Goal: Task Accomplishment & Management: Manage account settings

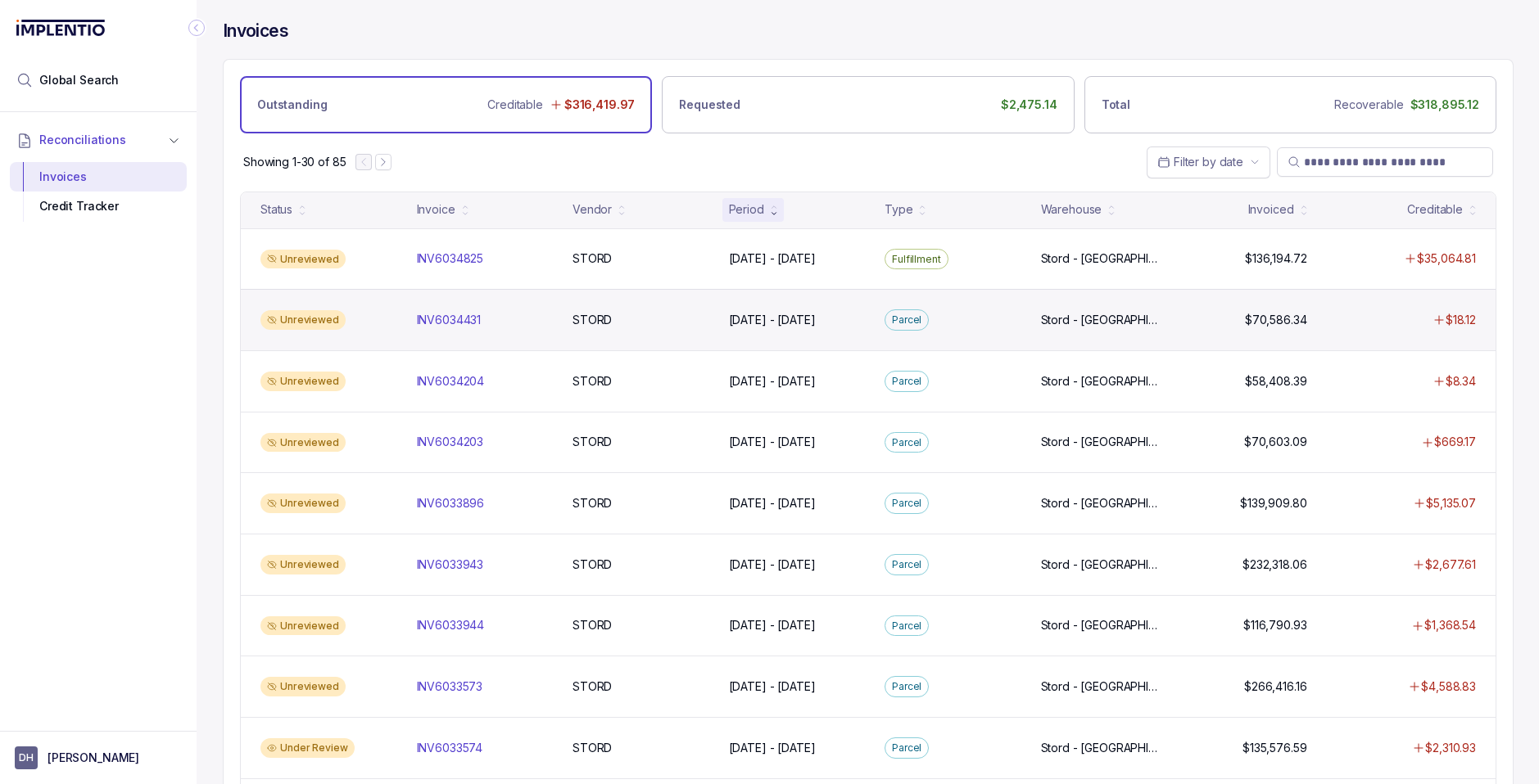
click at [309, 323] on div "Unreviewed" at bounding box center [303, 320] width 85 height 20
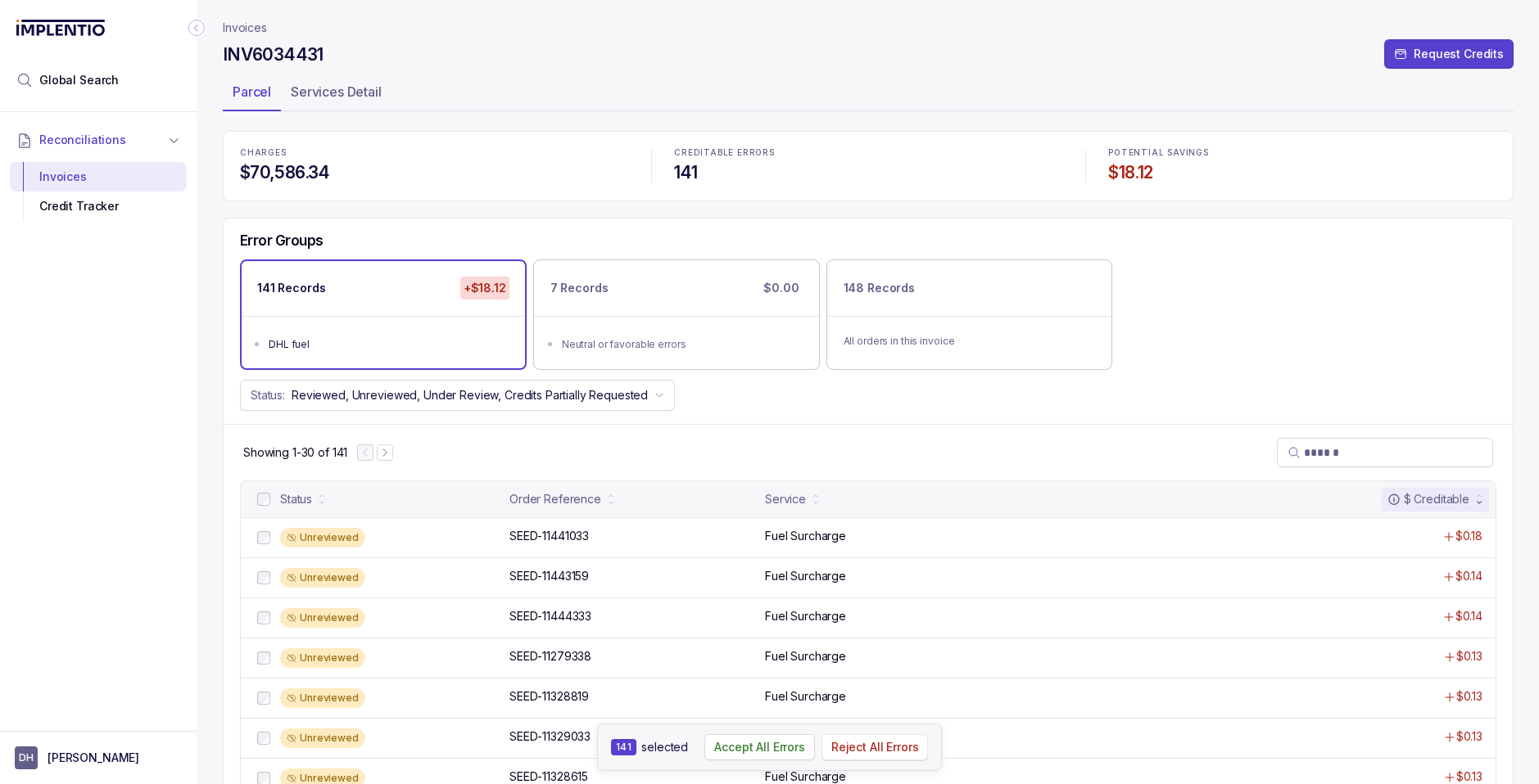
click at [868, 749] on p "Reject All Errors" at bounding box center [875, 747] width 88 height 16
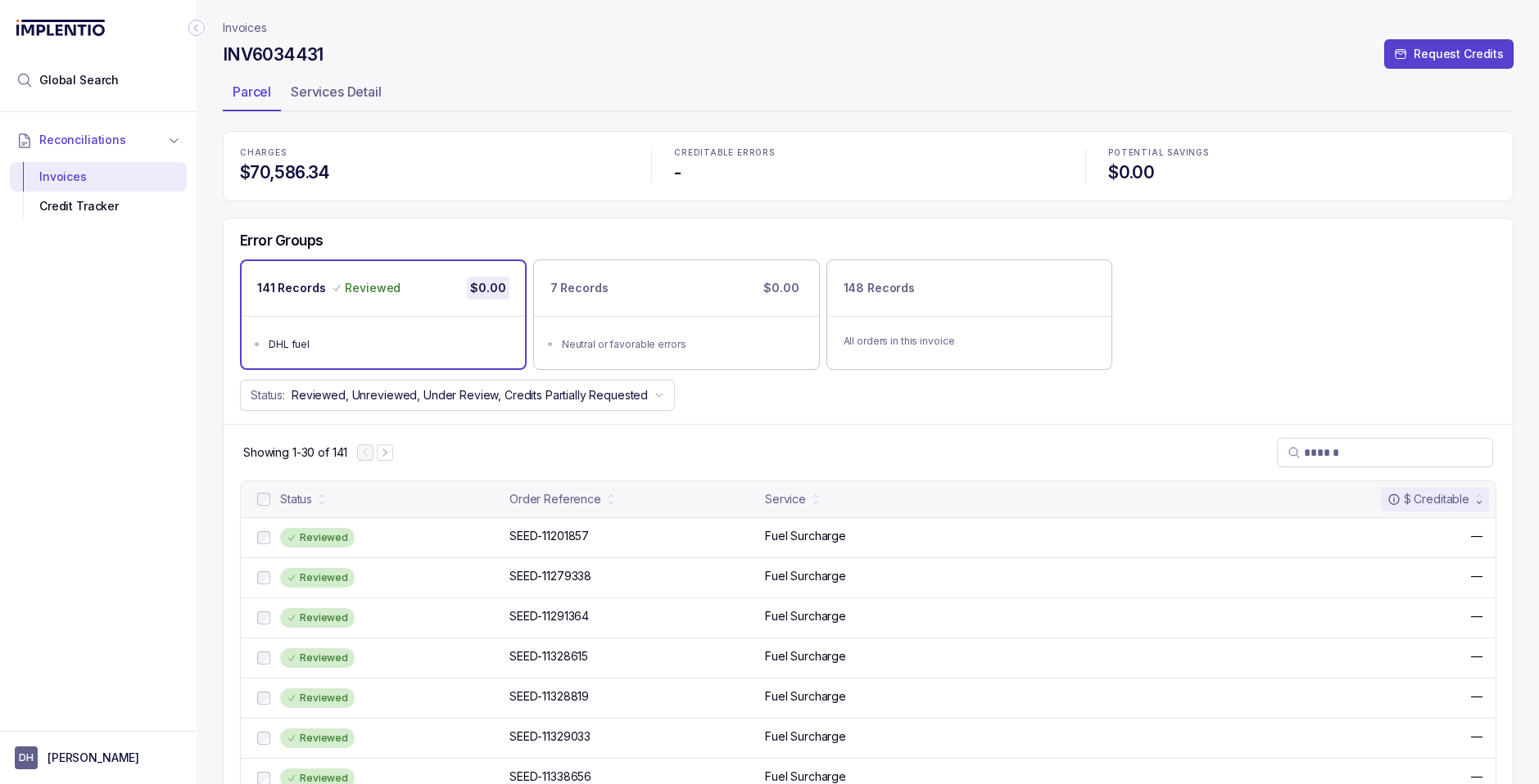
click at [192, 28] on icon "Collapse Icon" at bounding box center [196, 28] width 16 height 16
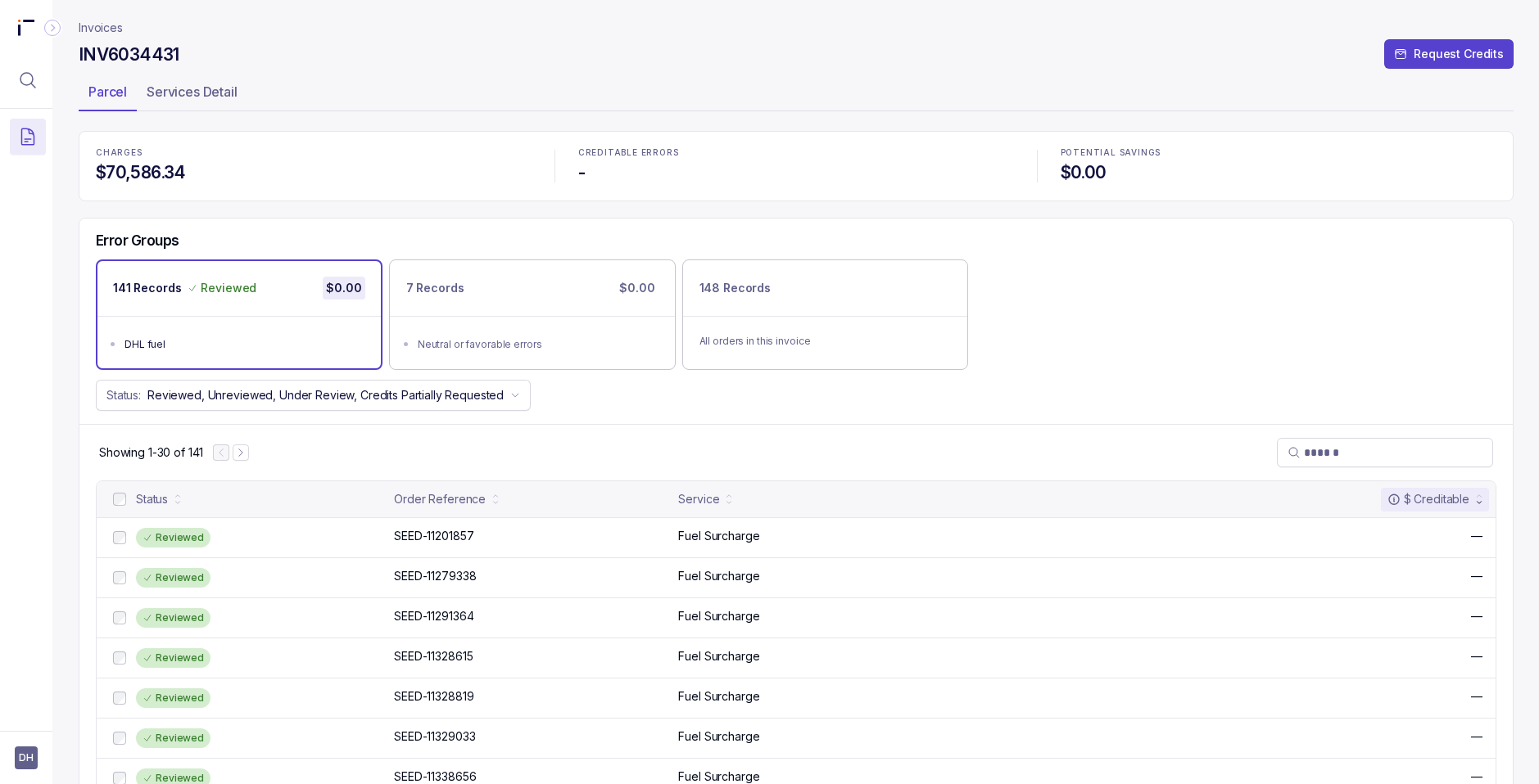
click at [53, 29] on icon "Collapse Icon" at bounding box center [53, 29] width 4 height 8
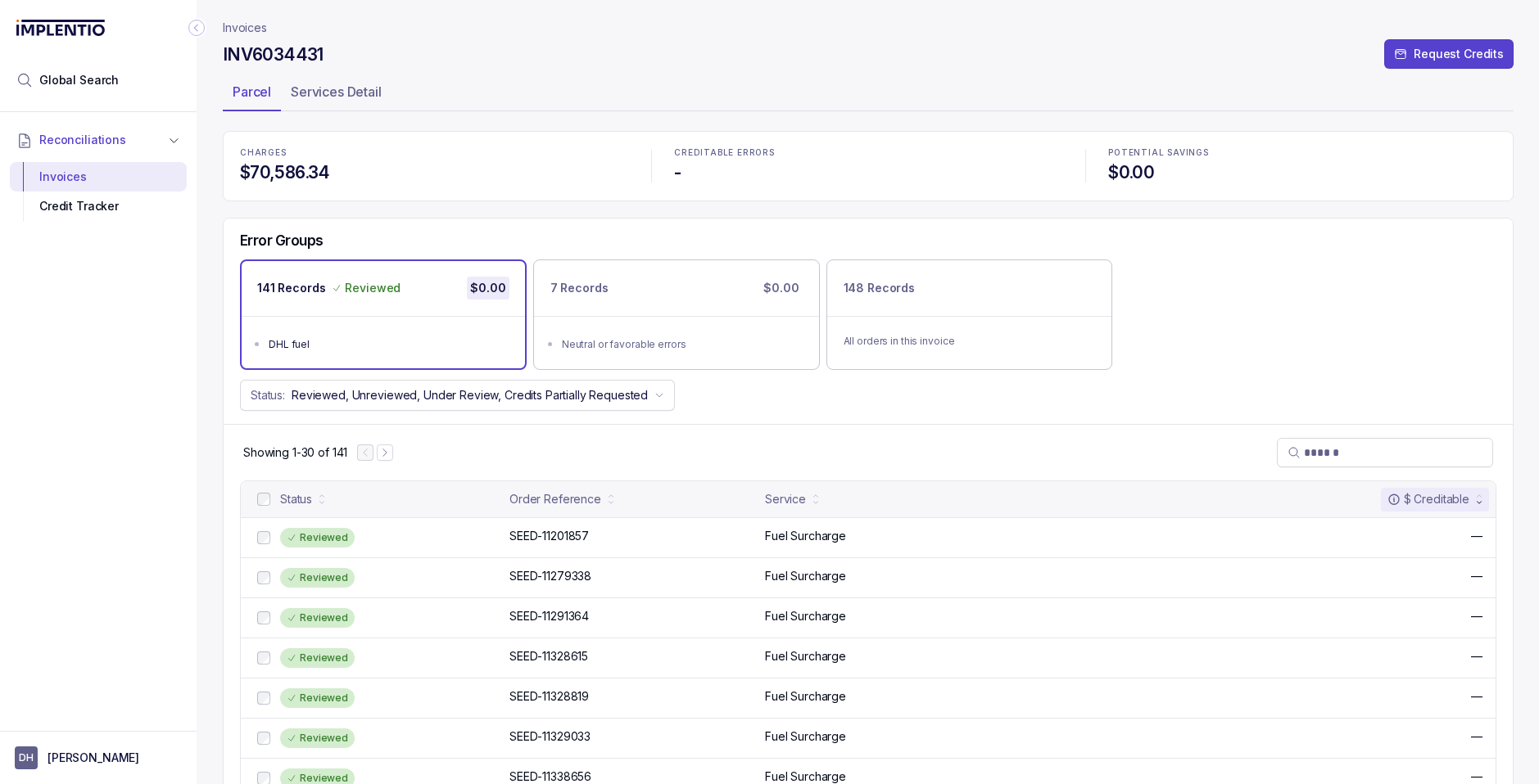
click at [255, 32] on p "Invoices" at bounding box center [245, 28] width 44 height 16
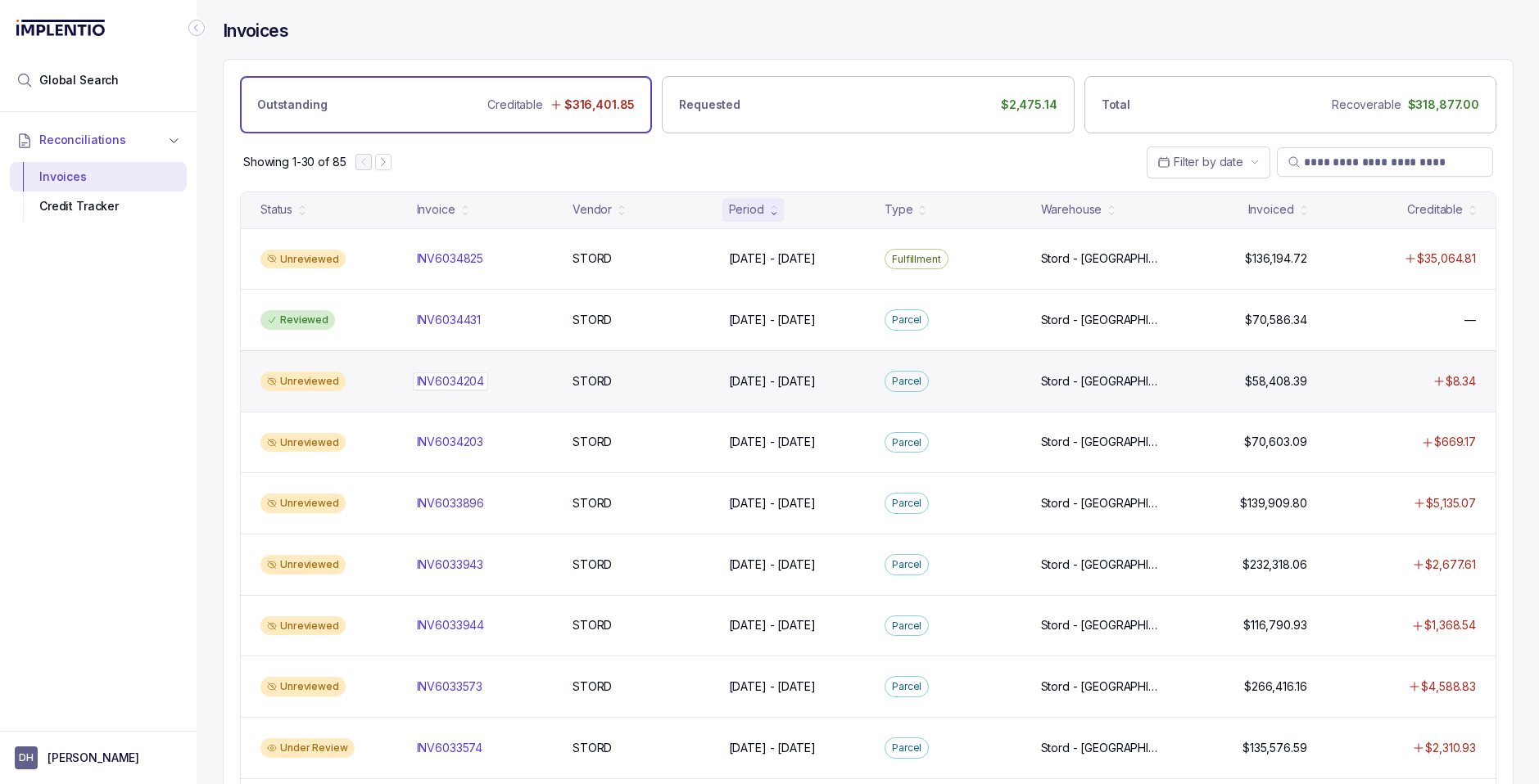
click at [441, 385] on p "INV6034204" at bounding box center [451, 381] width 76 height 18
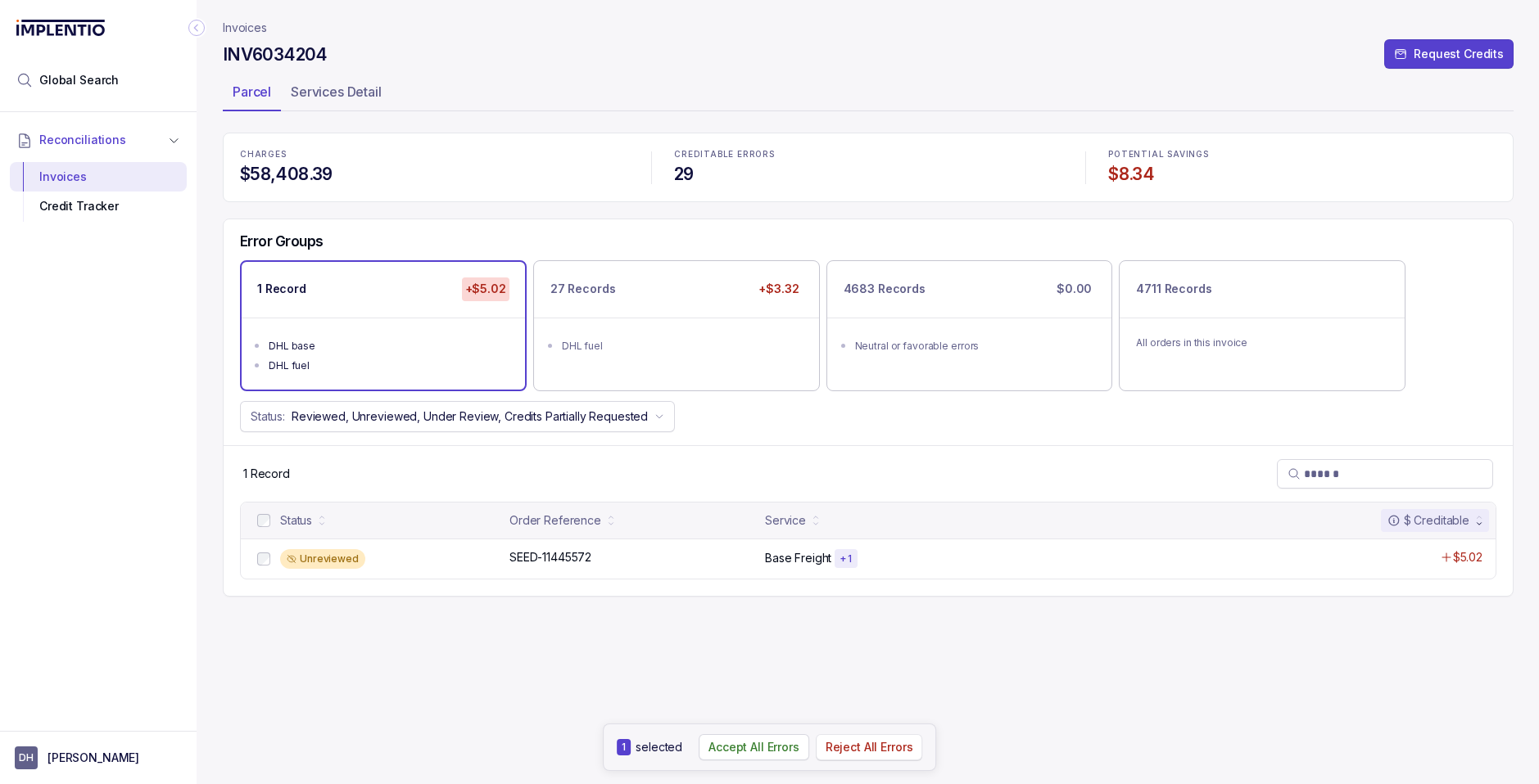
click at [874, 748] on p "Reject All Errors" at bounding box center [869, 747] width 88 height 16
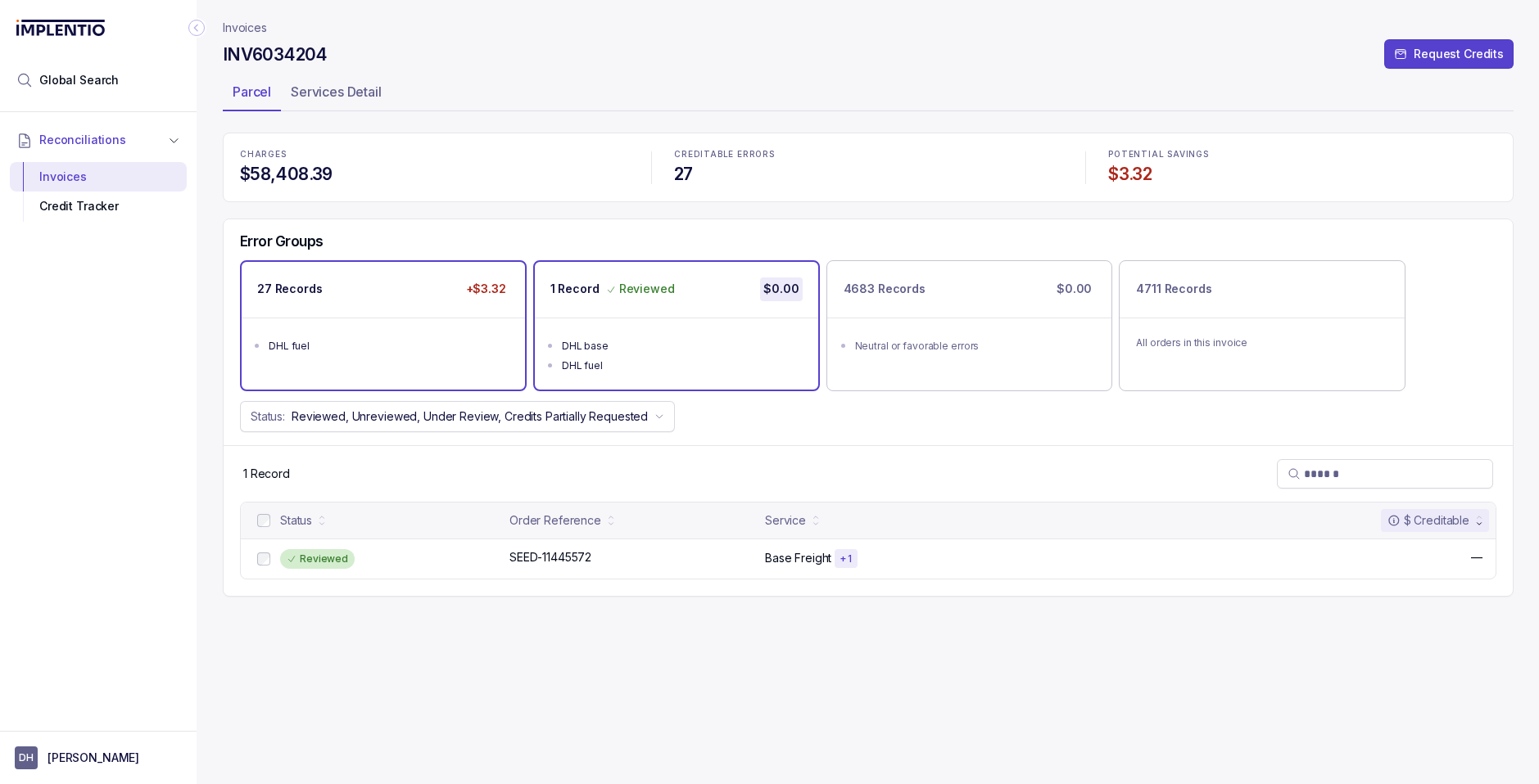
click at [366, 301] on div "27 Records +$3.32" at bounding box center [383, 288] width 284 height 54
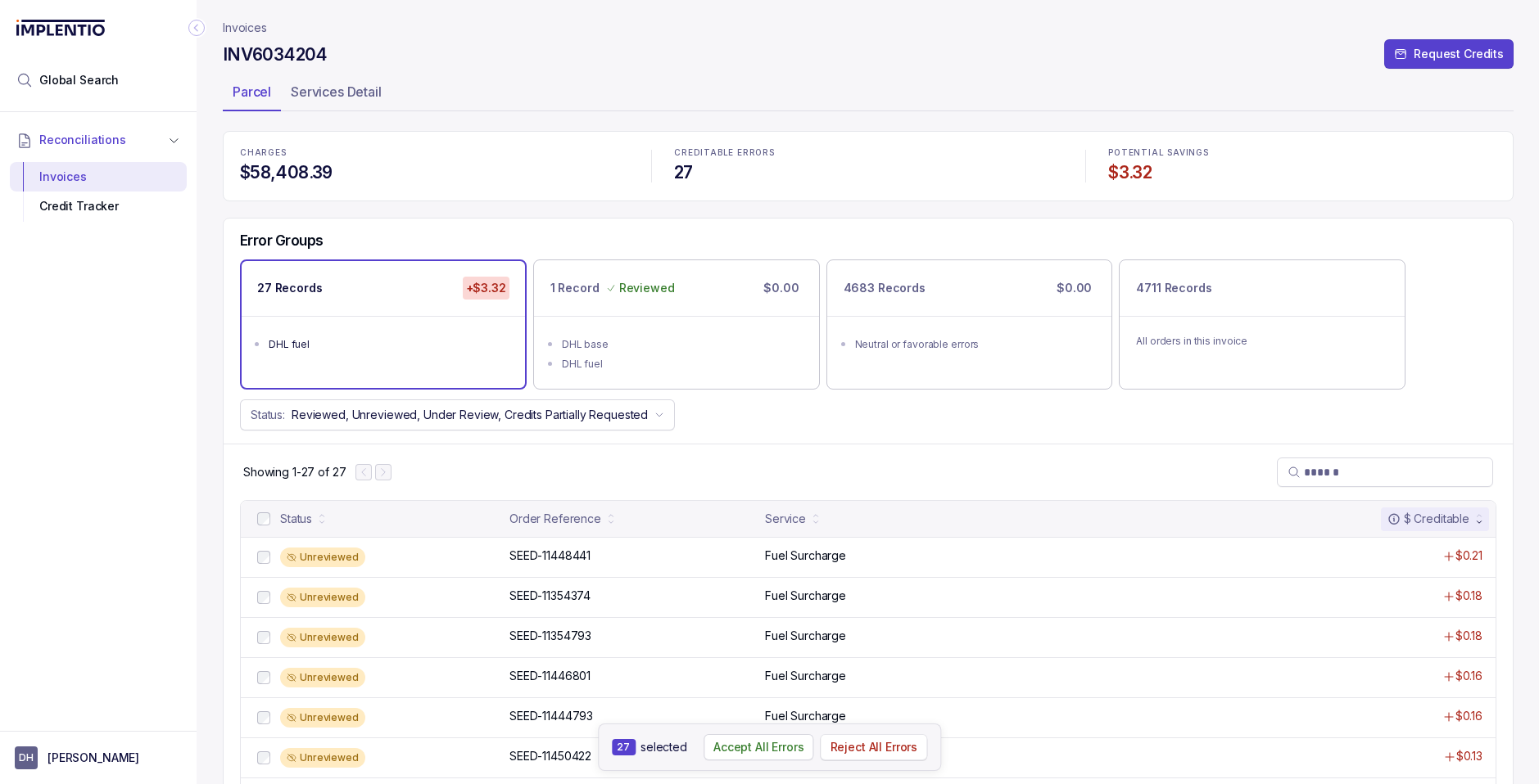
click at [869, 752] on p "Reject All Errors" at bounding box center [874, 747] width 88 height 16
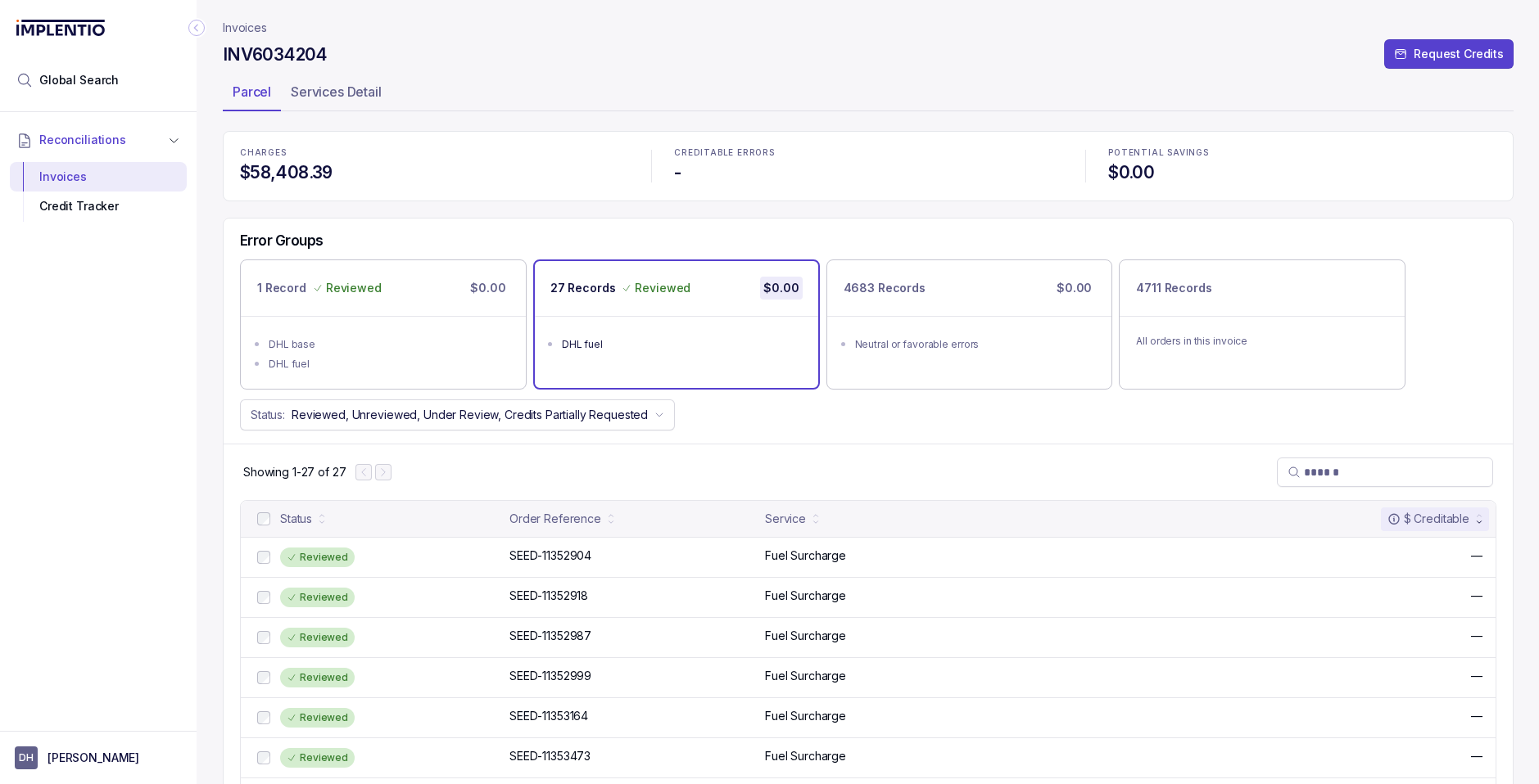
click at [245, 30] on p "Invoices" at bounding box center [245, 28] width 44 height 16
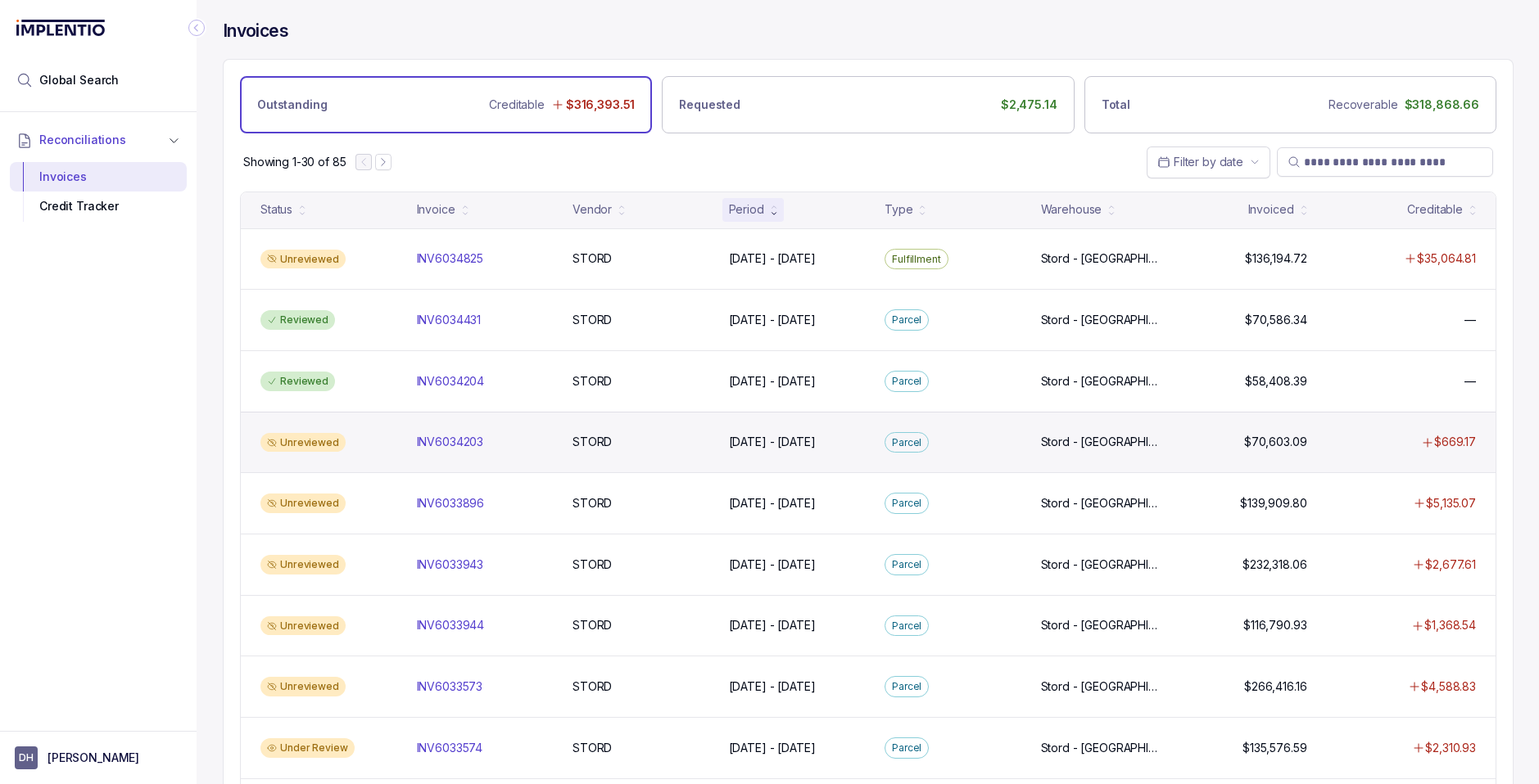
click at [300, 445] on div "Unreviewed" at bounding box center [303, 442] width 85 height 20
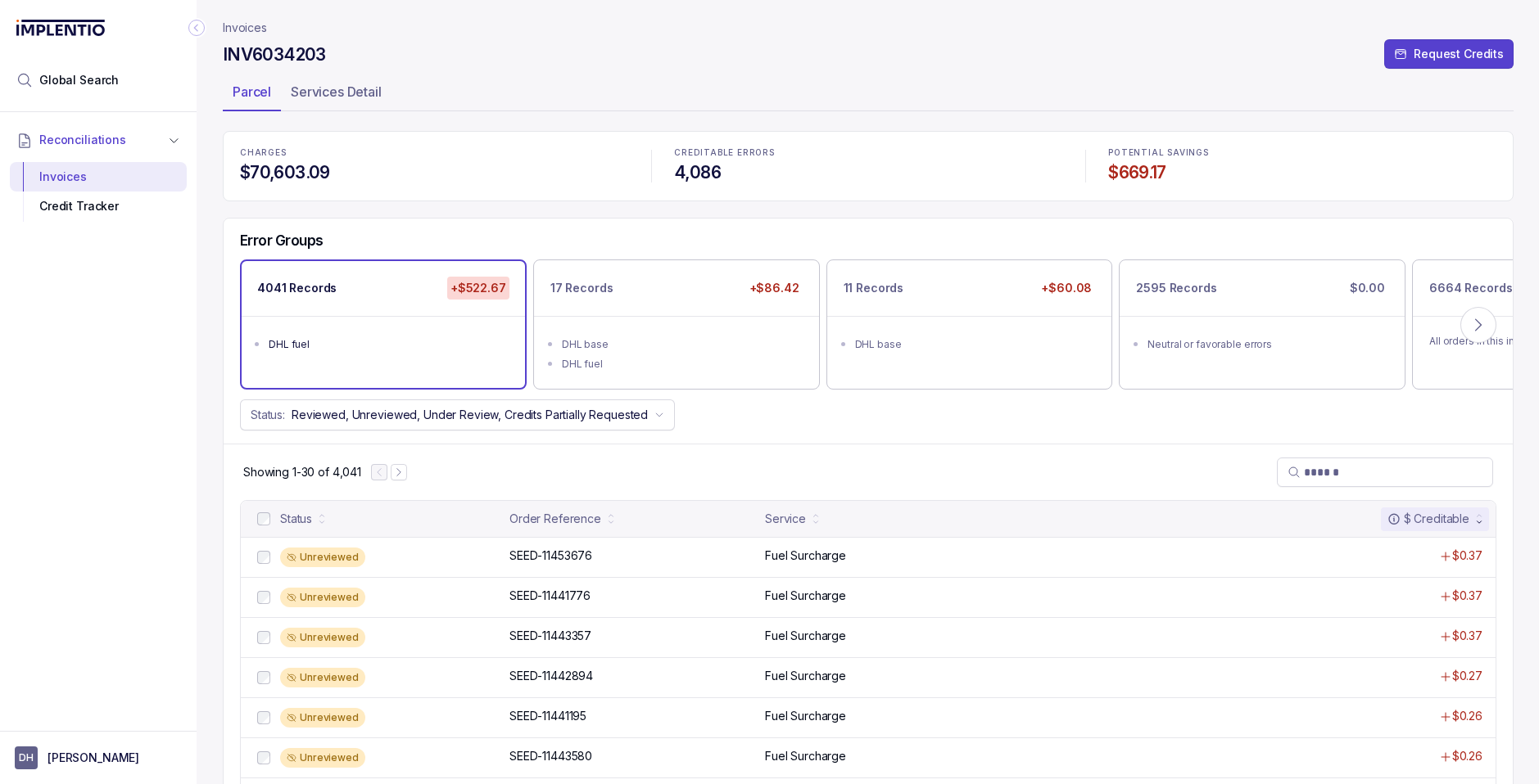
click at [425, 341] on div "DHL fuel" at bounding box center [388, 344] width 239 height 16
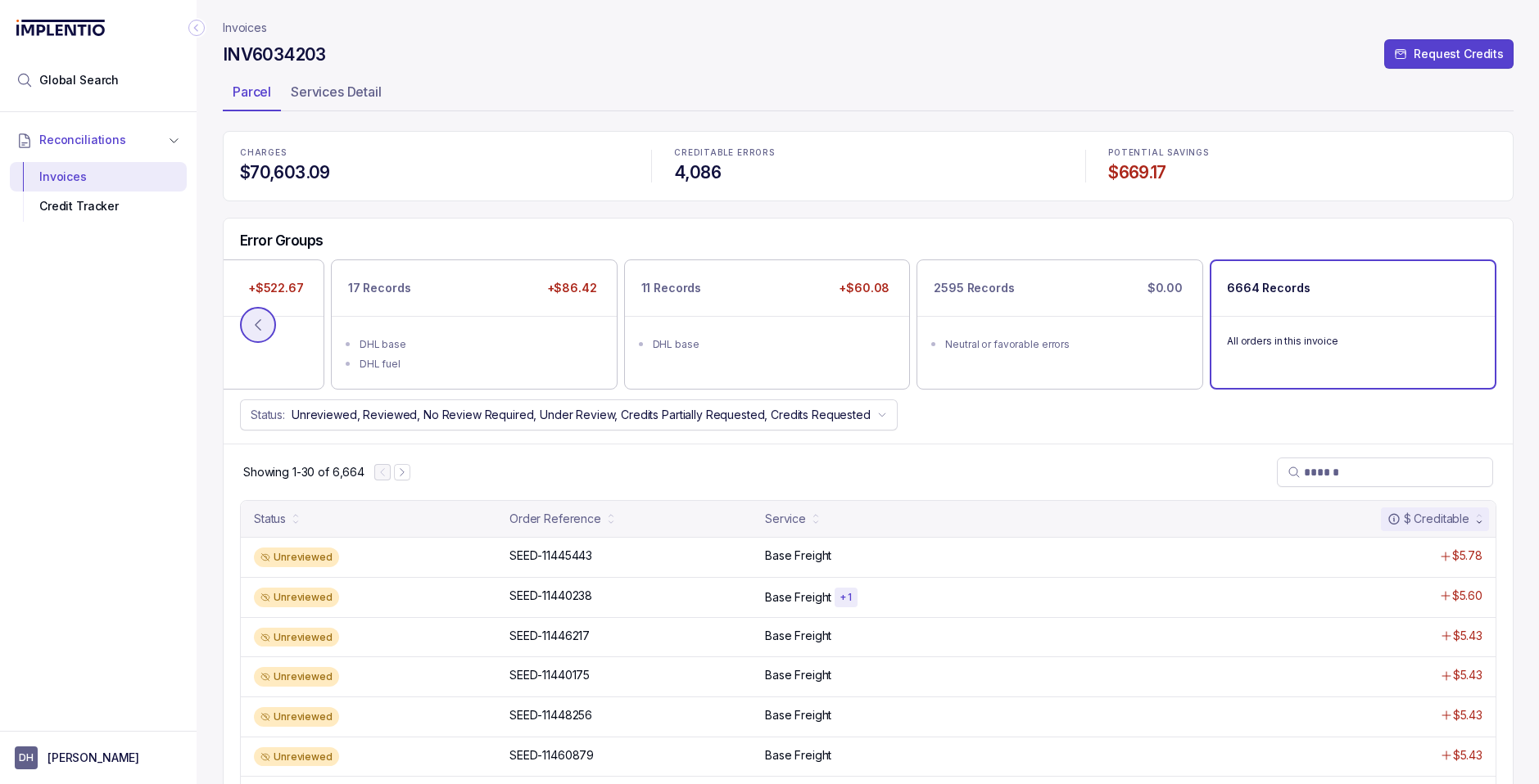
click at [249, 324] on icon at bounding box center [257, 325] width 16 height 16
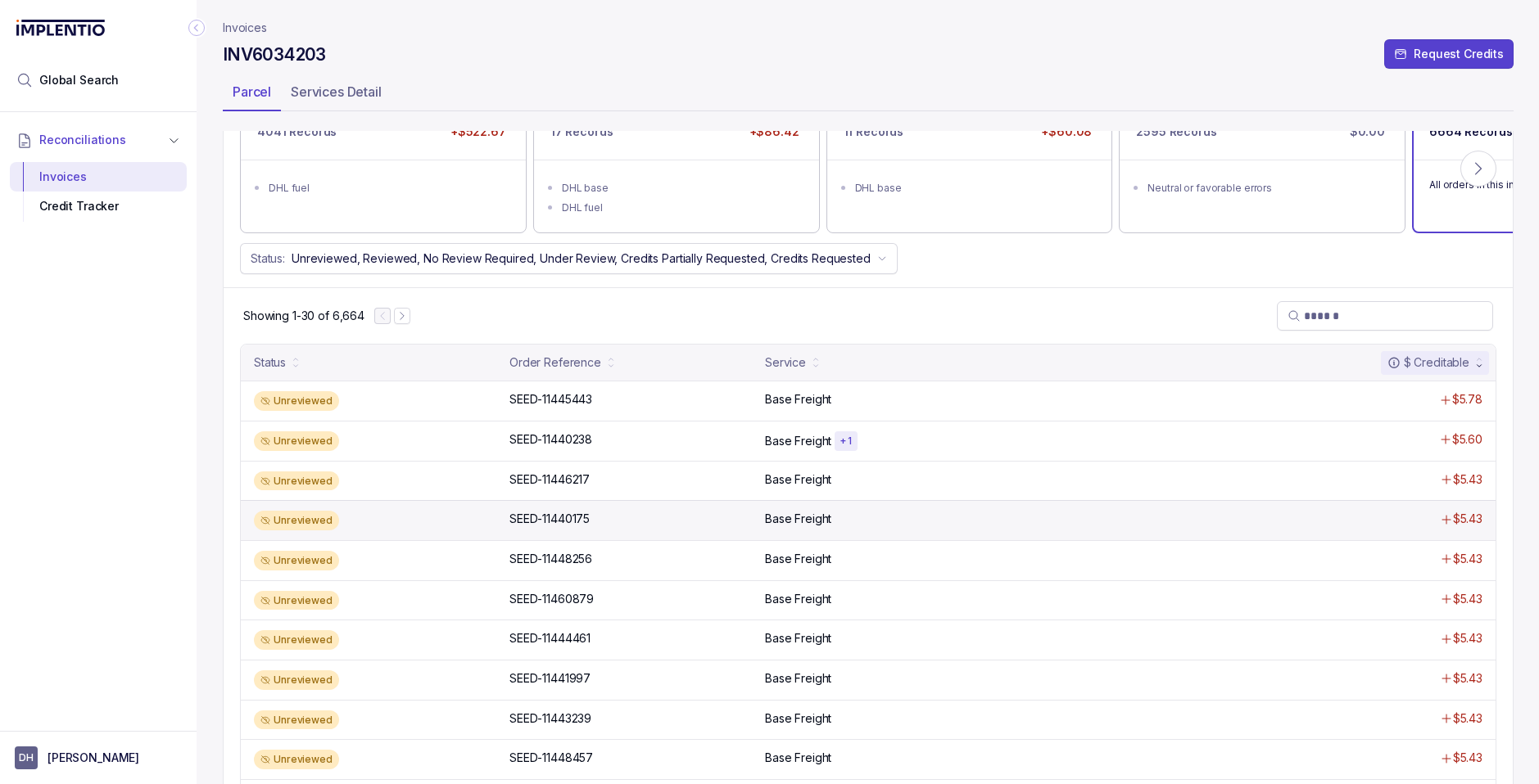
scroll to position [148, 0]
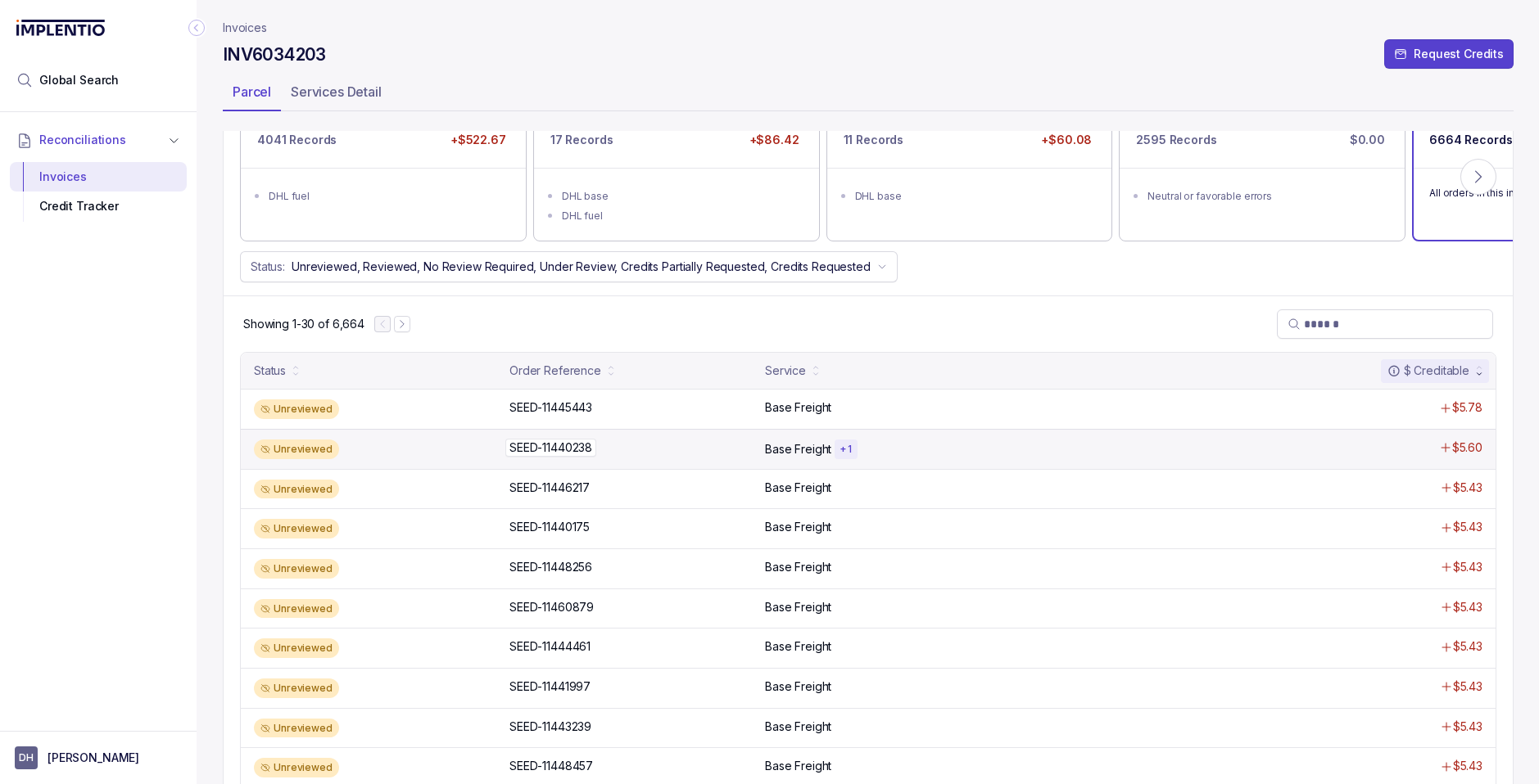
click at [749, 439] on div "SEED-11440238 SEED-11440238" at bounding box center [631, 447] width 246 height 16
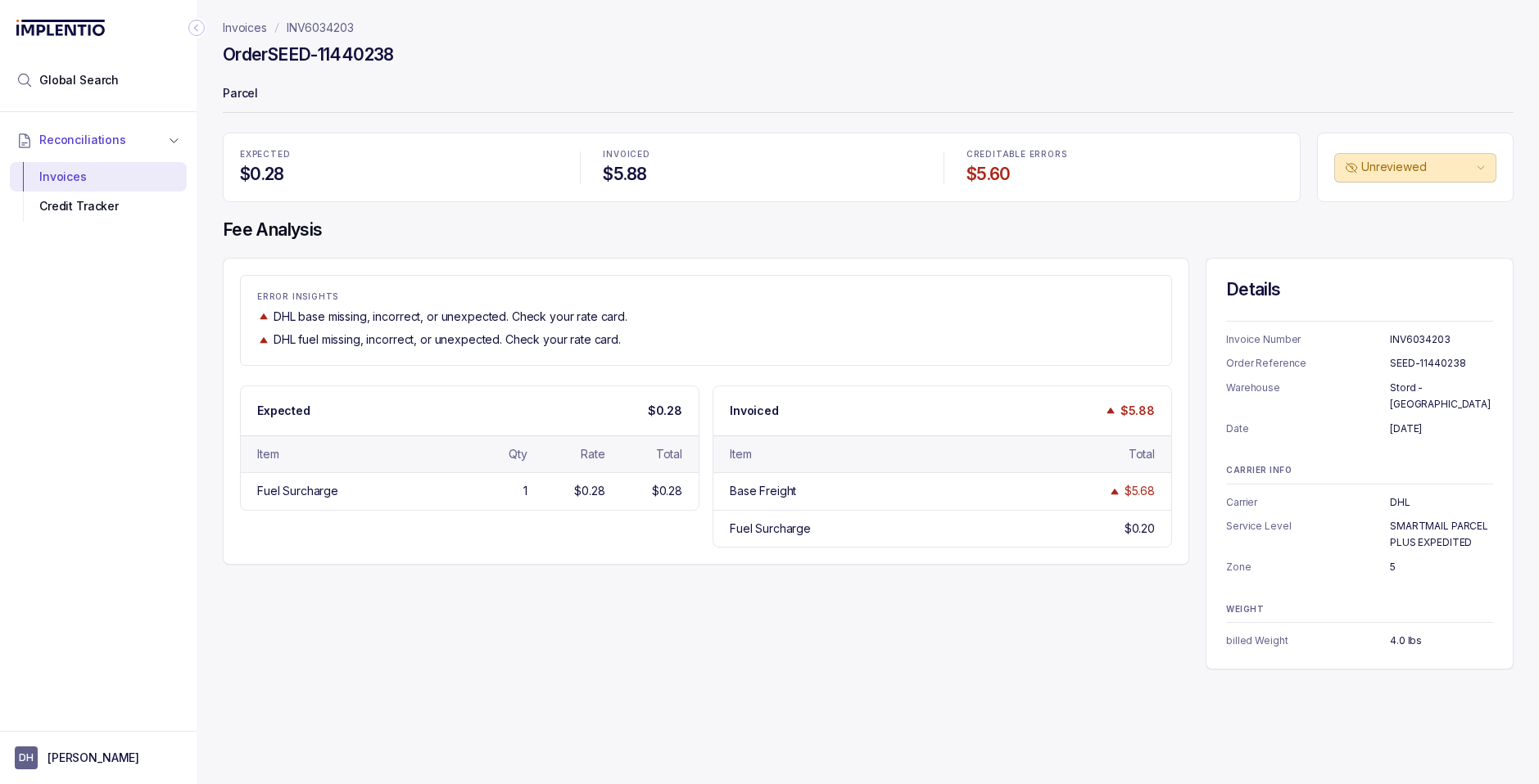
click at [253, 28] on p "Invoices" at bounding box center [245, 28] width 44 height 16
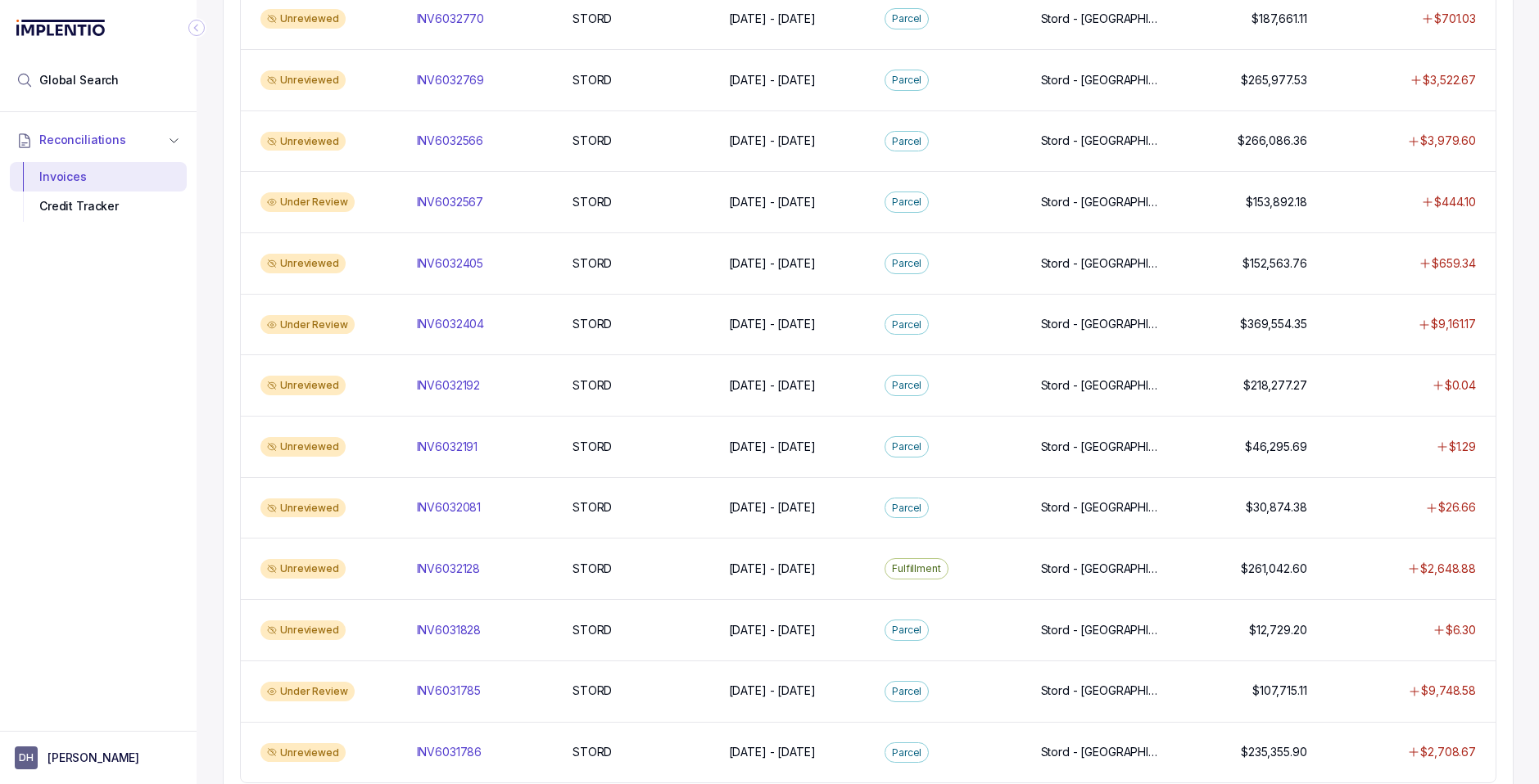
scroll to position [1315, 0]
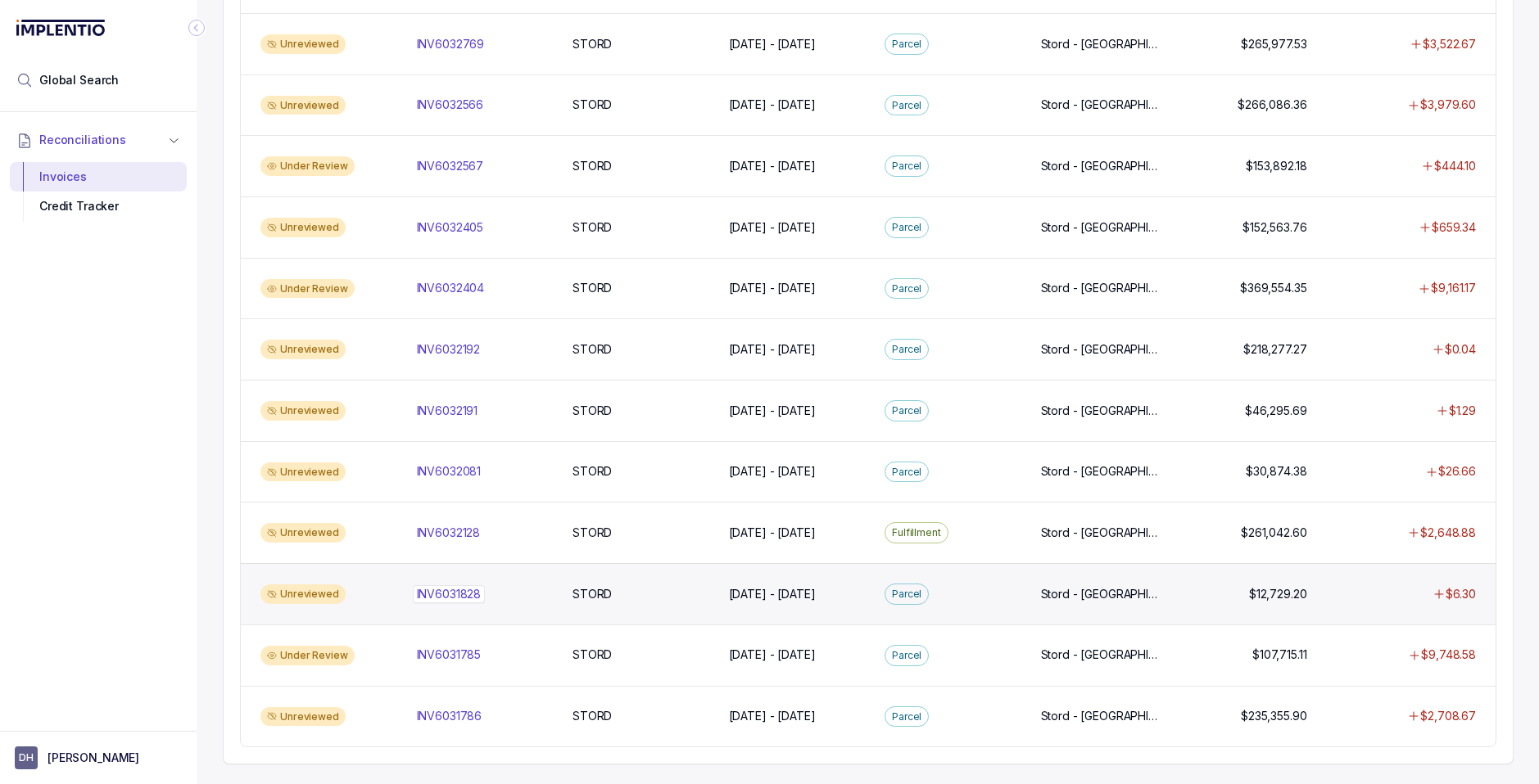
click at [452, 589] on p "INV6031828" at bounding box center [449, 594] width 73 height 18
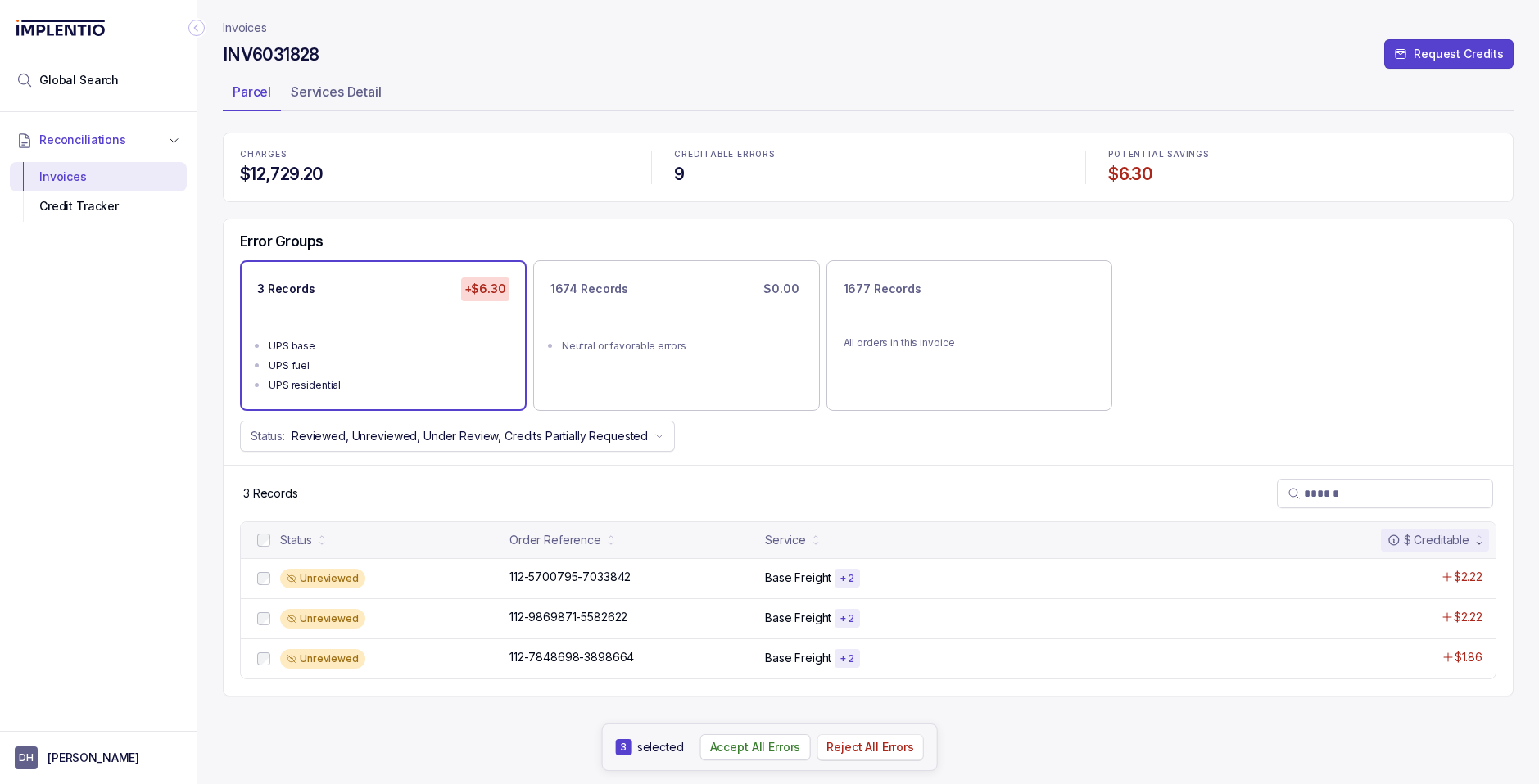
click at [853, 752] on p "Reject All Errors" at bounding box center [870, 747] width 88 height 16
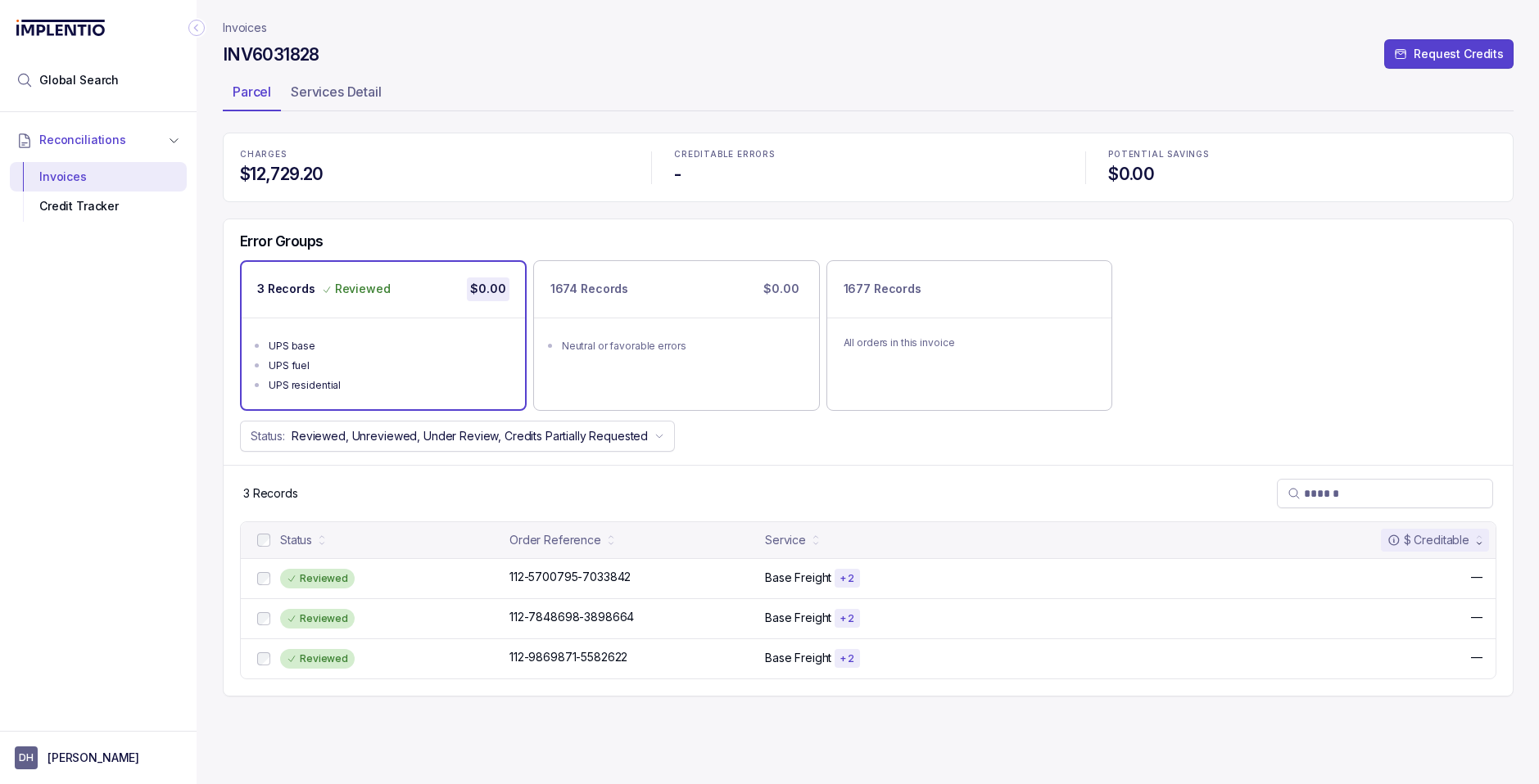
click at [251, 28] on p "Invoices" at bounding box center [245, 28] width 44 height 16
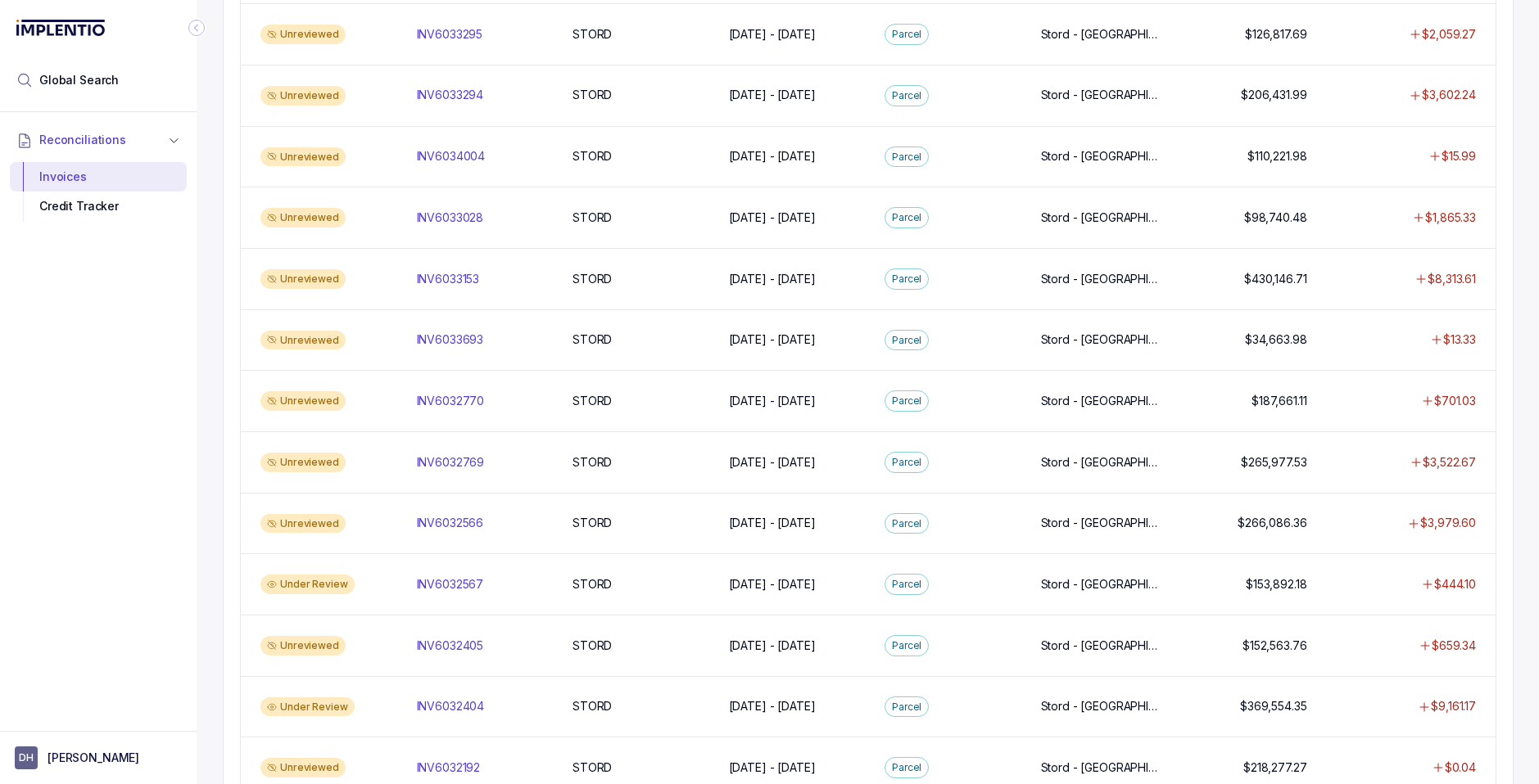
scroll to position [1315, 0]
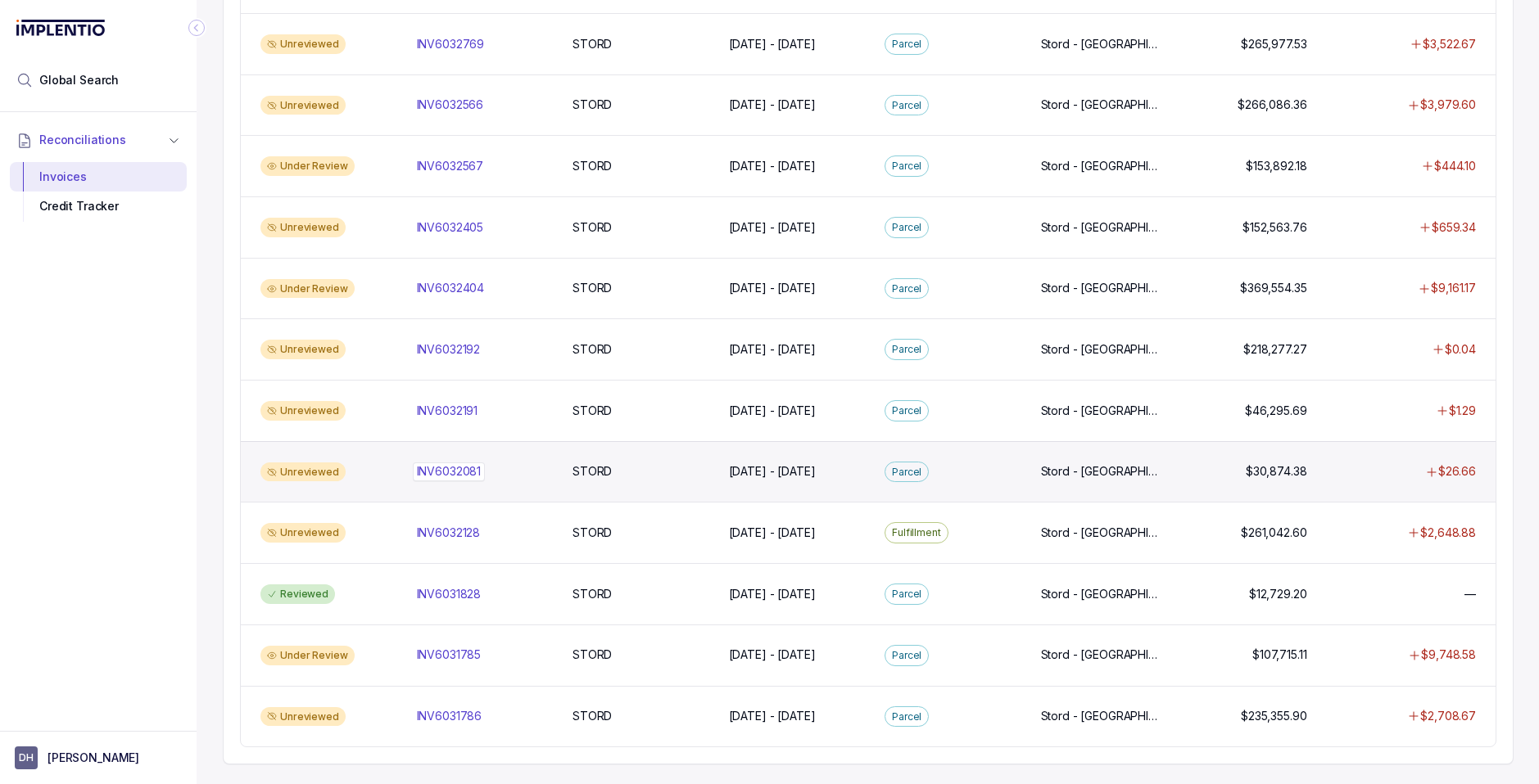
click at [442, 471] on p "INV6032081" at bounding box center [449, 471] width 73 height 18
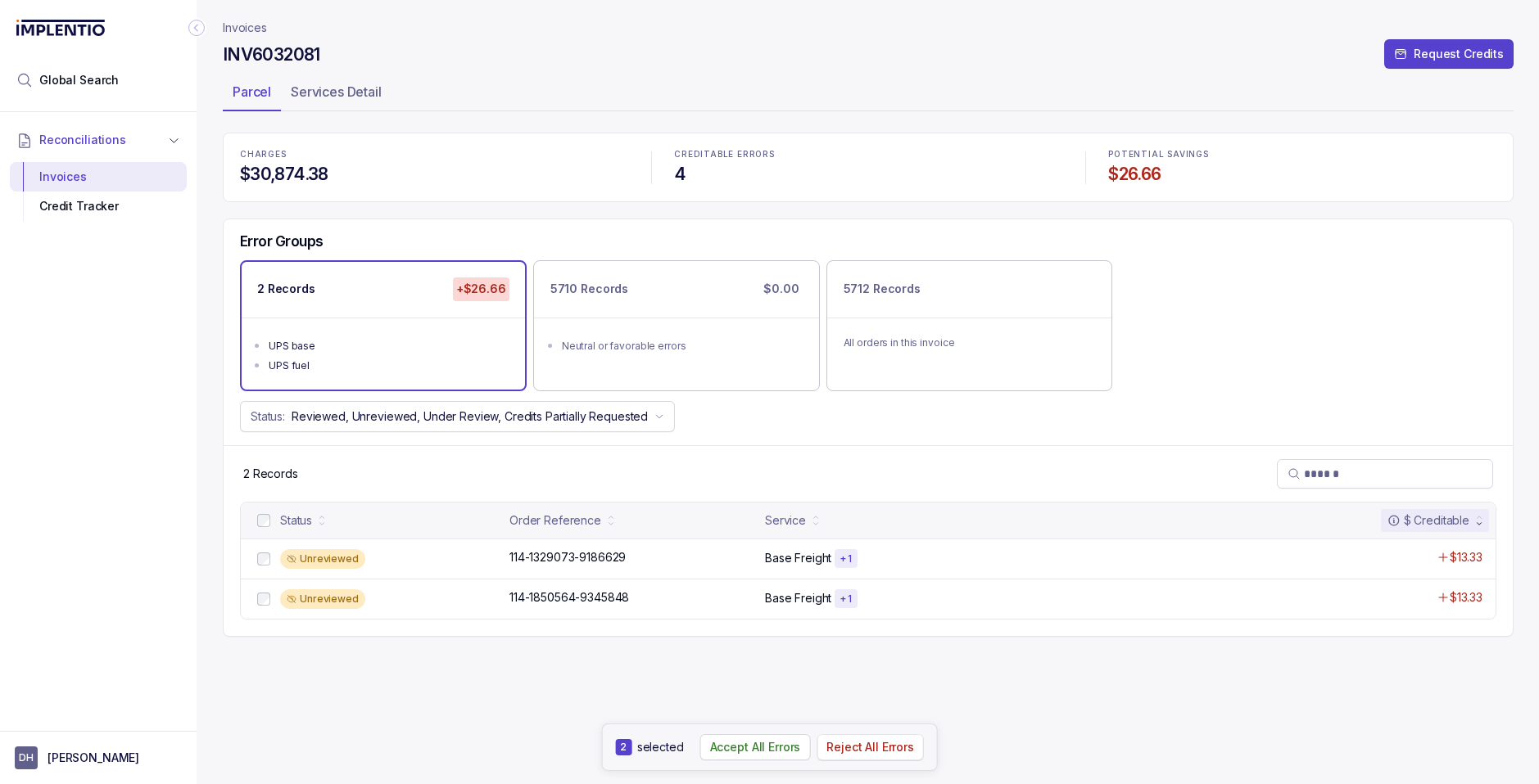
click at [864, 751] on p "Reject All Errors" at bounding box center [870, 747] width 88 height 16
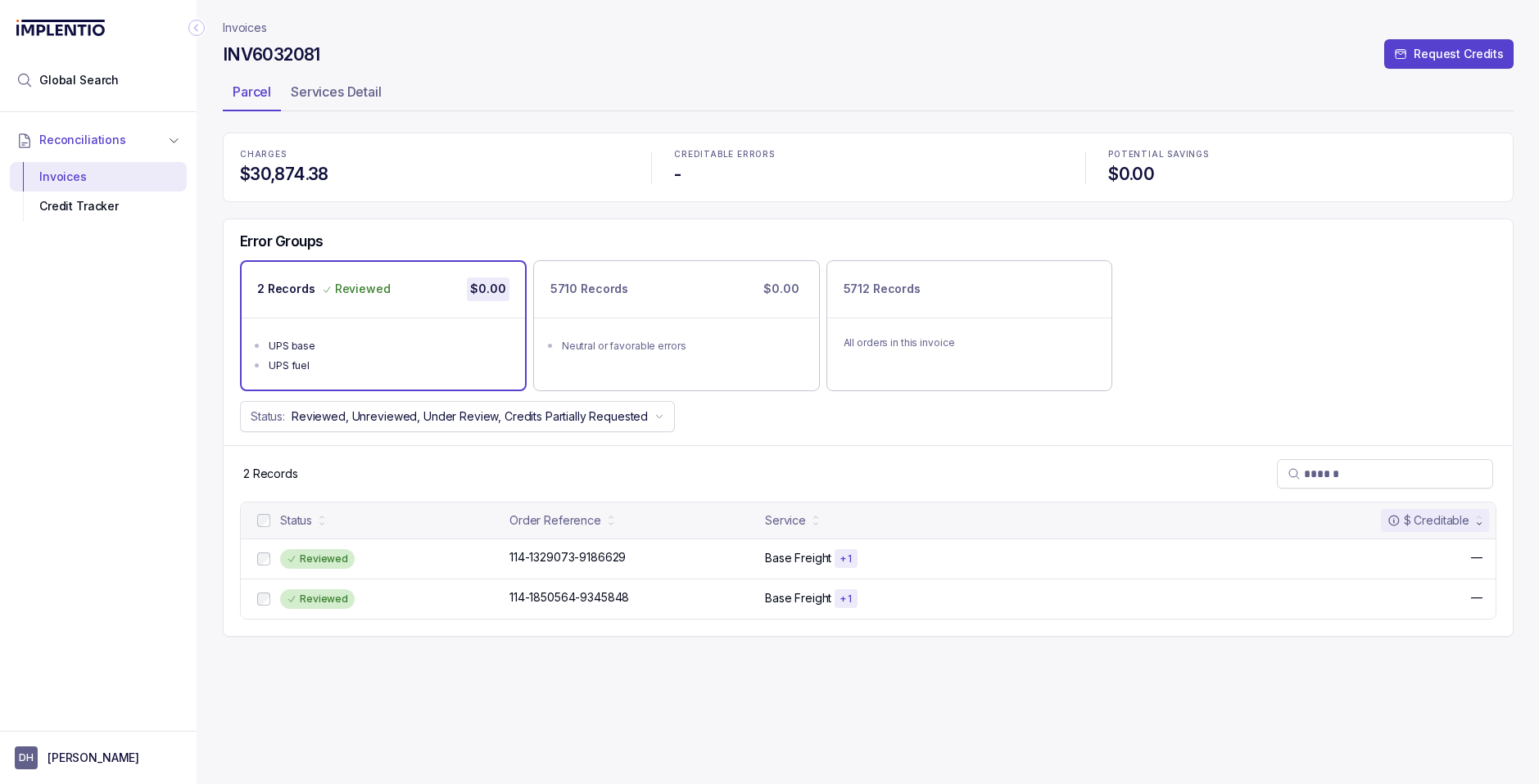
click at [252, 28] on p "Invoices" at bounding box center [245, 28] width 44 height 16
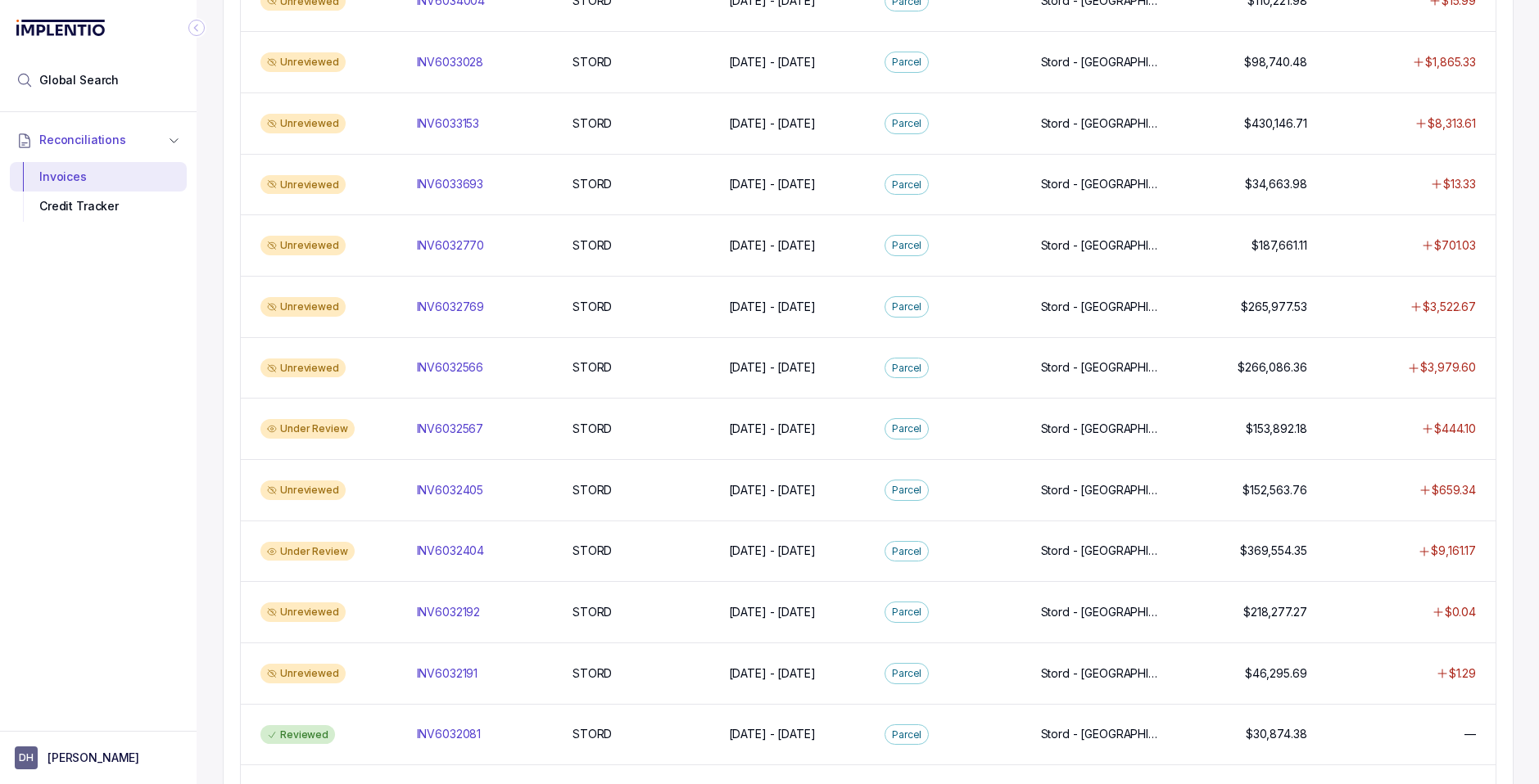
scroll to position [1315, 0]
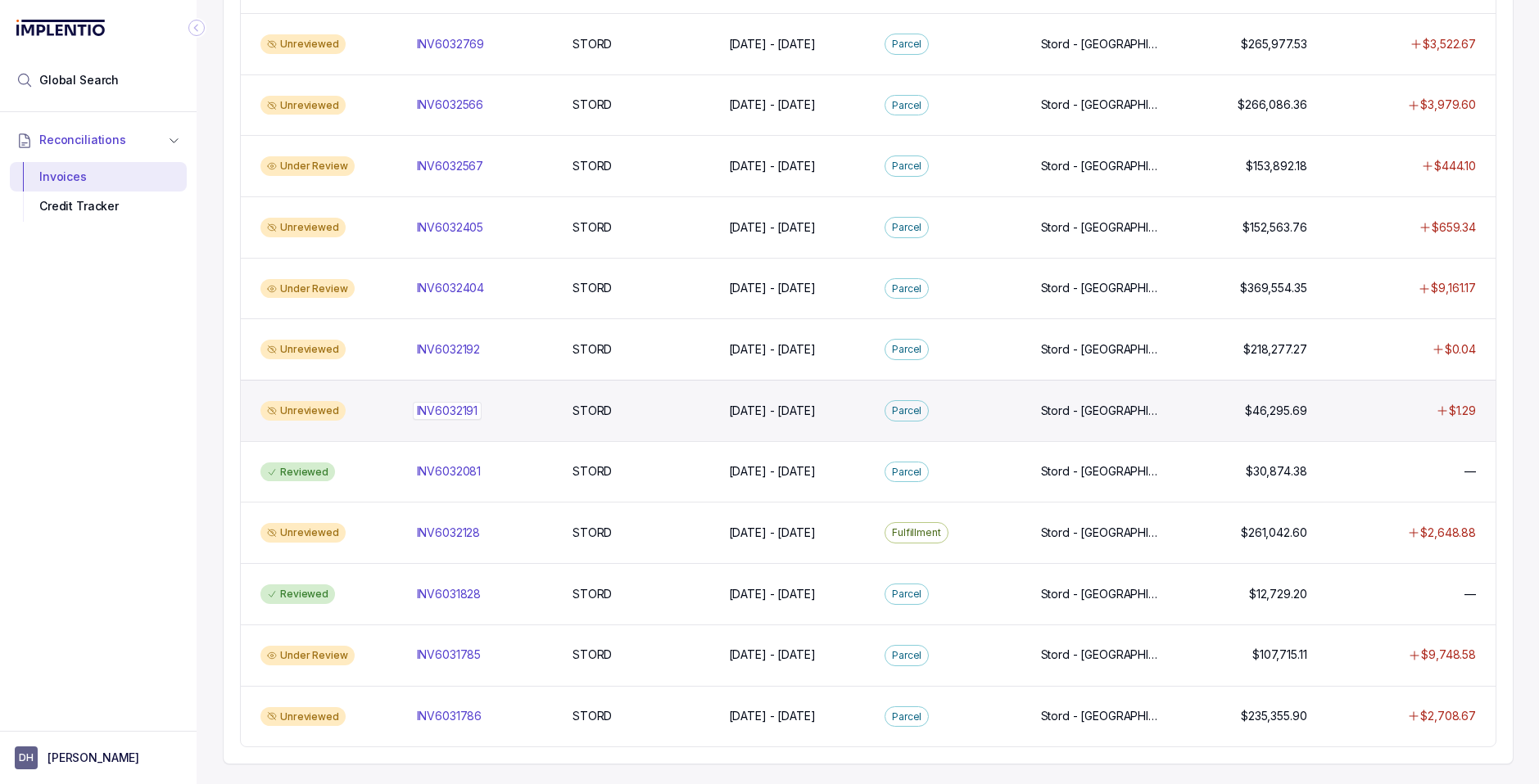
click at [426, 413] on p "INV6032191" at bounding box center [447, 411] width 70 height 18
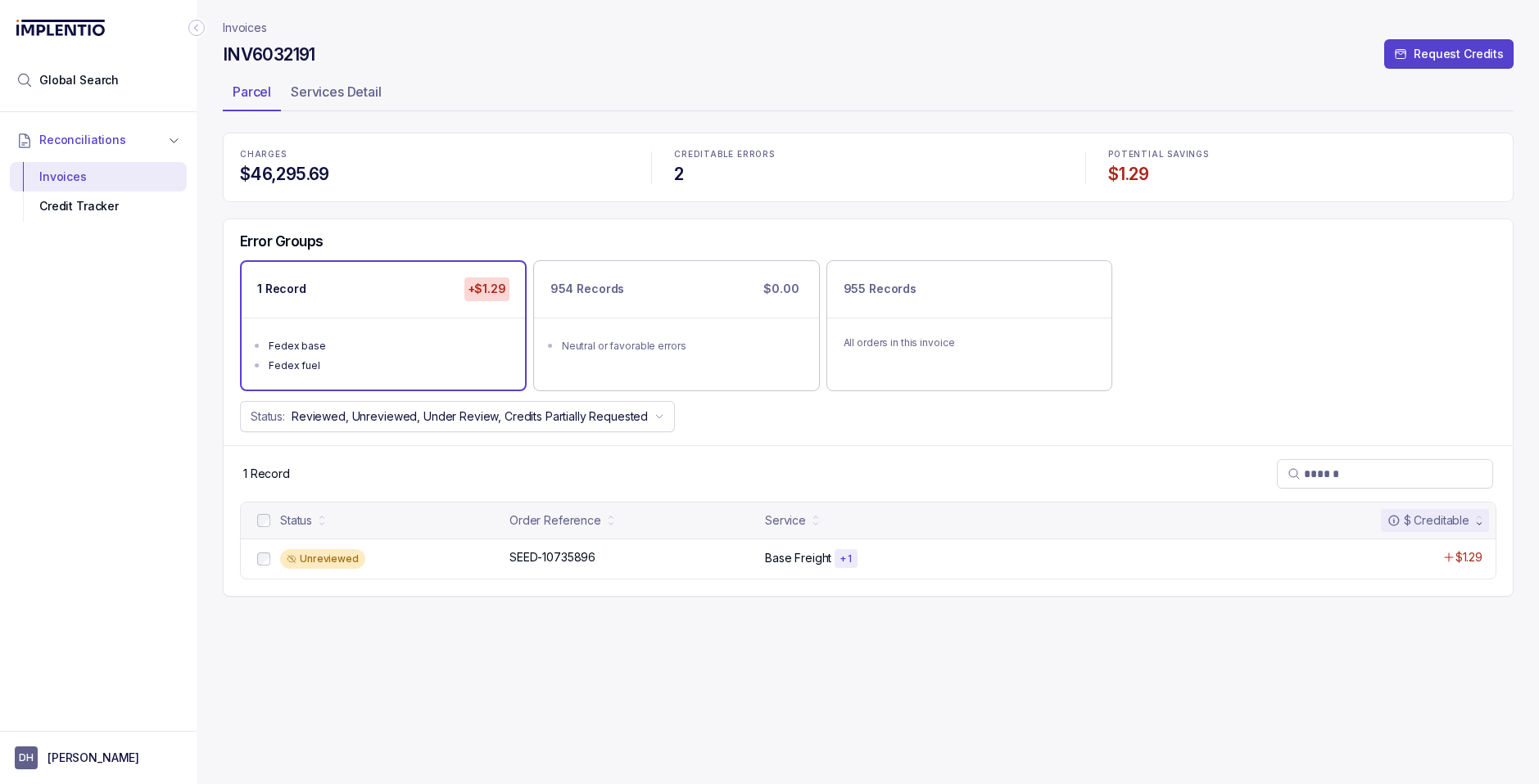
click at [270, 519] on div at bounding box center [264, 520] width 20 height 20
click at [883, 755] on button "Reject All Errors" at bounding box center [869, 747] width 107 height 26
click at [245, 28] on p "Invoices" at bounding box center [245, 28] width 44 height 16
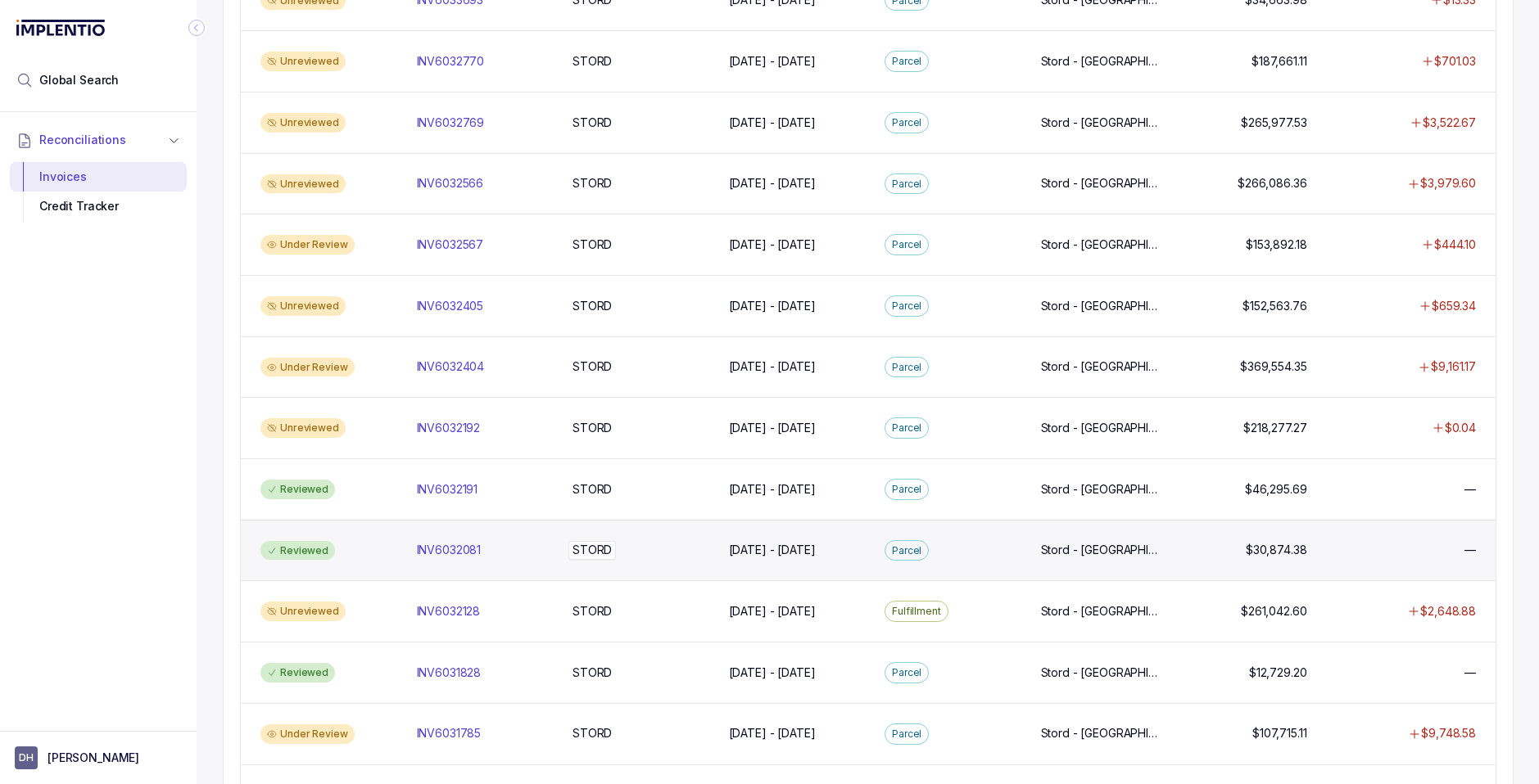
scroll to position [1213, 0]
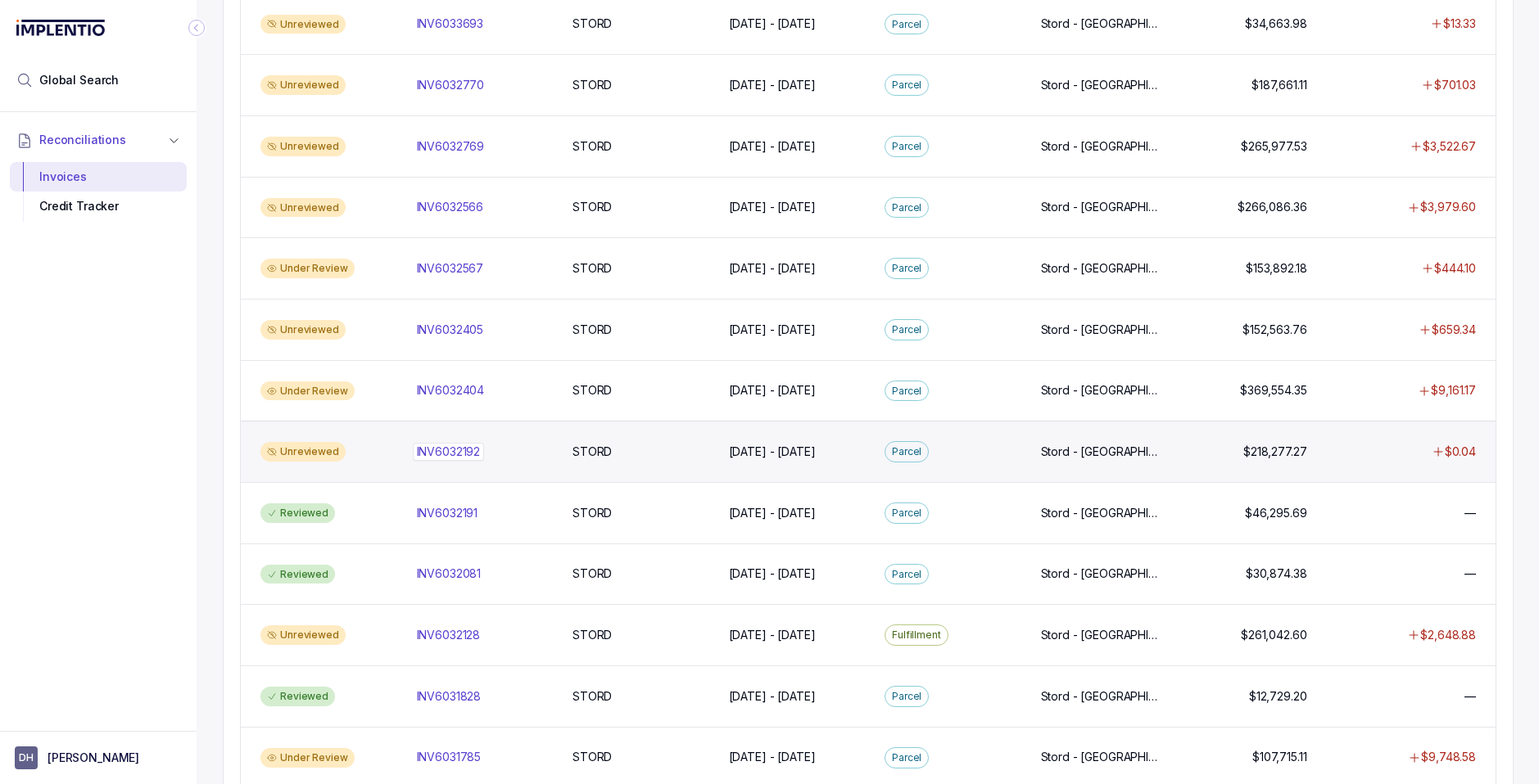
click at [473, 450] on p "INV6032192" at bounding box center [448, 452] width 72 height 18
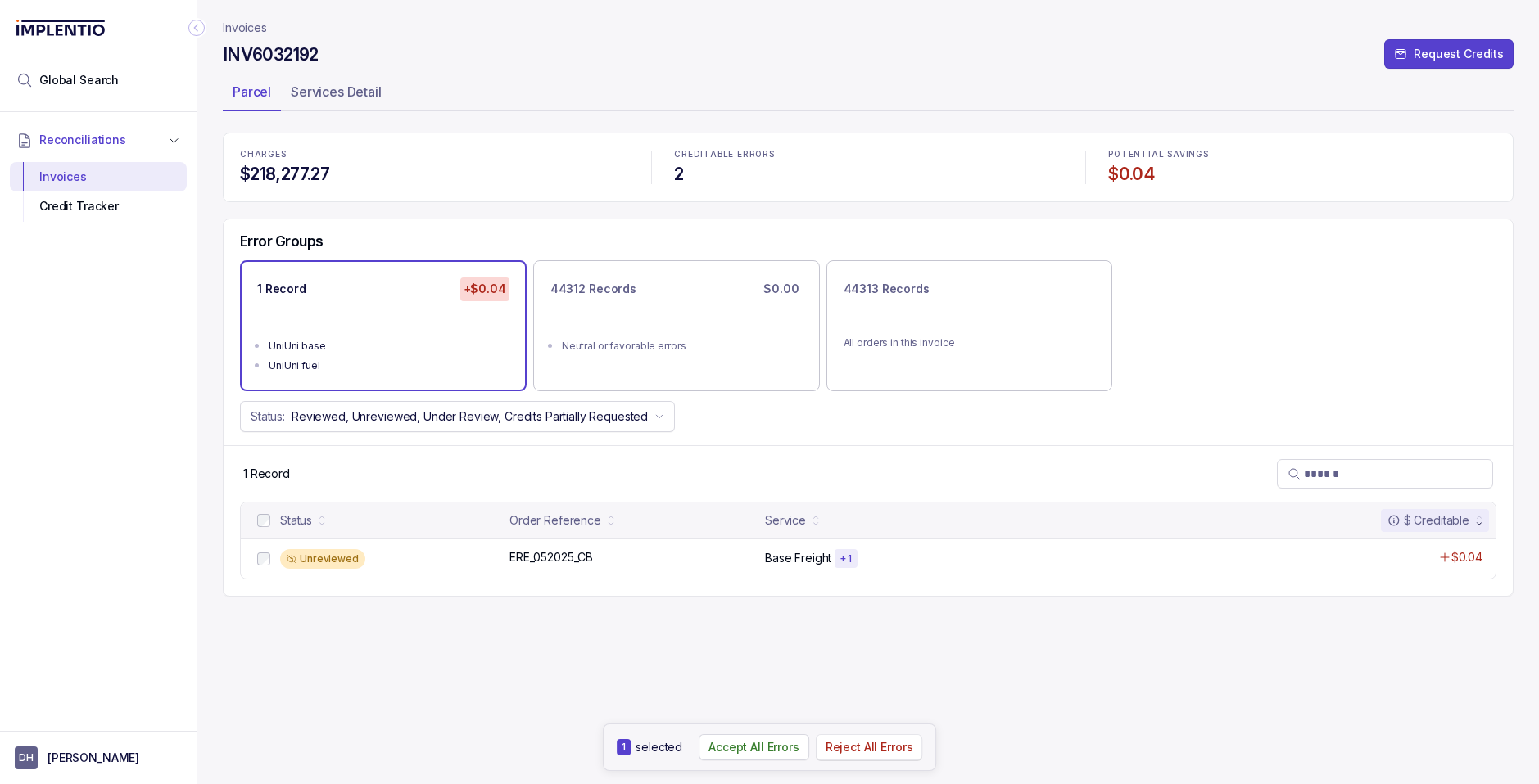
click at [866, 741] on p "Reject All Errors" at bounding box center [869, 747] width 88 height 16
click at [248, 28] on p "Invoices" at bounding box center [245, 28] width 44 height 16
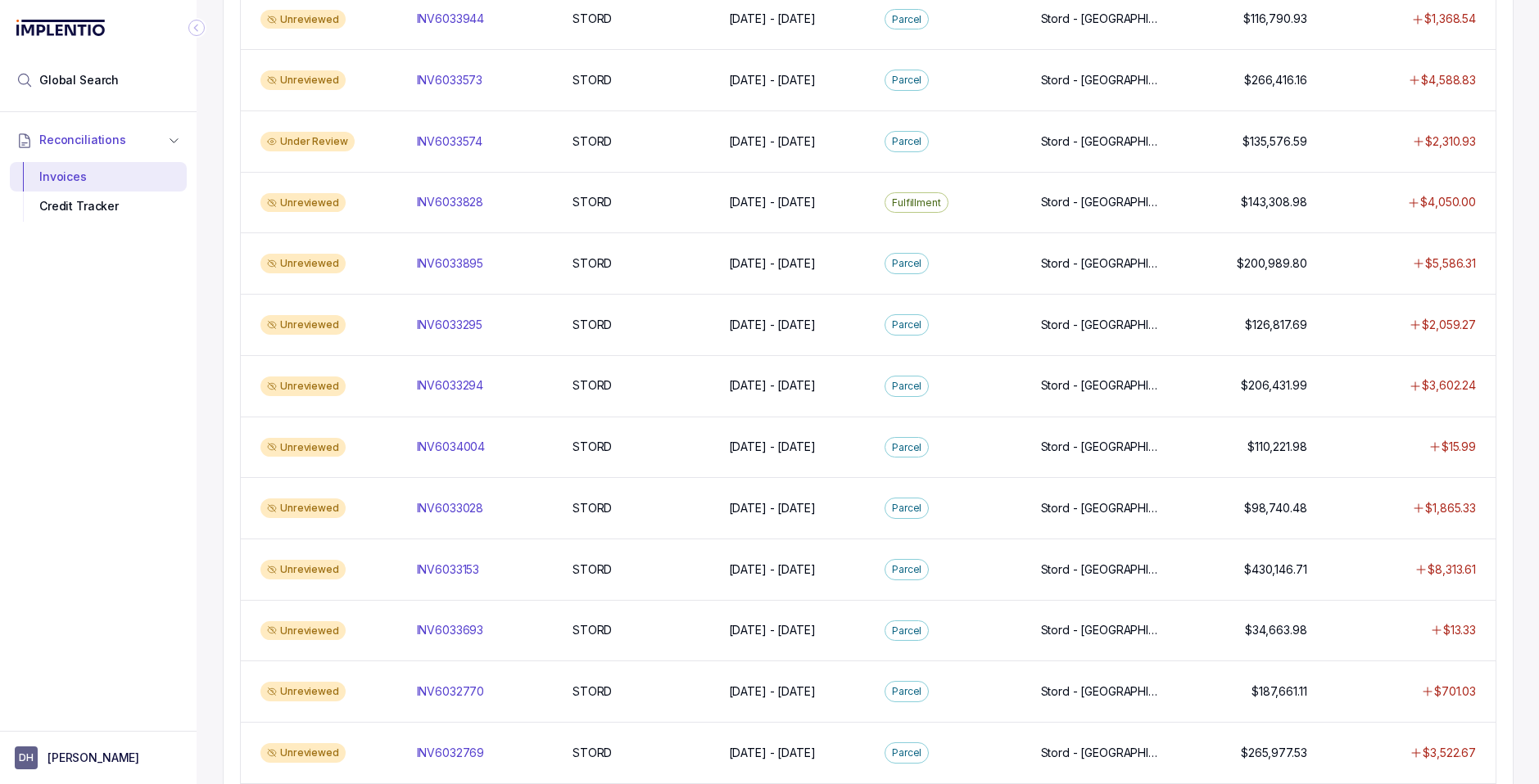
scroll to position [616, 0]
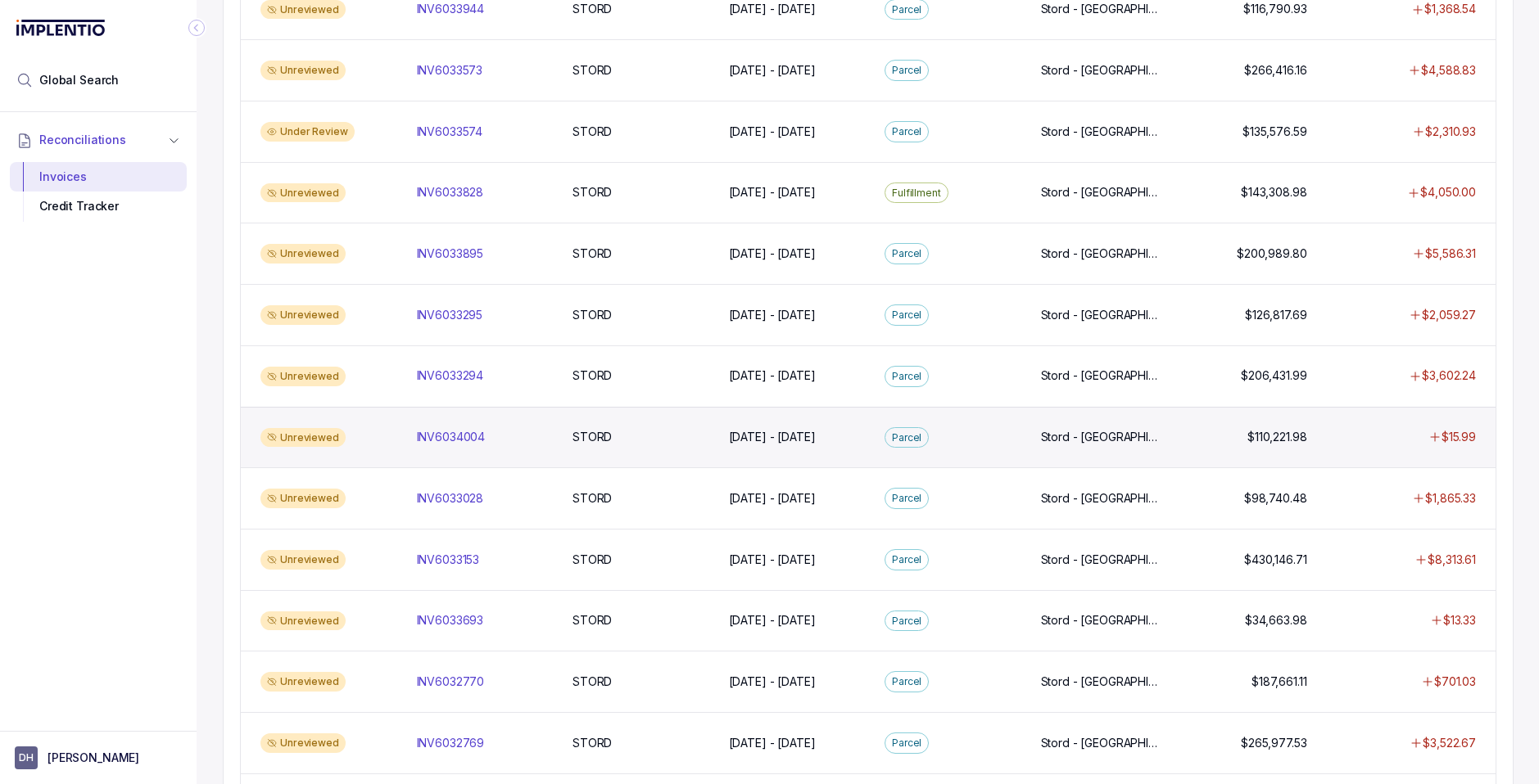
click at [320, 437] on div "Unreviewed" at bounding box center [303, 437] width 85 height 20
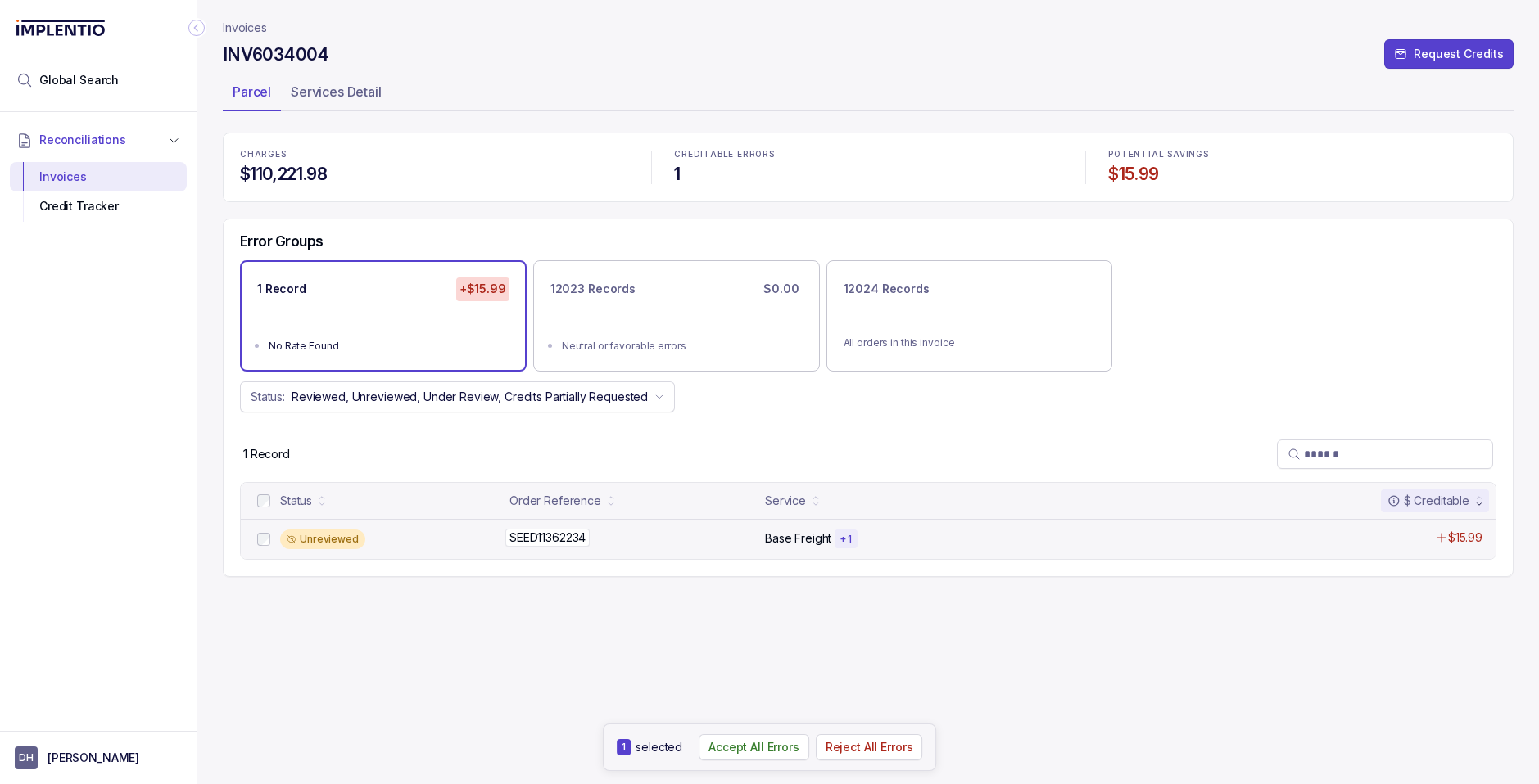
click at [561, 542] on p "SEED11362234" at bounding box center [547, 538] width 84 height 18
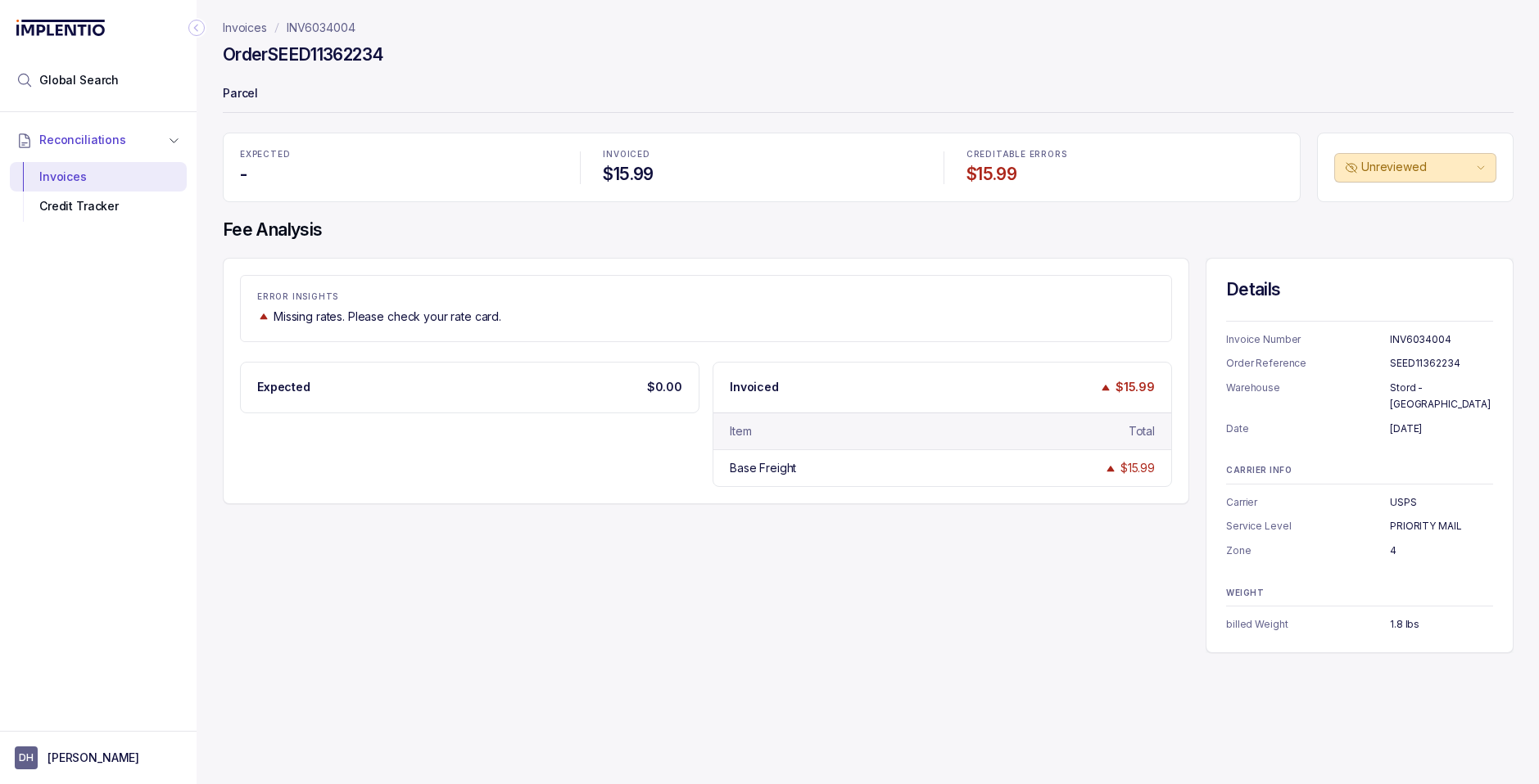
click at [246, 29] on p "Invoices" at bounding box center [245, 28] width 44 height 16
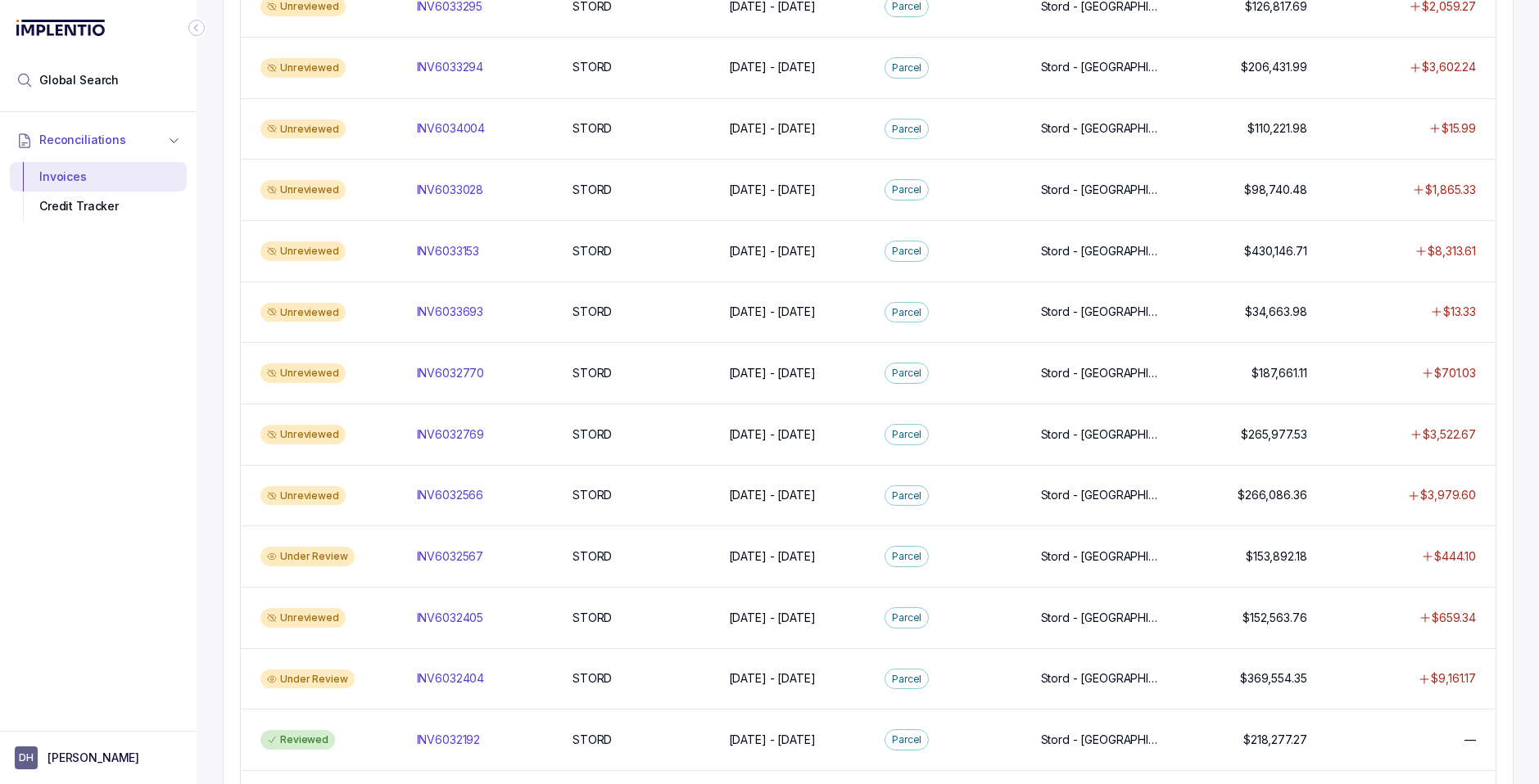
scroll to position [924, 0]
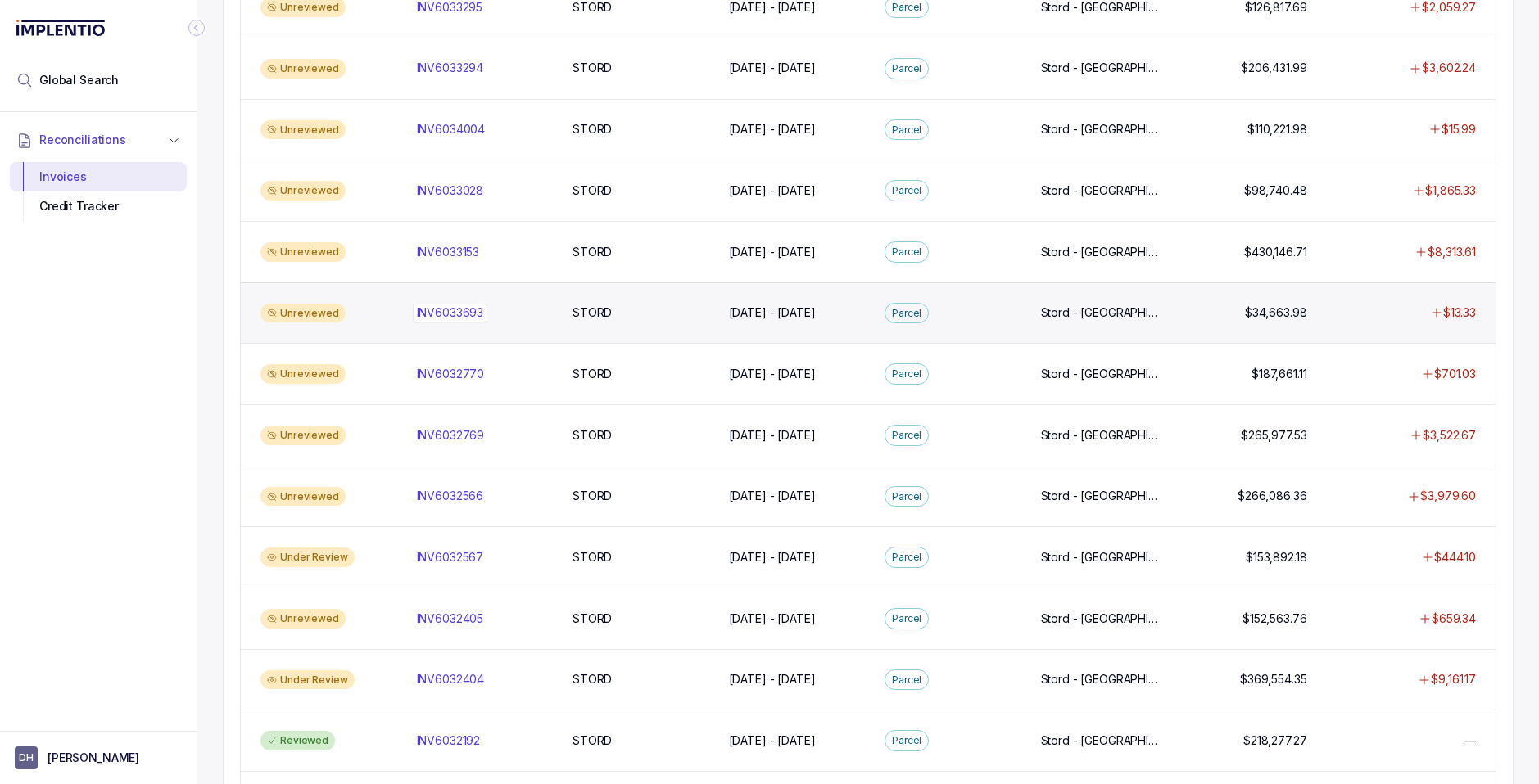
click at [463, 316] on p "INV6033693" at bounding box center [450, 312] width 75 height 18
click at [318, 310] on div "Unreviewed" at bounding box center [303, 313] width 85 height 20
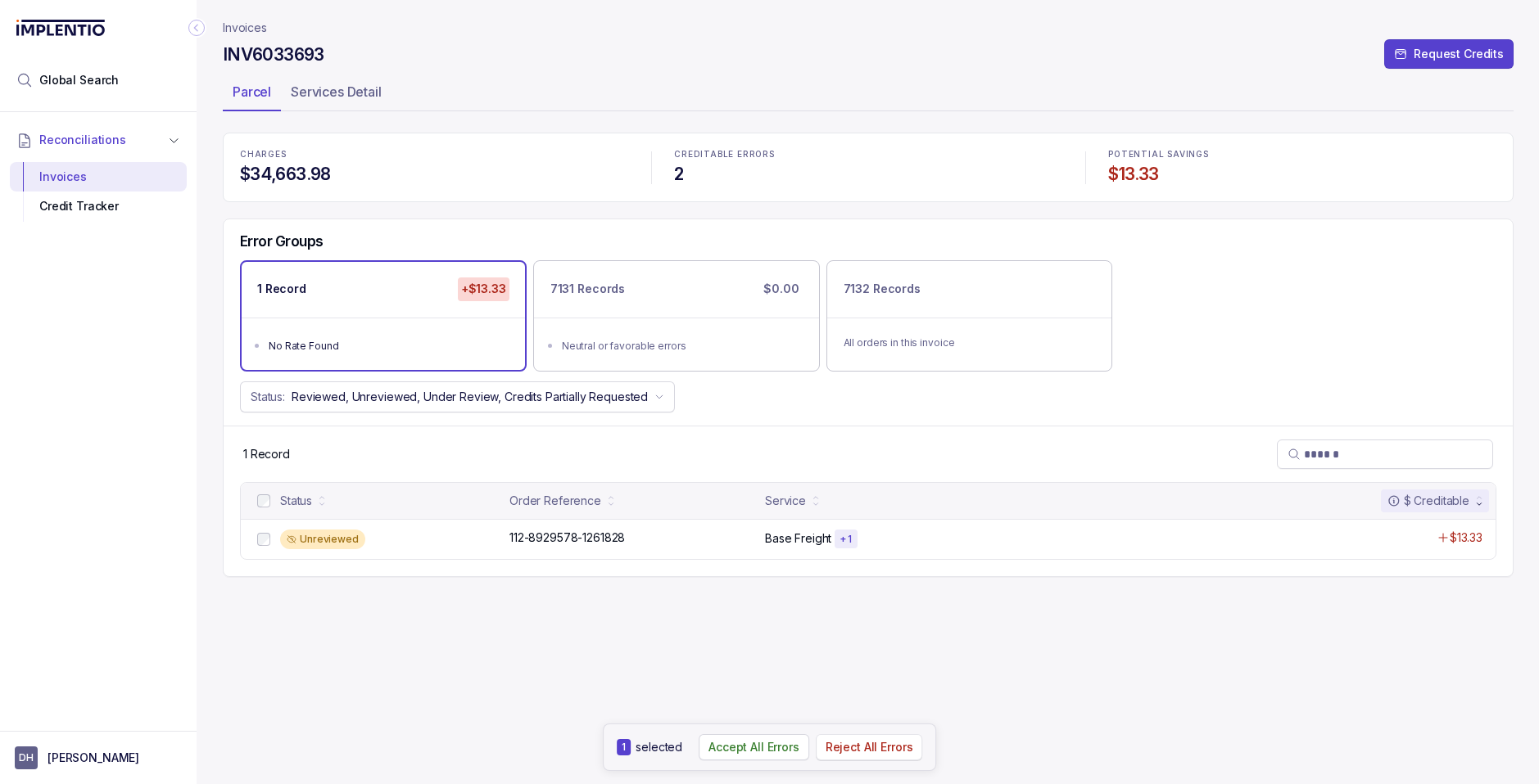
click at [861, 751] on p "Reject All Errors" at bounding box center [869, 747] width 88 height 16
click at [244, 28] on p "Invoices" at bounding box center [245, 28] width 44 height 16
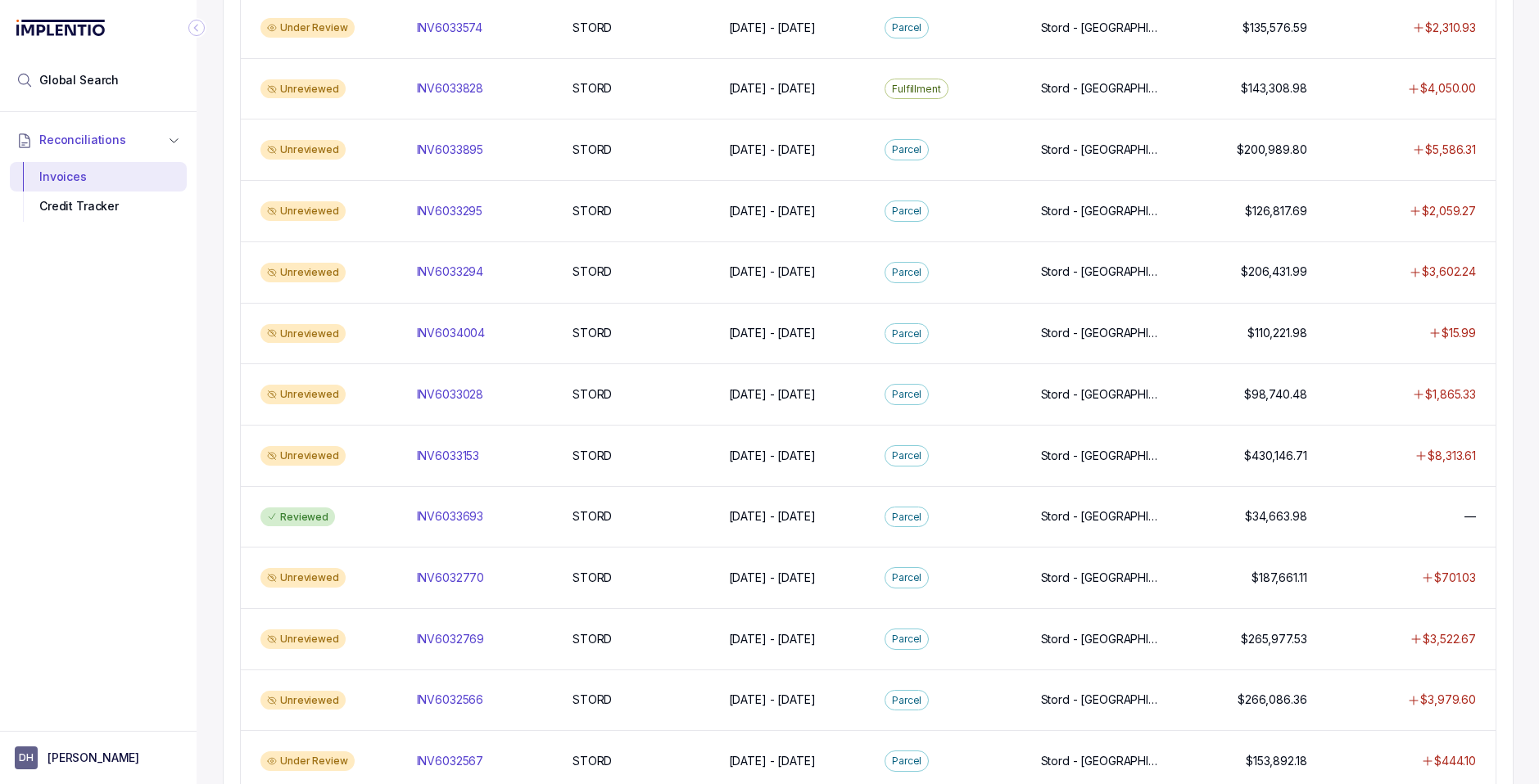
scroll to position [731, 0]
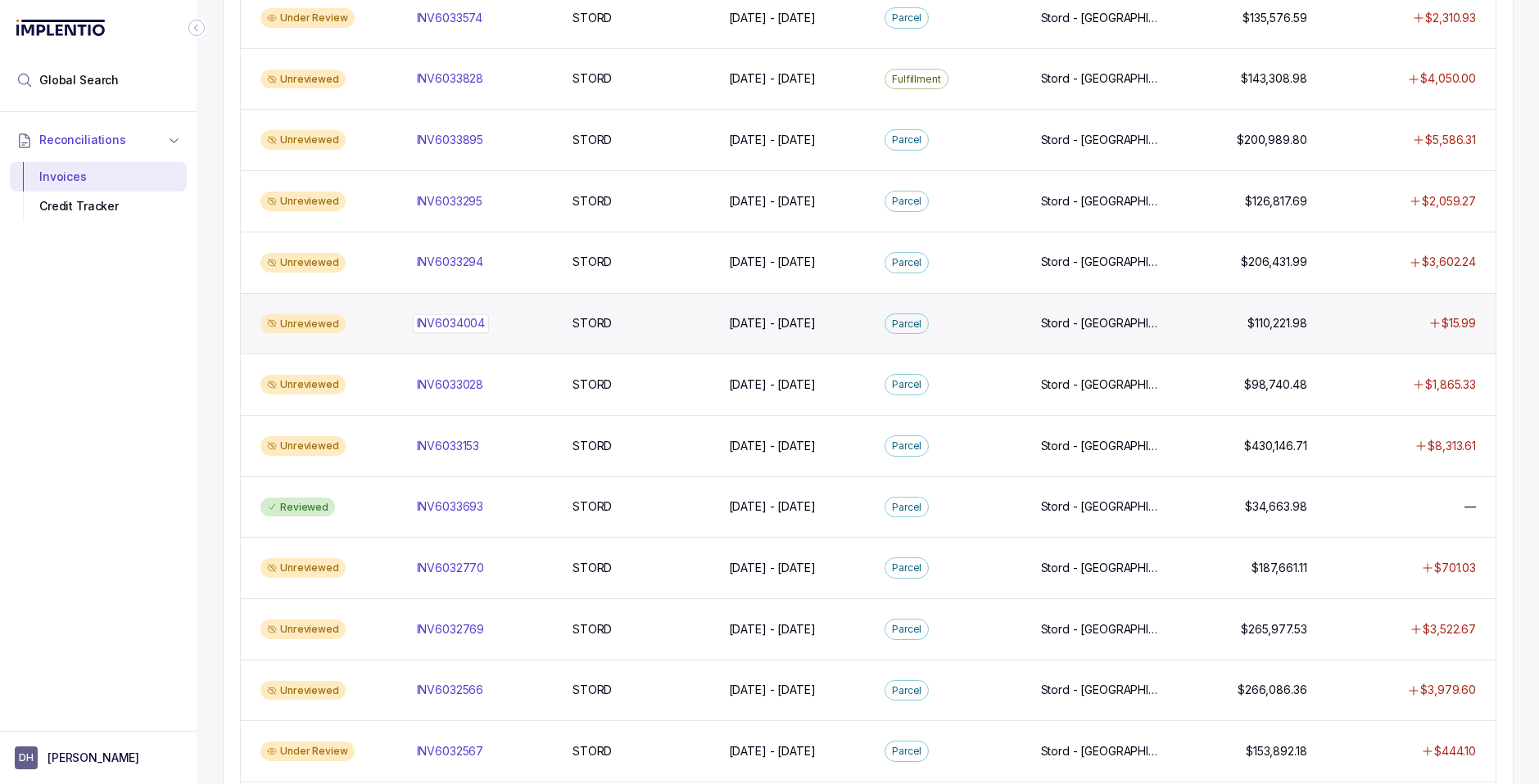
click at [442, 326] on p "INV6034004" at bounding box center [451, 323] width 77 height 18
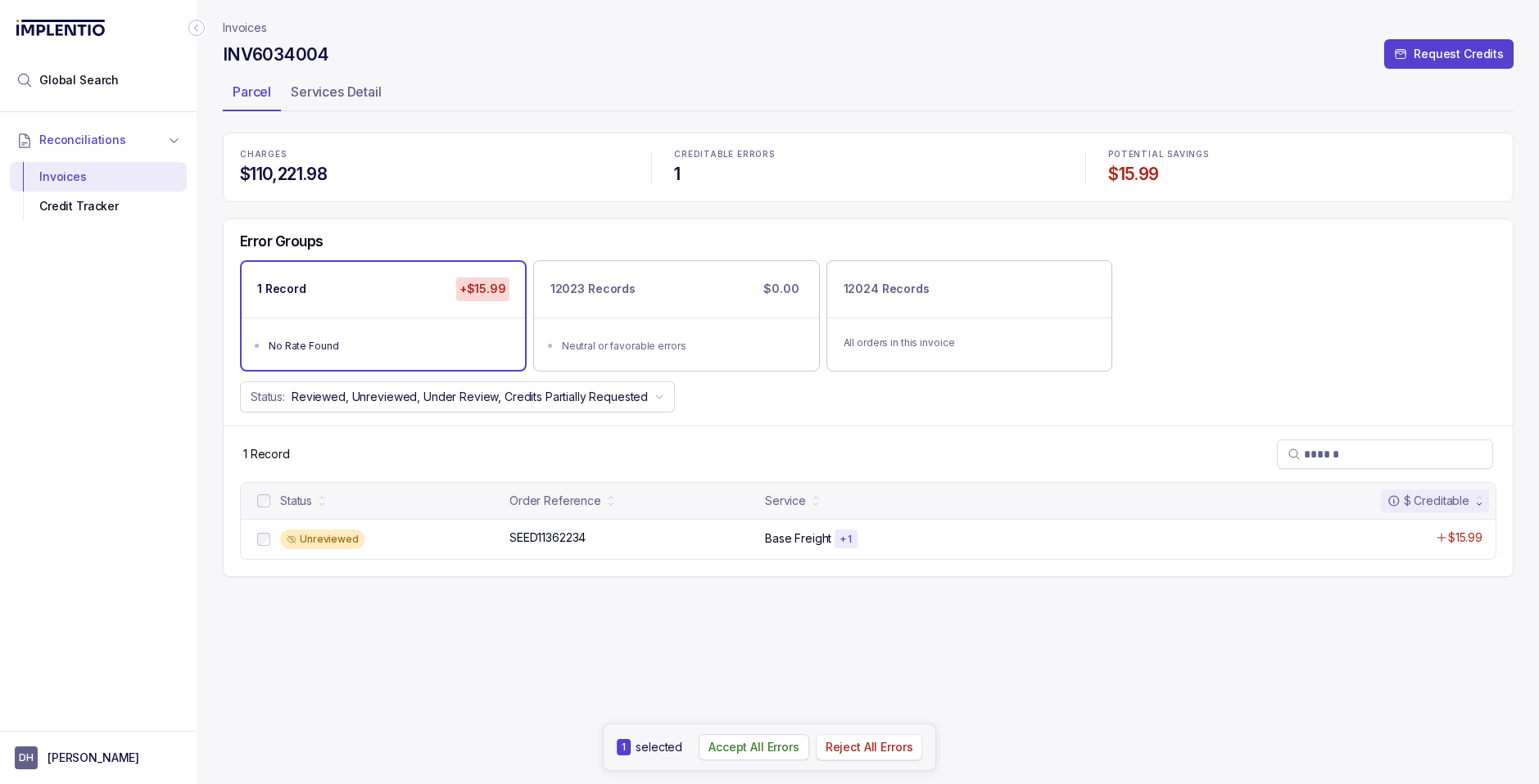
click at [840, 745] on p "Reject All Errors" at bounding box center [869, 747] width 88 height 16
click at [240, 32] on p "Invoices" at bounding box center [245, 28] width 44 height 16
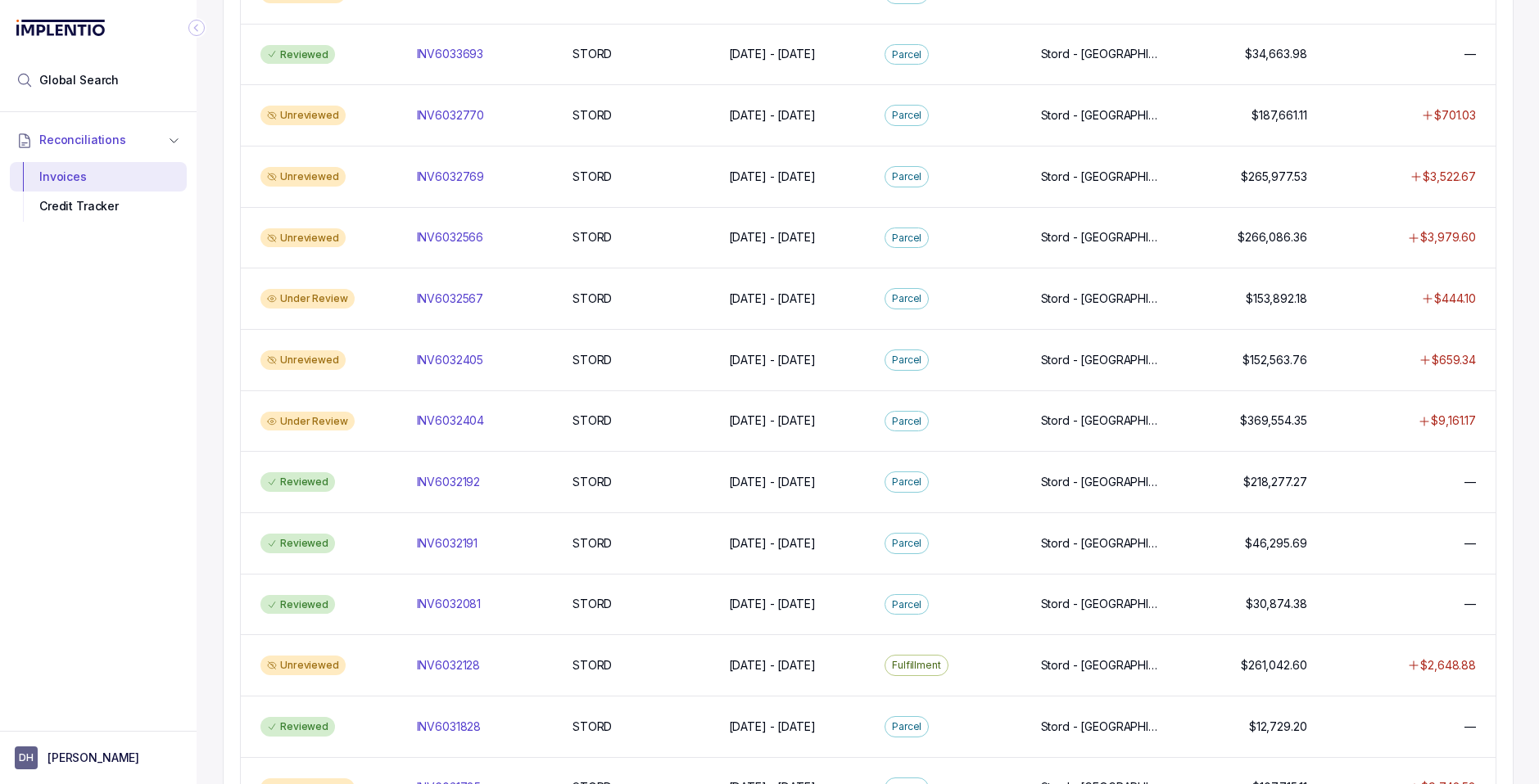
scroll to position [1183, 0]
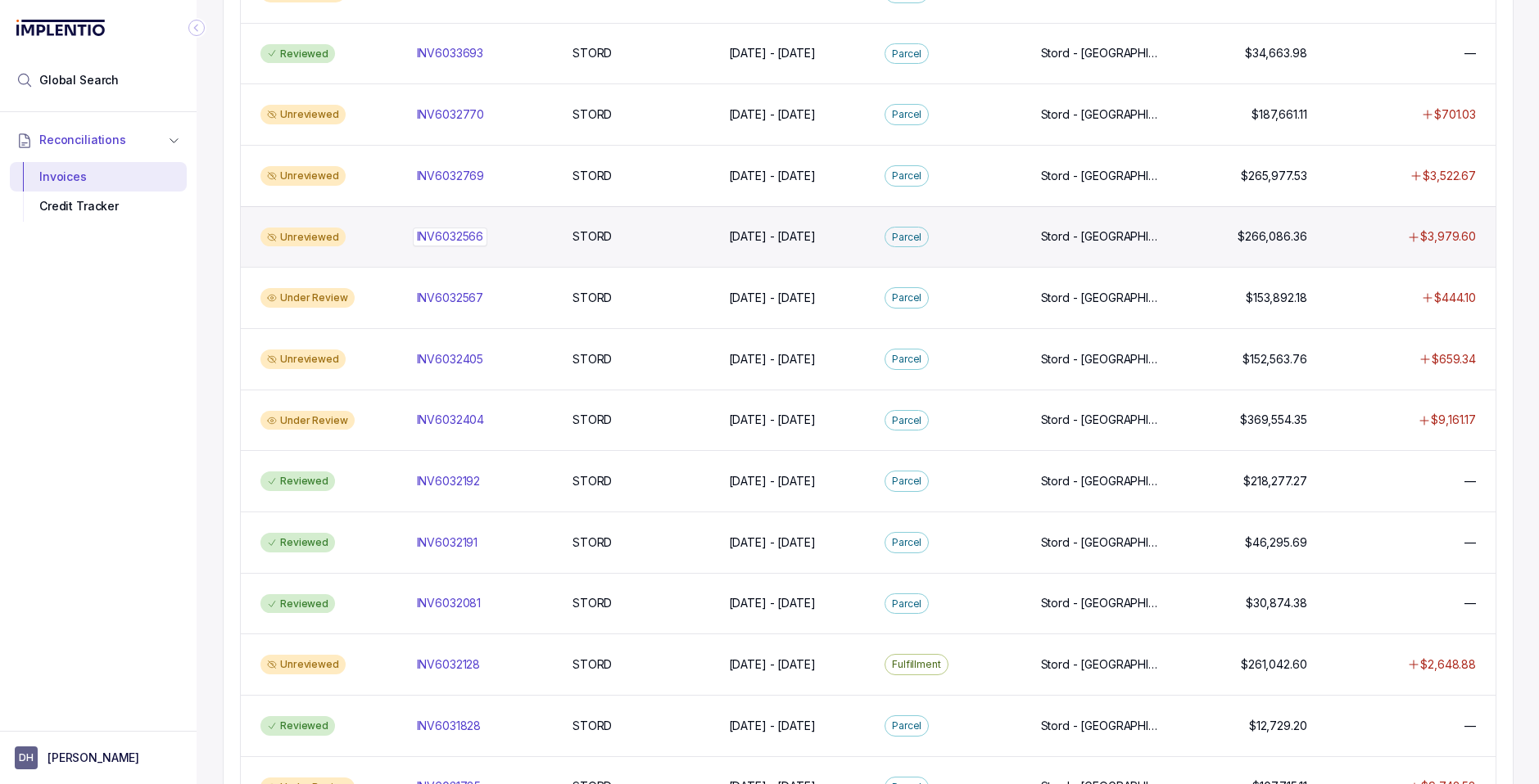
click at [444, 233] on p "INV6032566" at bounding box center [450, 236] width 75 height 18
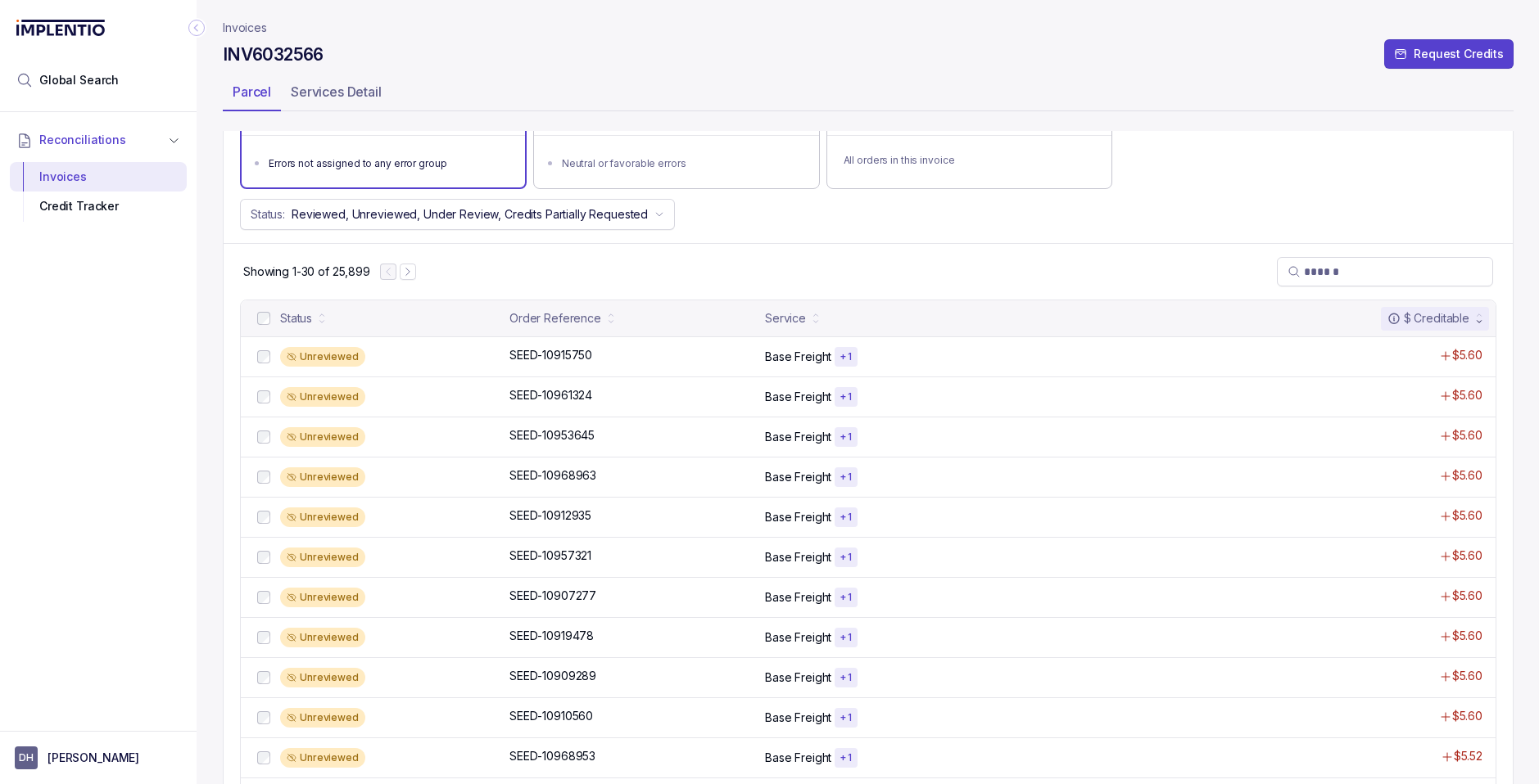
scroll to position [181, 0]
click at [787, 351] on p "Base Freight" at bounding box center [798, 355] width 66 height 16
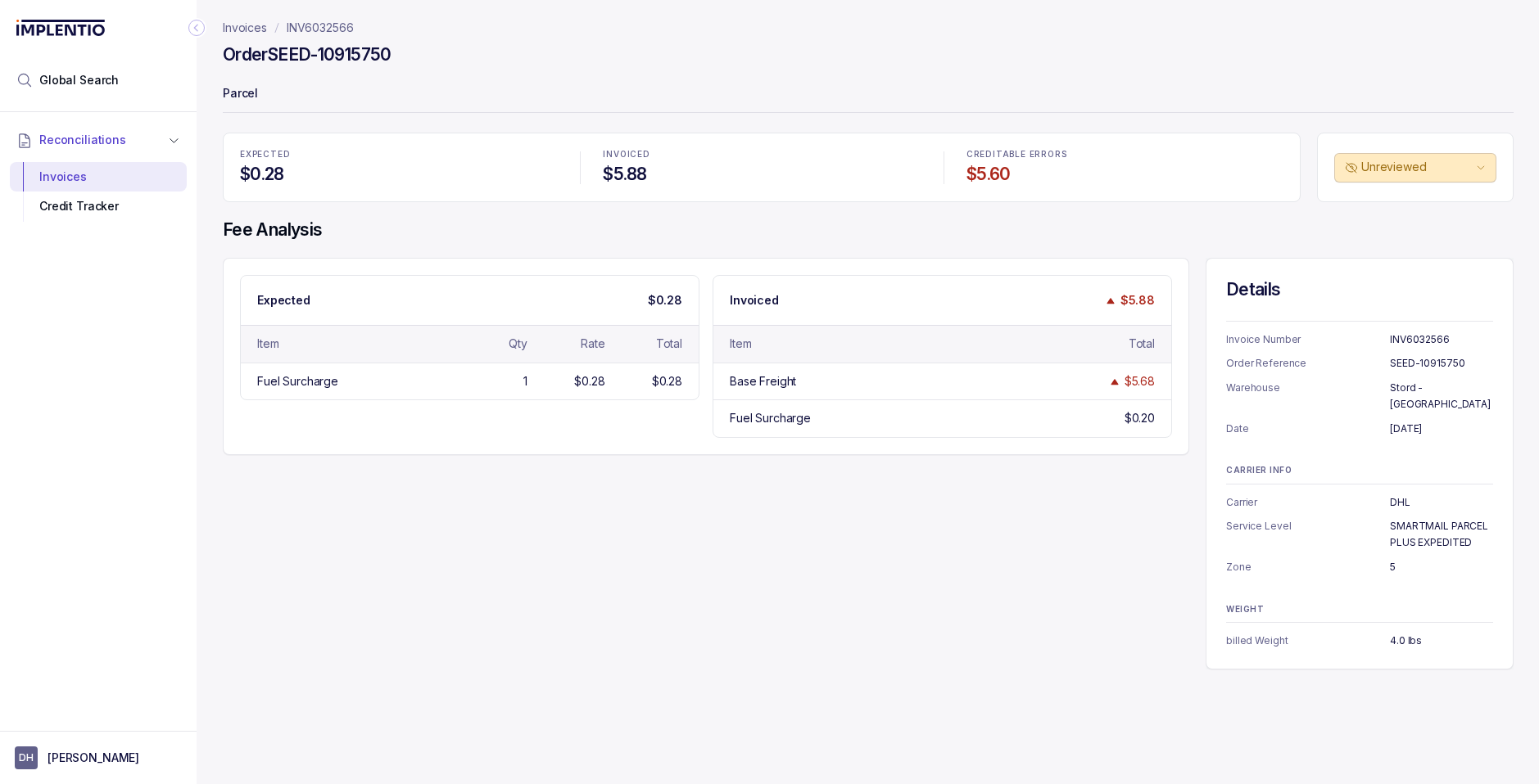
click at [240, 27] on p "Invoices" at bounding box center [245, 28] width 44 height 16
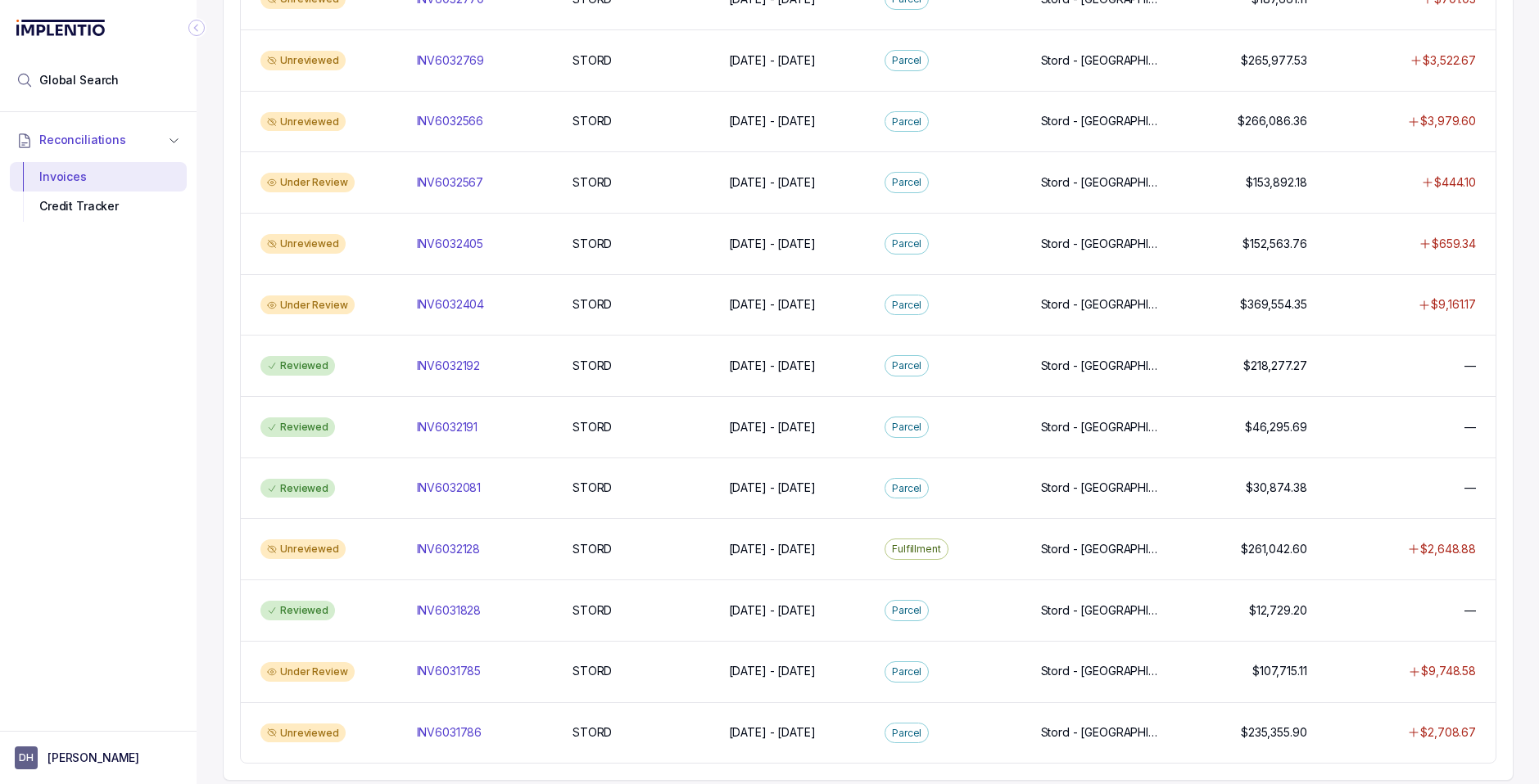
scroll to position [1315, 0]
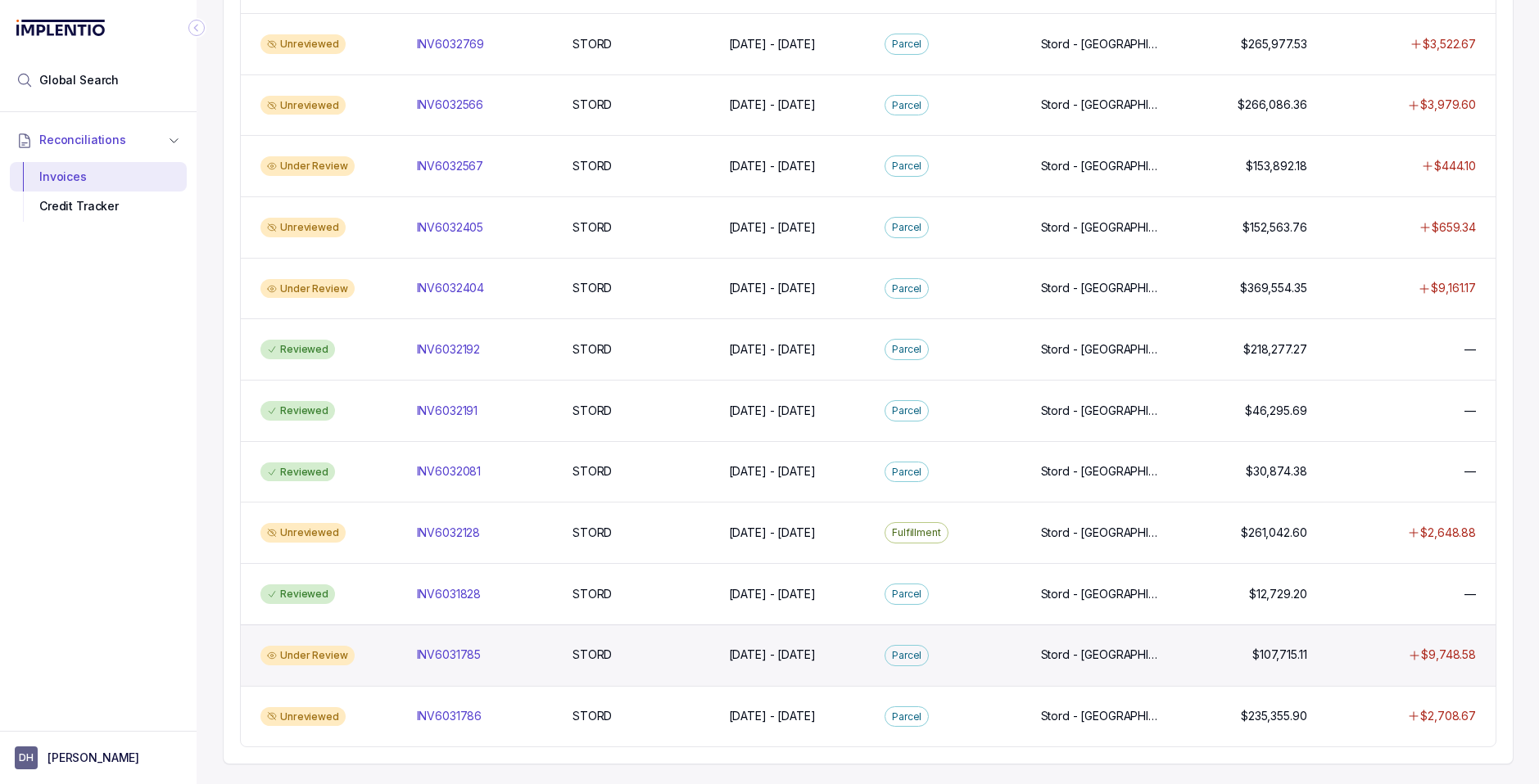
click at [398, 663] on div "Under Review" at bounding box center [329, 655] width 150 height 20
click at [467, 655] on p "INV6031785" at bounding box center [449, 654] width 73 height 18
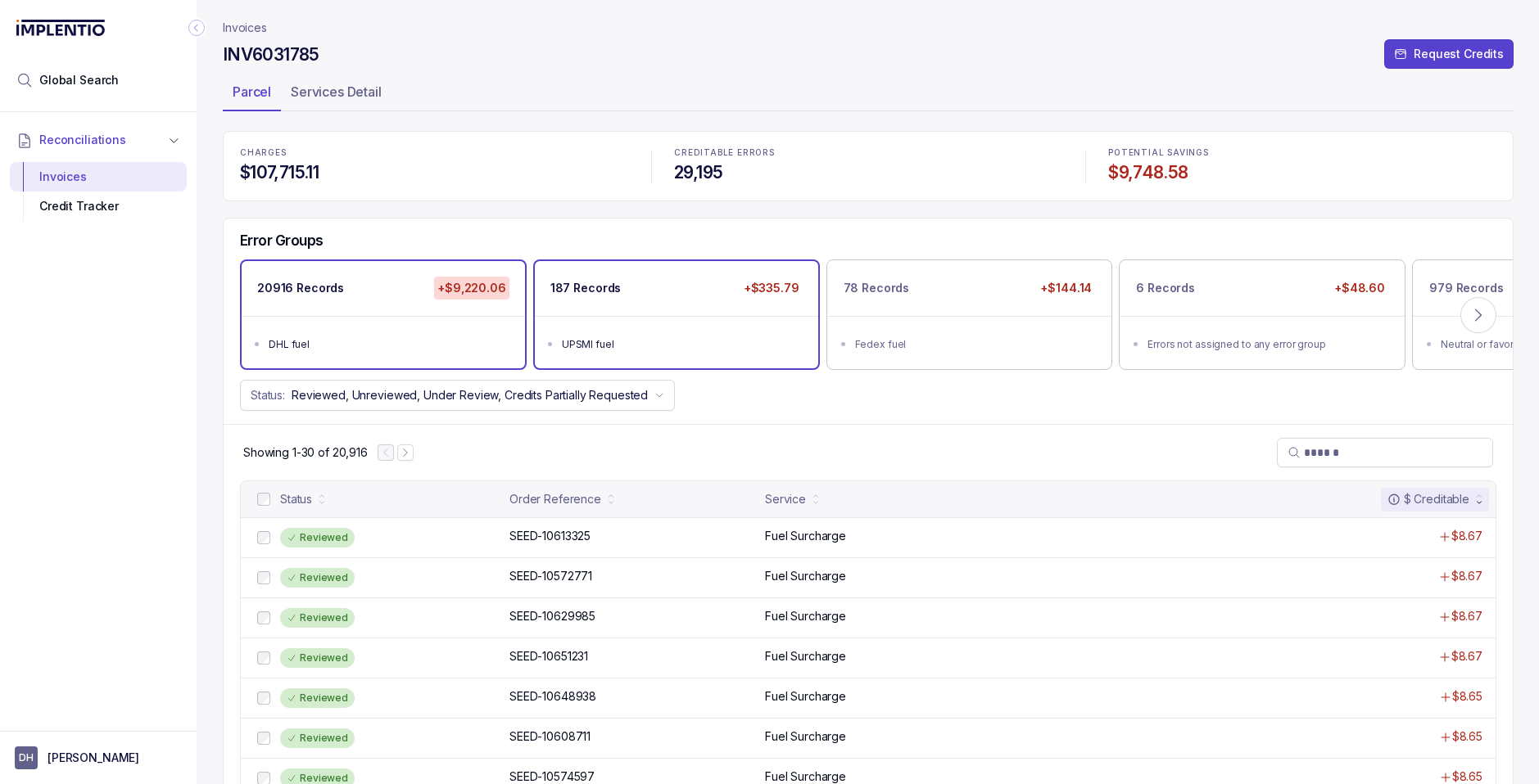
click at [727, 319] on ul "UPSMI fuel" at bounding box center [676, 342] width 284 height 53
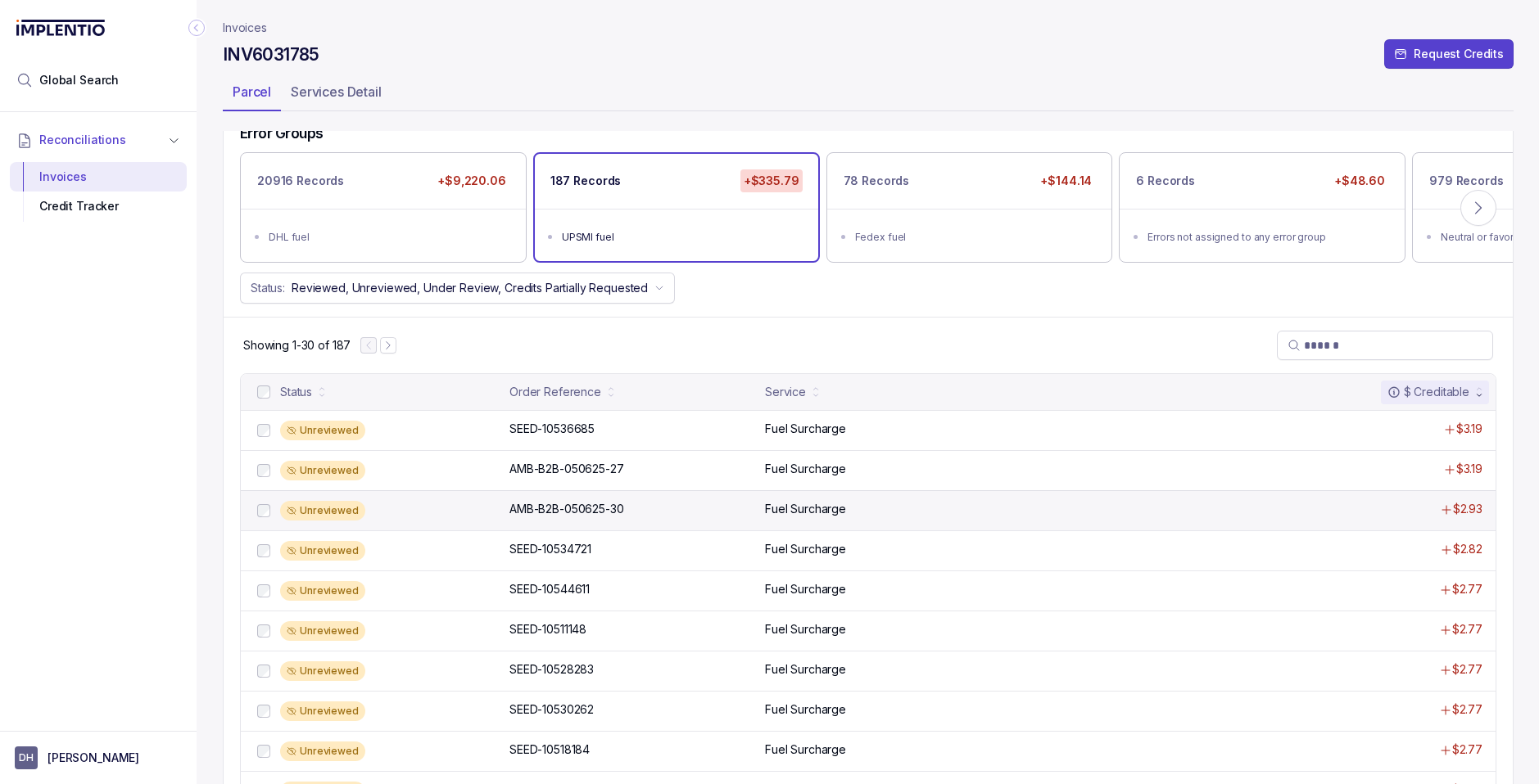
scroll to position [106, 0]
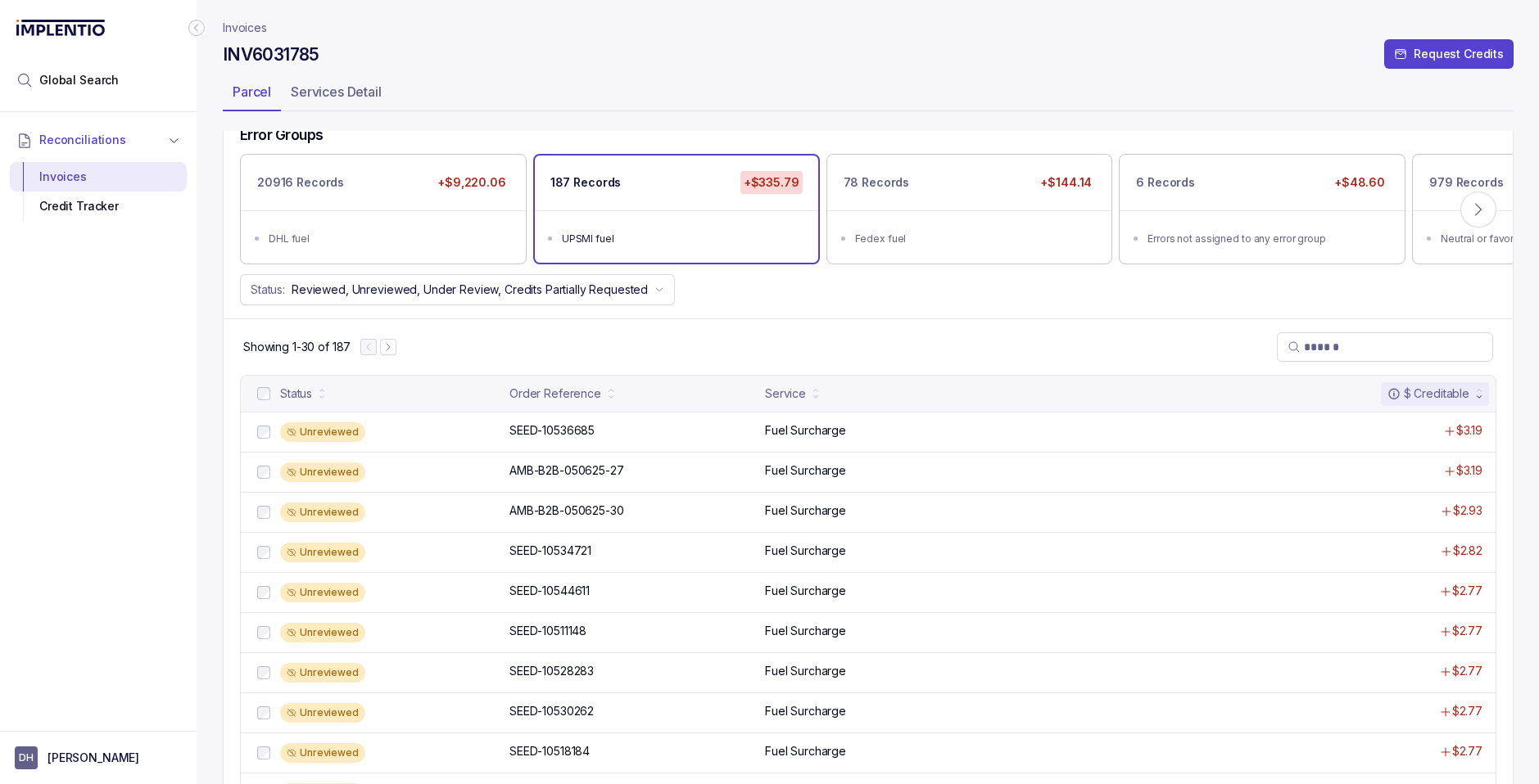
click at [238, 32] on p "Invoices" at bounding box center [245, 28] width 44 height 16
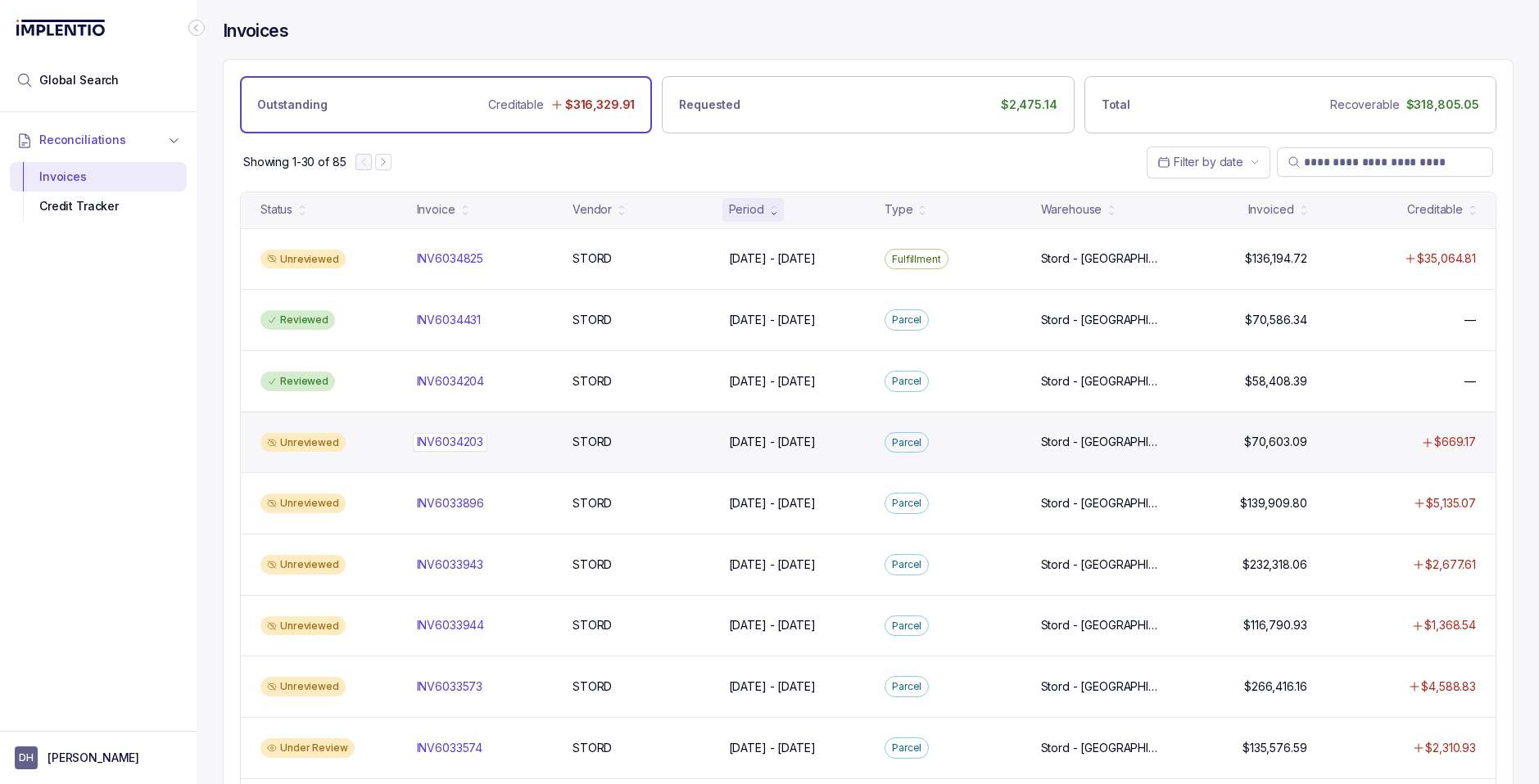
click at [456, 438] on p "INV6034203" at bounding box center [450, 441] width 75 height 18
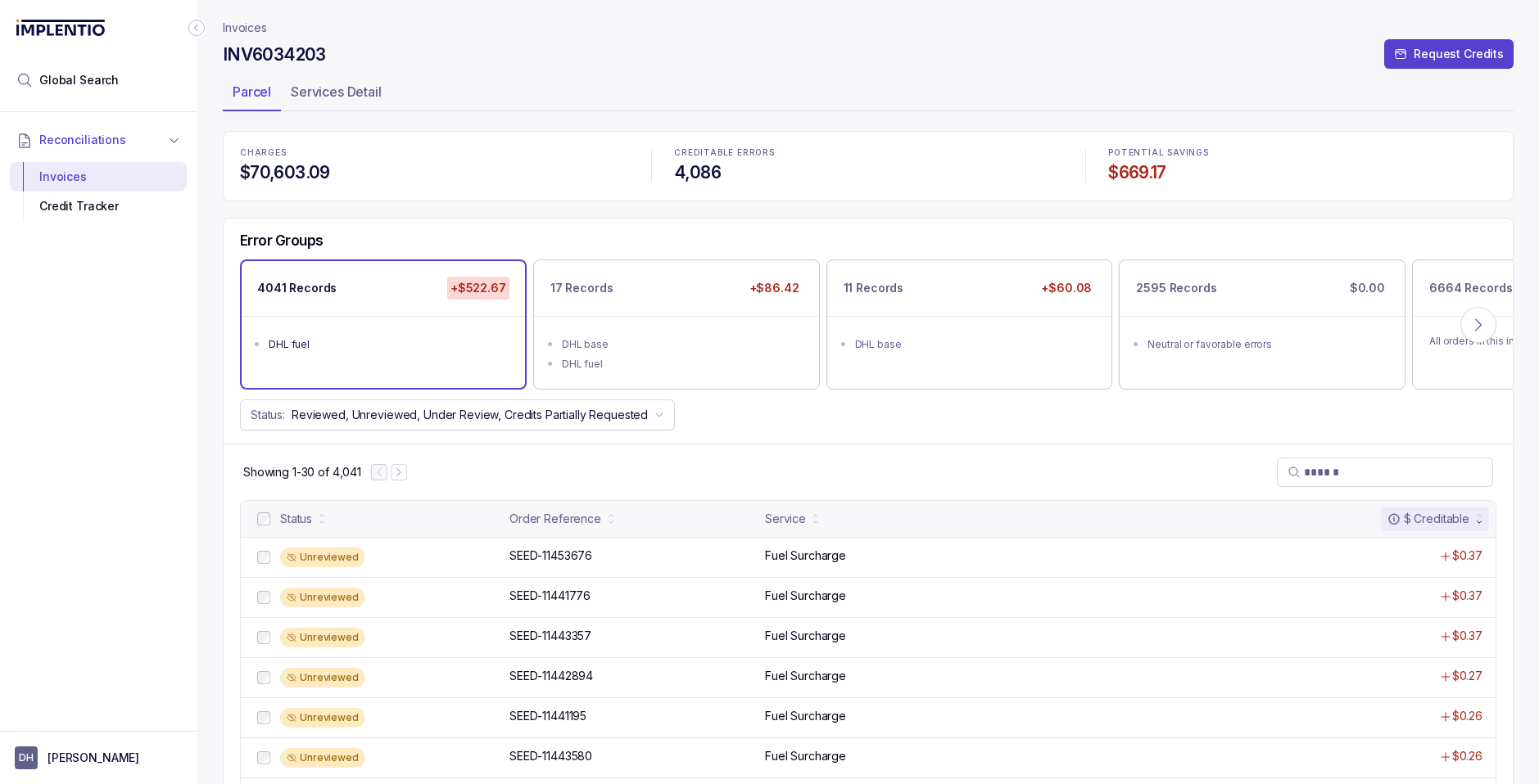
click at [375, 350] on div "DHL fuel" at bounding box center [388, 344] width 239 height 16
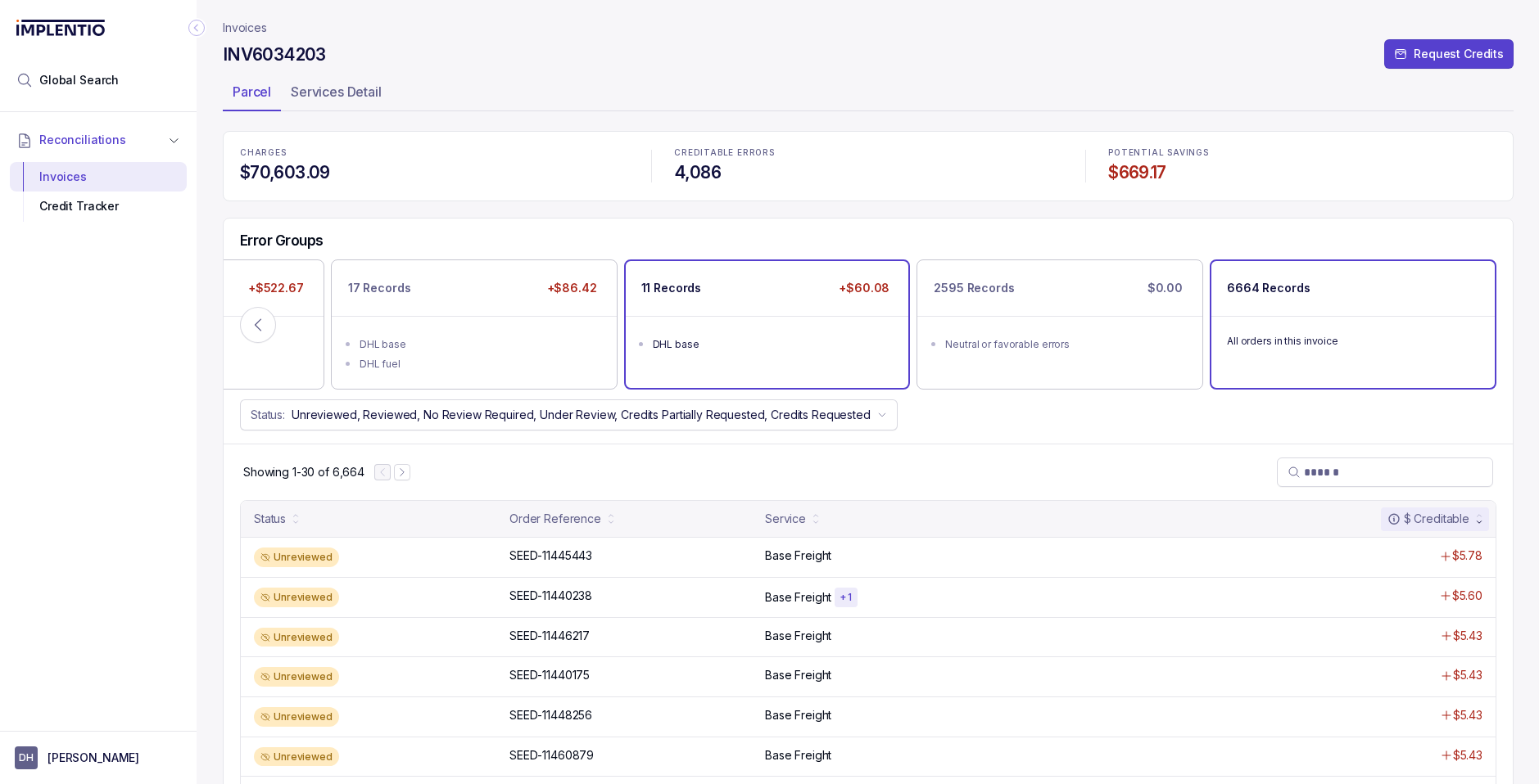
click at [834, 367] on ul "DHL base" at bounding box center [767, 342] width 284 height 53
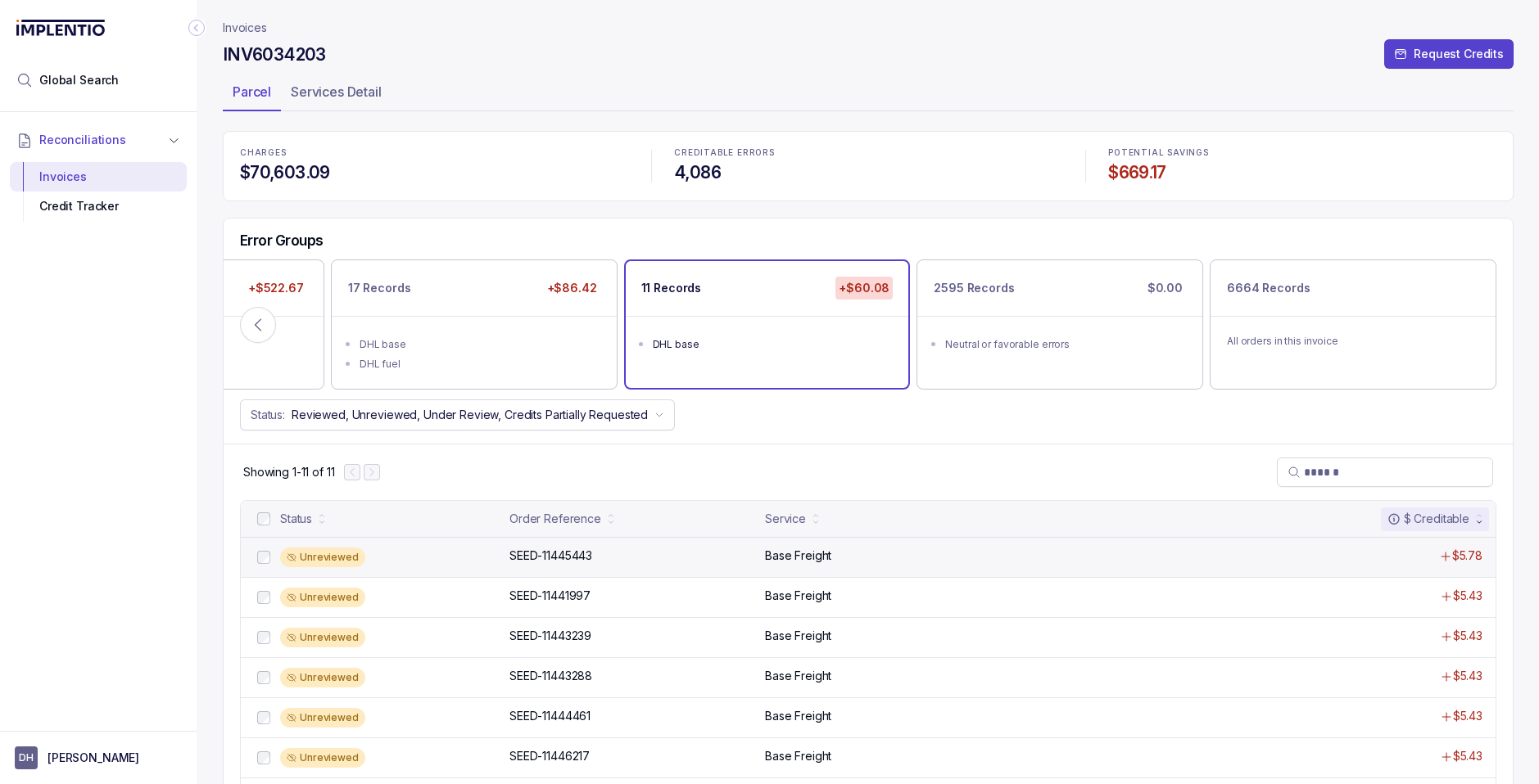
click at [785, 558] on p "Base Freight" at bounding box center [798, 555] width 66 height 16
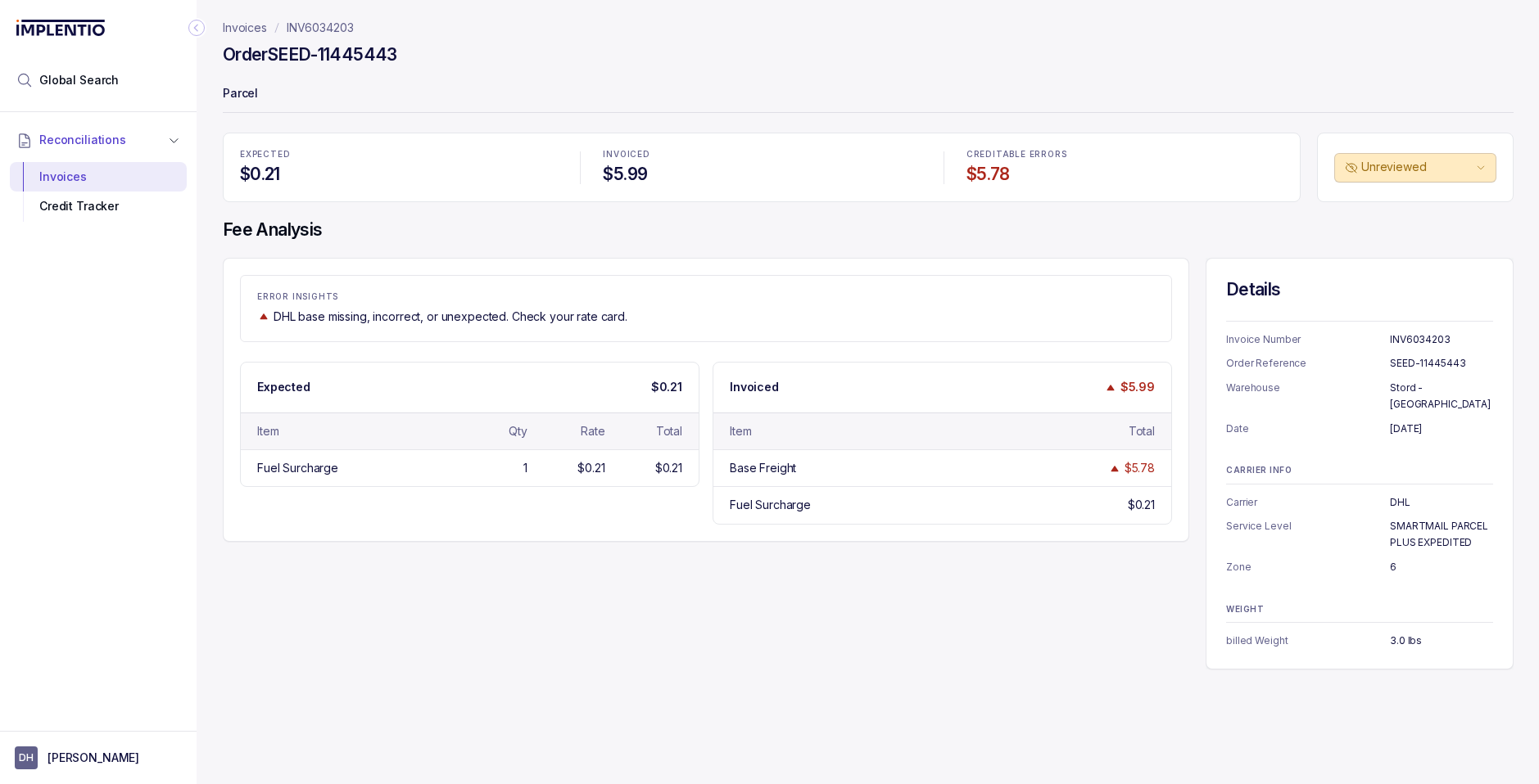
click at [246, 26] on p "Invoices" at bounding box center [245, 28] width 44 height 16
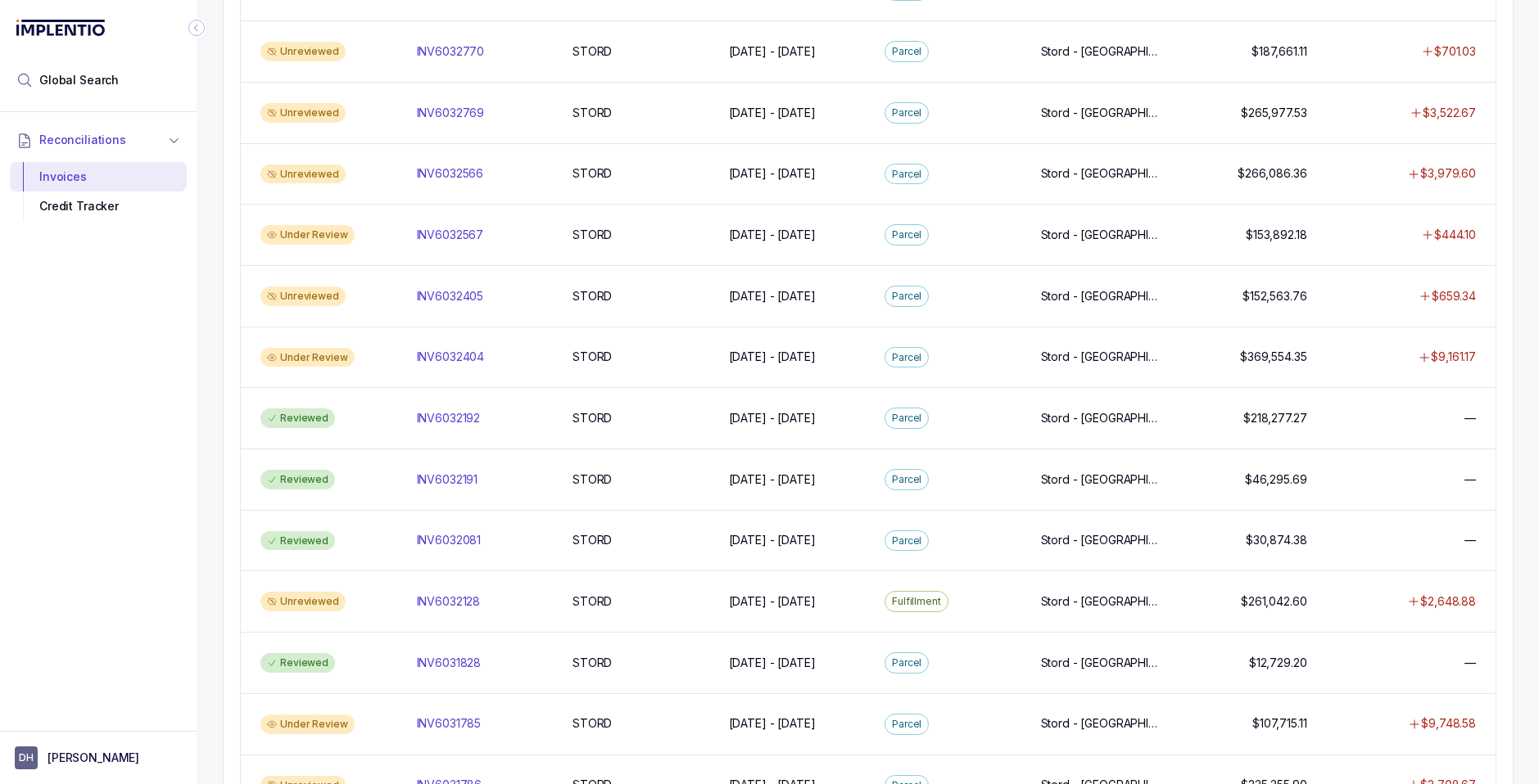
scroll to position [921, 0]
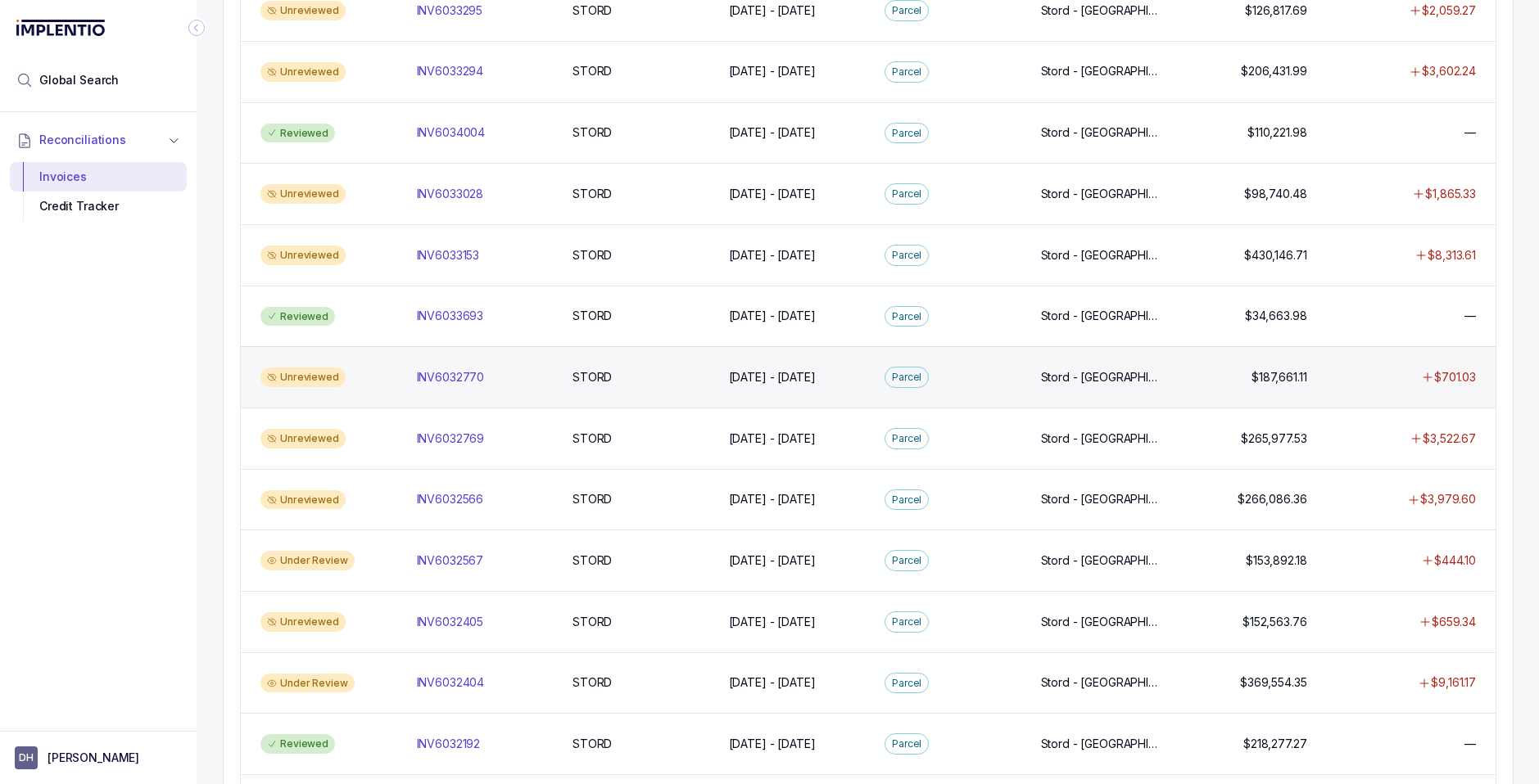
click at [323, 376] on div "Unreviewed" at bounding box center [303, 377] width 85 height 20
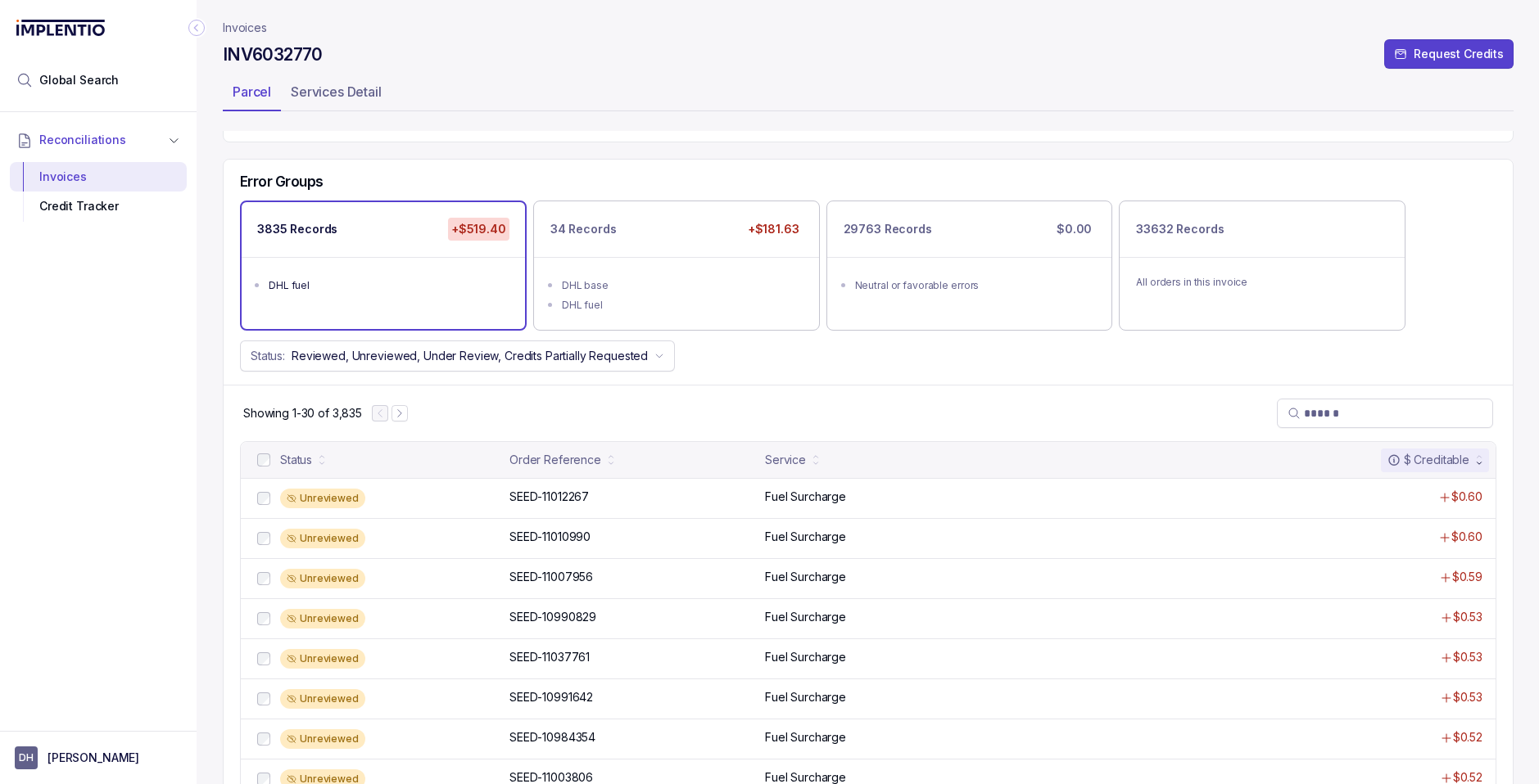
scroll to position [331, 0]
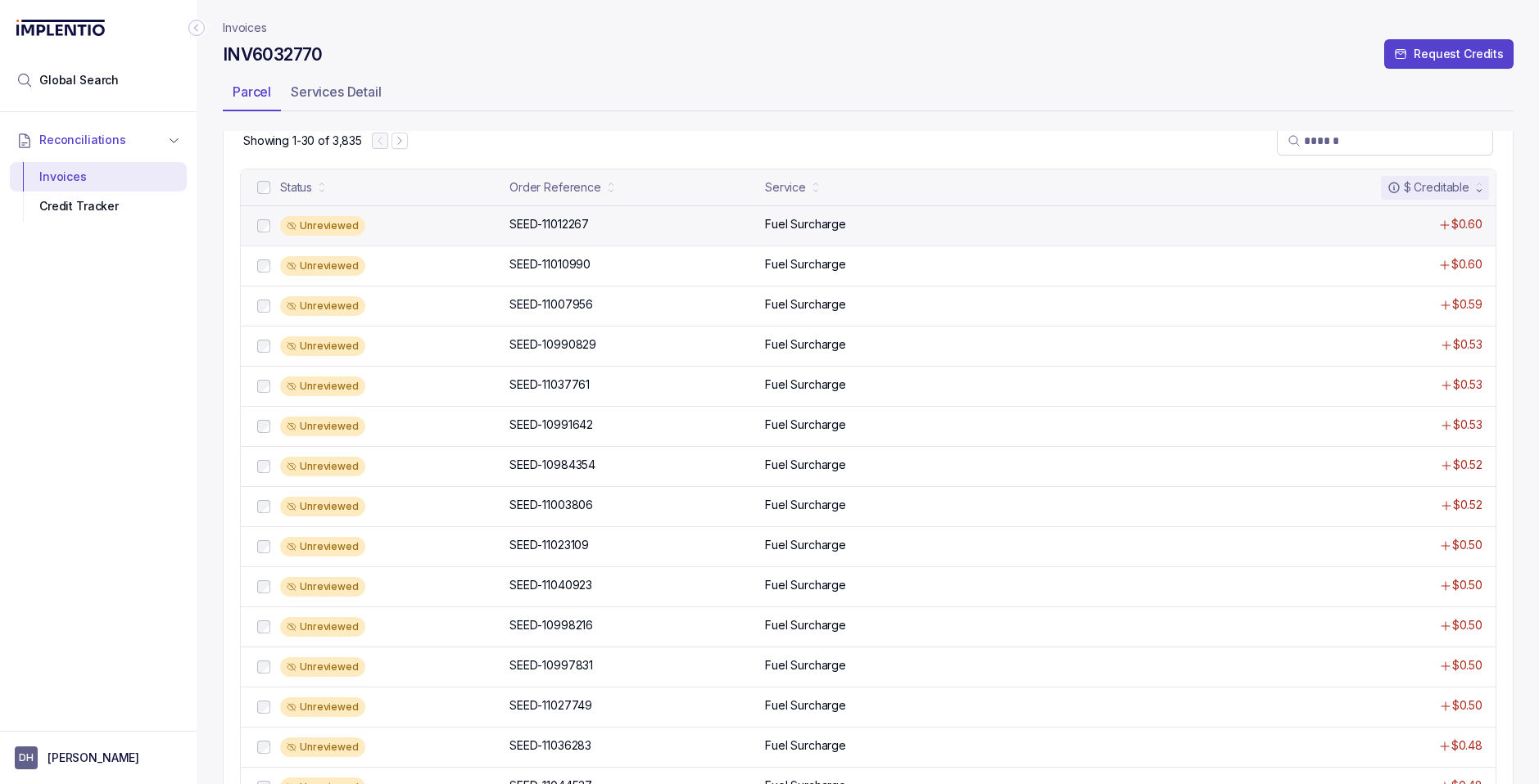
click at [803, 232] on p "Fuel Surcharge" at bounding box center [805, 223] width 81 height 16
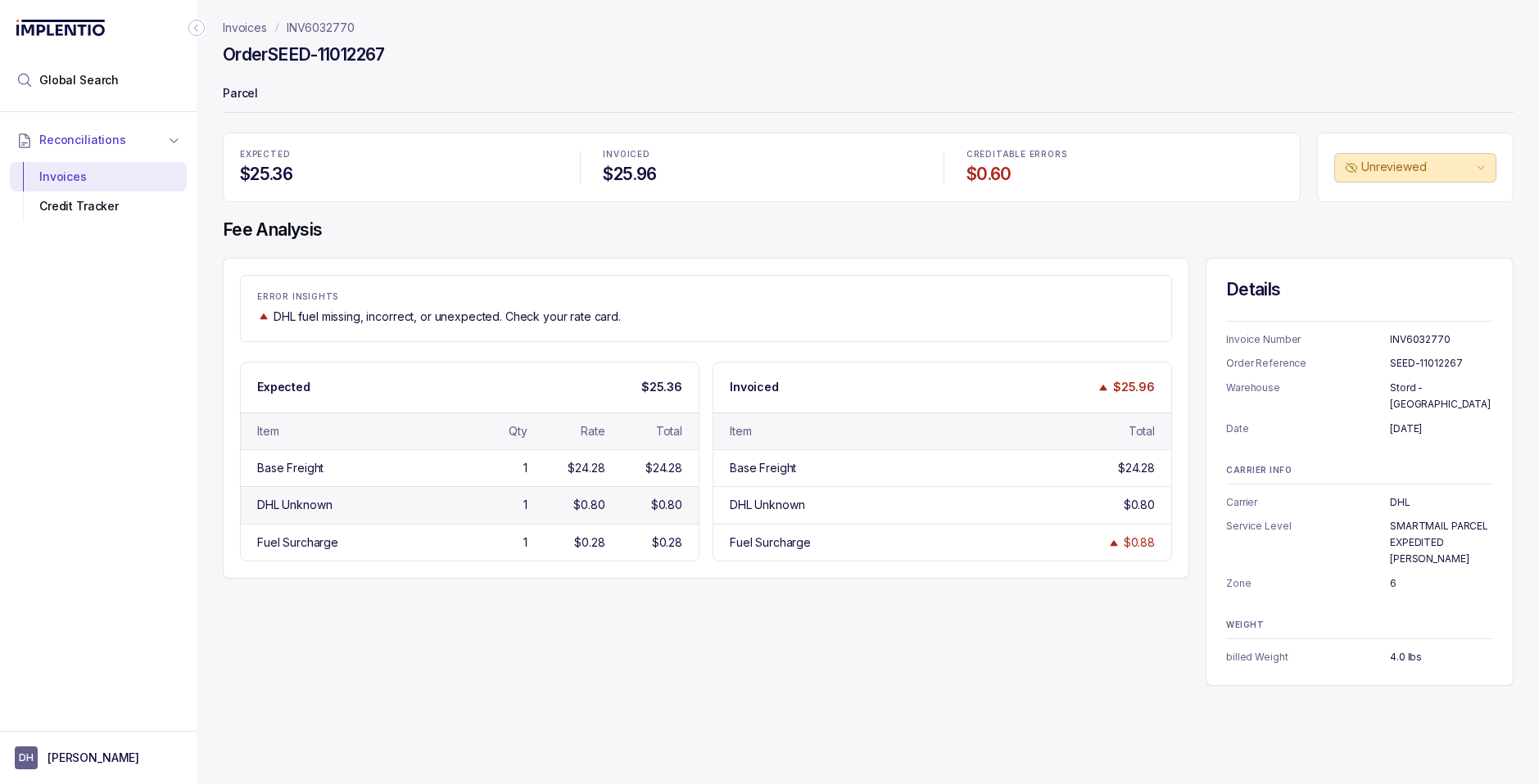
click at [473, 513] on div "1" at bounding box center [492, 504] width 72 height 16
click at [249, 26] on p "Invoices" at bounding box center [245, 28] width 44 height 16
click at [241, 29] on p "Invoices" at bounding box center [245, 28] width 44 height 16
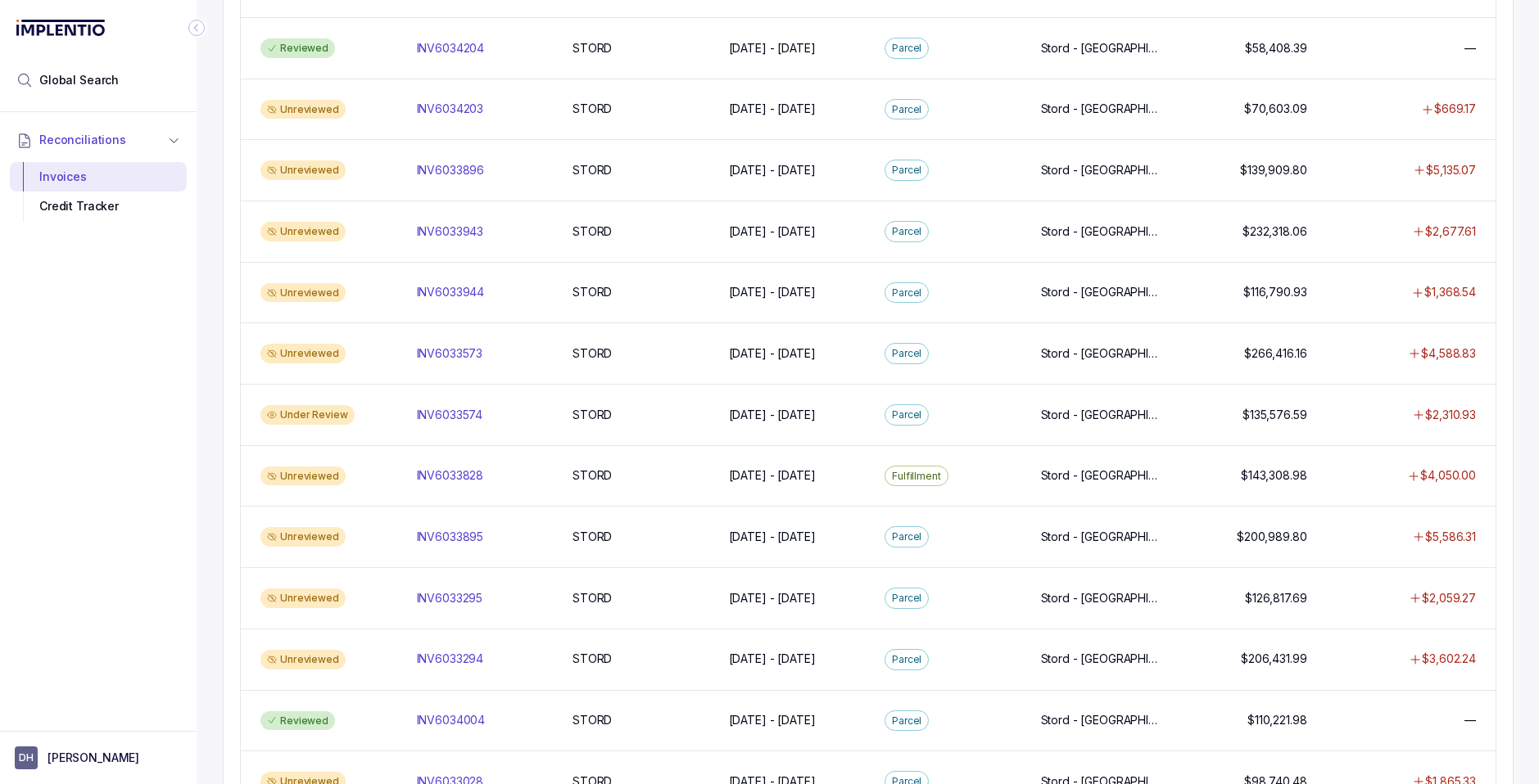
scroll to position [335, 0]
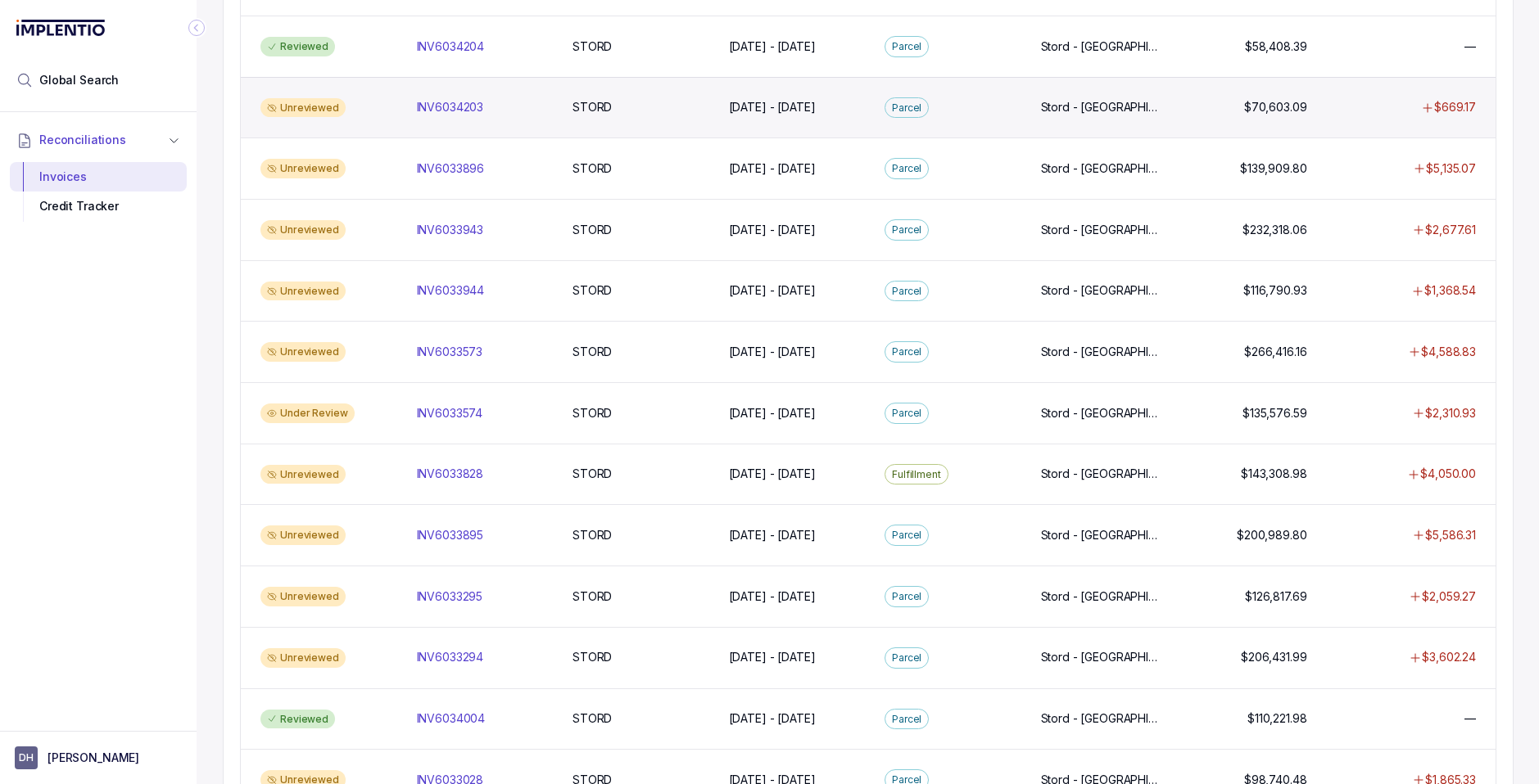
click at [318, 104] on div "Unreviewed" at bounding box center [303, 108] width 85 height 20
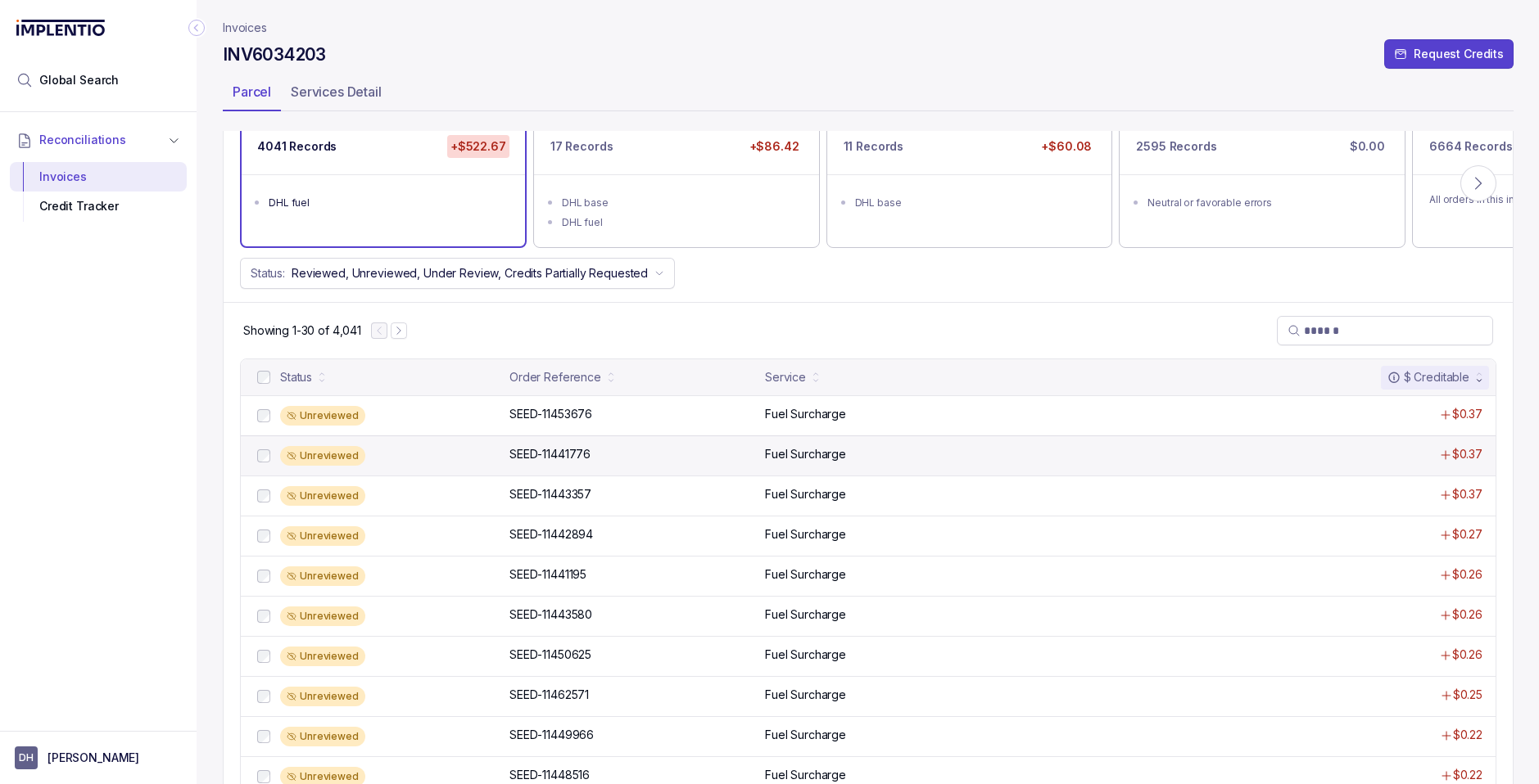
scroll to position [155, 0]
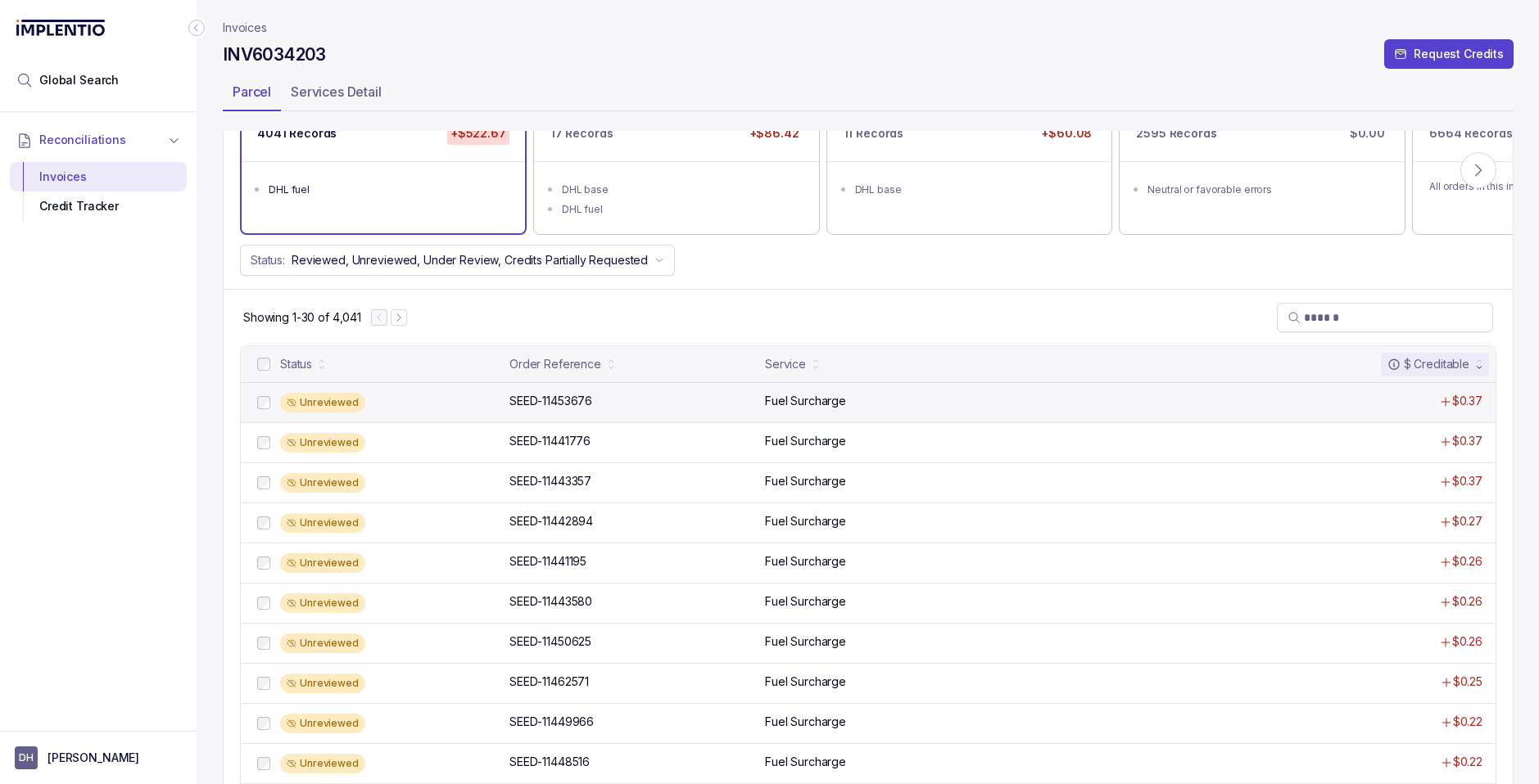
click at [691, 413] on div "Unreviewed SEED-11453676 SEED-11453676 Fuel Surcharge $0.37" at bounding box center [867, 402] width 1254 height 40
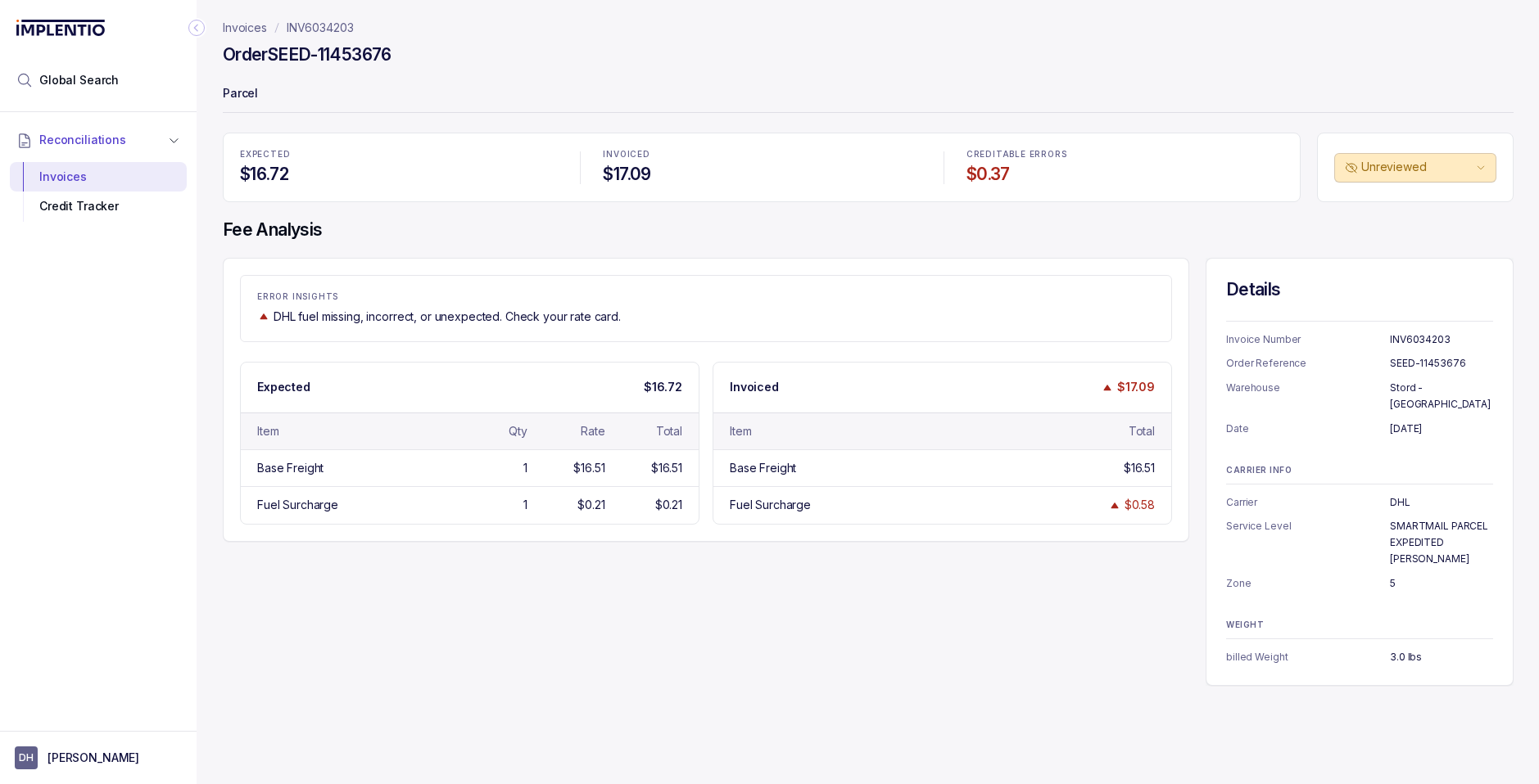
click at [234, 29] on p "Invoices" at bounding box center [245, 28] width 44 height 16
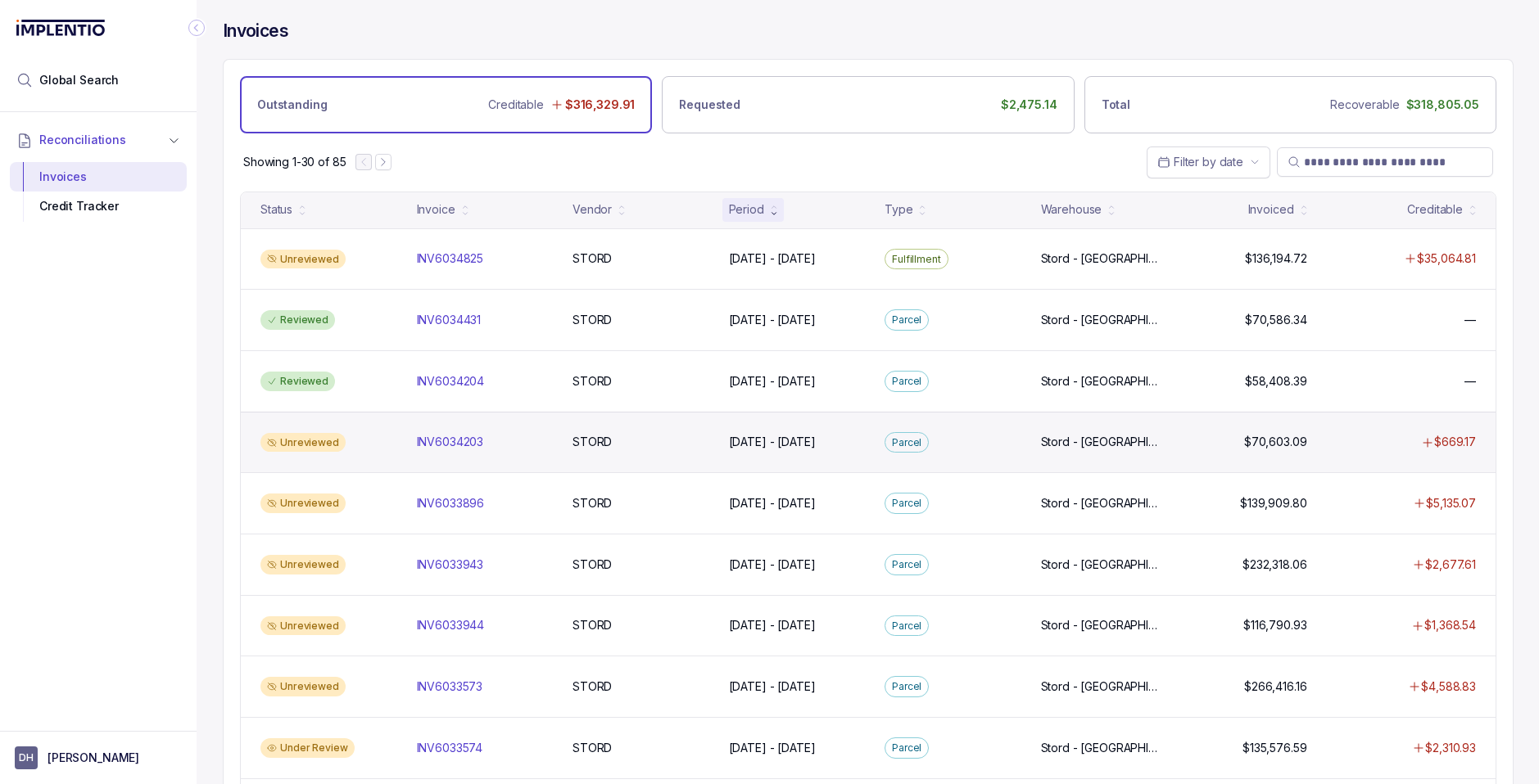
click at [308, 447] on div "Unreviewed" at bounding box center [303, 442] width 85 height 20
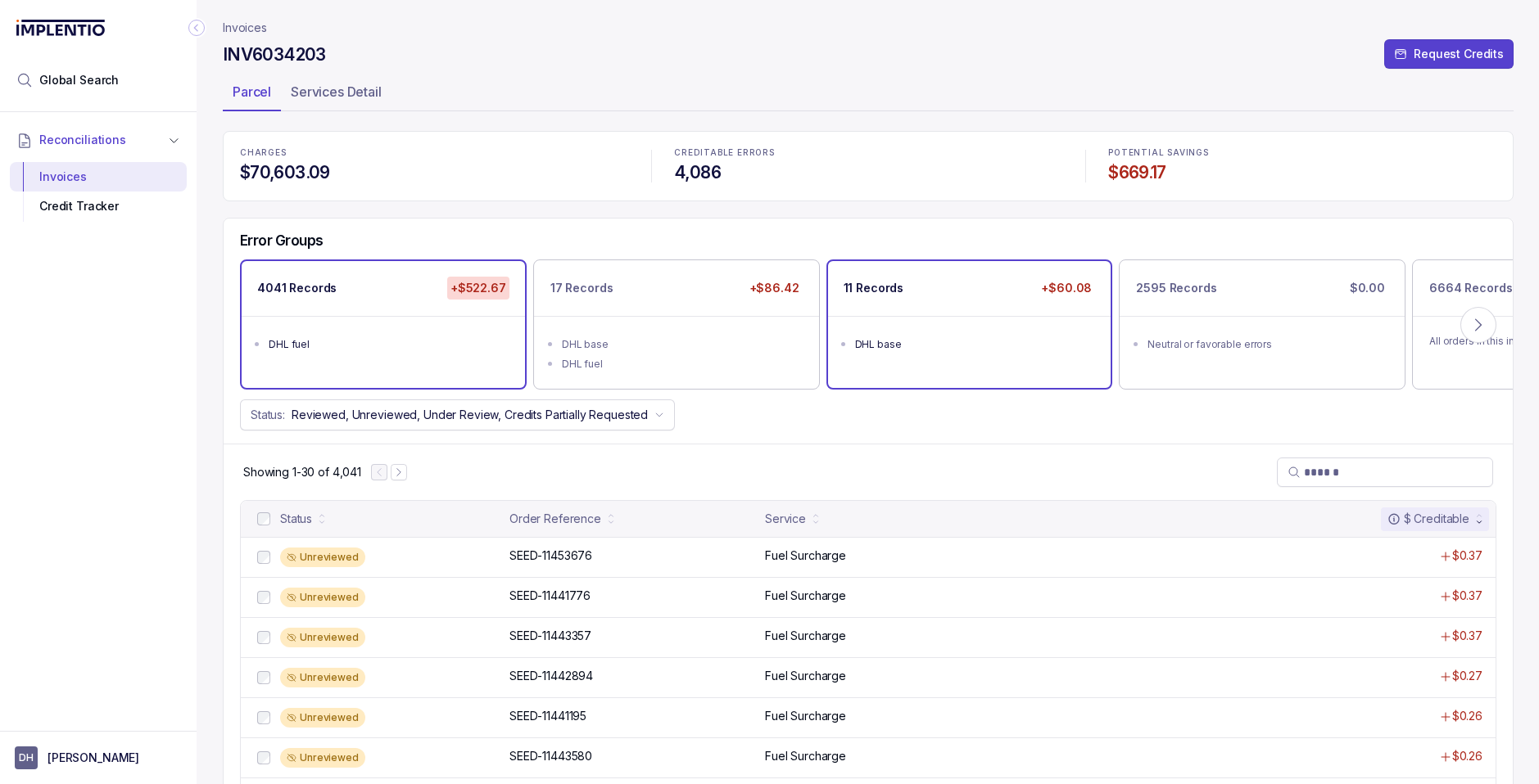
click at [947, 370] on div "11 Records +$60.08 DHL base" at bounding box center [970, 324] width 284 height 127
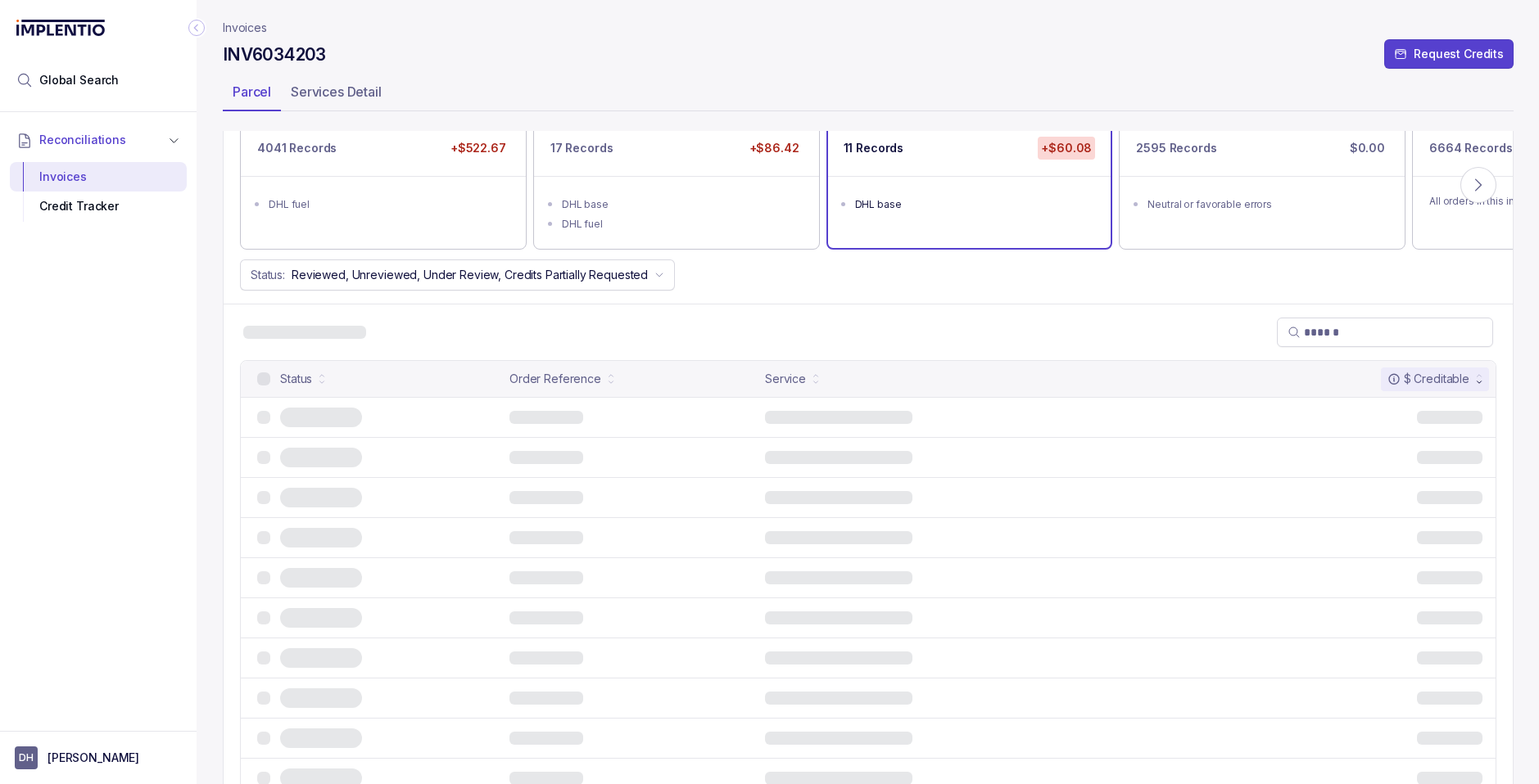
scroll to position [135, 0]
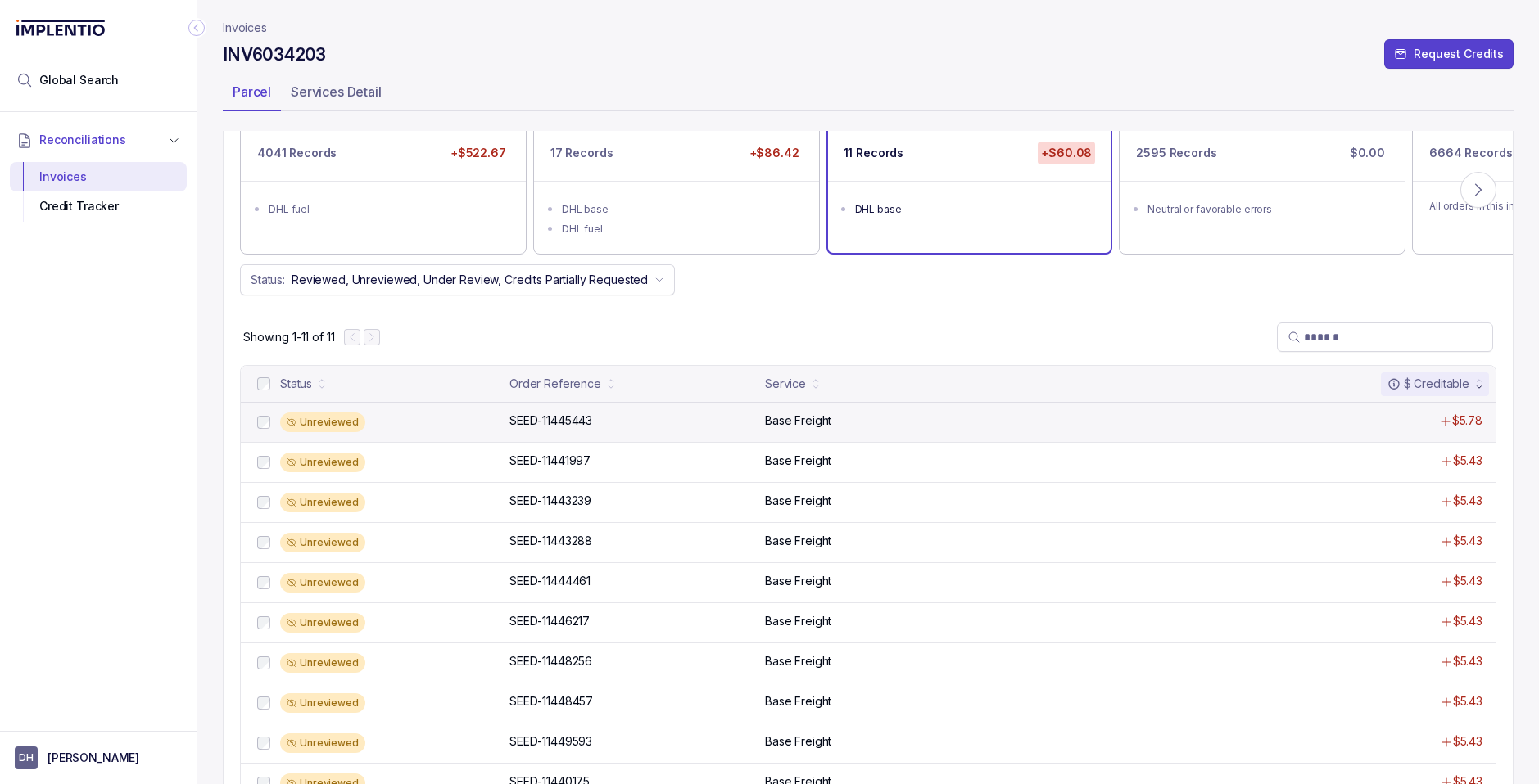
click at [395, 426] on div "Unreviewed" at bounding box center [390, 422] width 220 height 20
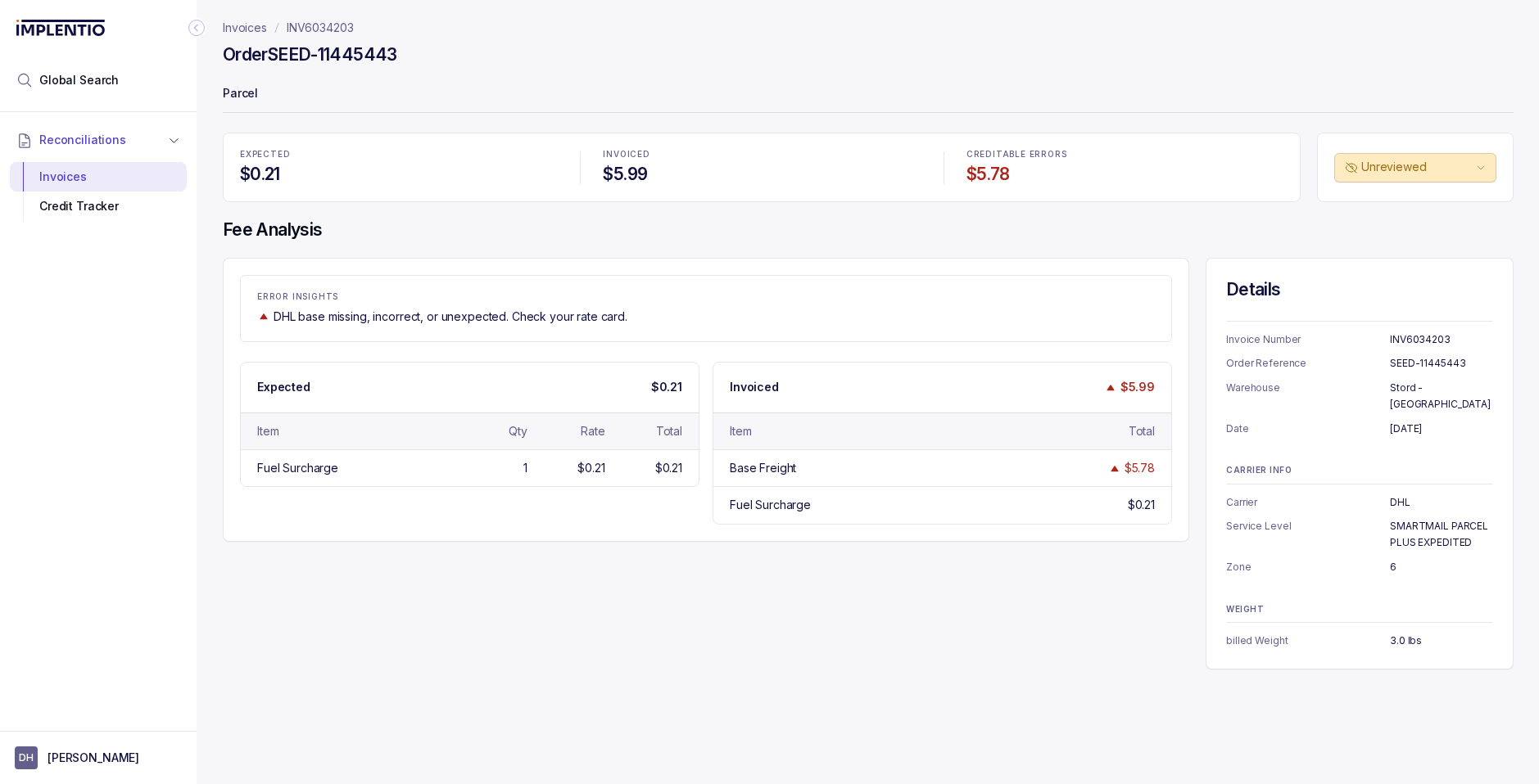
click at [233, 30] on p "Invoices" at bounding box center [245, 28] width 44 height 16
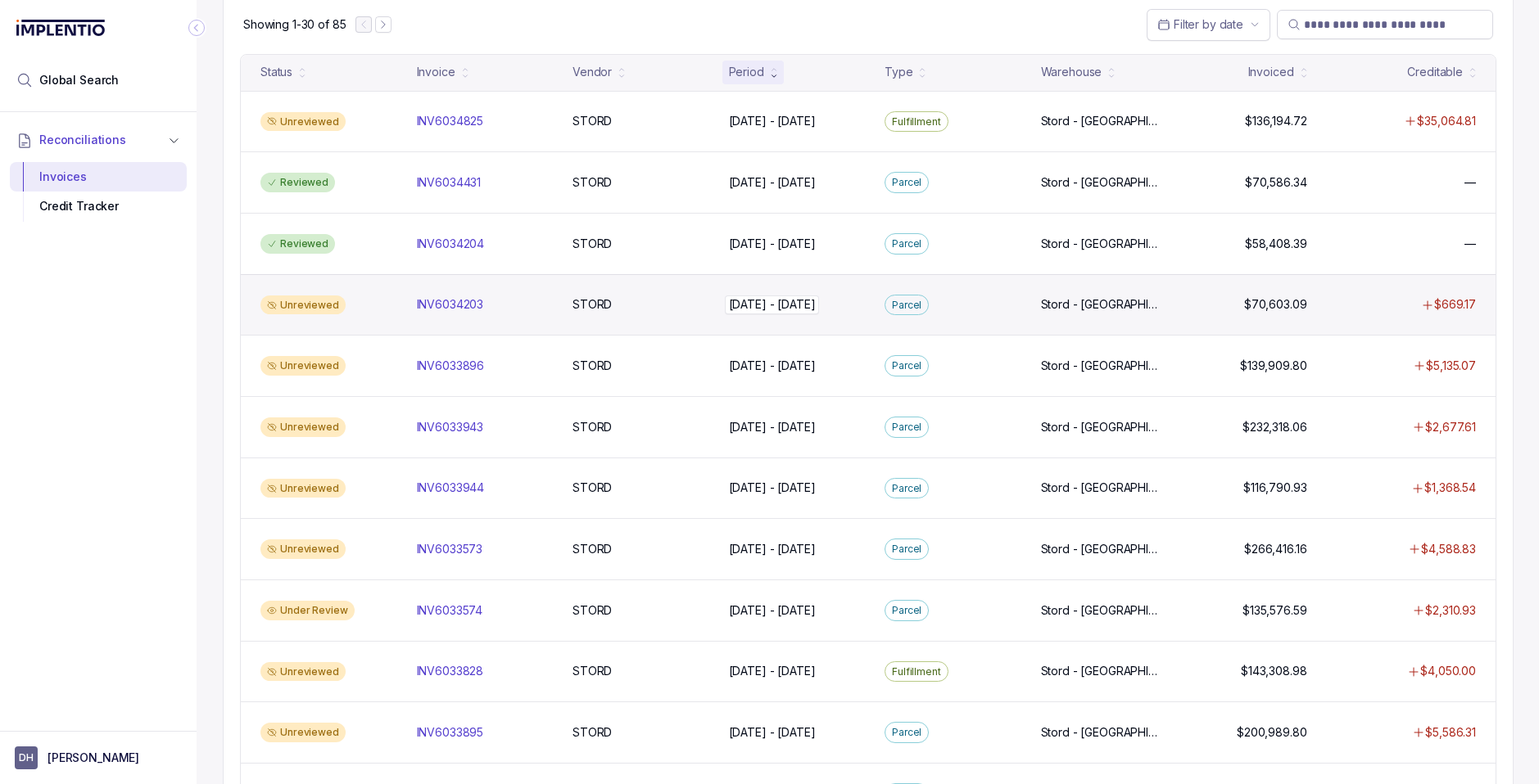
scroll to position [155, 0]
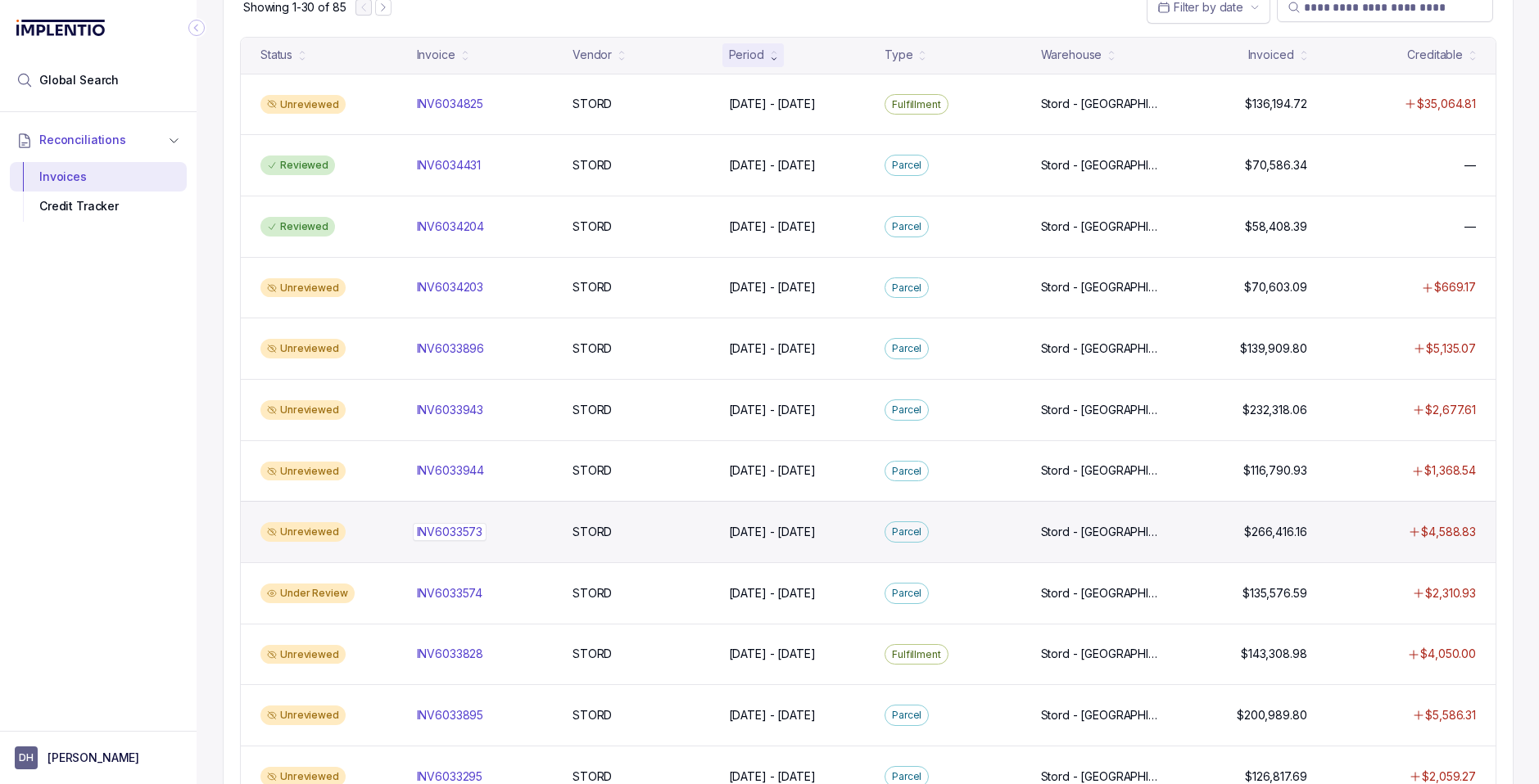
click at [441, 530] on p "INV6033573" at bounding box center [450, 532] width 75 height 18
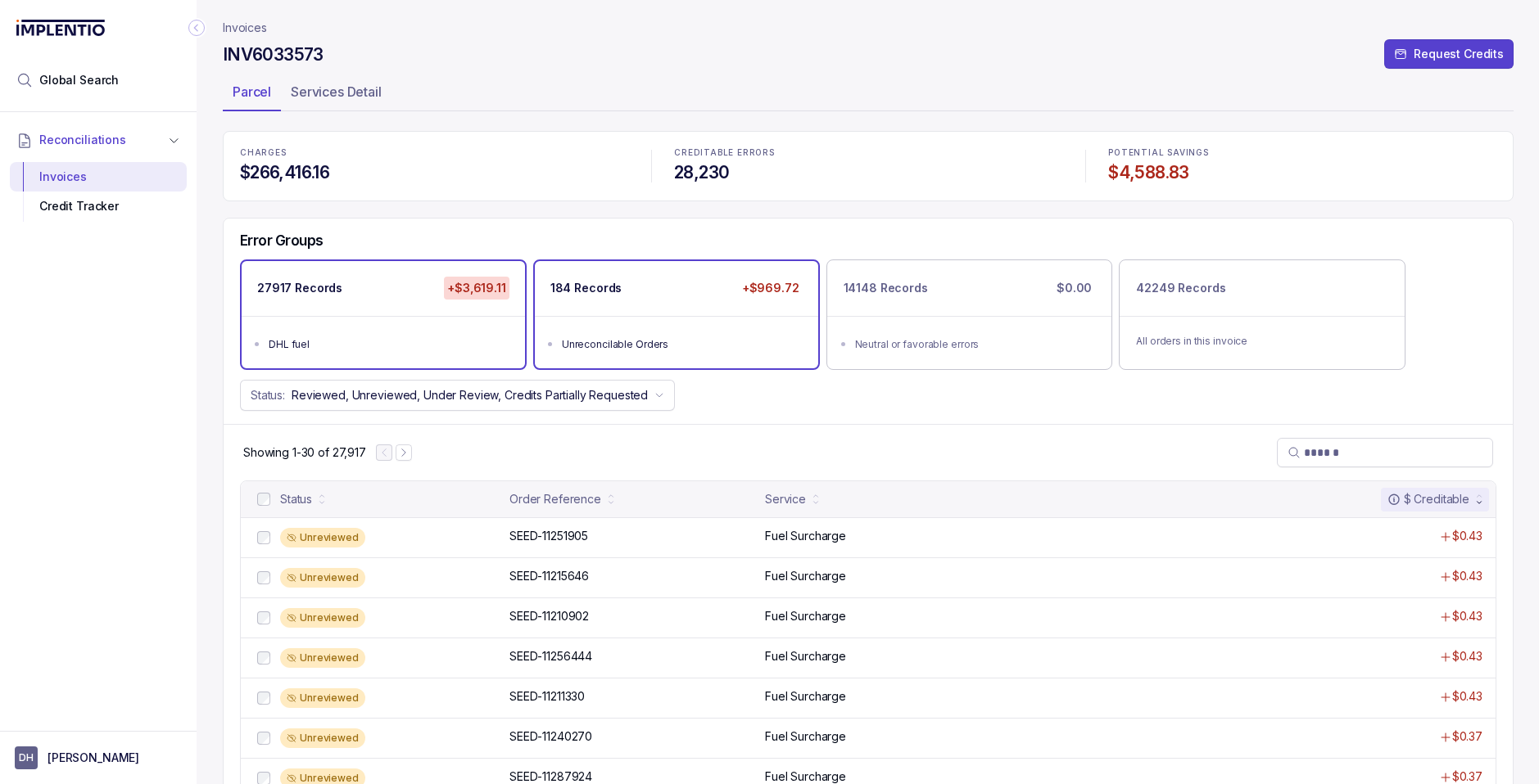
click at [727, 309] on div "184 Records +$969.72" at bounding box center [676, 287] width 284 height 54
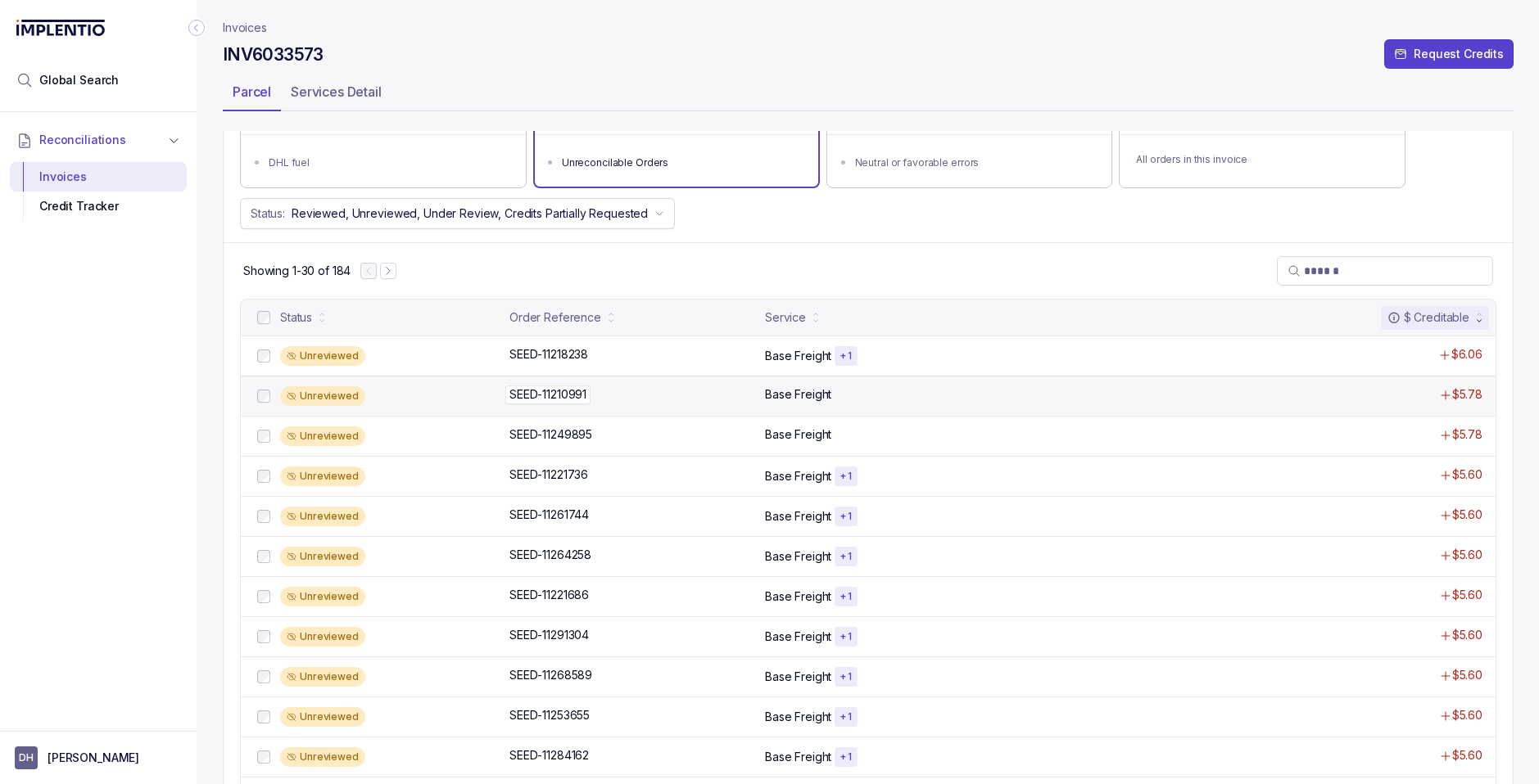
scroll to position [190, 0]
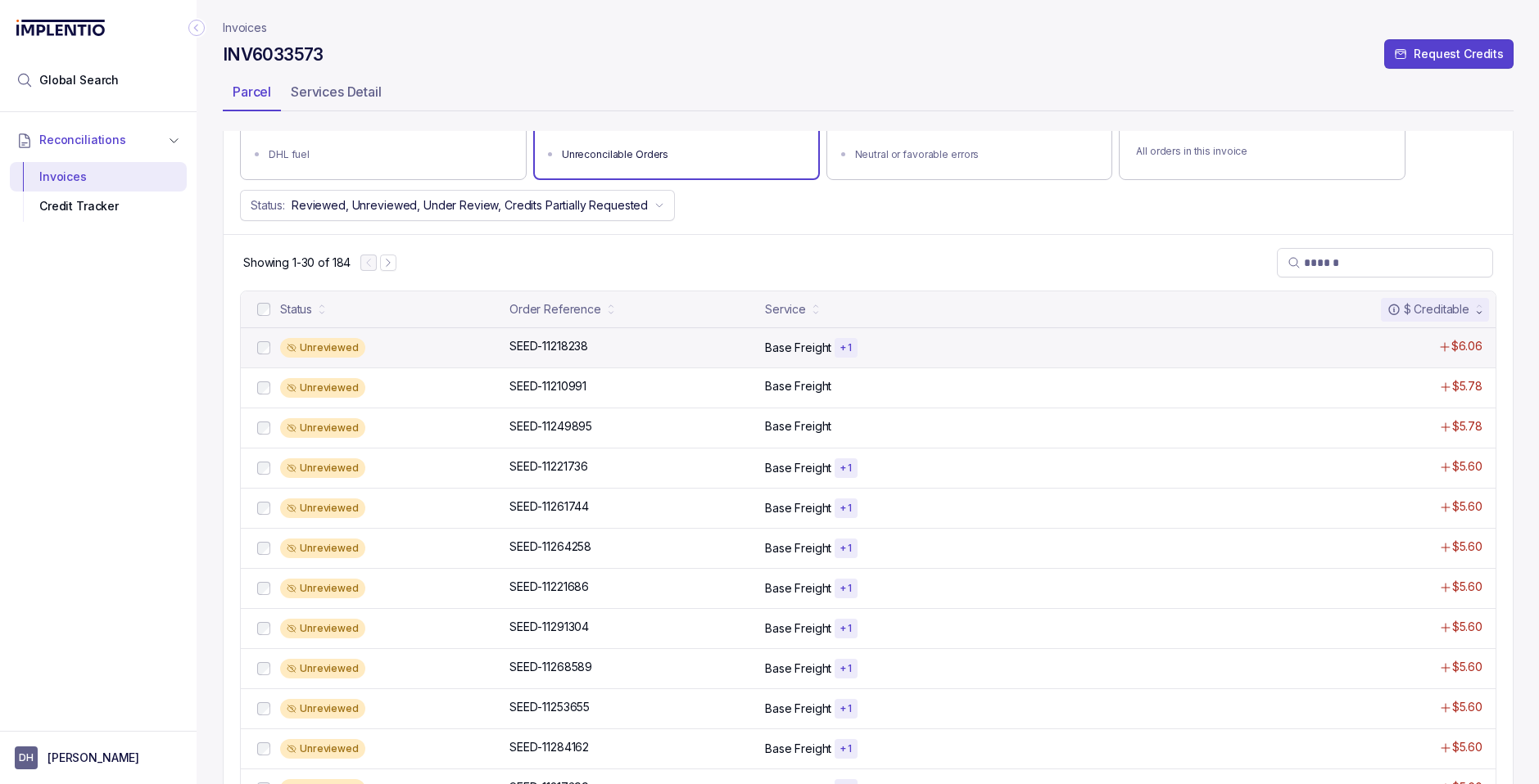
click at [780, 345] on p "Base Freight" at bounding box center [798, 348] width 66 height 16
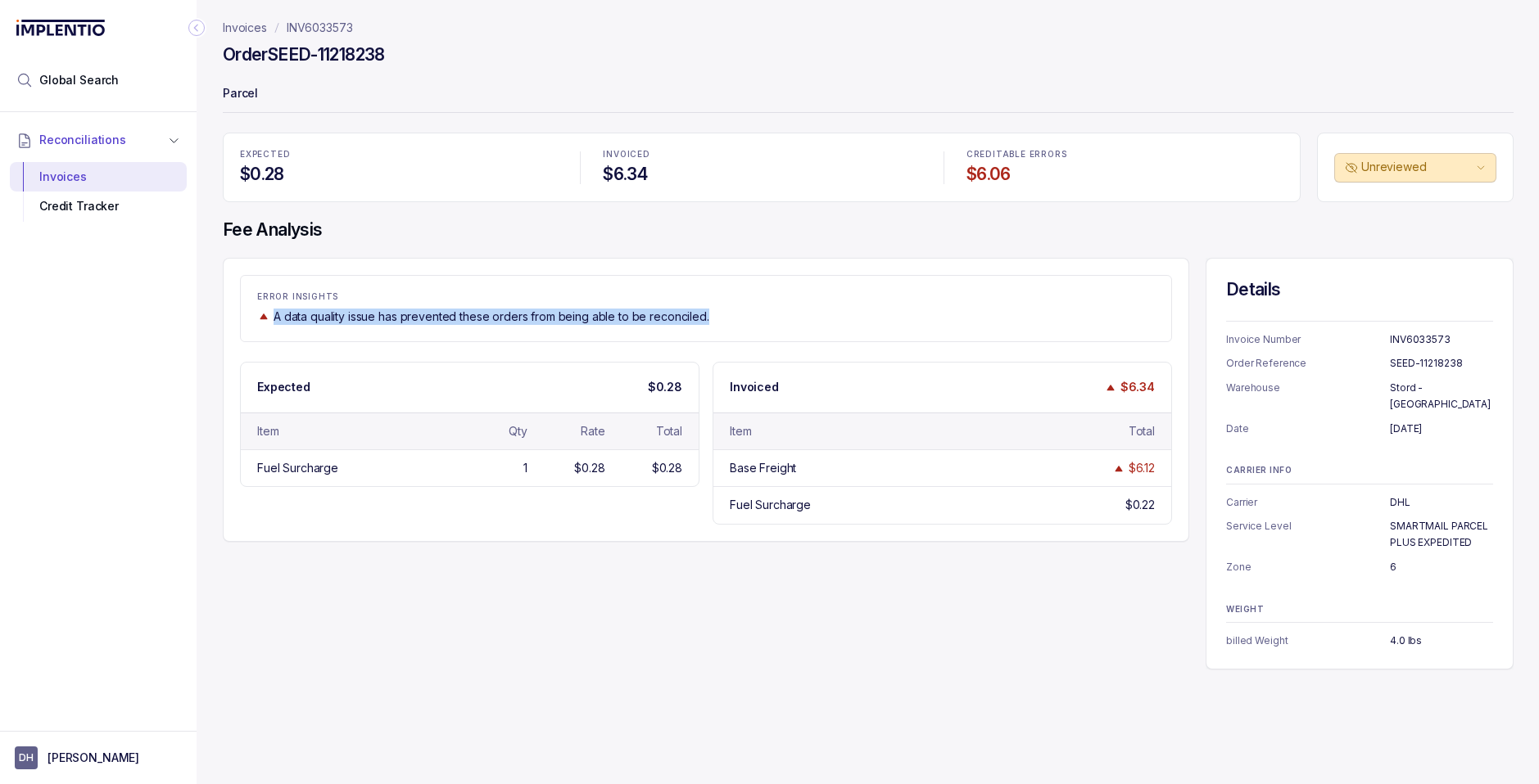
drag, startPoint x: 276, startPoint y: 315, endPoint x: 754, endPoint y: 344, distance: 478.9
click at [754, 344] on div "ERROR INSIGHTS A data quality issue has prevented these orders from being able …" at bounding box center [705, 399] width 966 height 284
click at [246, 34] on p "Invoices" at bounding box center [245, 28] width 44 height 16
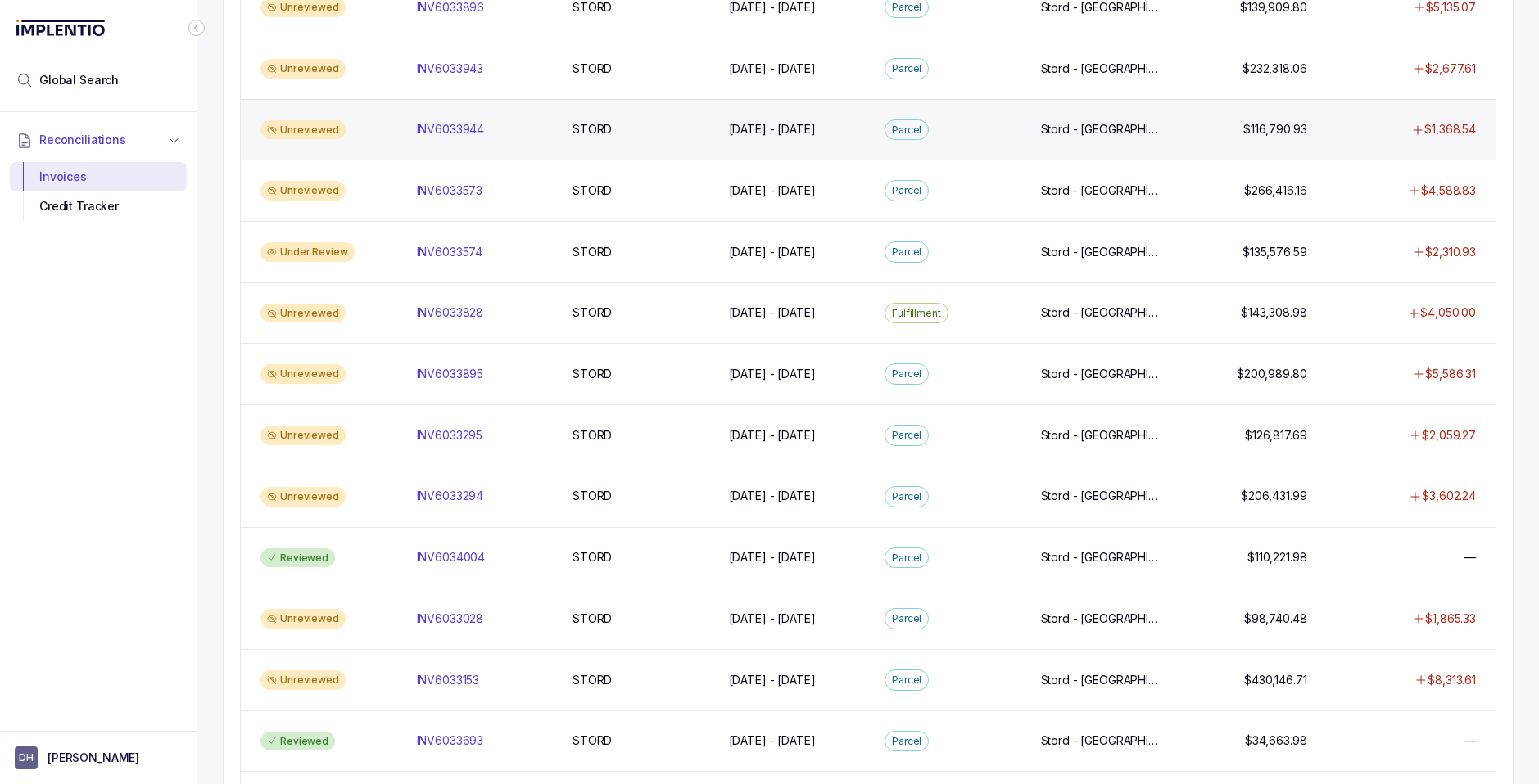
scroll to position [524, 0]
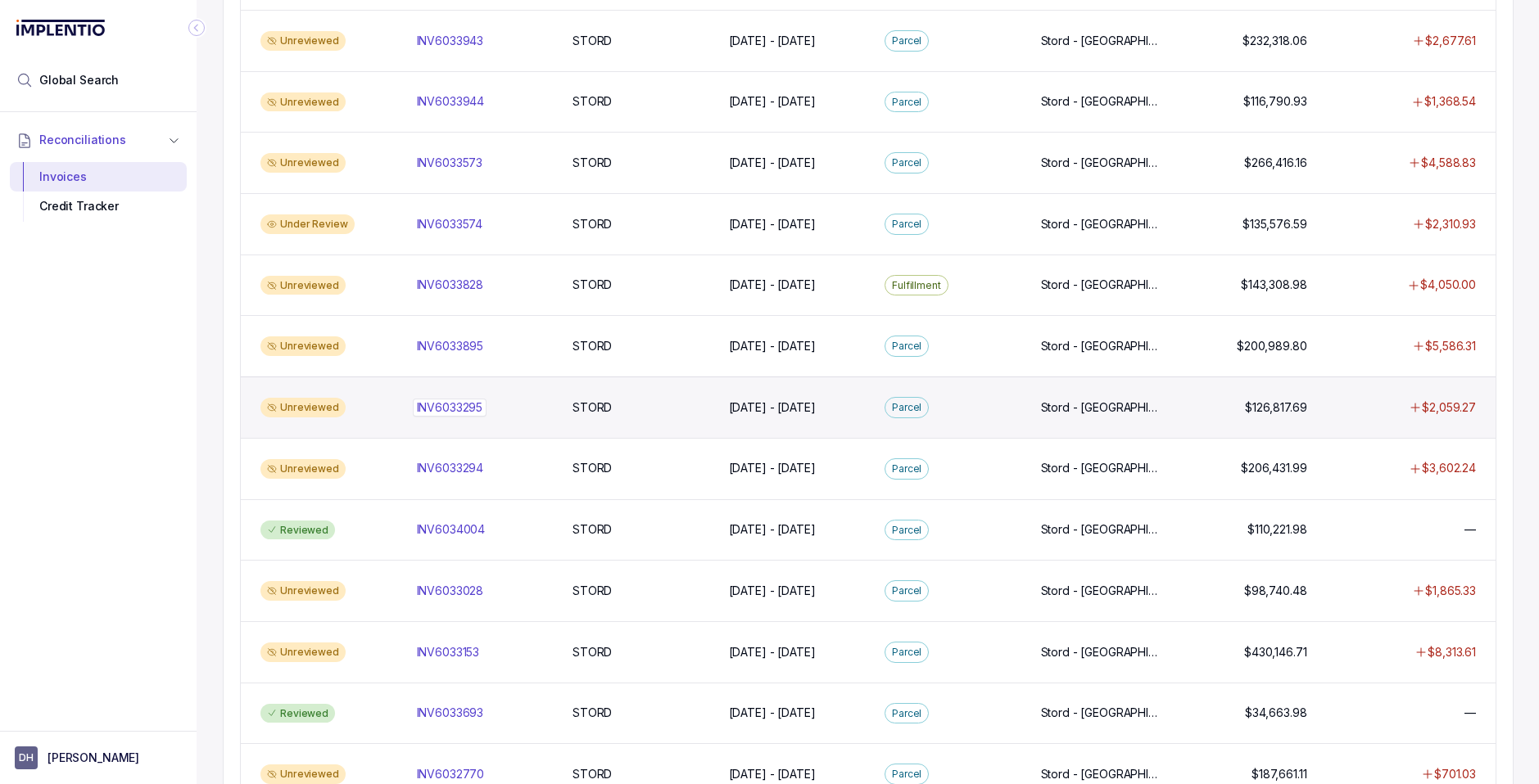
click at [439, 413] on p "INV6033295" at bounding box center [450, 407] width 75 height 18
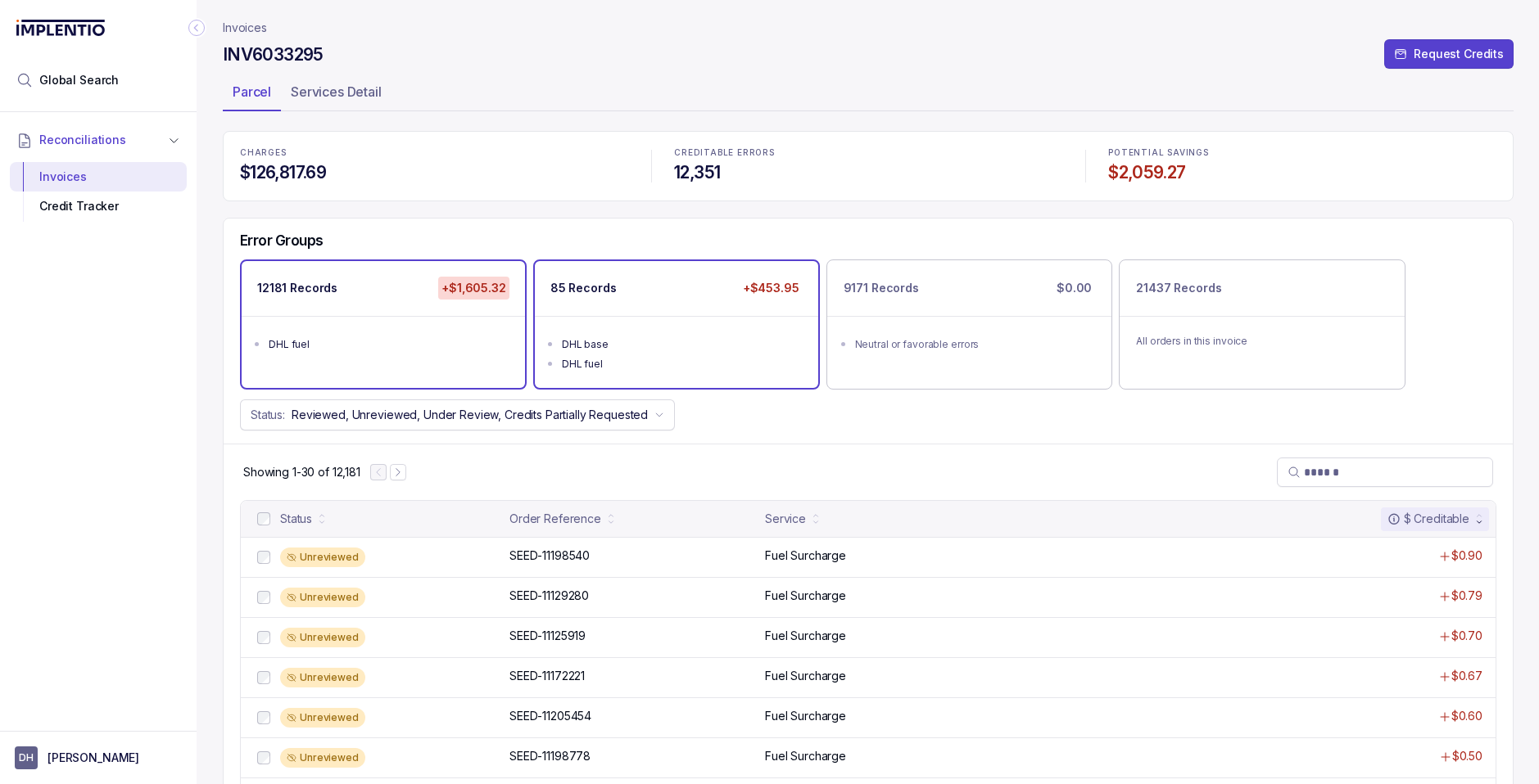
click at [731, 366] on div "DHL fuel" at bounding box center [681, 364] width 239 height 16
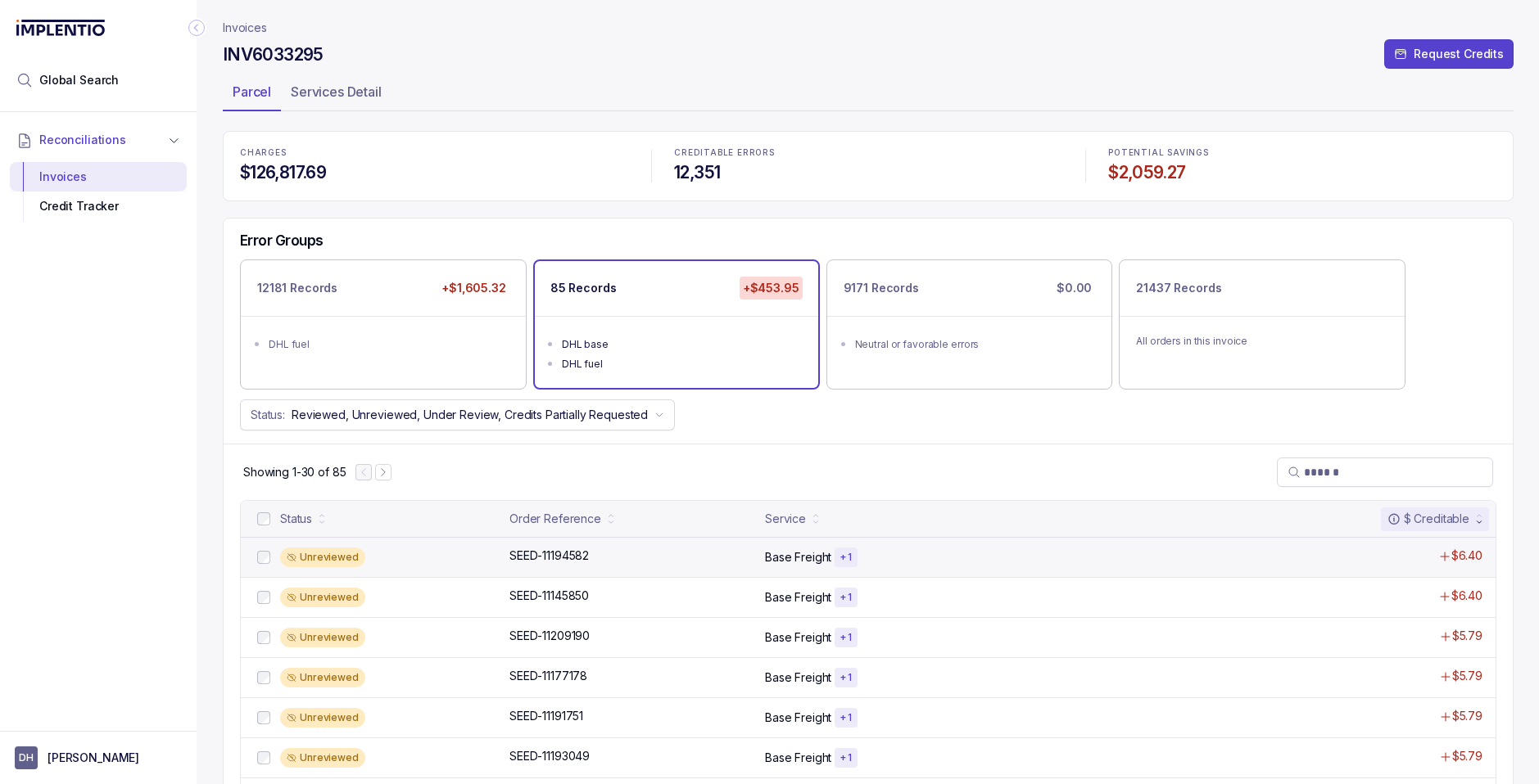
click at [768, 560] on p "Base Freight" at bounding box center [798, 557] width 66 height 16
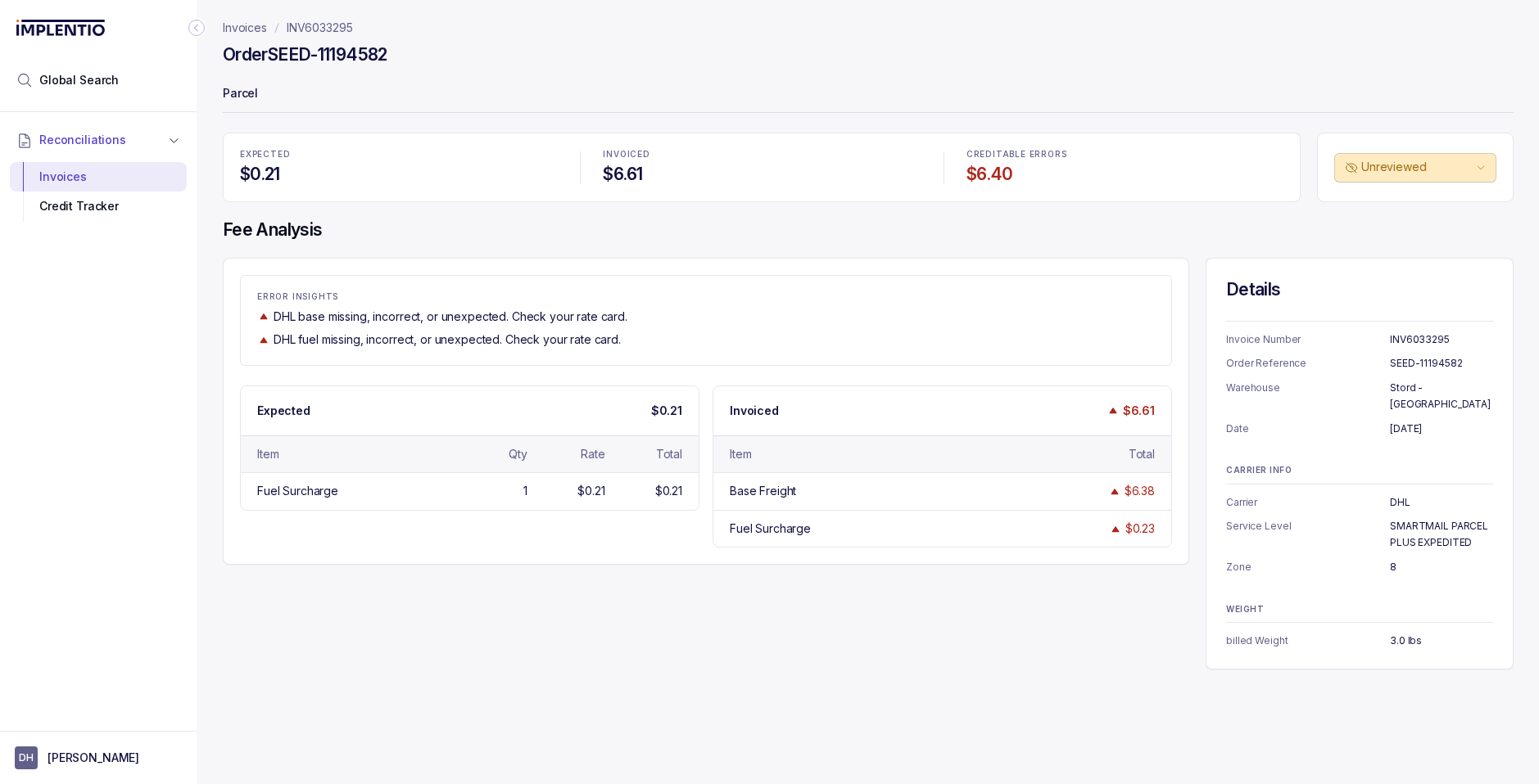
click at [252, 26] on p "Invoices" at bounding box center [245, 28] width 44 height 16
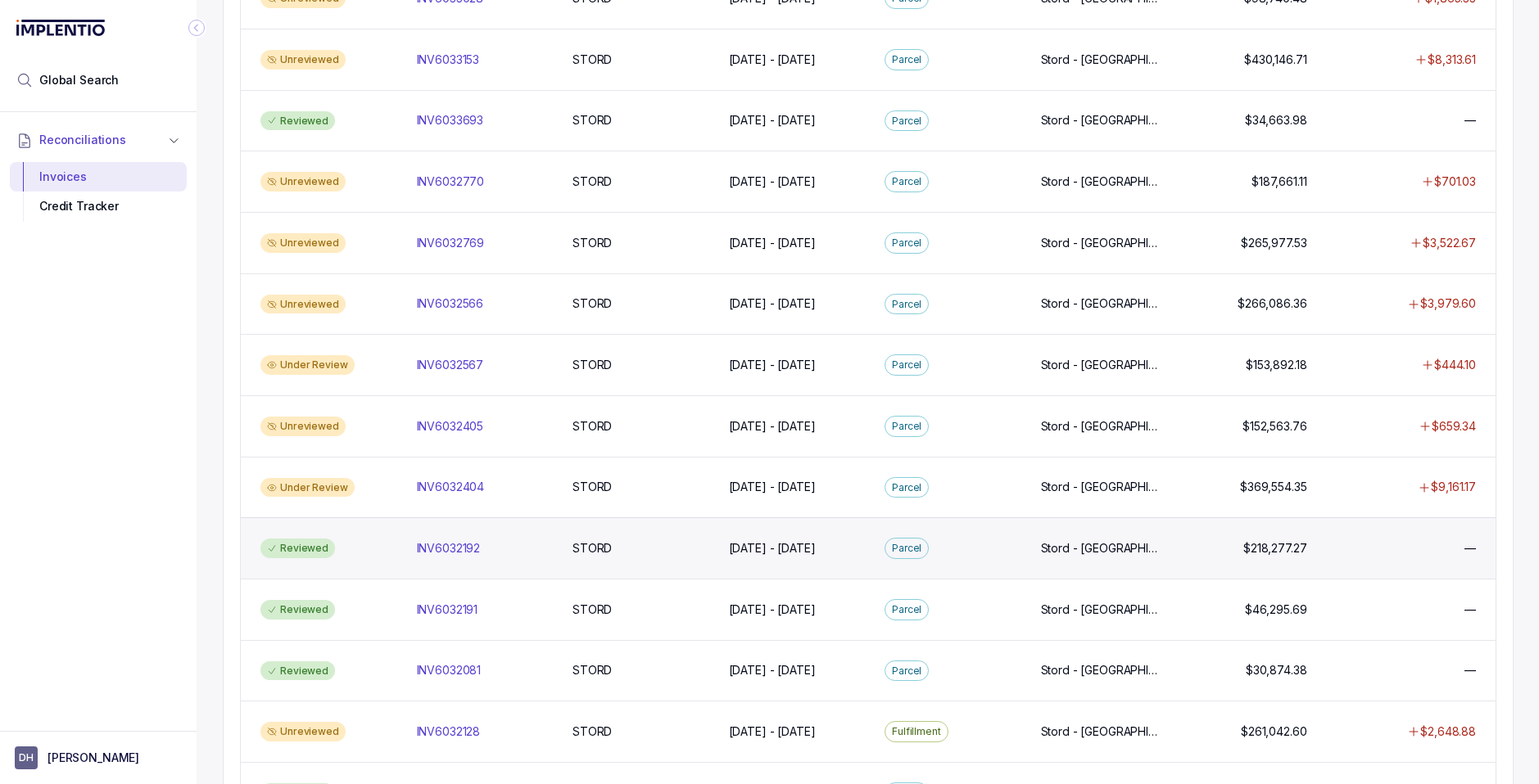
scroll to position [894, 0]
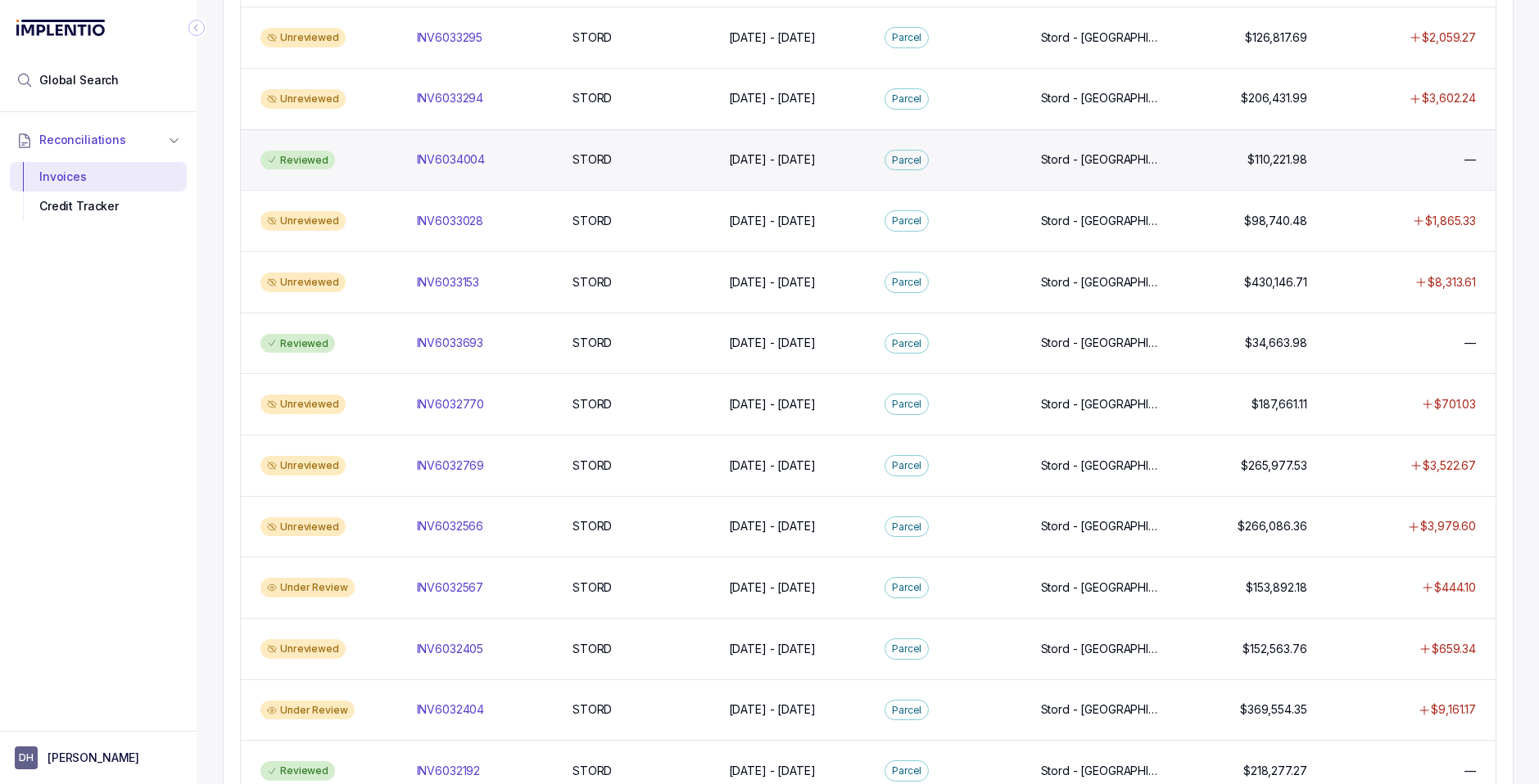
click at [353, 158] on div "Reviewed" at bounding box center [329, 160] width 150 height 20
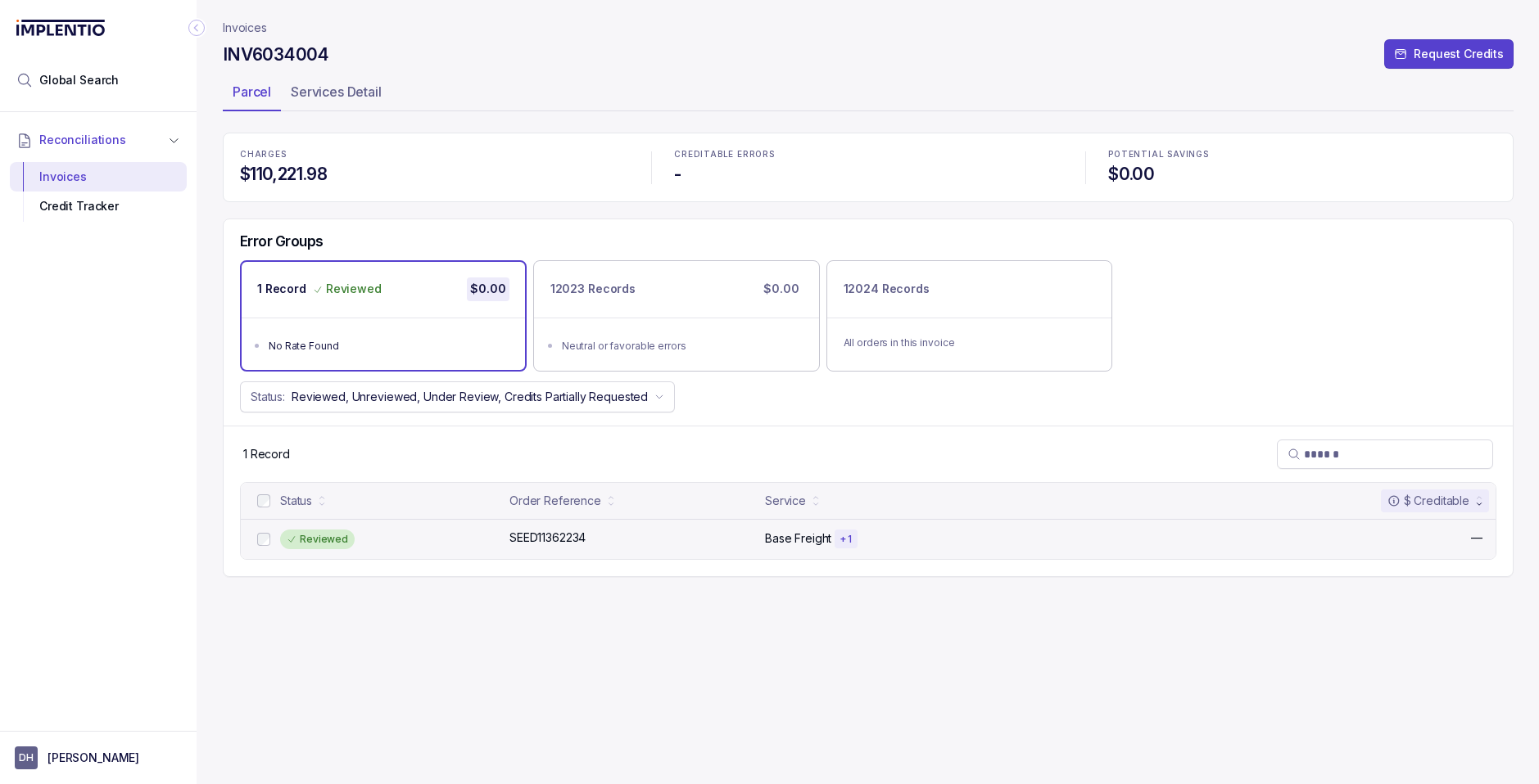
click at [802, 538] on p "Base Freight" at bounding box center [798, 538] width 66 height 16
click at [851, 547] on div "+ 1" at bounding box center [844, 540] width 22 height 20
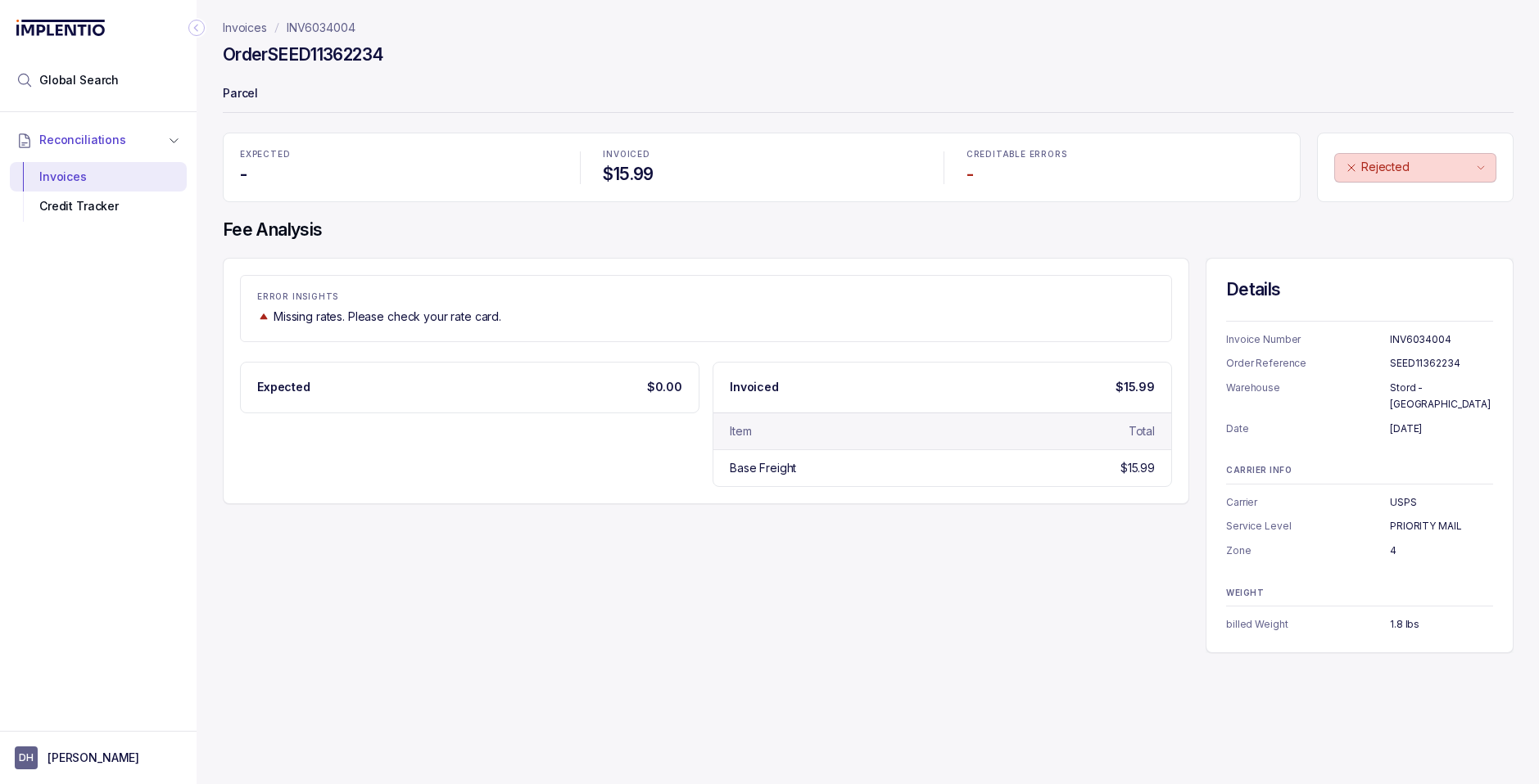
click at [251, 27] on p "Invoices" at bounding box center [245, 28] width 44 height 16
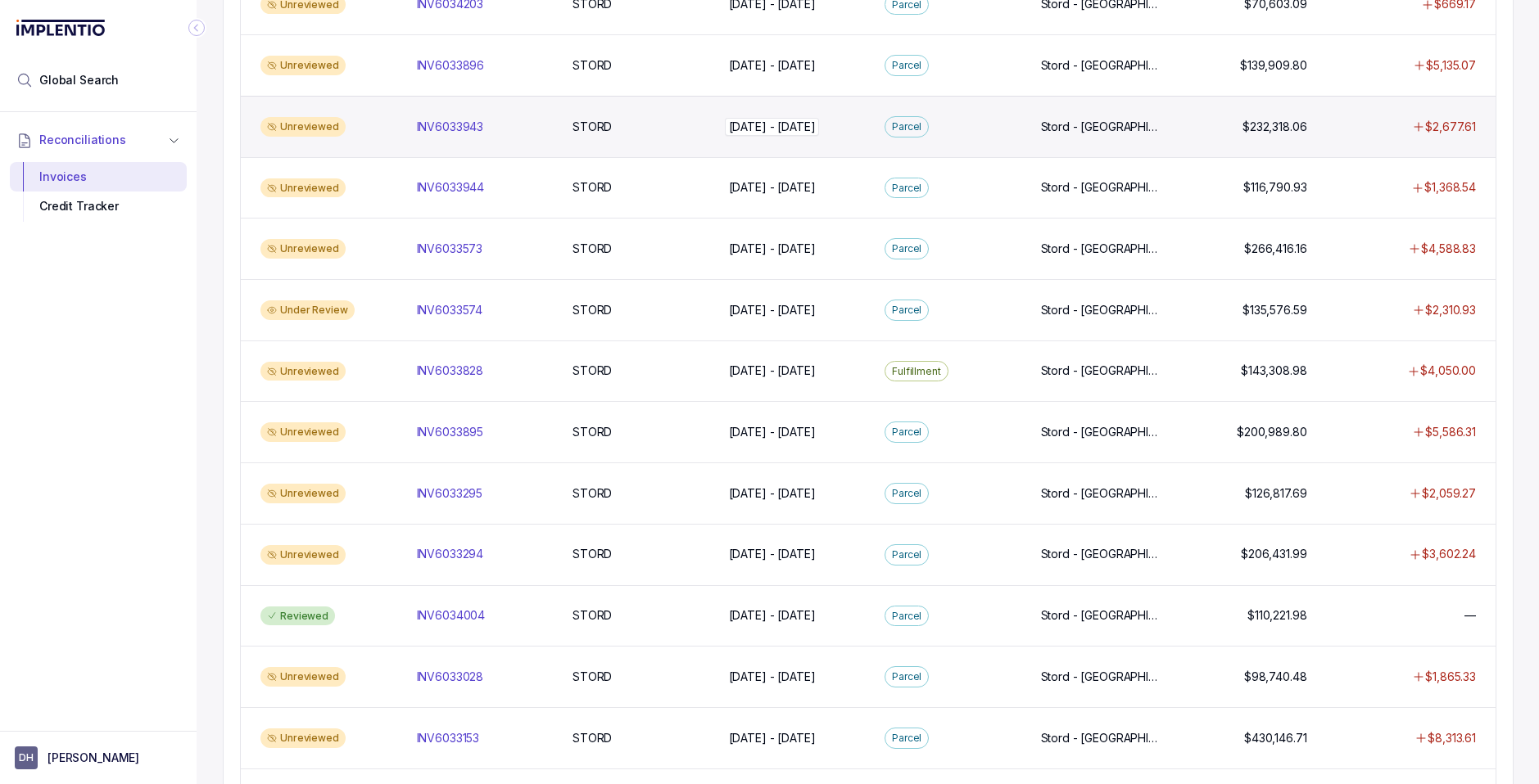
scroll to position [587, 0]
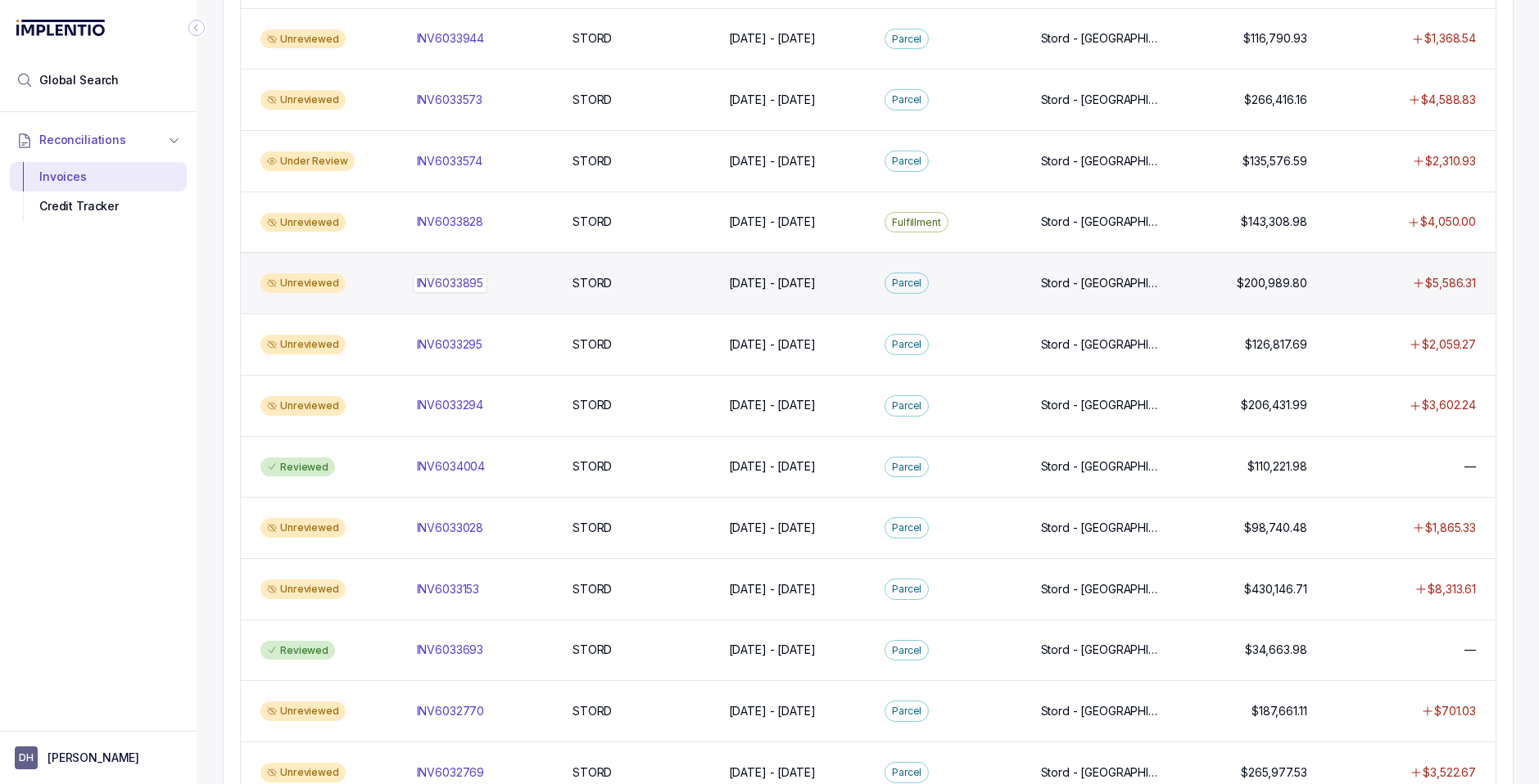
click at [444, 286] on p "INV6033895" at bounding box center [450, 283] width 75 height 18
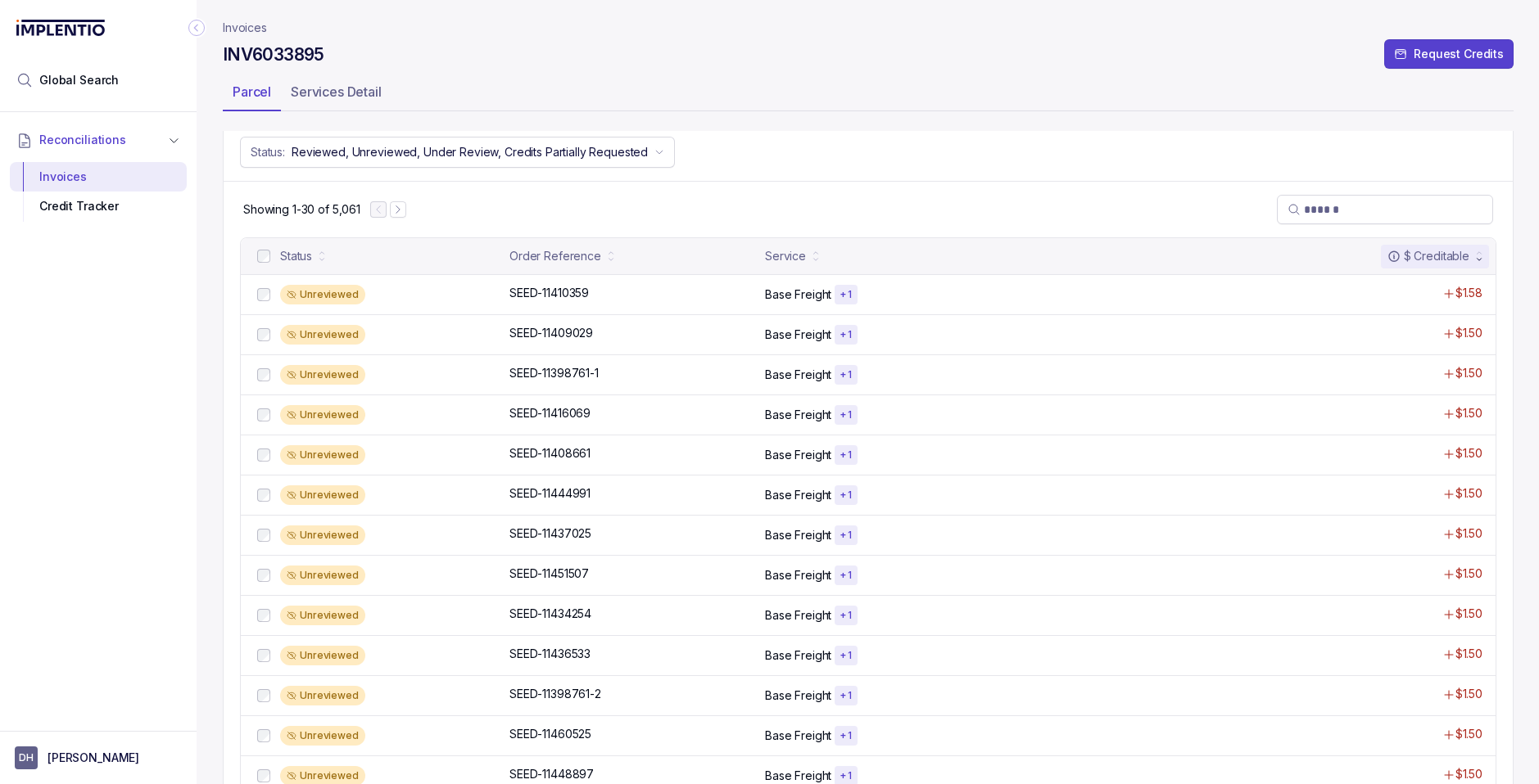
scroll to position [244, 0]
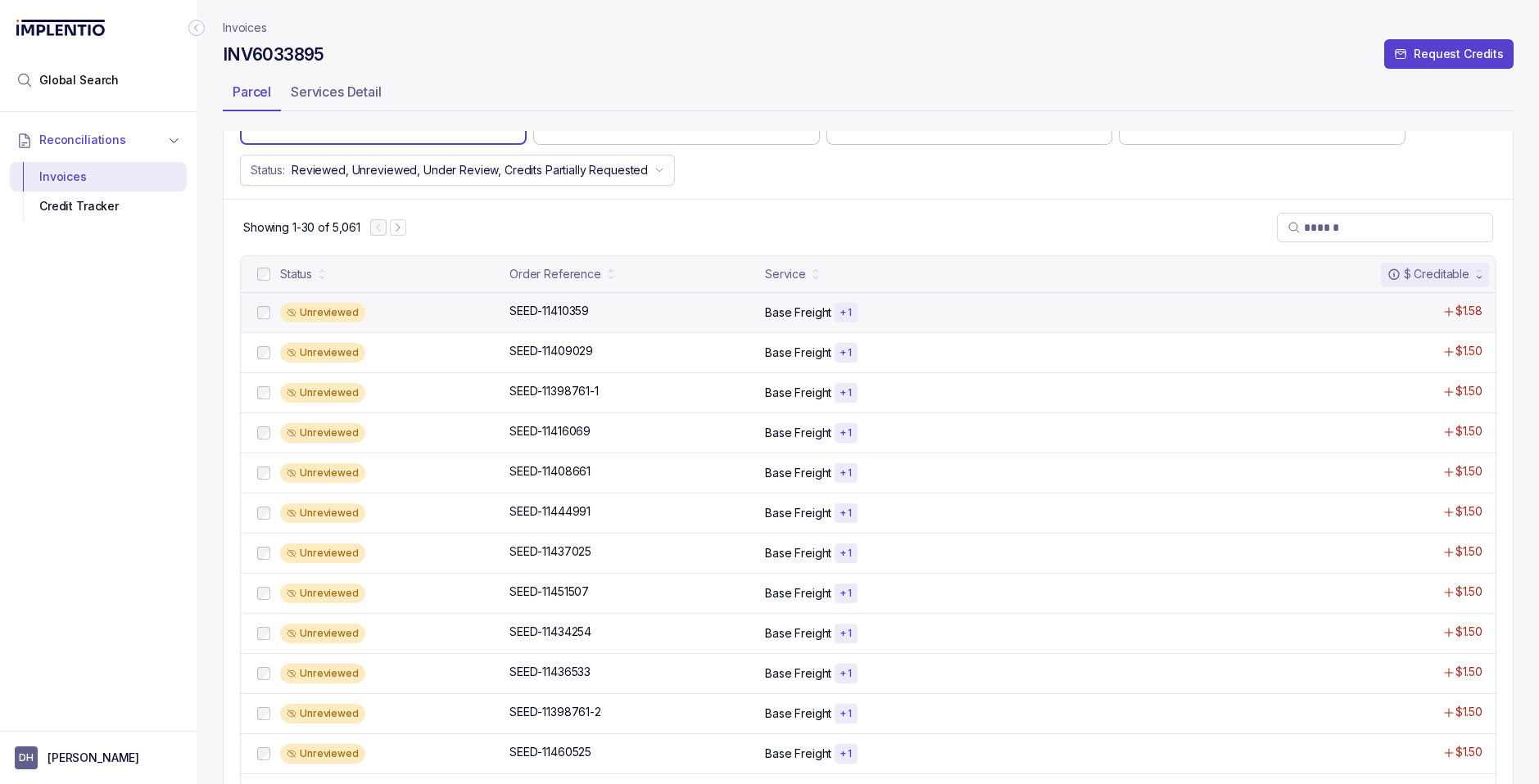
click at [765, 323] on div "Unreviewed SEED-11410359 SEED-11410359 Base Freight + 1 $1.58" at bounding box center [867, 312] width 1254 height 40
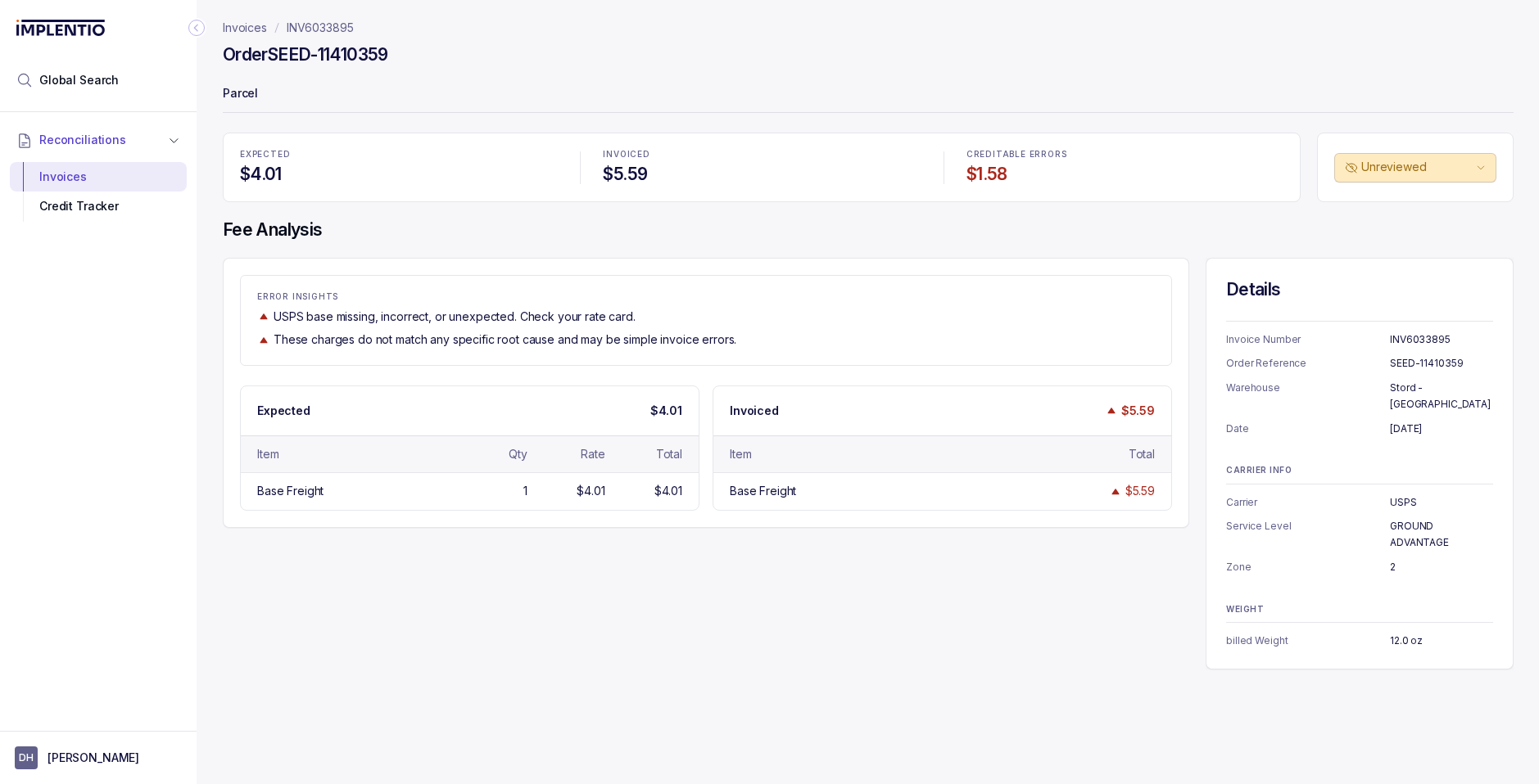
click at [253, 26] on p "Invoices" at bounding box center [245, 28] width 44 height 16
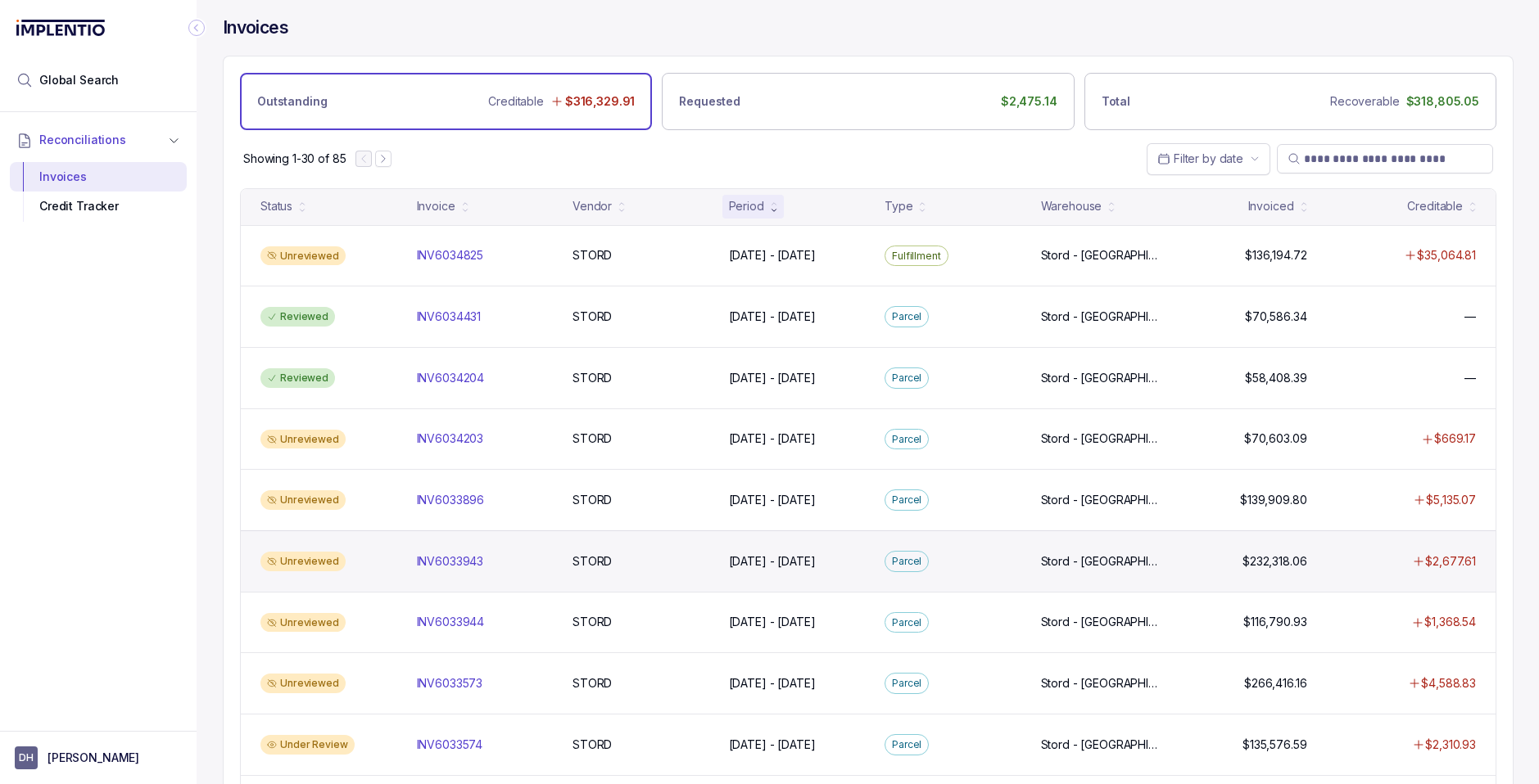
scroll to position [7, 0]
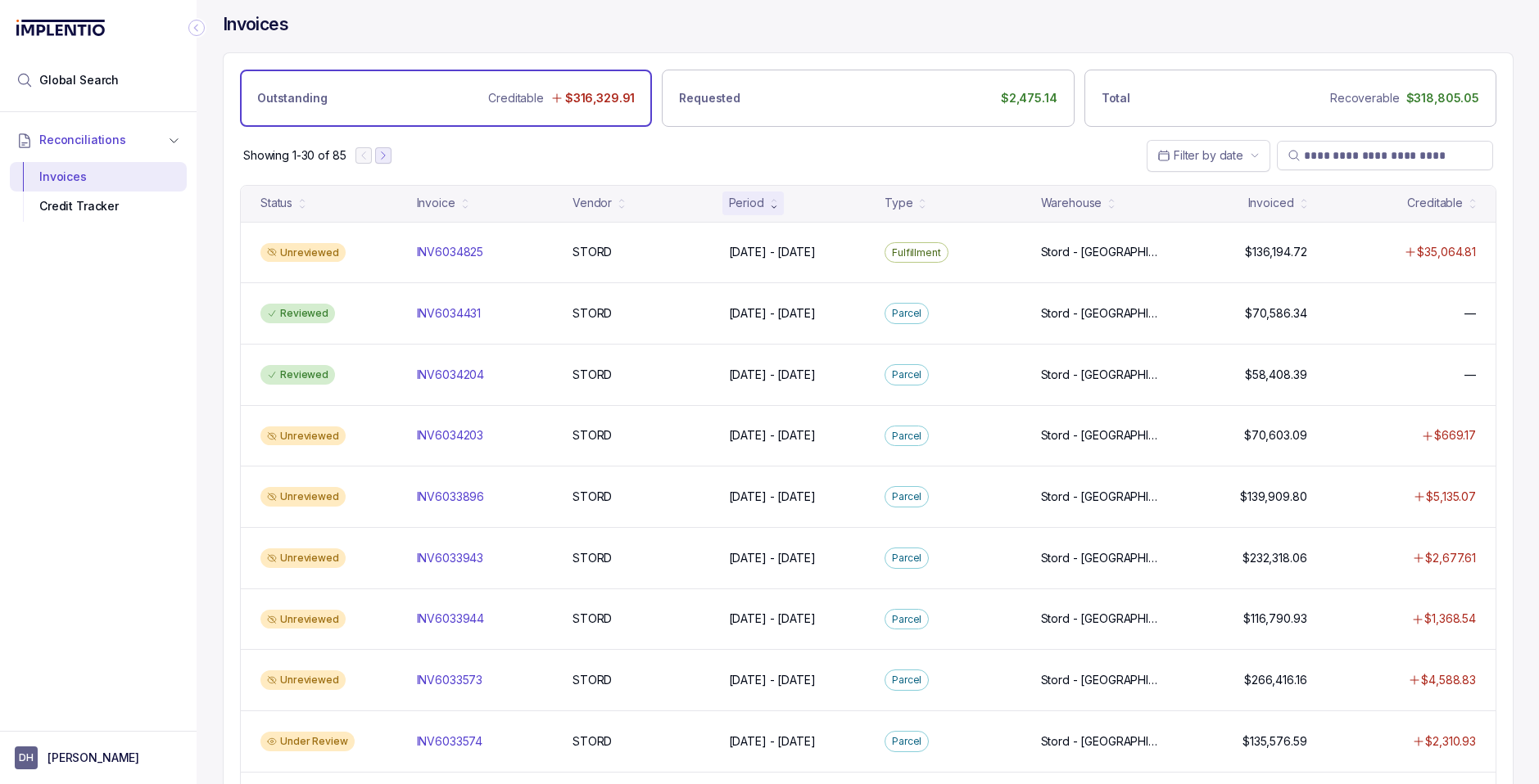
click at [382, 160] on icon "Next Page" at bounding box center [383, 156] width 11 height 11
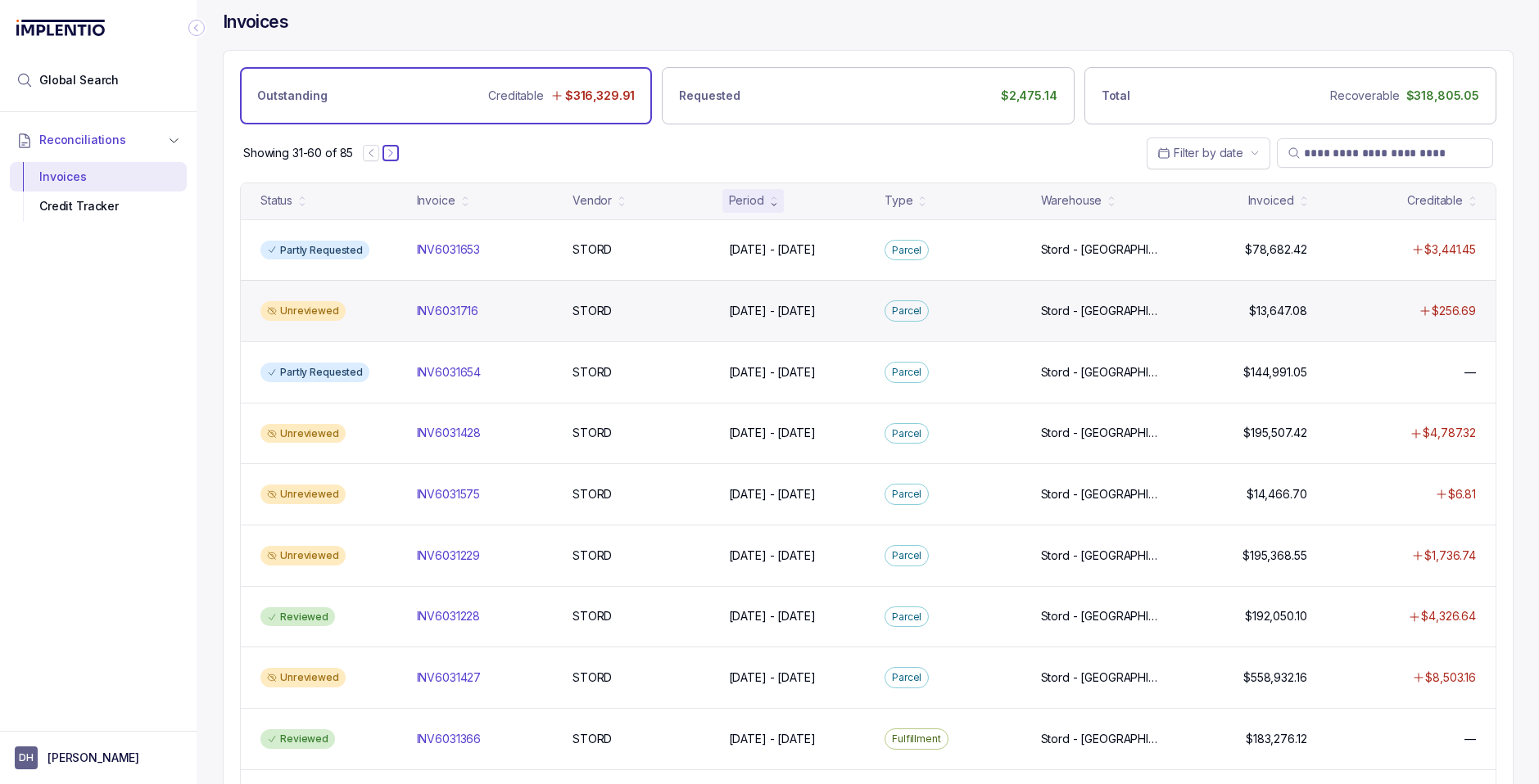
scroll to position [0, 0]
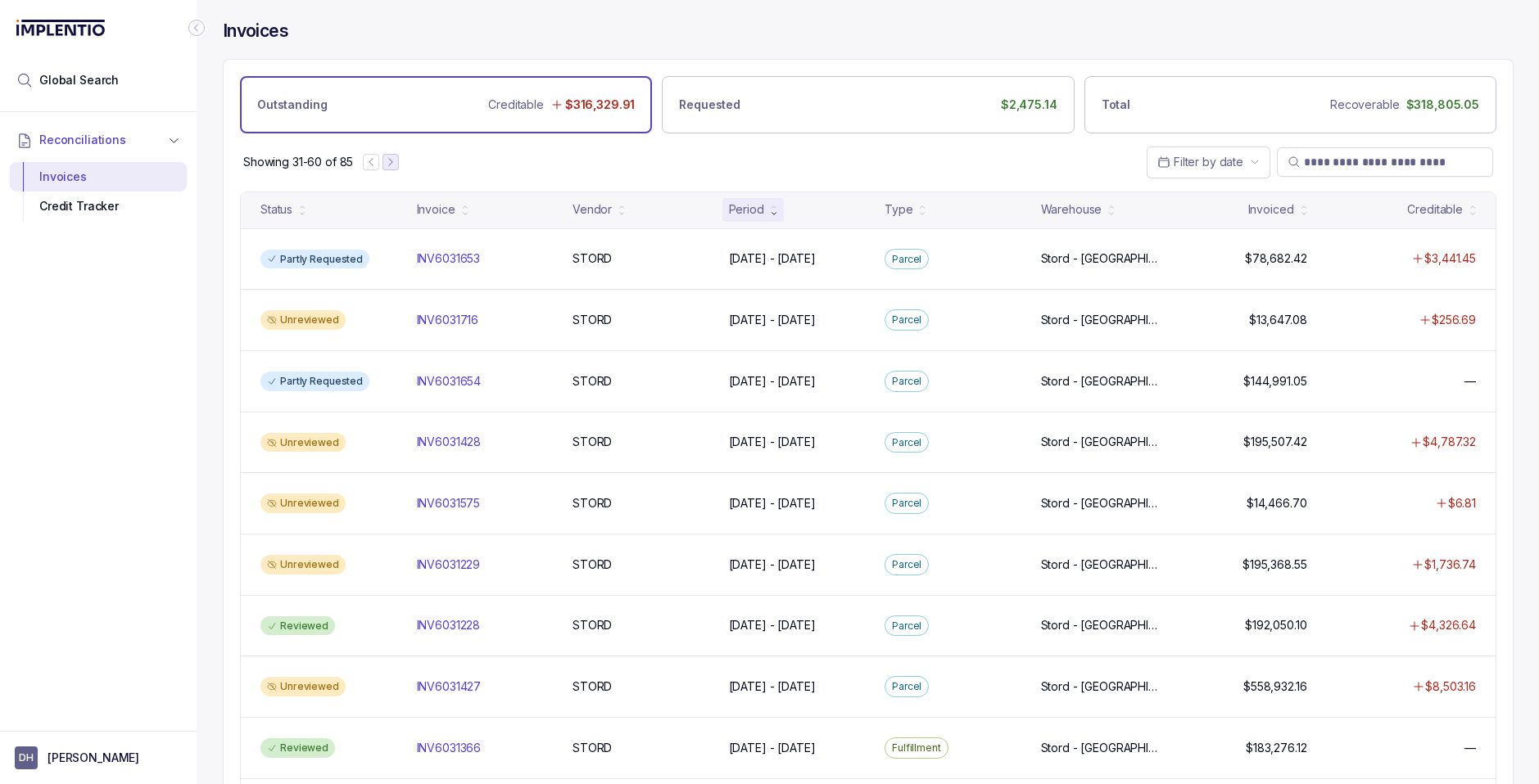
click at [387, 159] on icon "Next Page" at bounding box center [391, 162] width 11 height 11
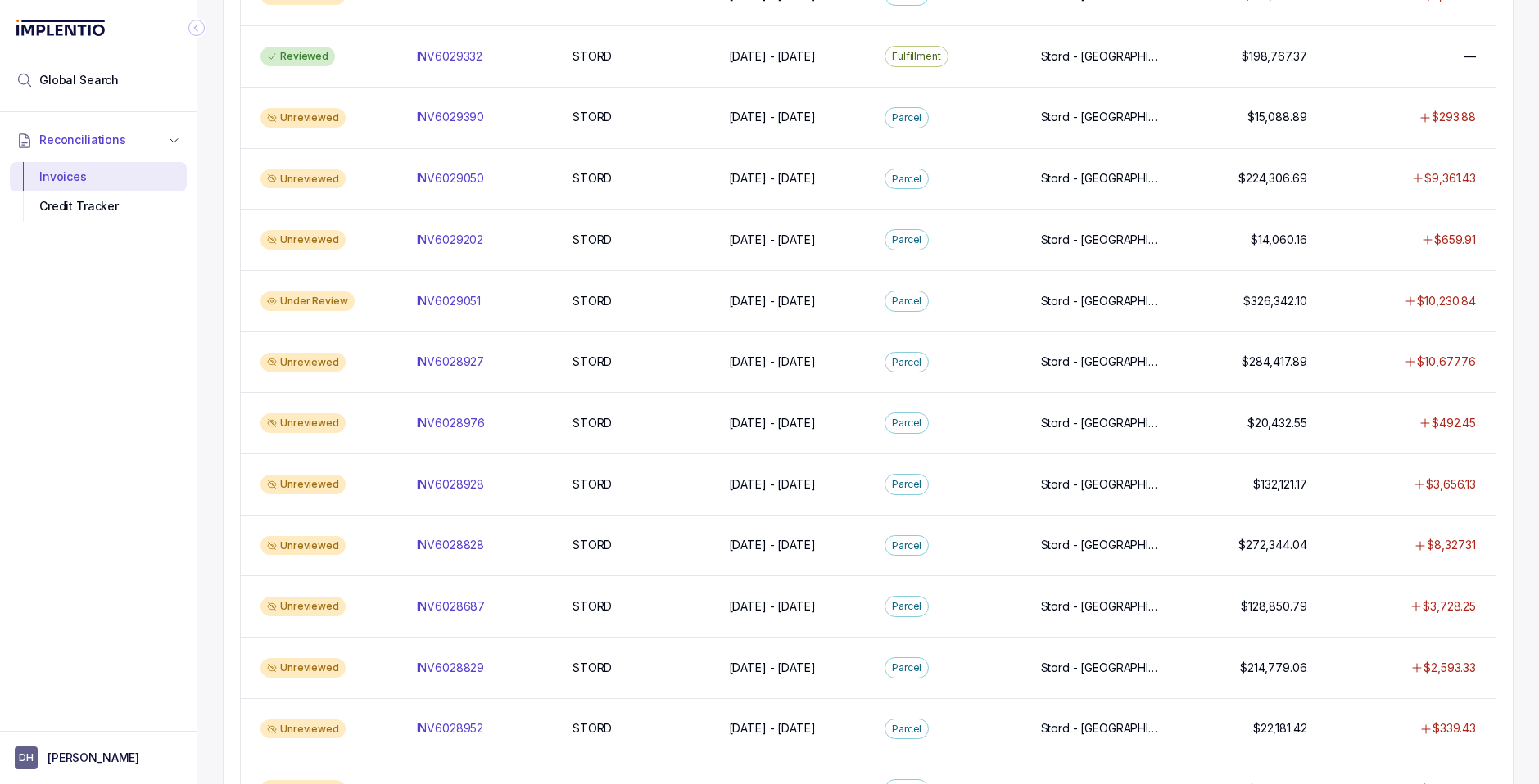
scroll to position [1010, 0]
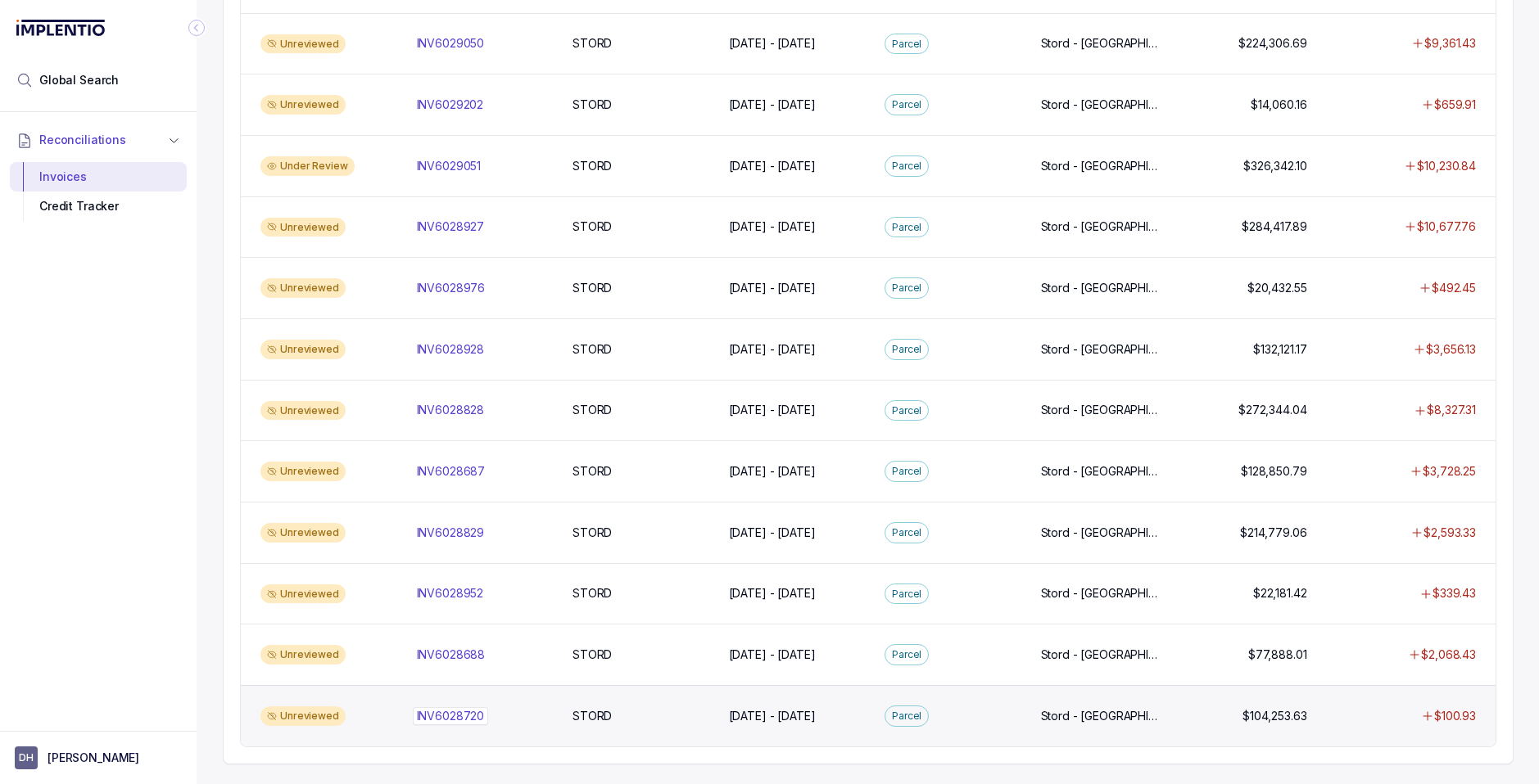
click at [466, 711] on p "INV6028720" at bounding box center [451, 716] width 76 height 18
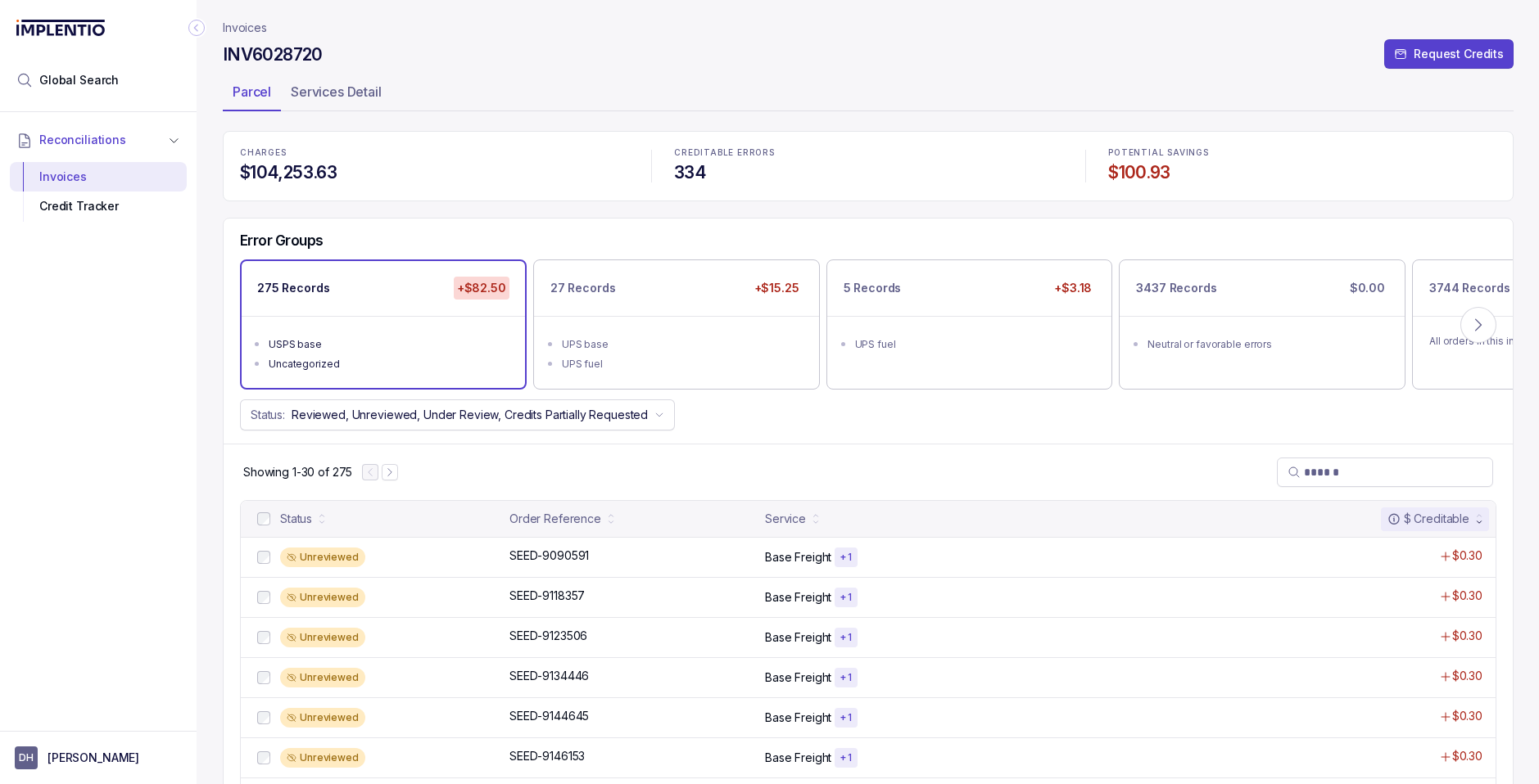
click at [245, 28] on p "Invoices" at bounding box center [245, 28] width 44 height 16
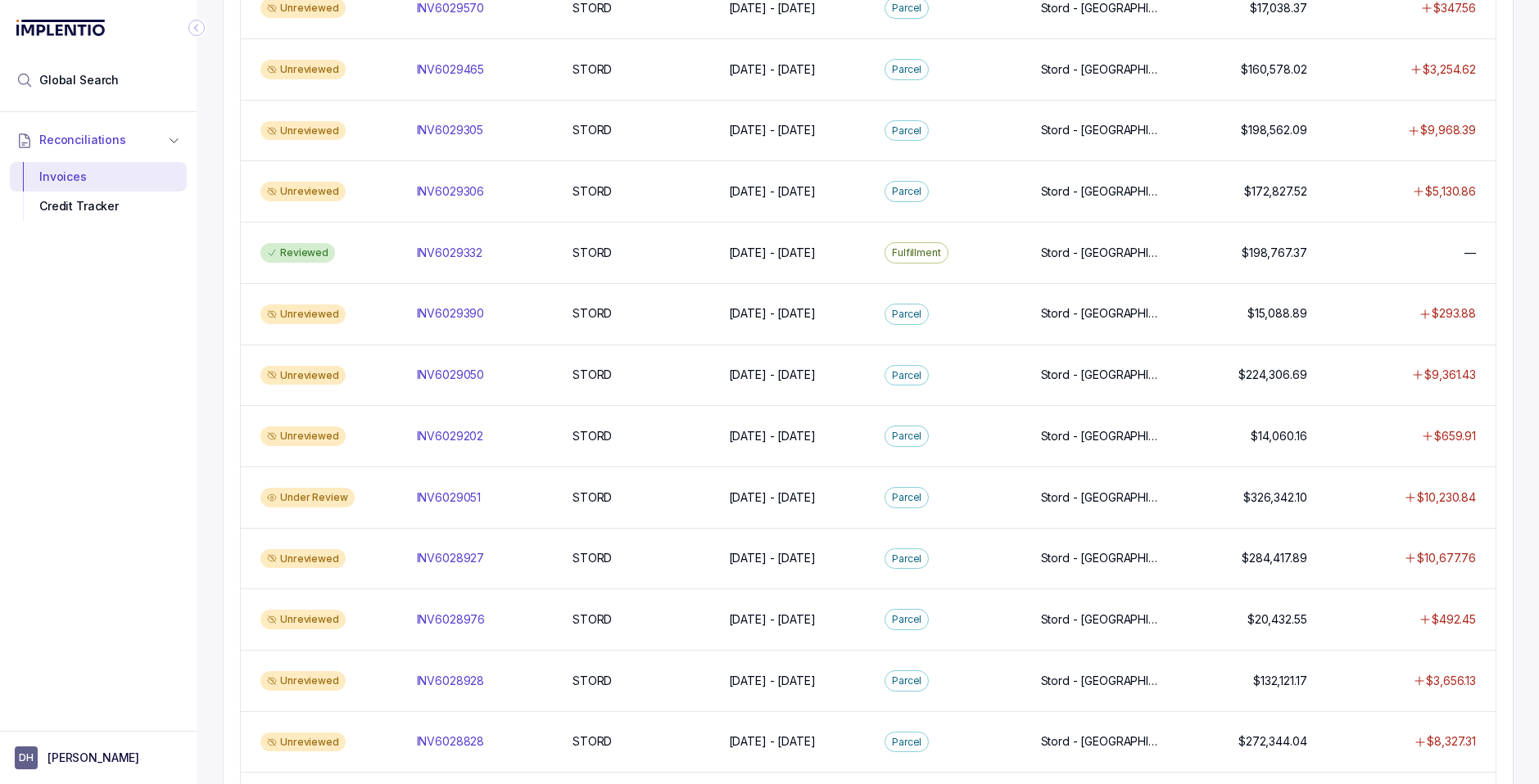
scroll to position [1010, 0]
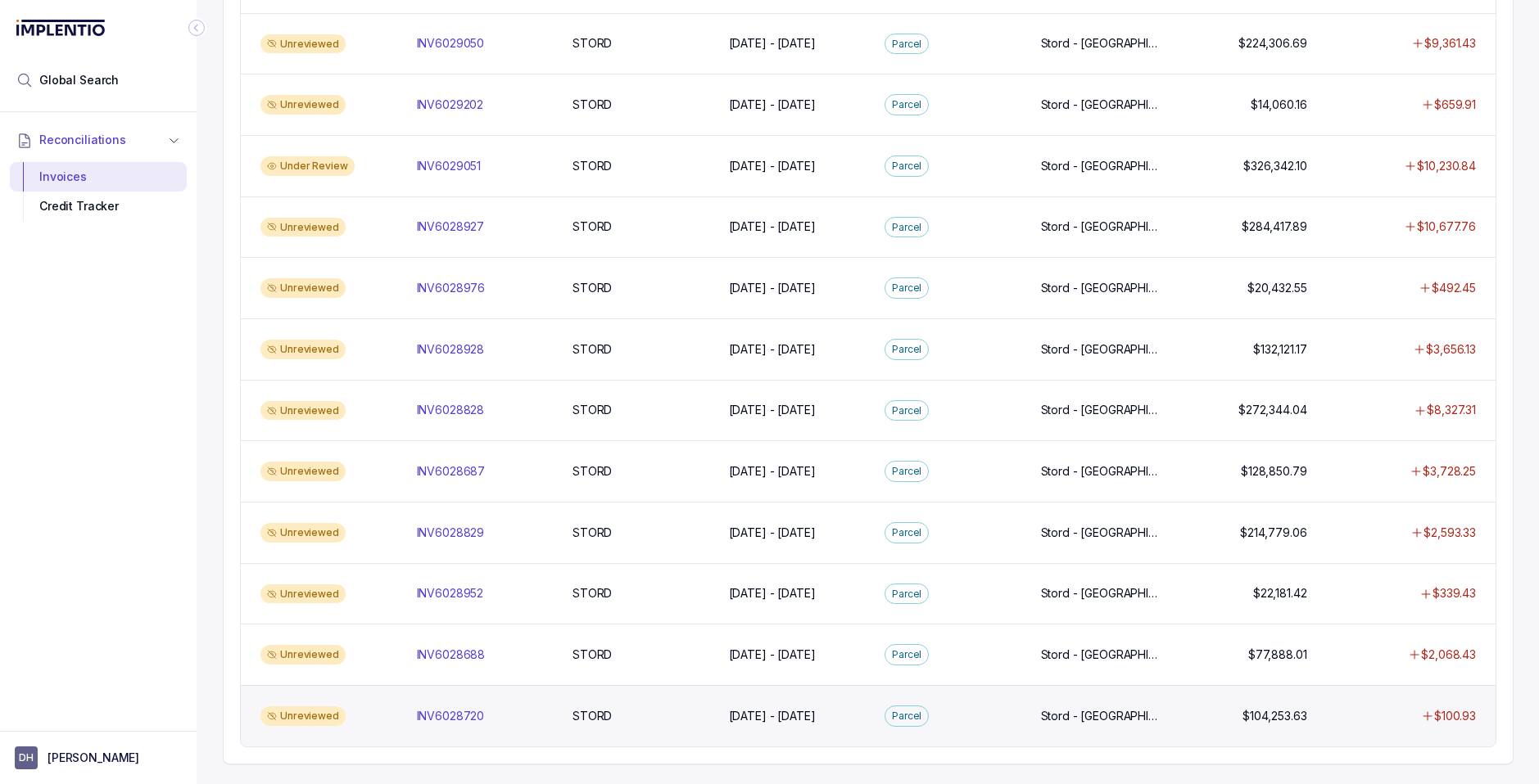
click at [312, 720] on div "Unreviewed" at bounding box center [303, 716] width 85 height 20
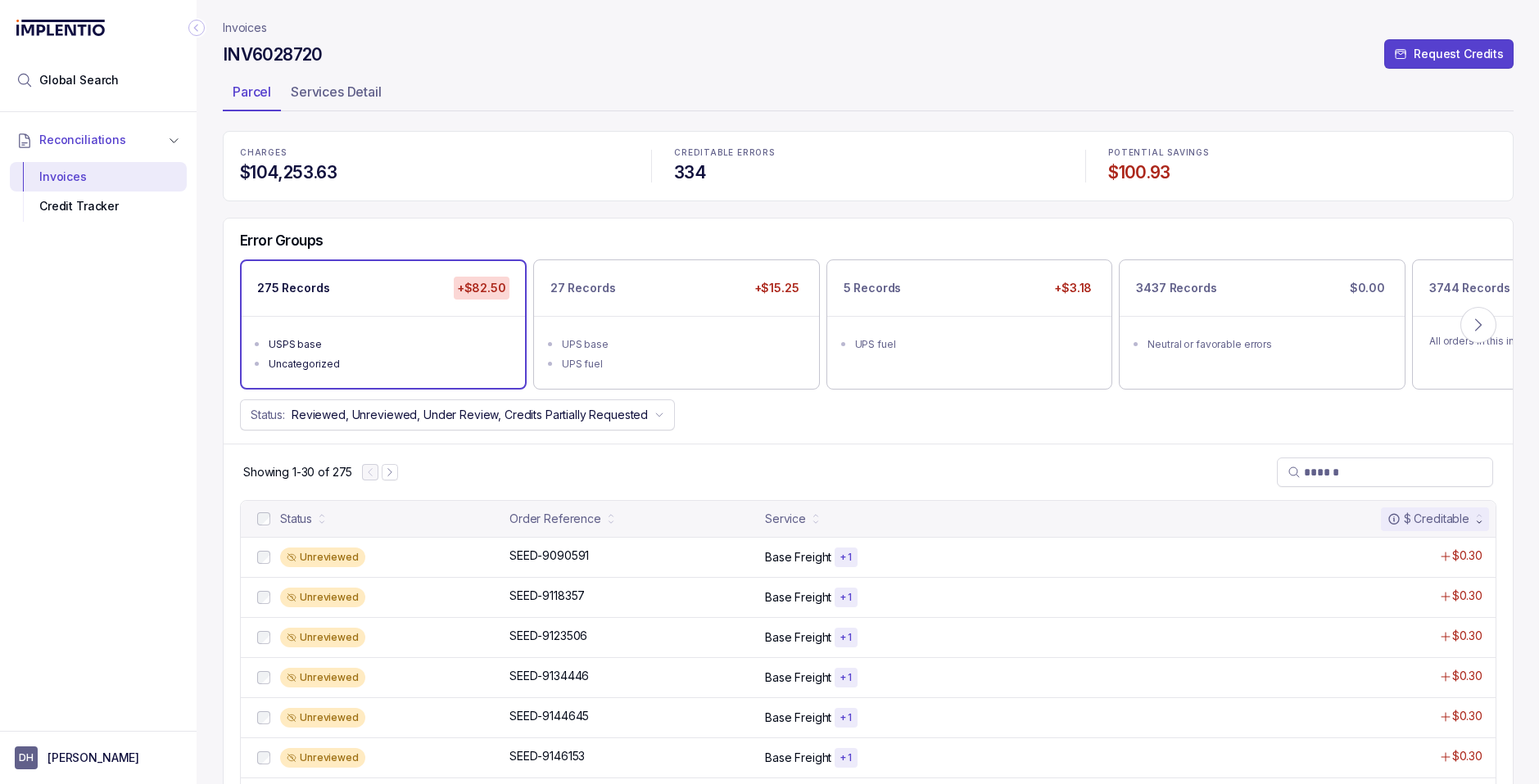
click at [228, 24] on p "Invoices" at bounding box center [245, 28] width 44 height 16
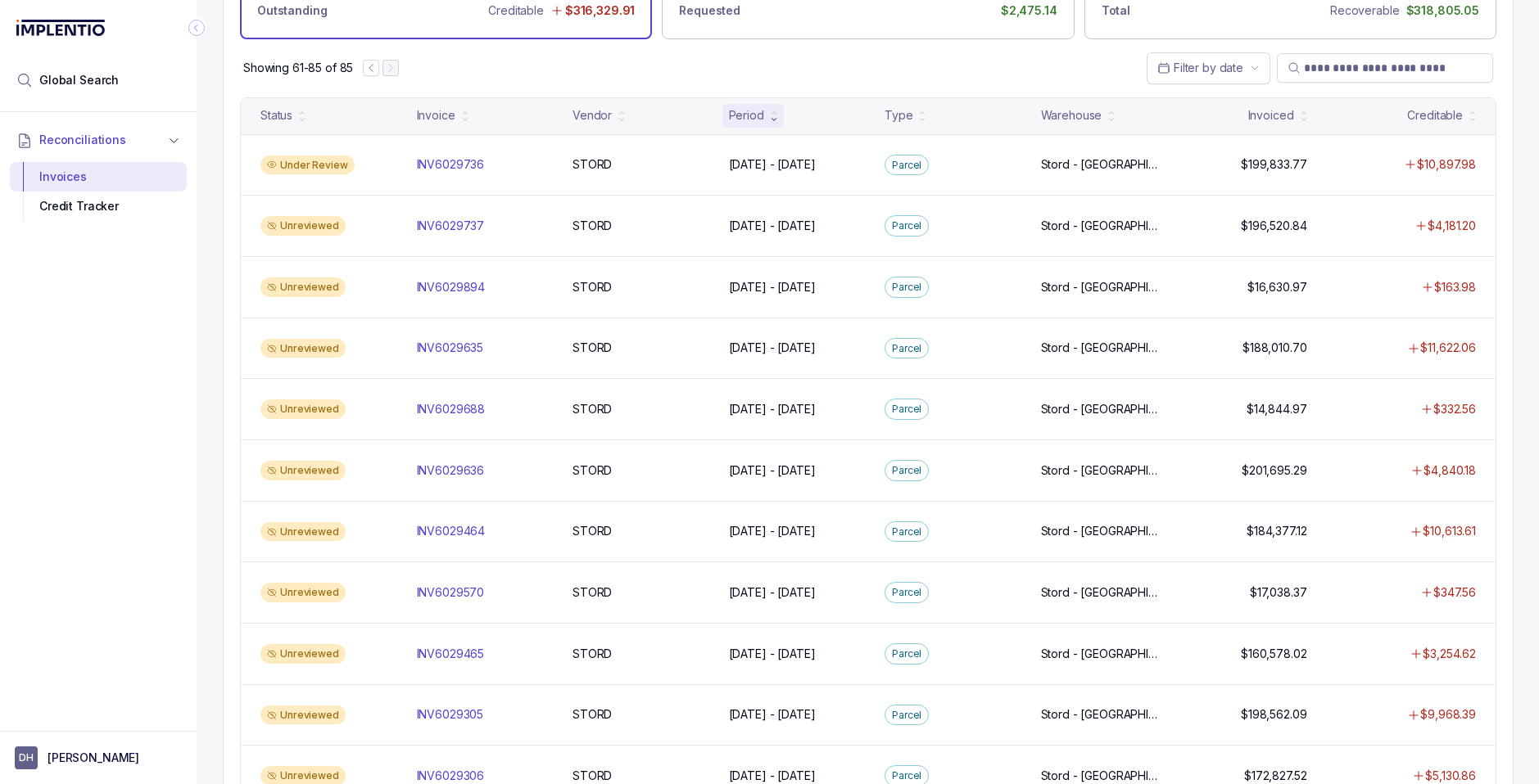
scroll to position [26, 0]
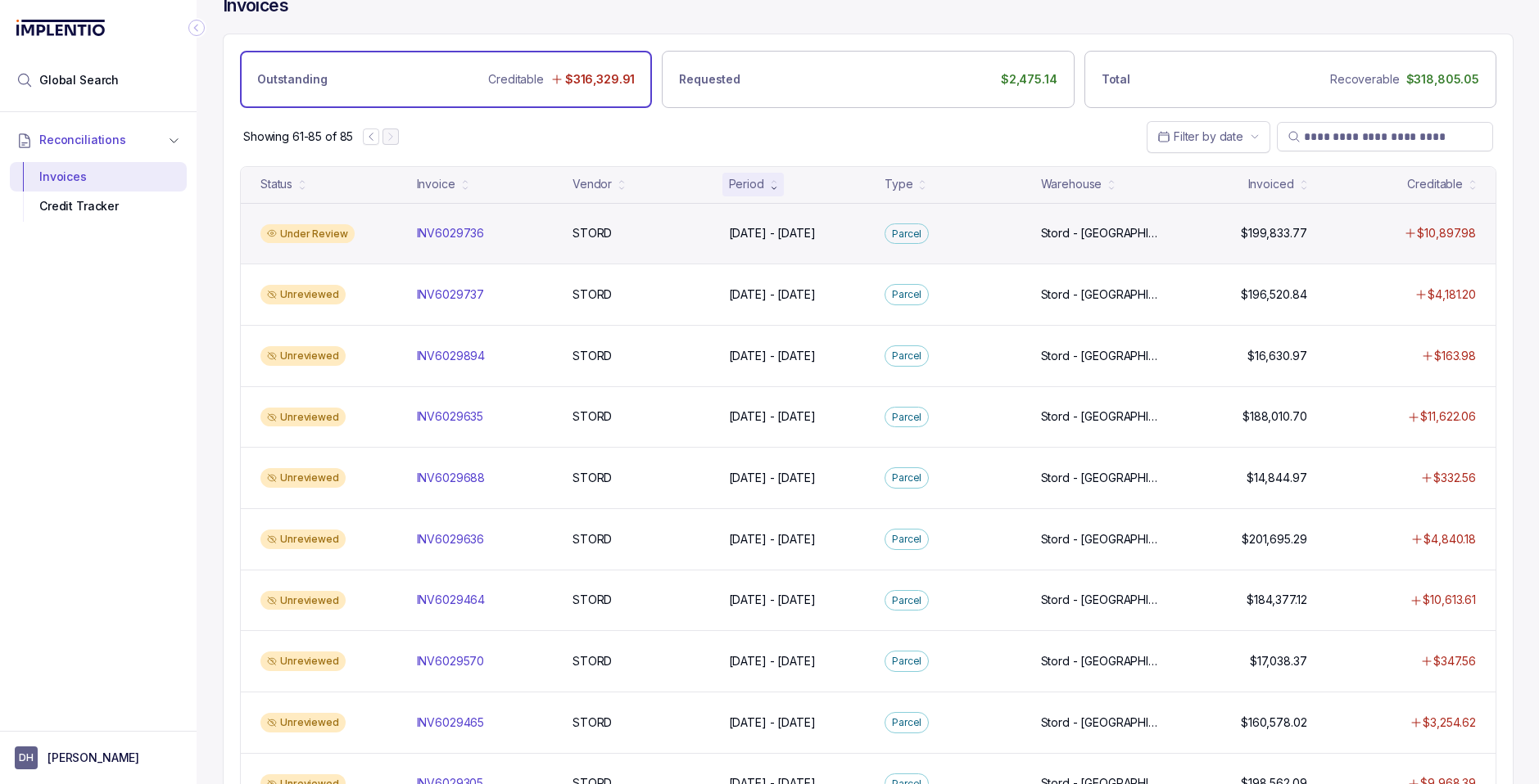
click at [327, 228] on div "Under Review" at bounding box center [308, 234] width 95 height 20
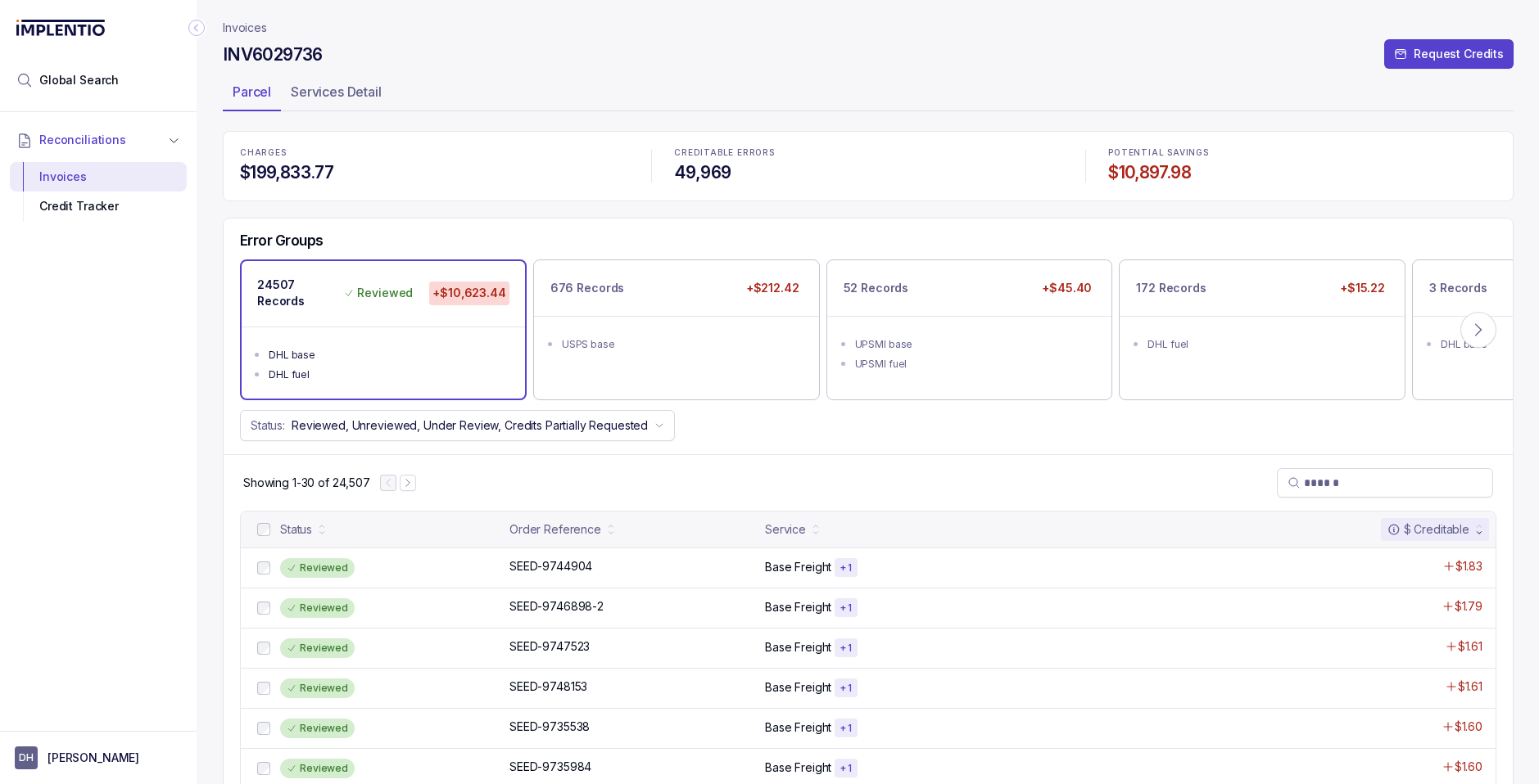
click at [249, 25] on p "Invoices" at bounding box center [245, 28] width 44 height 16
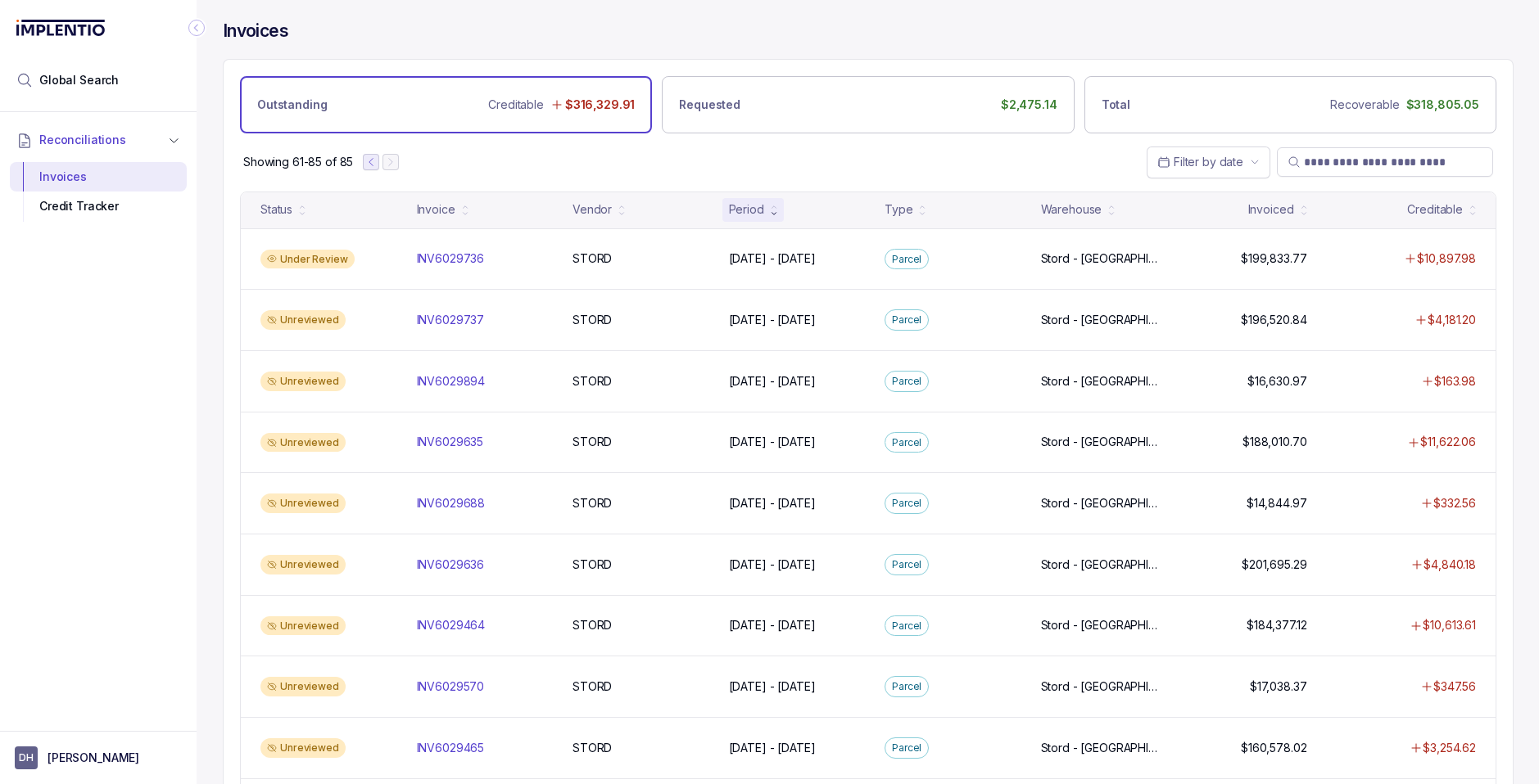
click at [371, 164] on icon "Previous Page" at bounding box center [371, 162] width 11 height 11
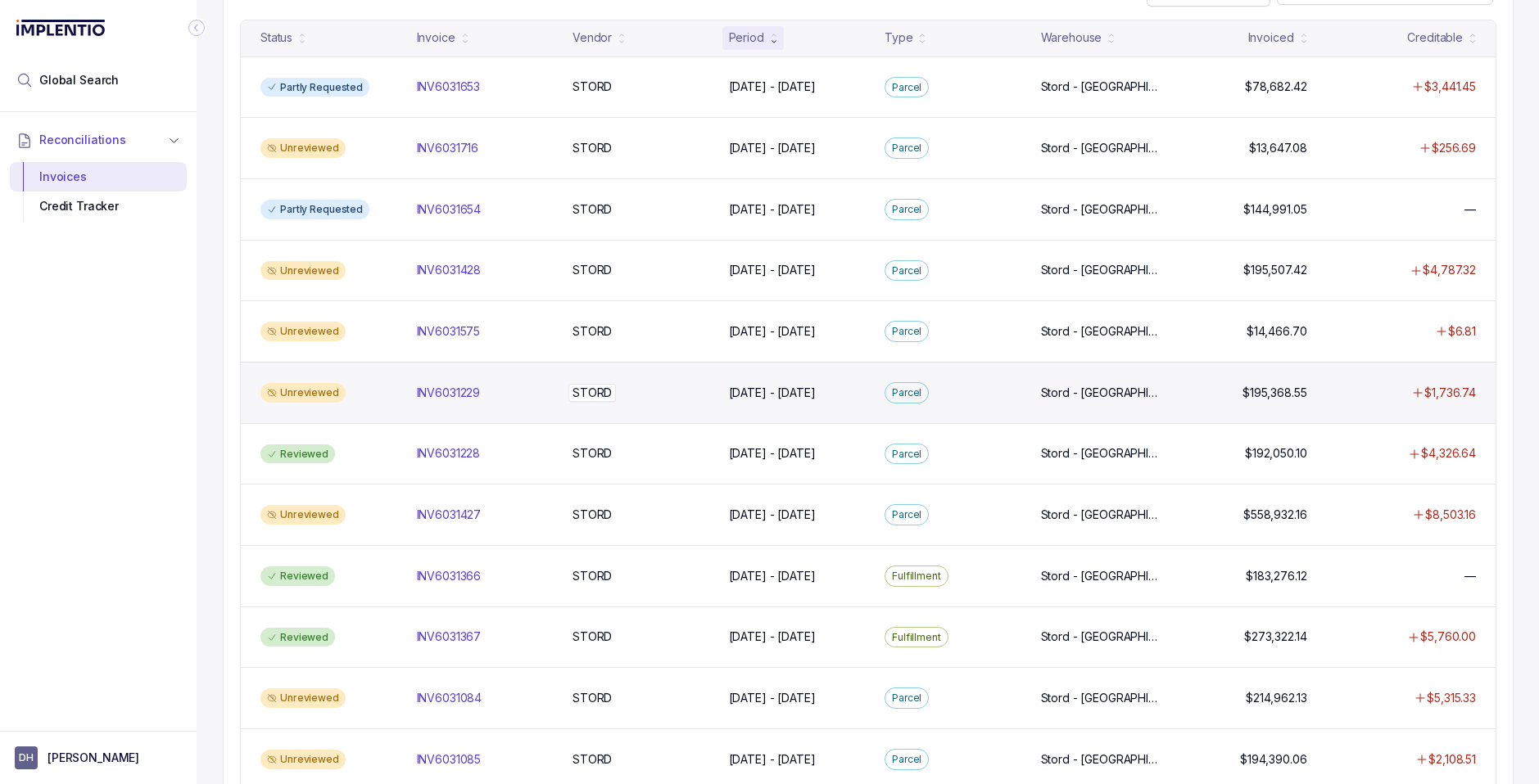
scroll to position [171, 0]
click at [461, 398] on p "INV6031229" at bounding box center [448, 393] width 72 height 18
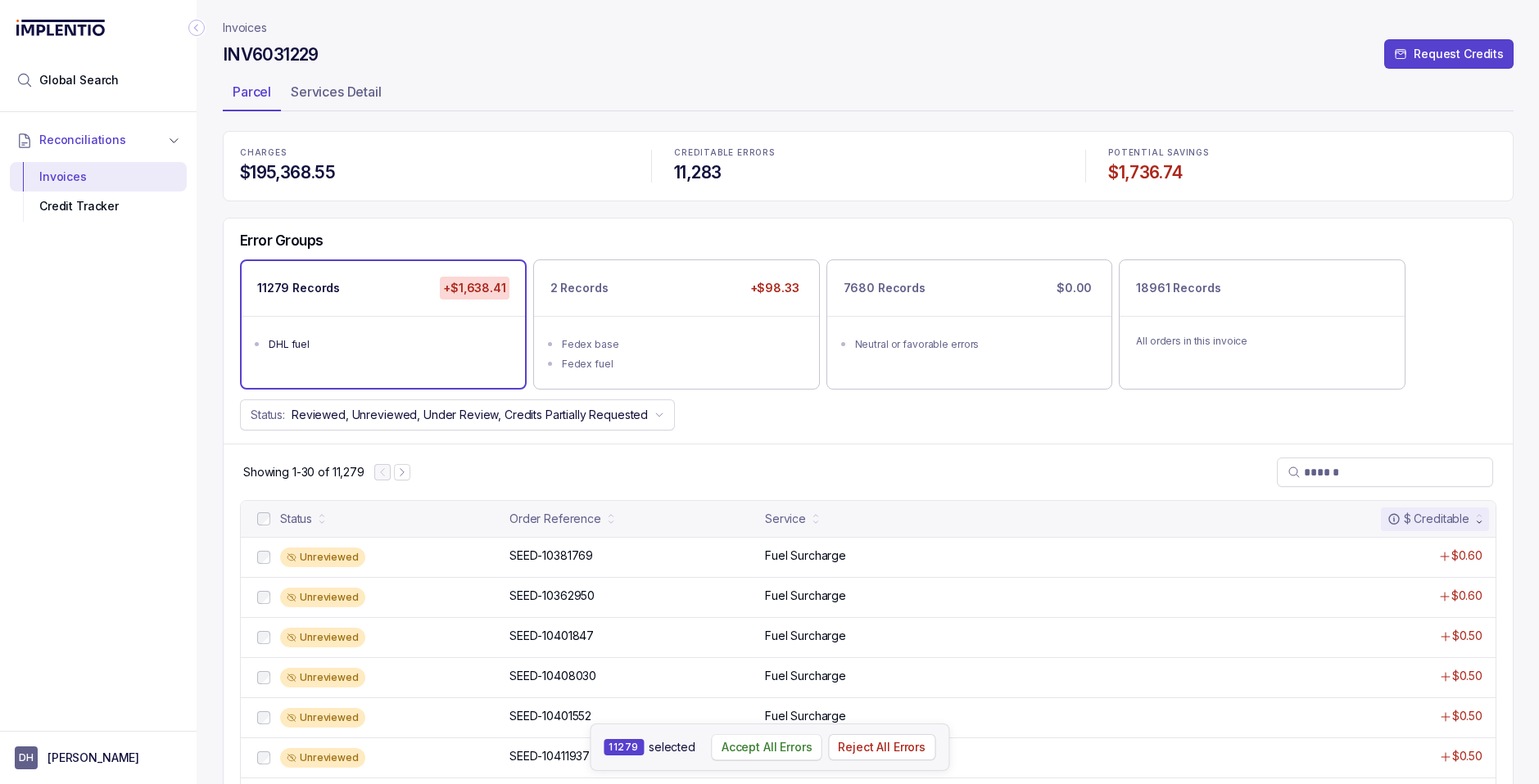
click at [752, 749] on p "Accept All Errors" at bounding box center [766, 747] width 91 height 16
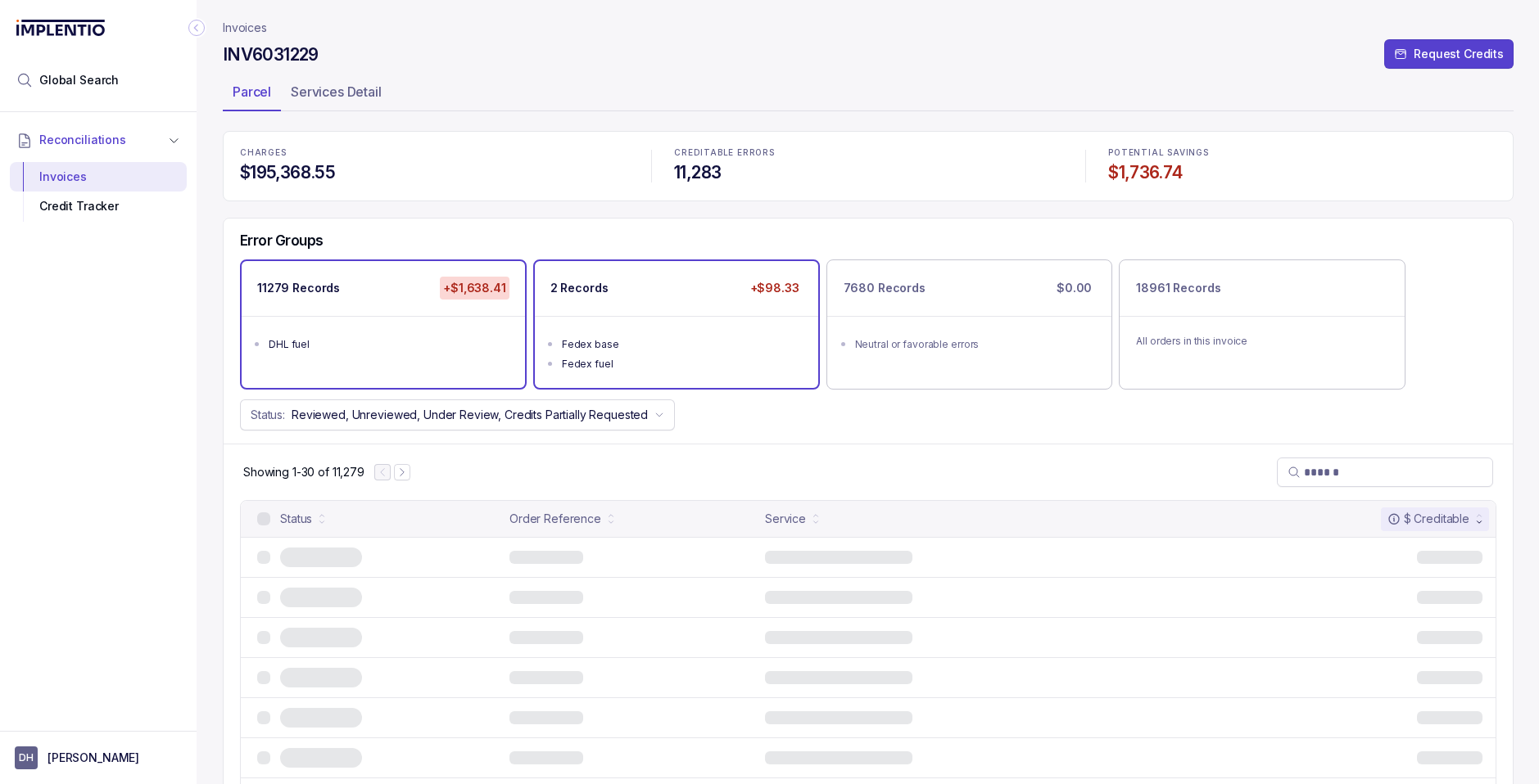
click at [624, 292] on div "2 Records +$98.33" at bounding box center [676, 287] width 284 height 54
click at [411, 350] on div "DHL fuel" at bounding box center [388, 344] width 239 height 16
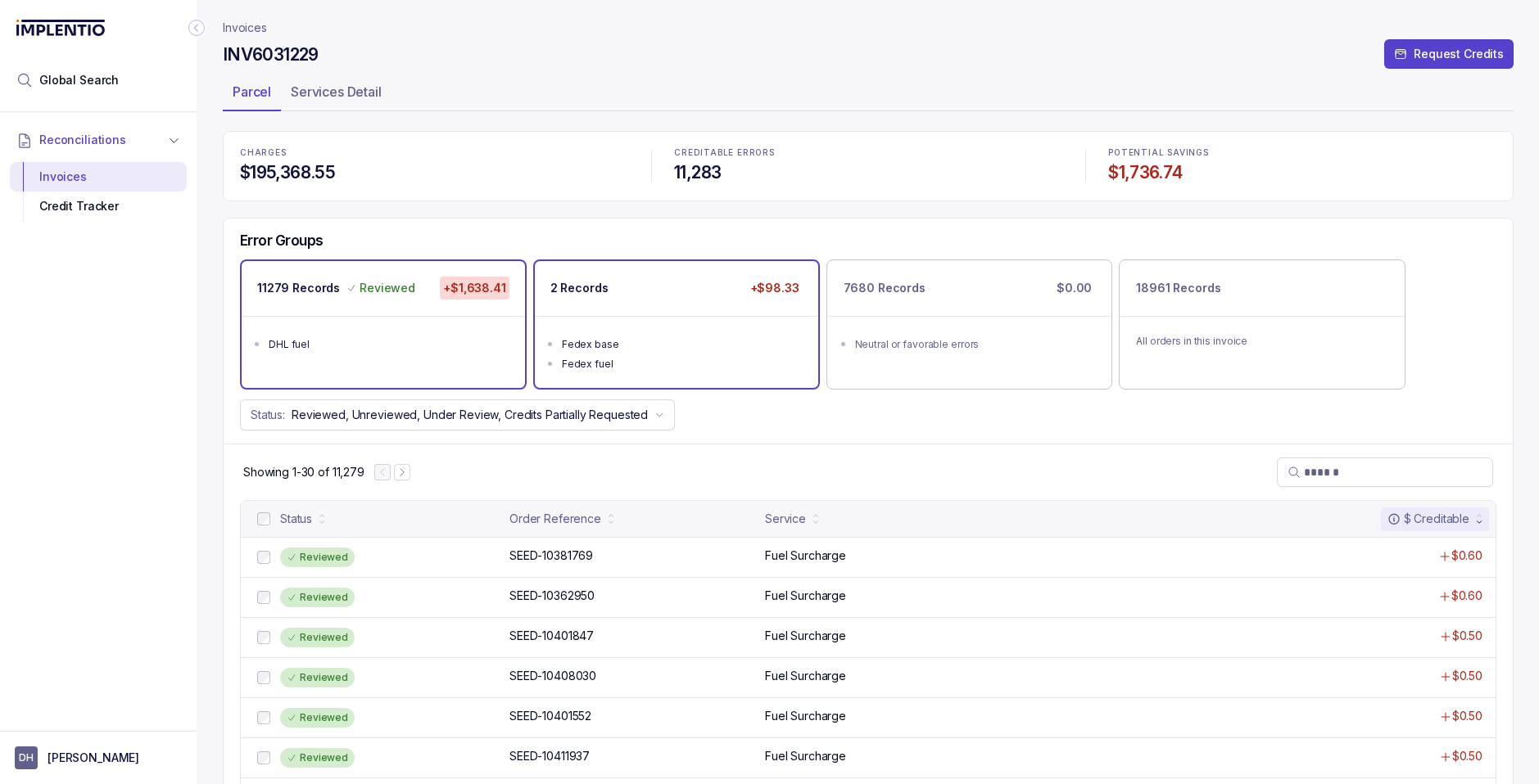
click at [673, 298] on div "2 Records +$98.33" at bounding box center [676, 287] width 284 height 54
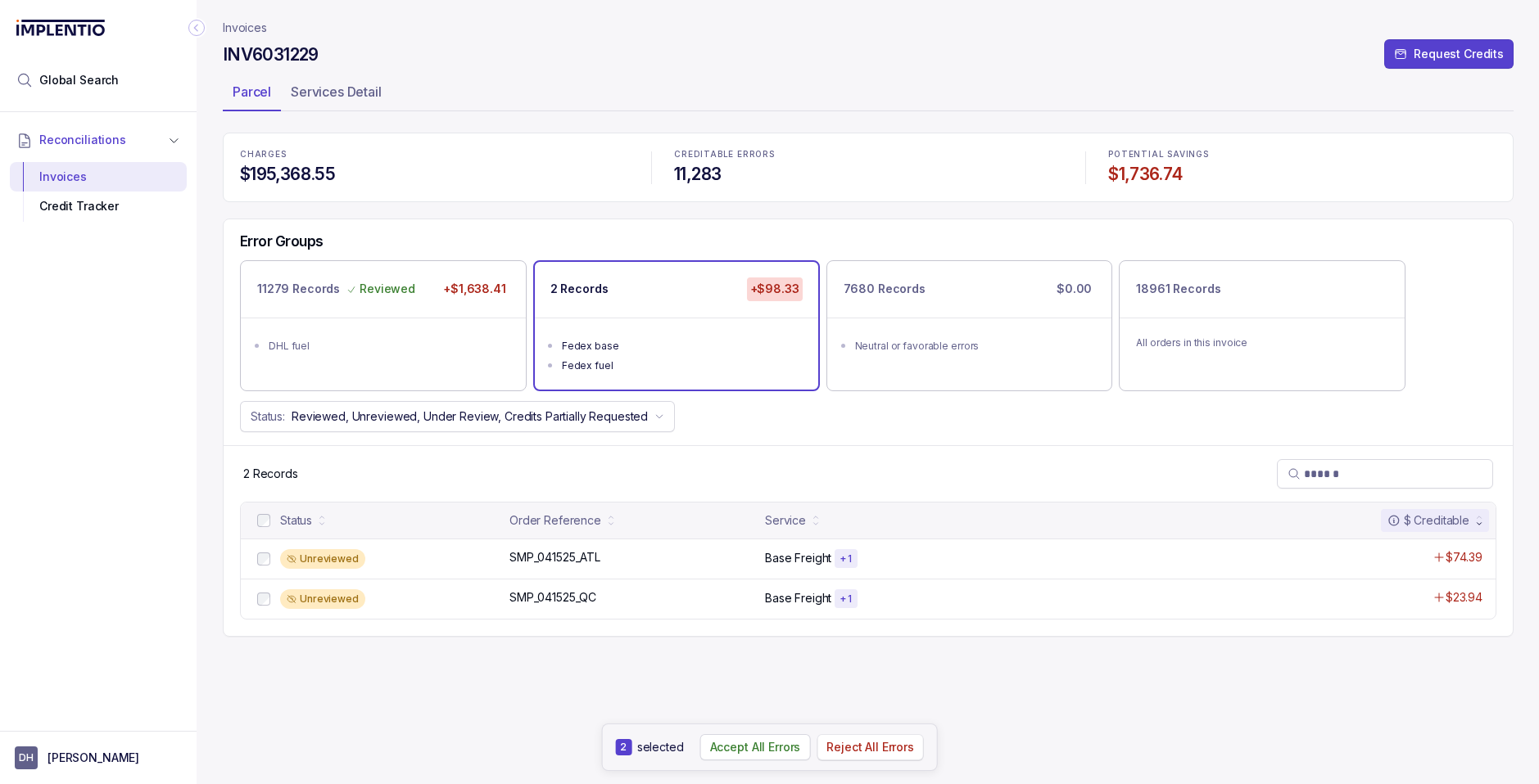
click at [867, 742] on p "Reject All Errors" at bounding box center [870, 747] width 88 height 16
click at [242, 28] on p "Invoices" at bounding box center [245, 28] width 44 height 16
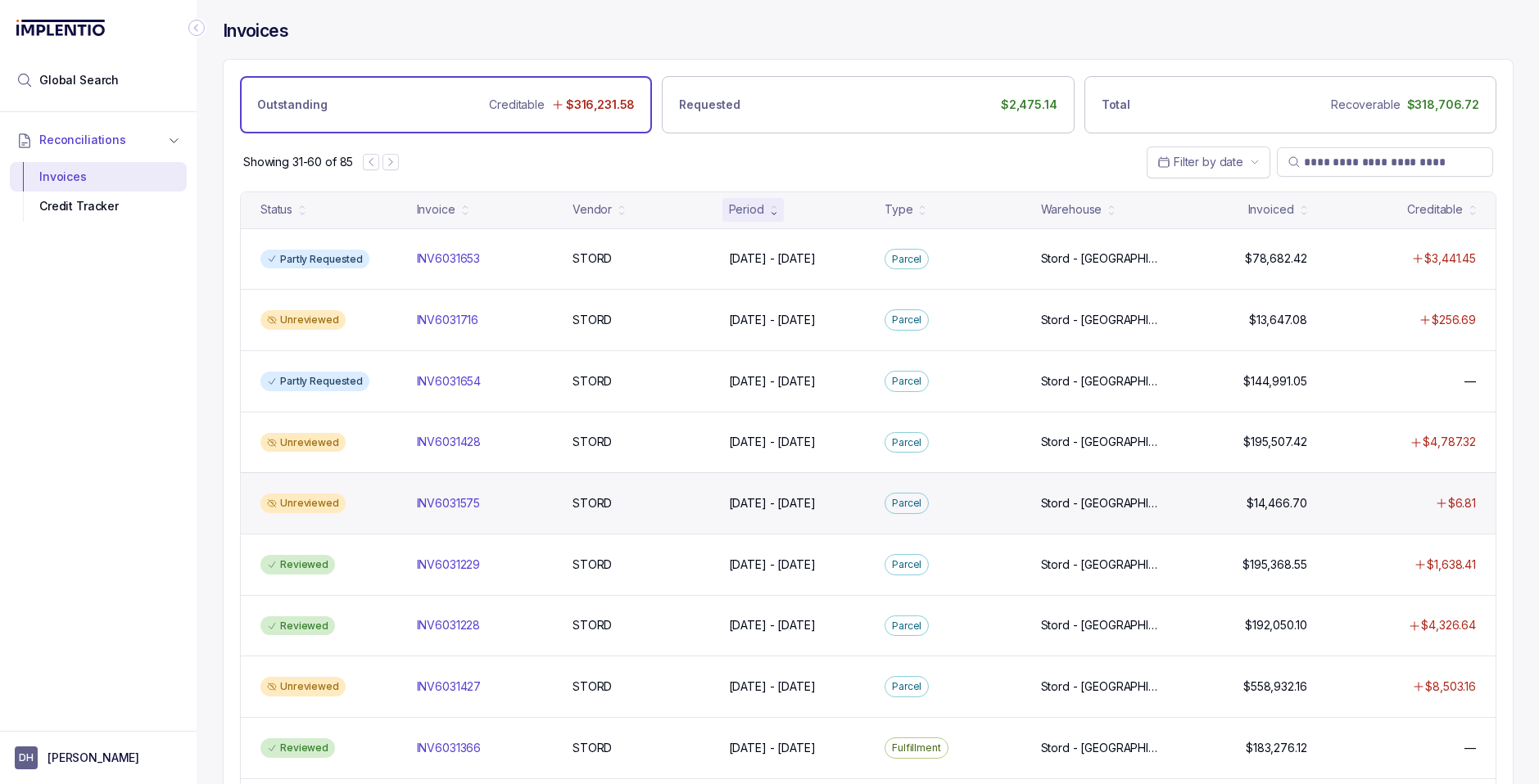
click at [323, 502] on div "Unreviewed" at bounding box center [303, 503] width 85 height 20
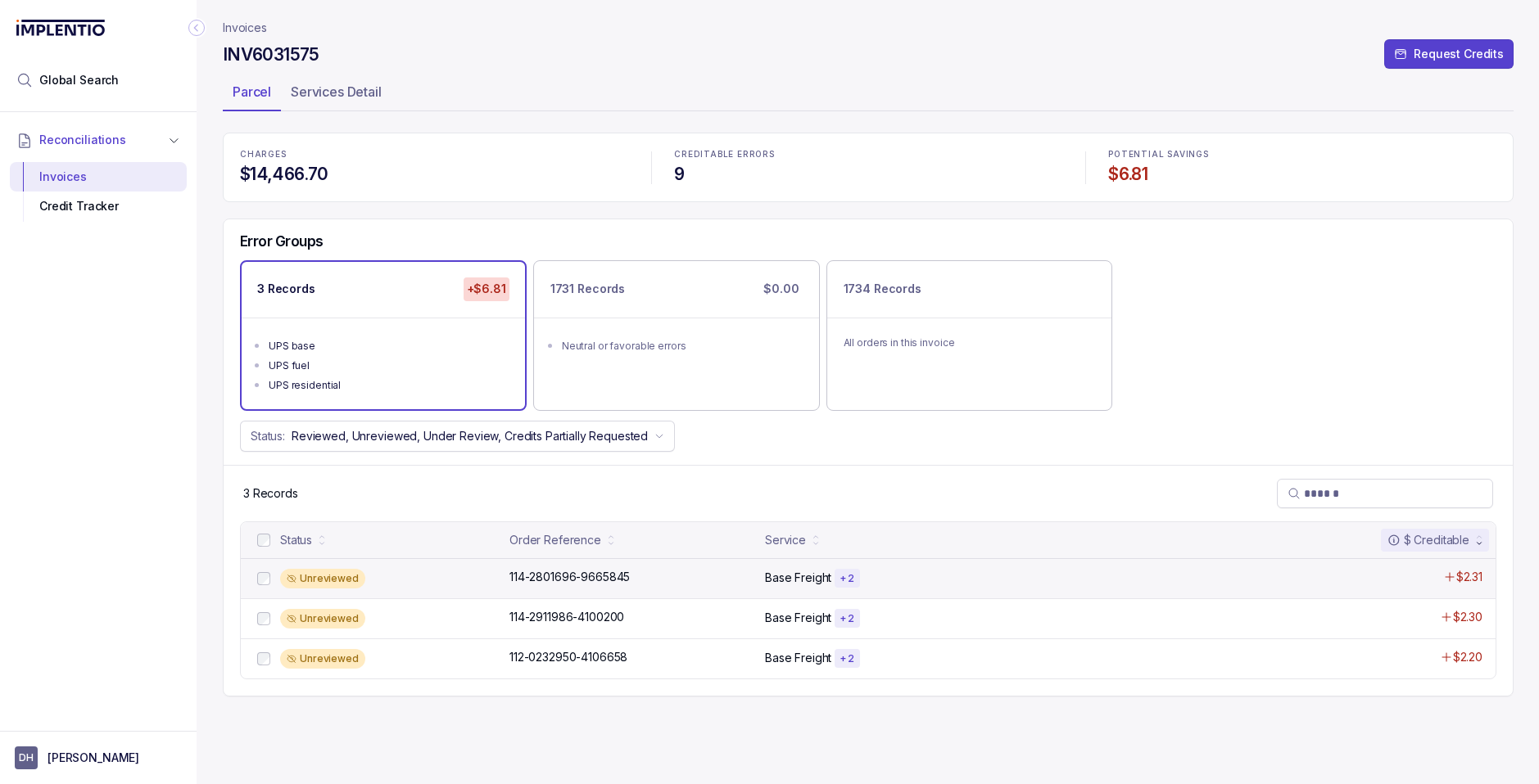
click at [725, 589] on div "Unreviewed 114-2801696-9665845 114-2801696-9665845 Base Freight + 2 $2.31" at bounding box center [867, 579] width 1254 height 40
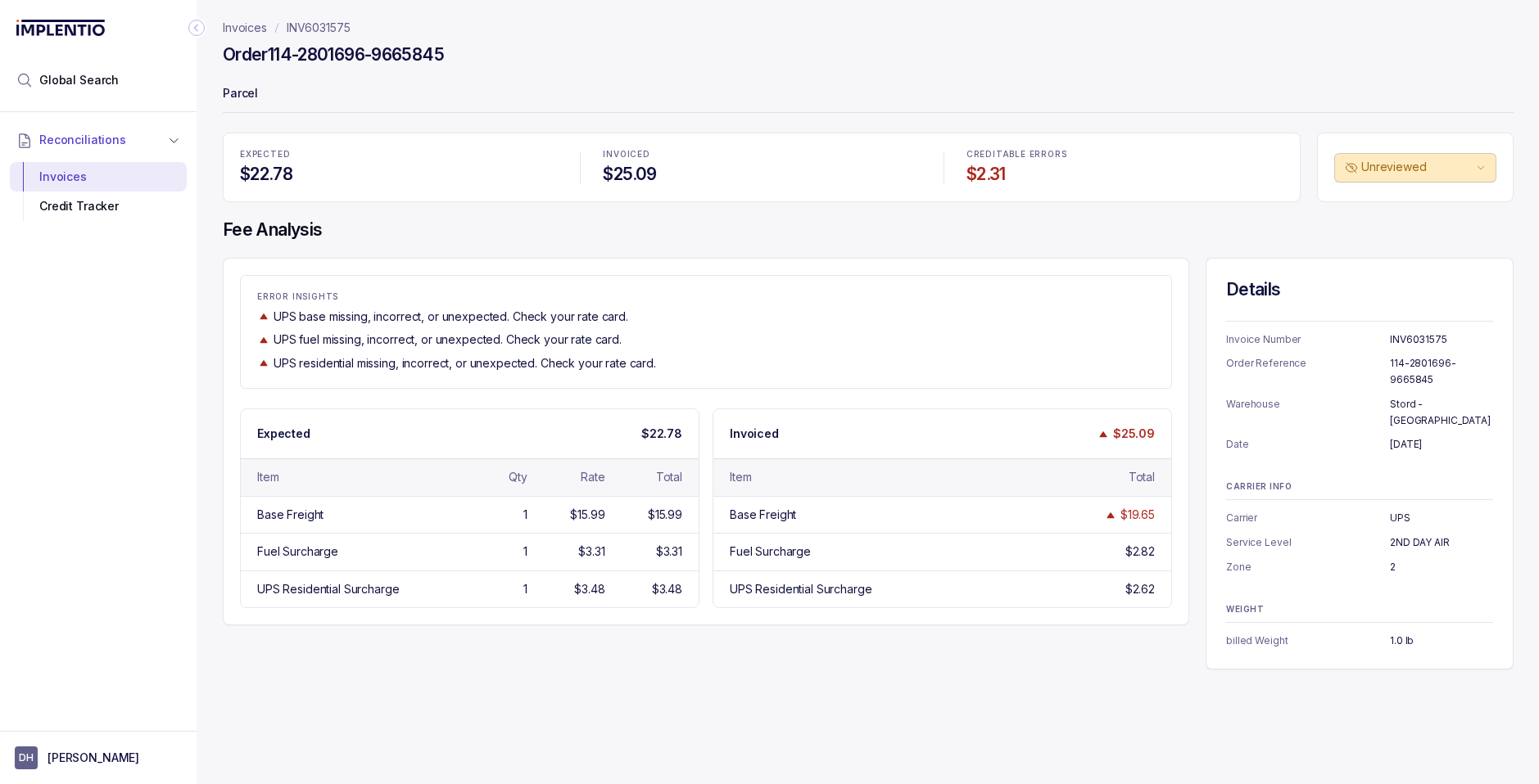
click at [250, 30] on p "Invoices" at bounding box center [245, 28] width 44 height 16
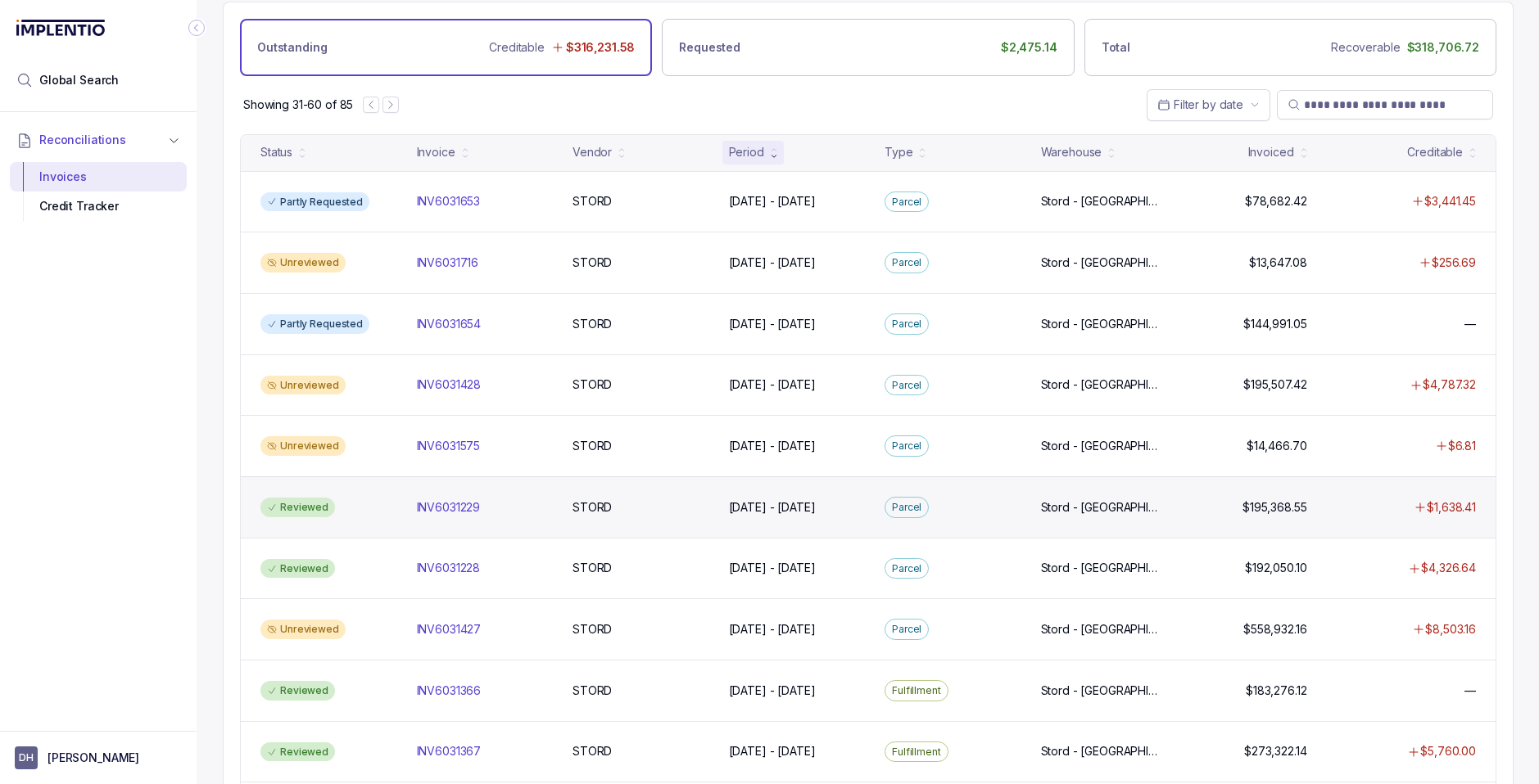
scroll to position [72, 0]
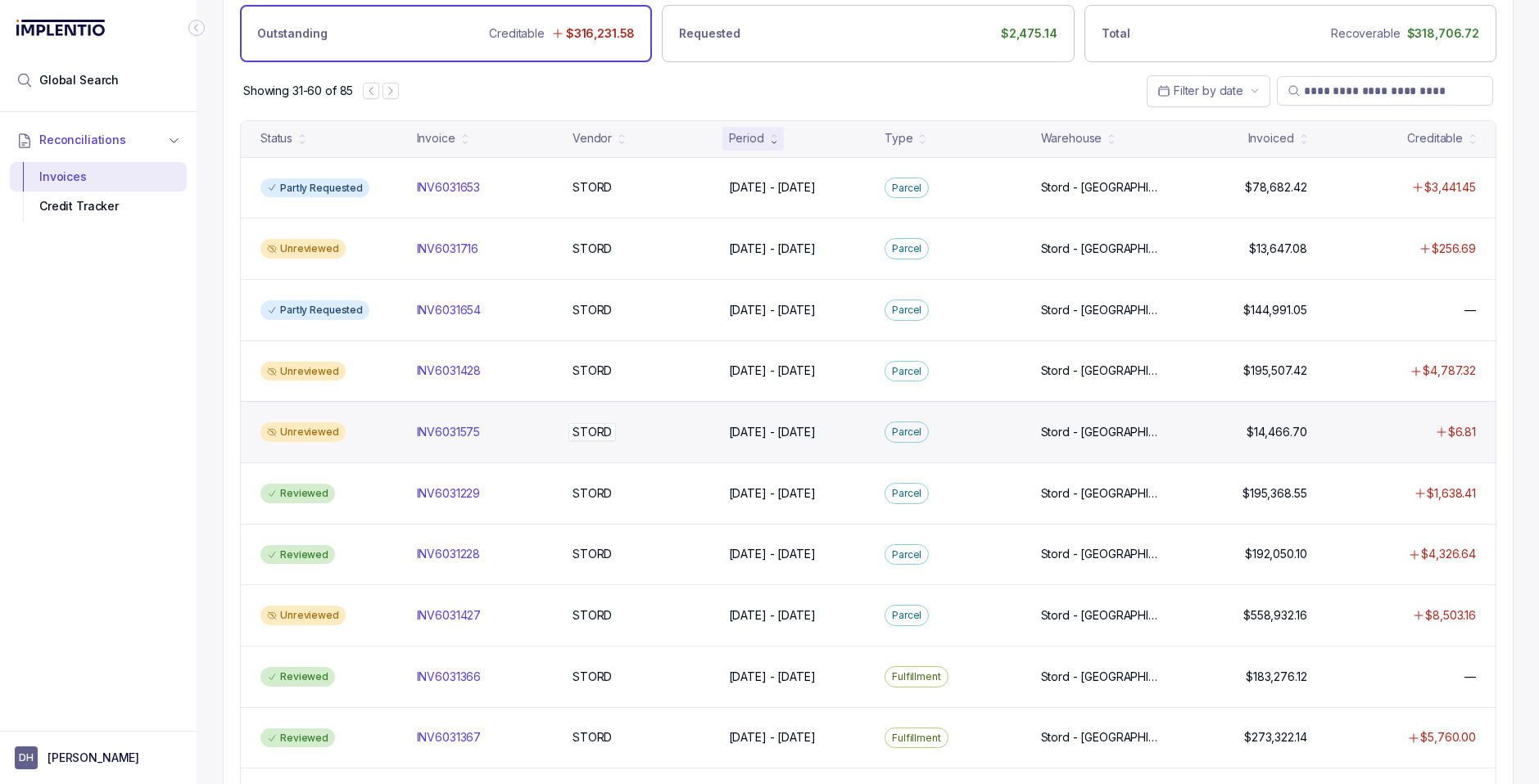
click at [686, 438] on div "STORD STORD" at bounding box center [640, 432] width 137 height 16
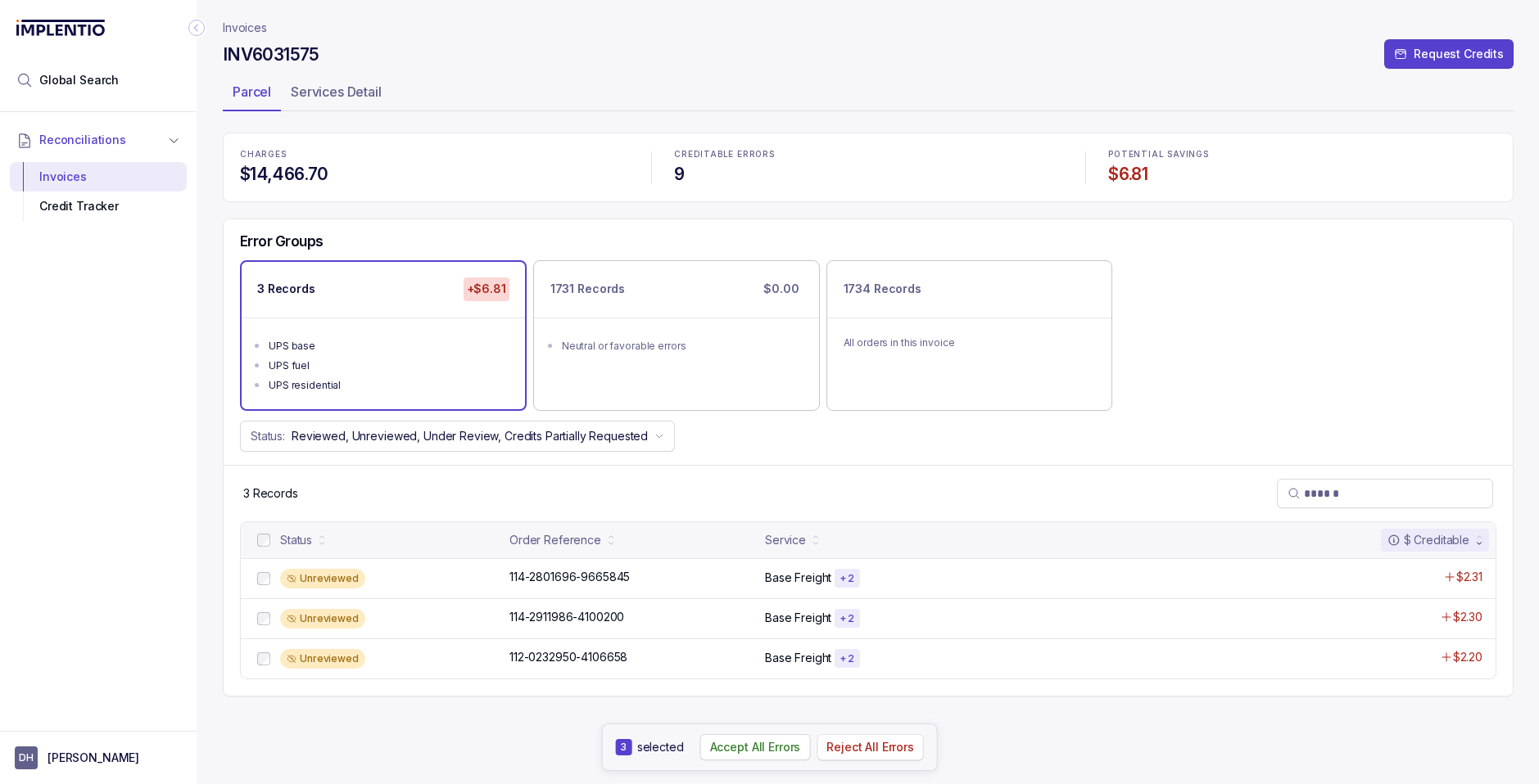
click at [857, 749] on p "Reject All Errors" at bounding box center [870, 747] width 88 height 16
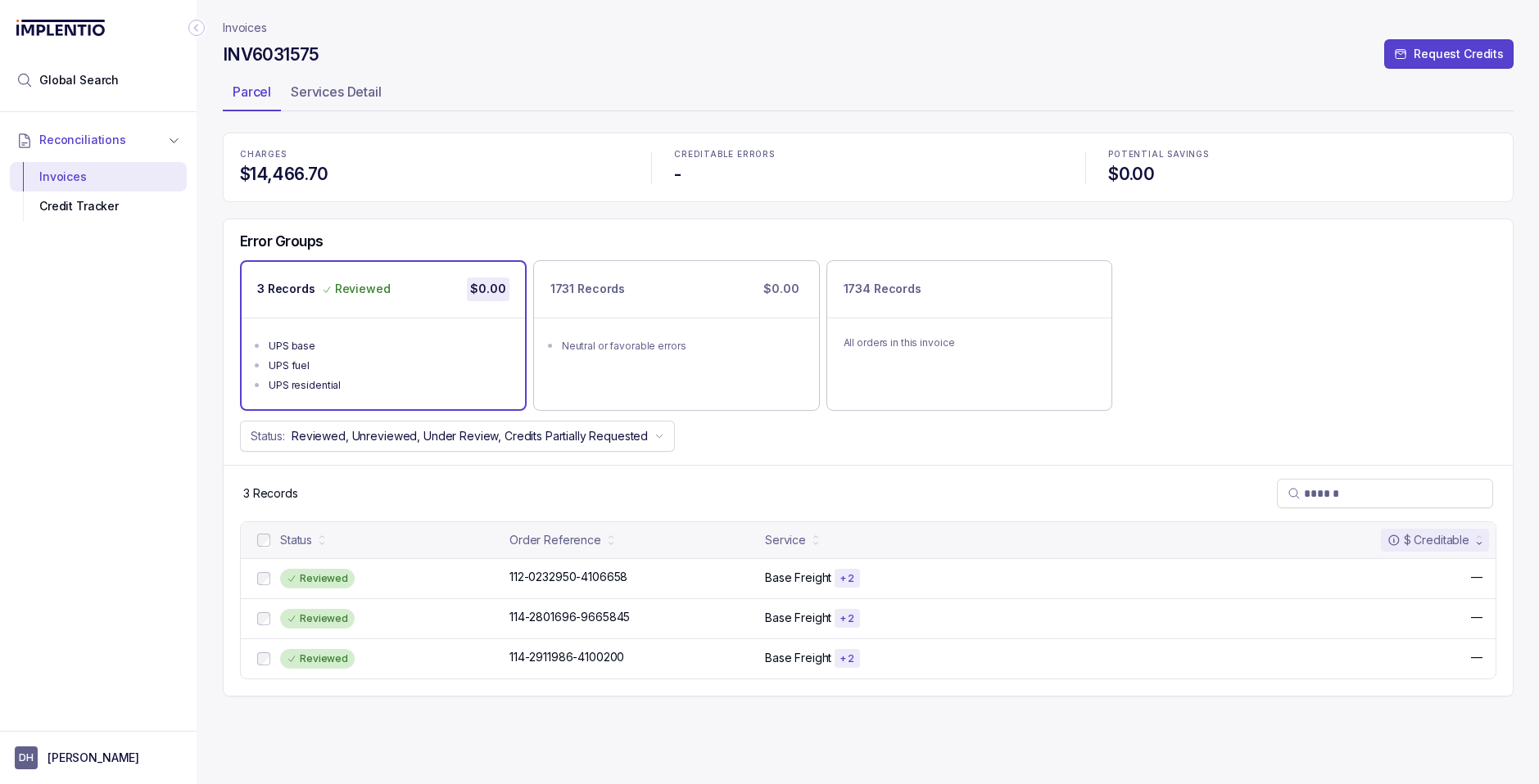
click at [252, 28] on p "Invoices" at bounding box center [245, 28] width 44 height 16
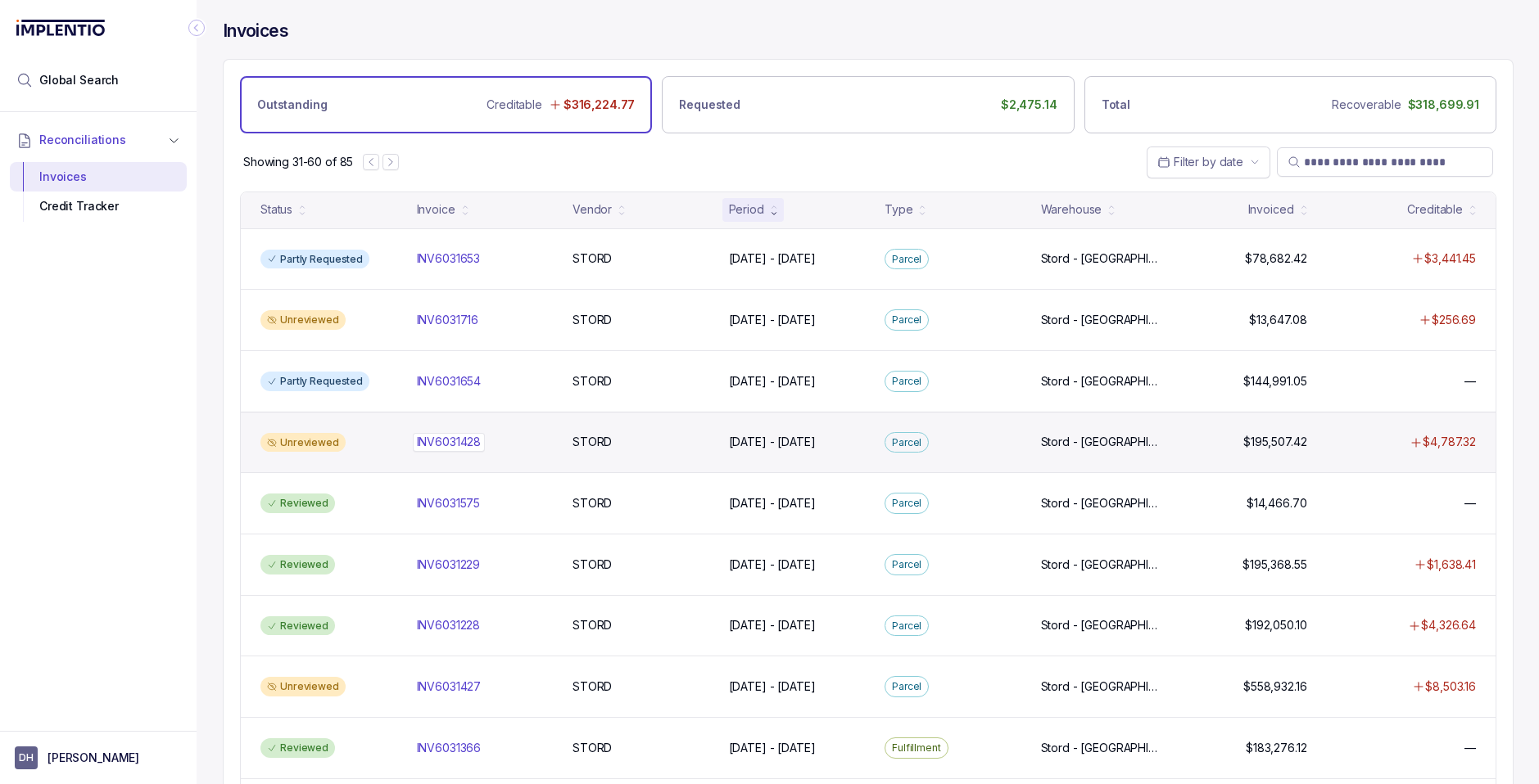
click at [454, 444] on p "INV6031428" at bounding box center [449, 441] width 73 height 18
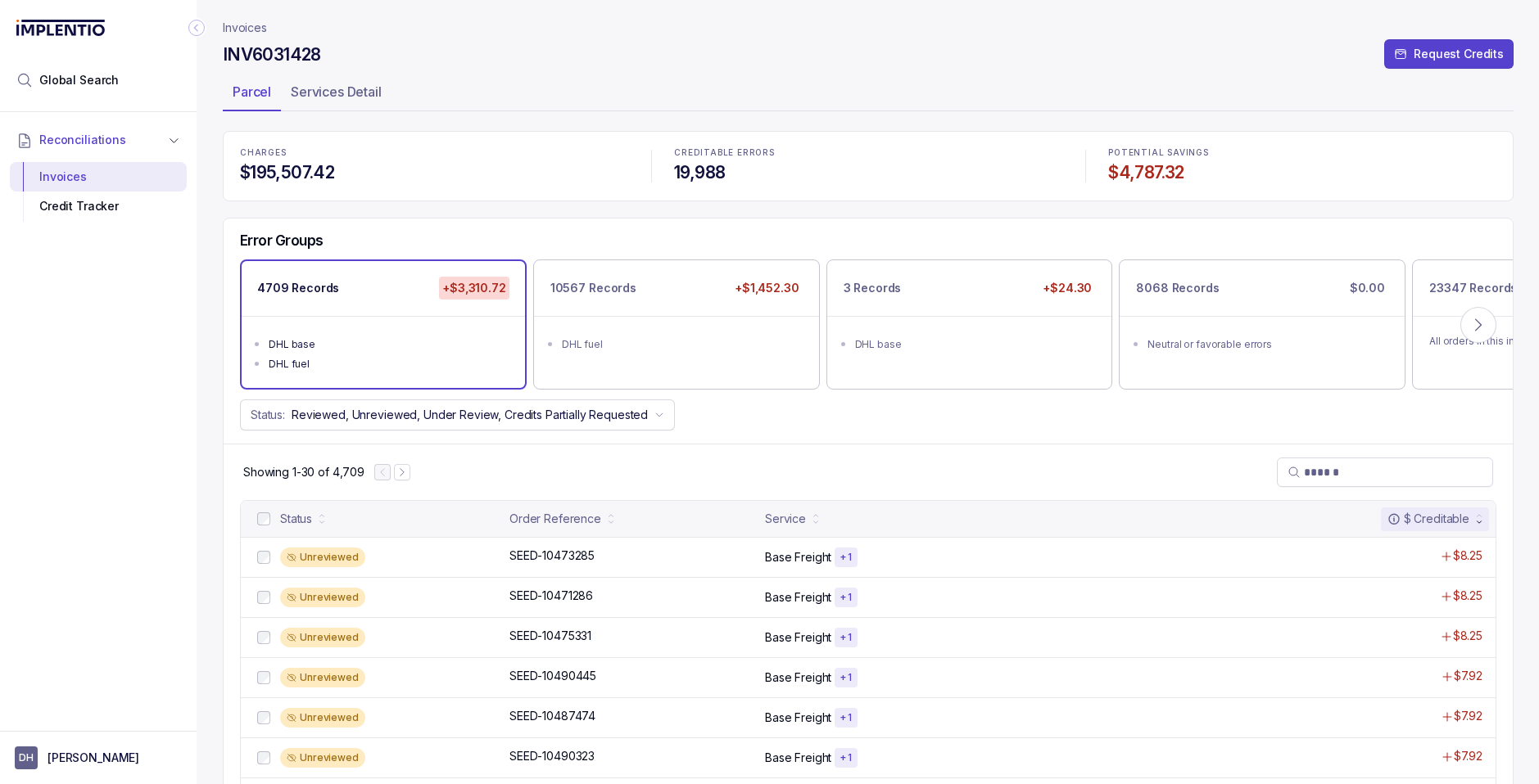
click at [374, 342] on div "DHL base" at bounding box center [388, 344] width 239 height 16
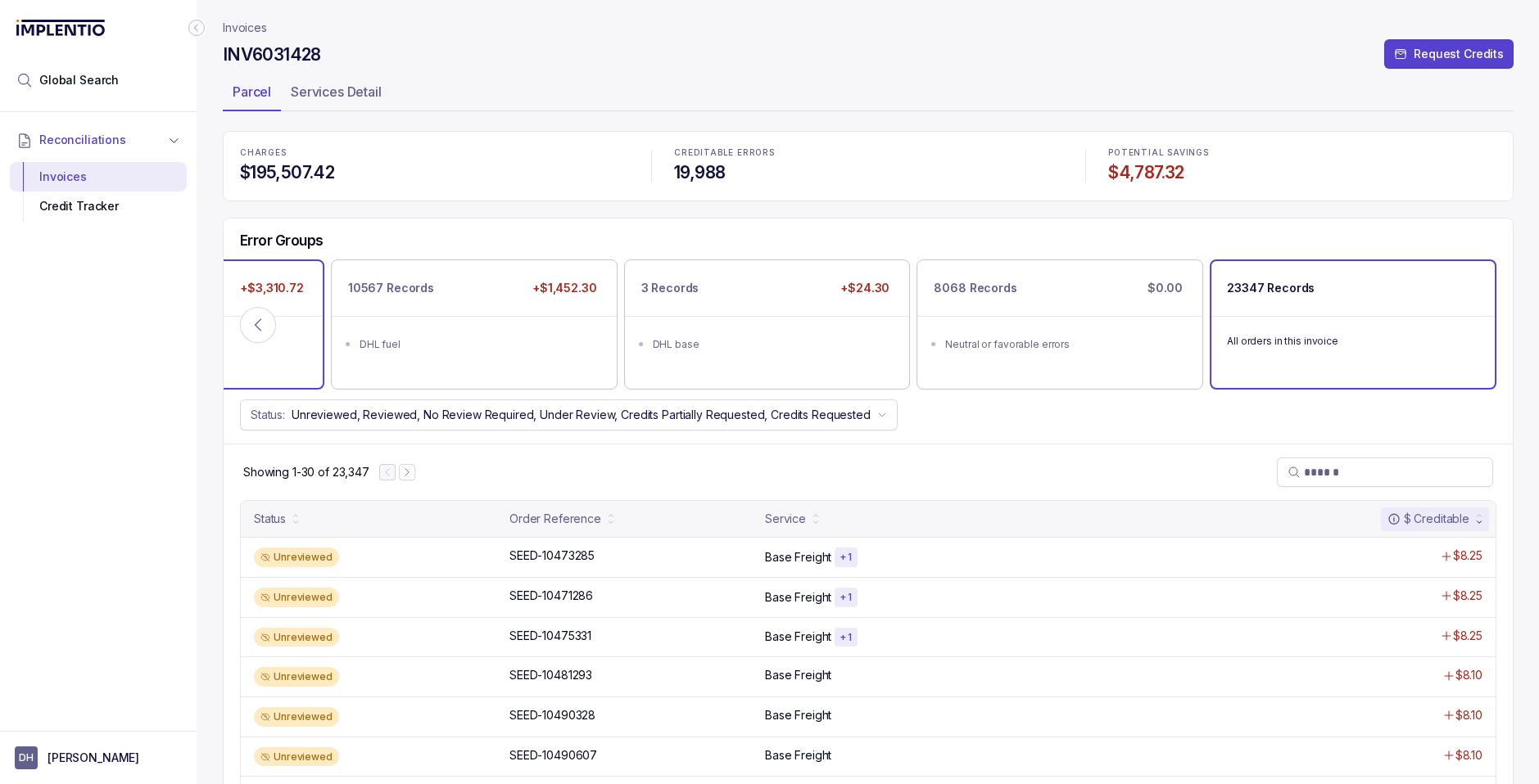
click at [271, 361] on div "DHL fuel" at bounding box center [185, 364] width 239 height 16
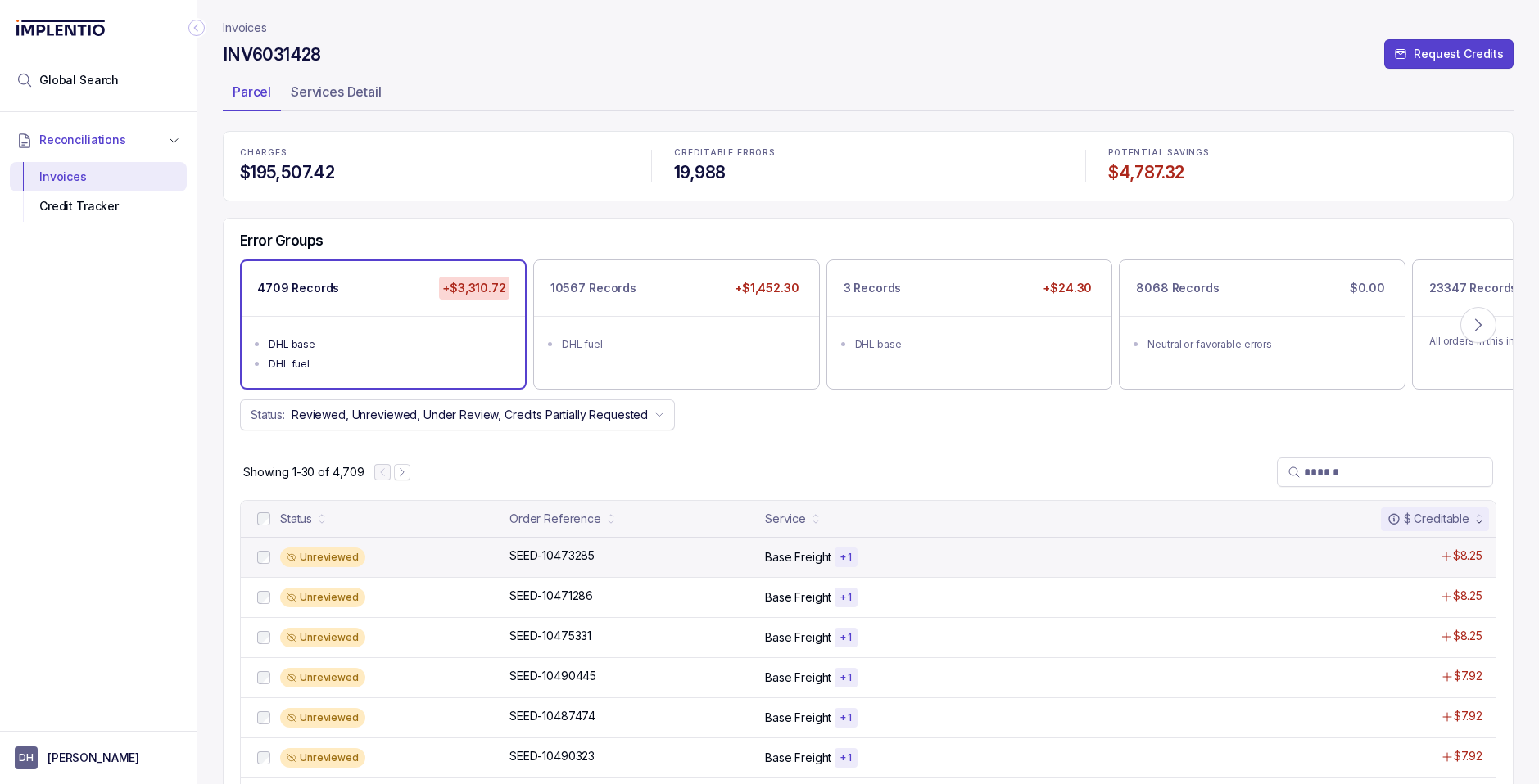
click at [828, 565] on div "Base Freight + 1" at bounding box center [995, 557] width 461 height 20
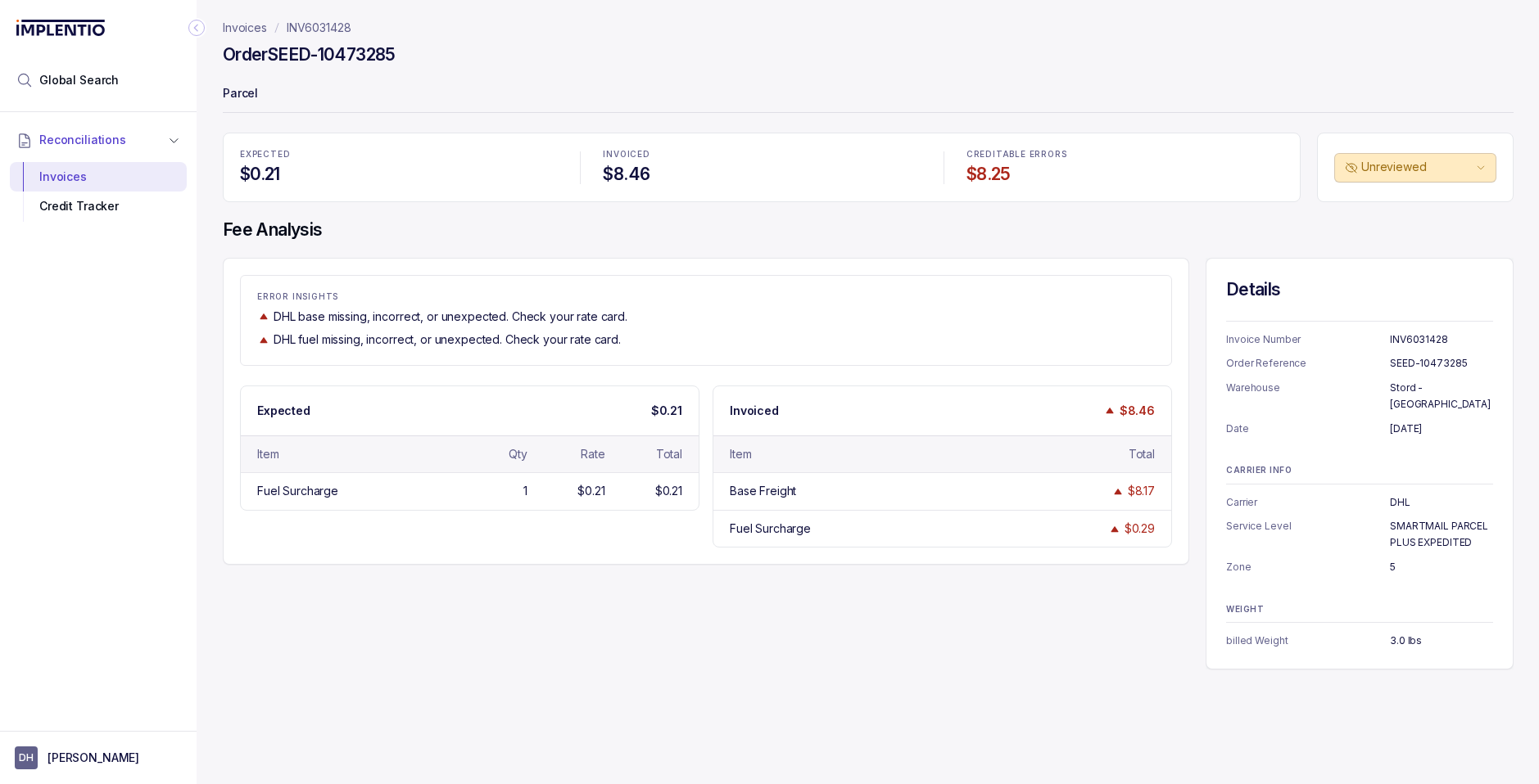
click at [246, 32] on p "Invoices" at bounding box center [245, 28] width 44 height 16
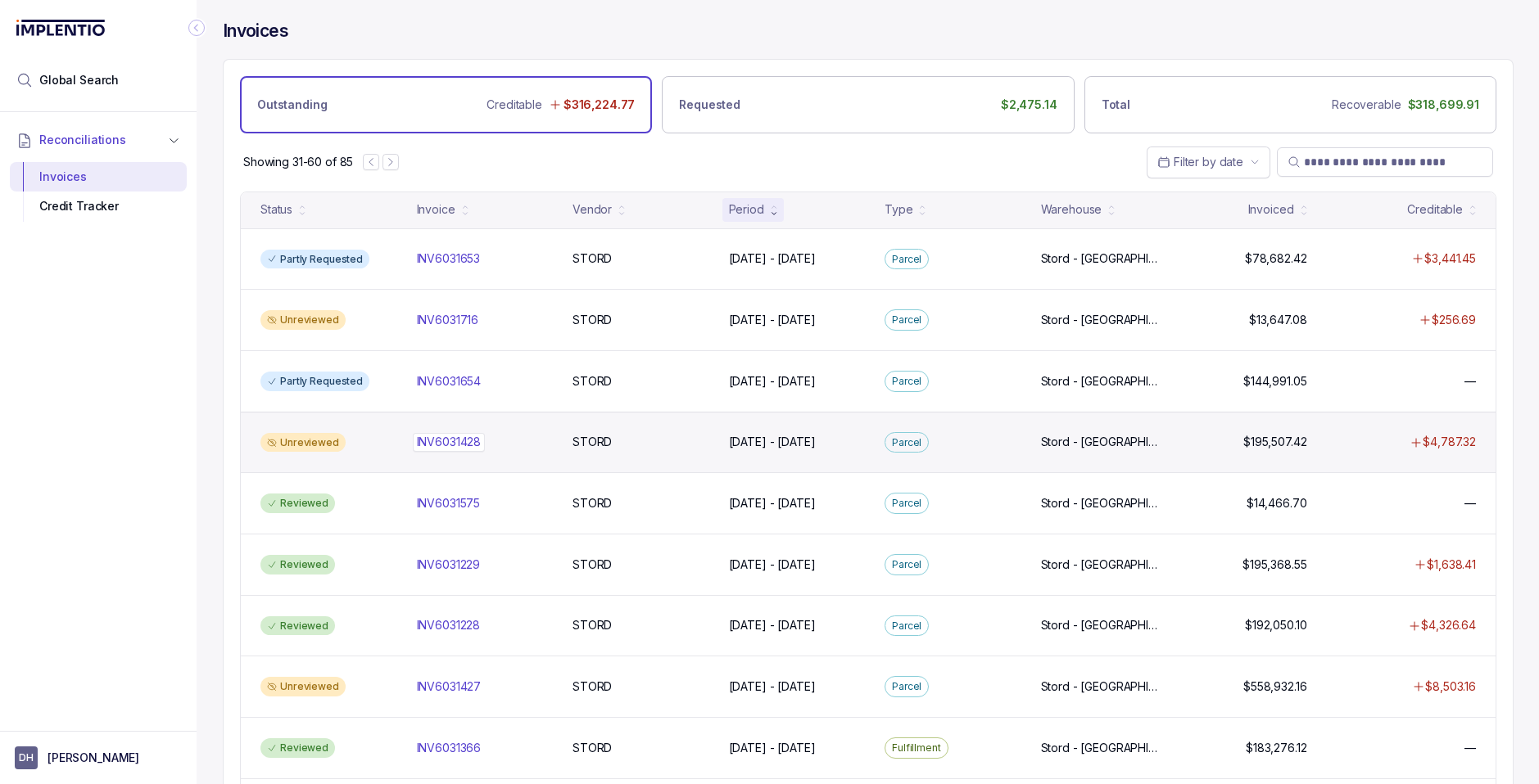
click at [432, 444] on p "INV6031428" at bounding box center [449, 441] width 73 height 18
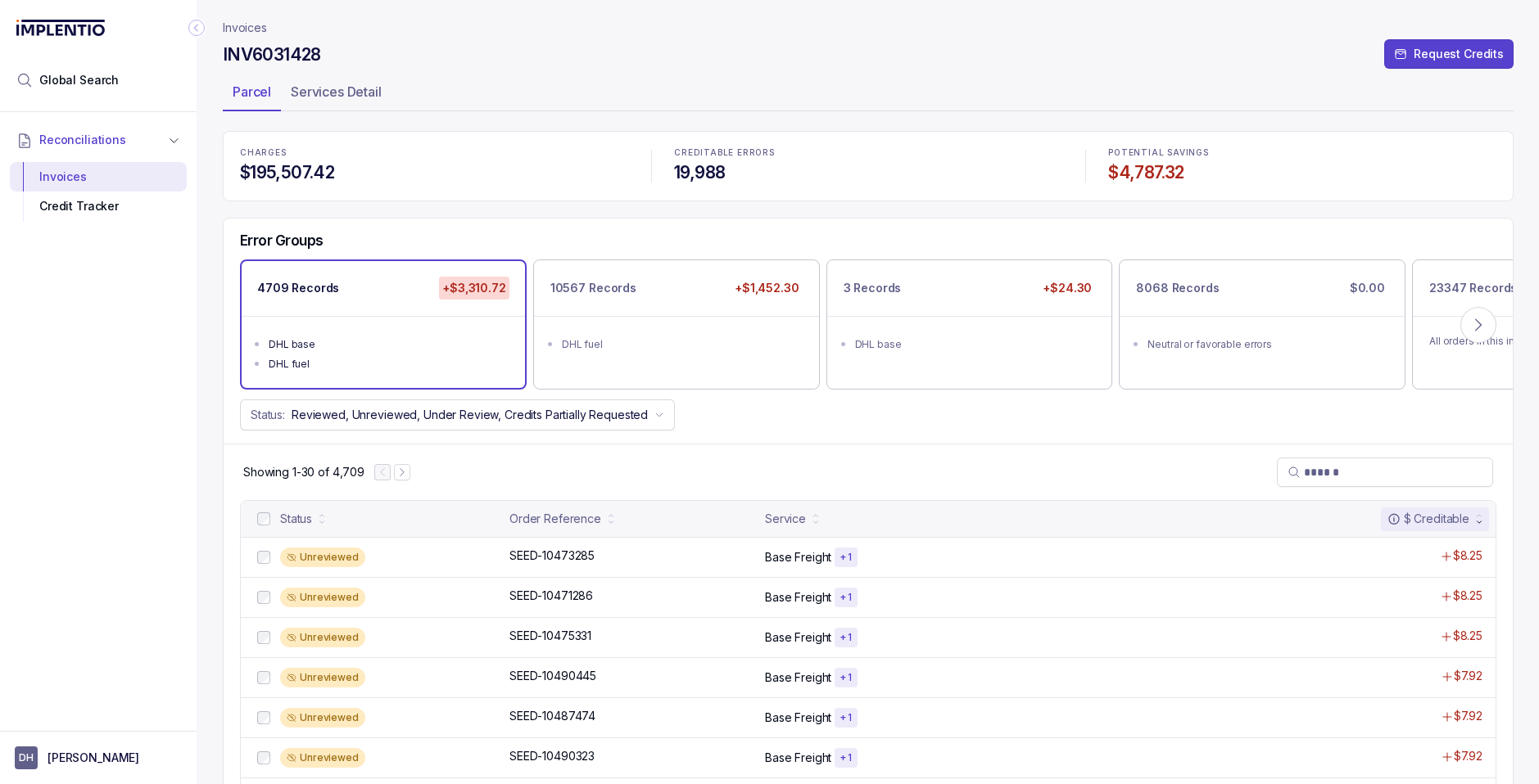
click at [257, 55] on h4 "INV6031428" at bounding box center [271, 54] width 98 height 23
copy h4 "INV6031428"
click at [714, 351] on div "DHL fuel" at bounding box center [681, 344] width 239 height 16
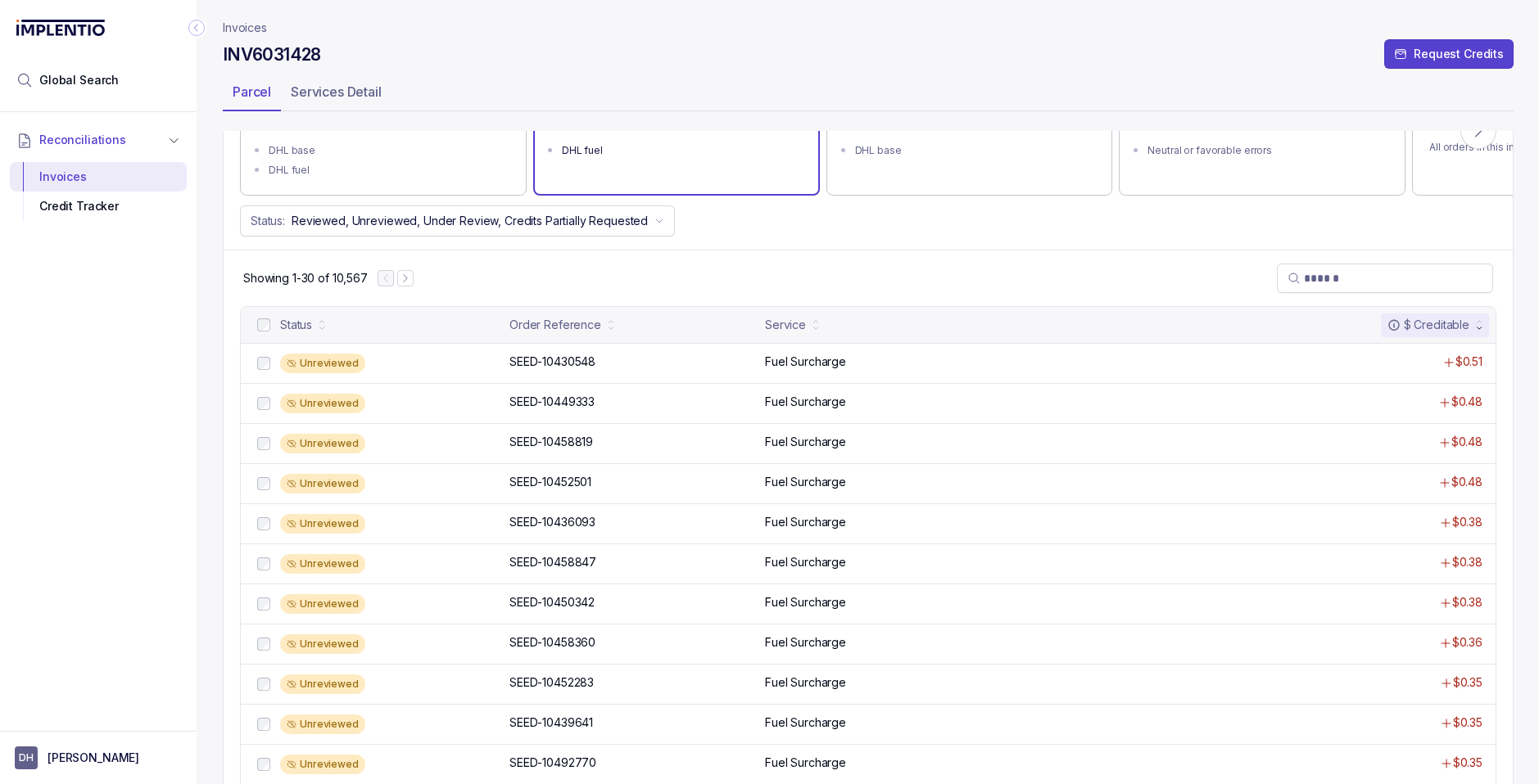
scroll to position [195, 0]
click at [726, 374] on div "Unreviewed SEED-10430548 SEED-10430548 Fuel Surcharge $0.51" at bounding box center [867, 362] width 1254 height 40
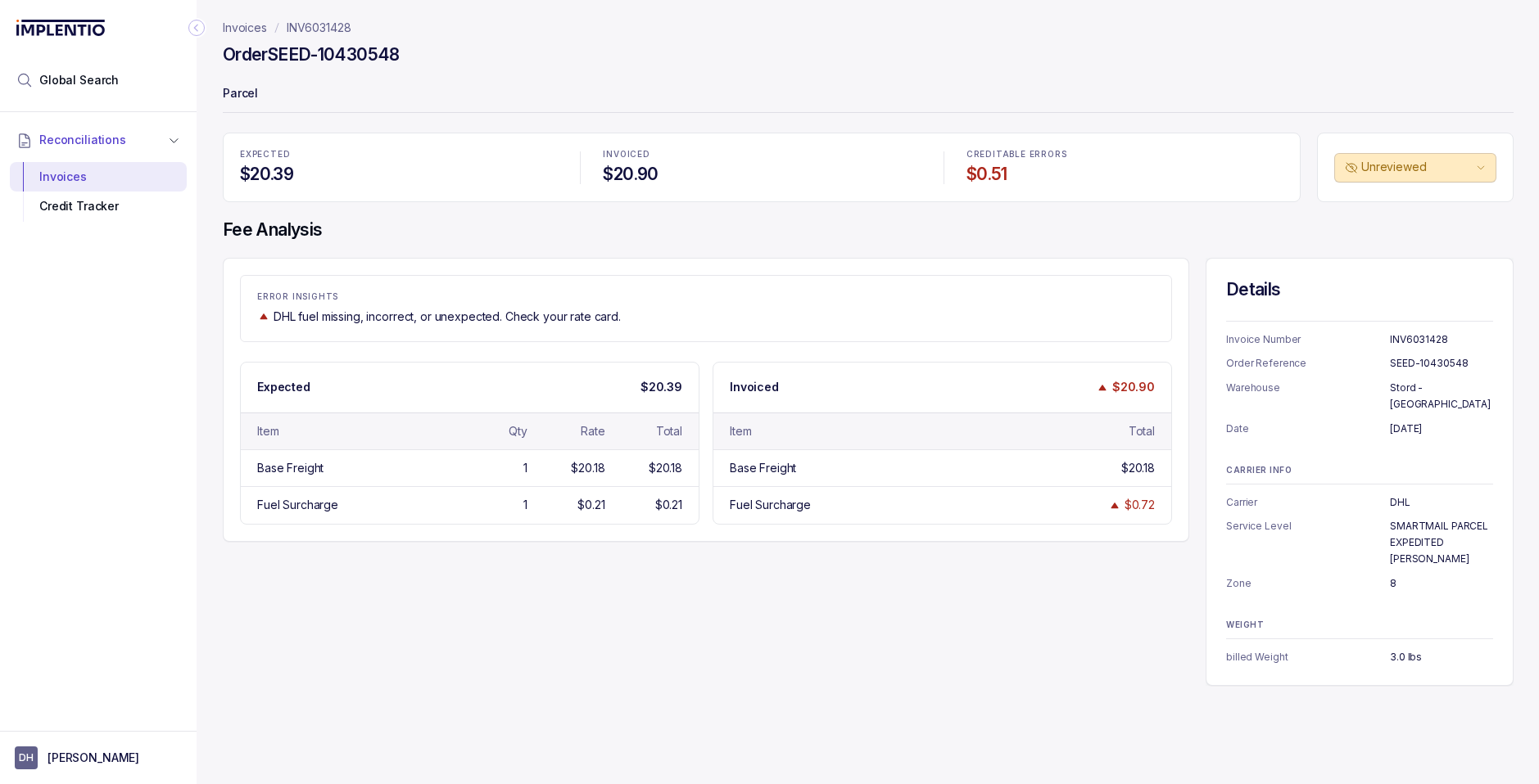
click at [244, 32] on p "Invoices" at bounding box center [245, 28] width 44 height 16
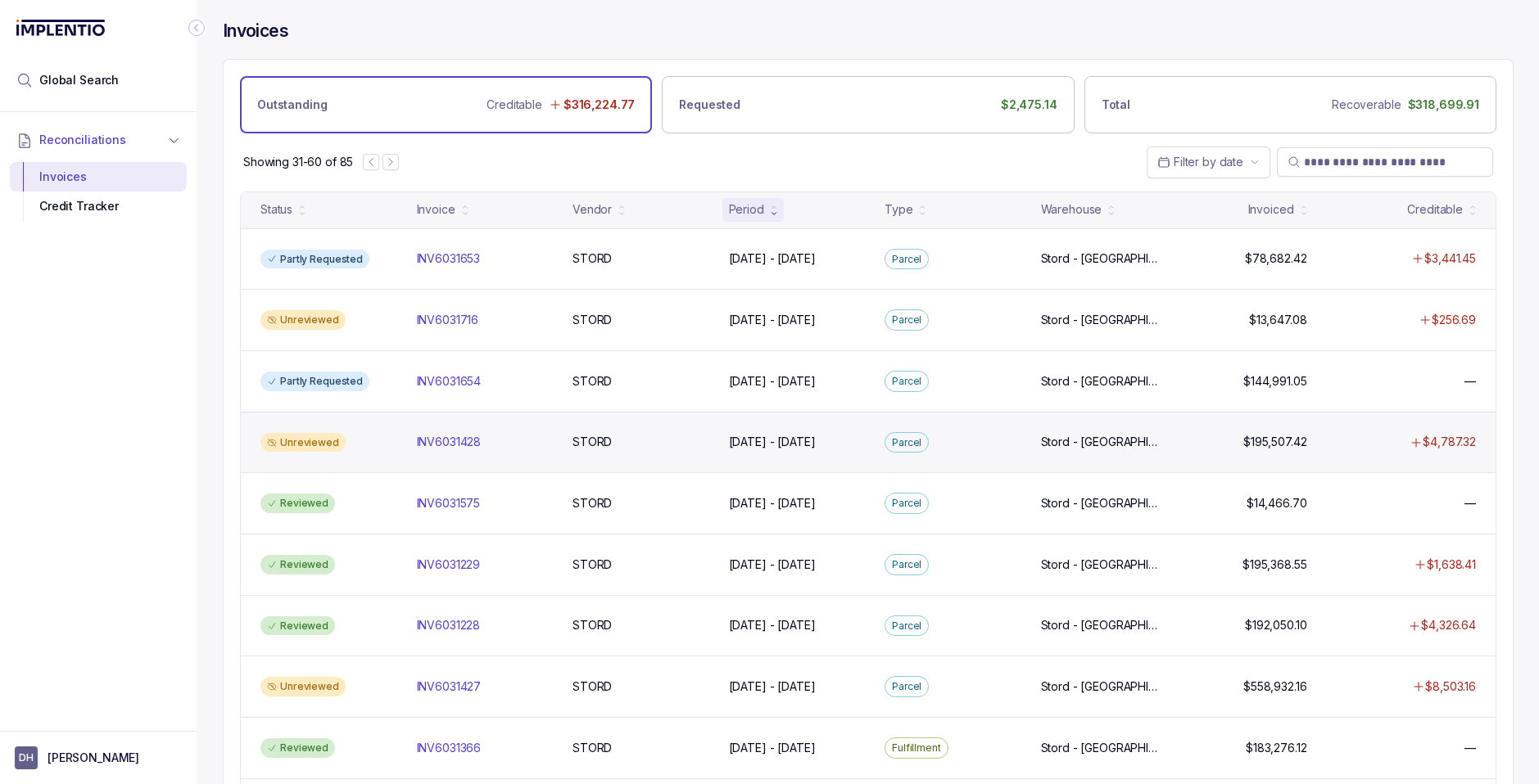
click at [716, 444] on div "Unreviewed INV6031428 INV6031428 STORD STORD [DATE] - [DATE] [DATE] - [DATE][GE…" at bounding box center [867, 442] width 1254 height 61
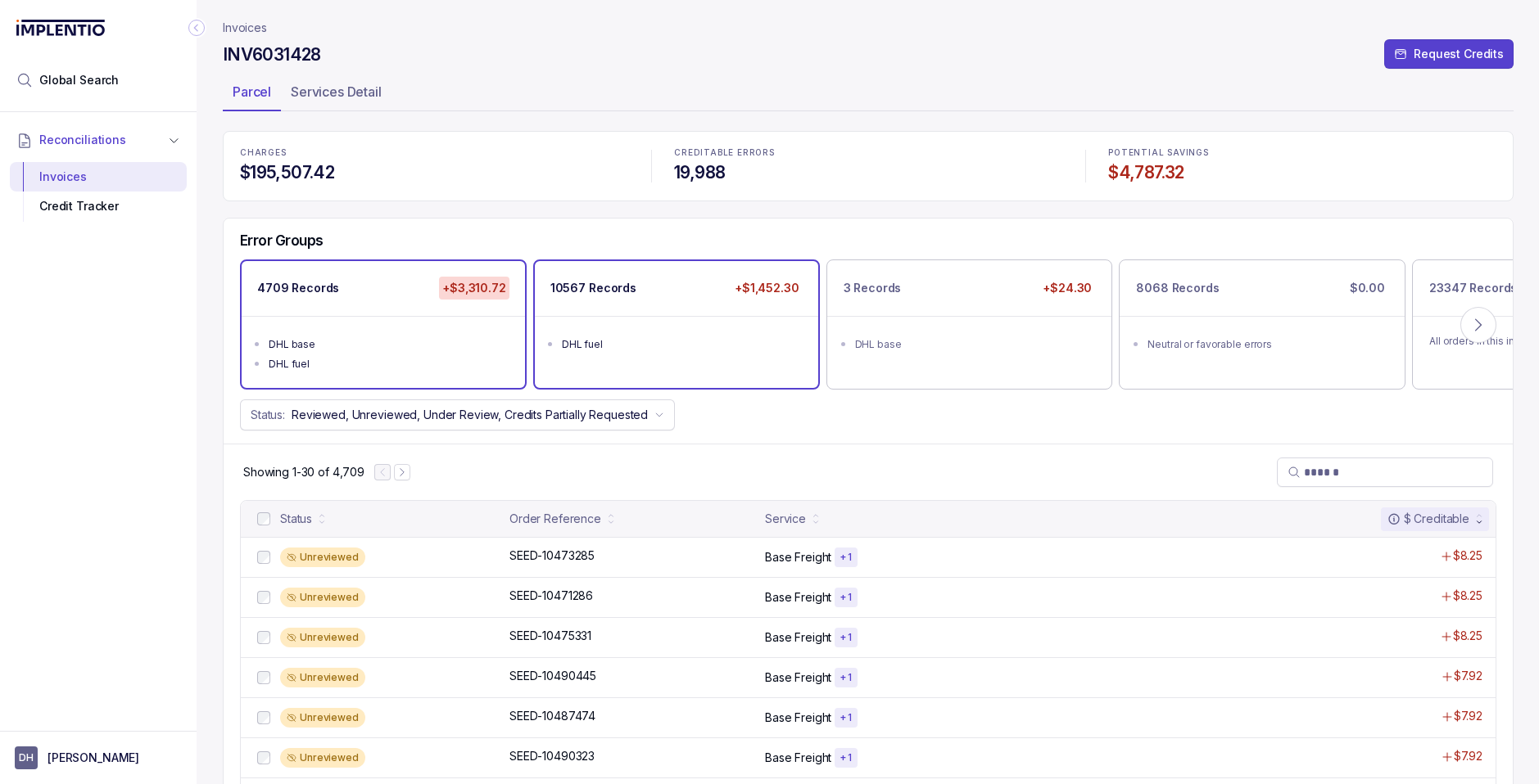
click at [658, 358] on ul "DHL fuel" at bounding box center [676, 342] width 284 height 53
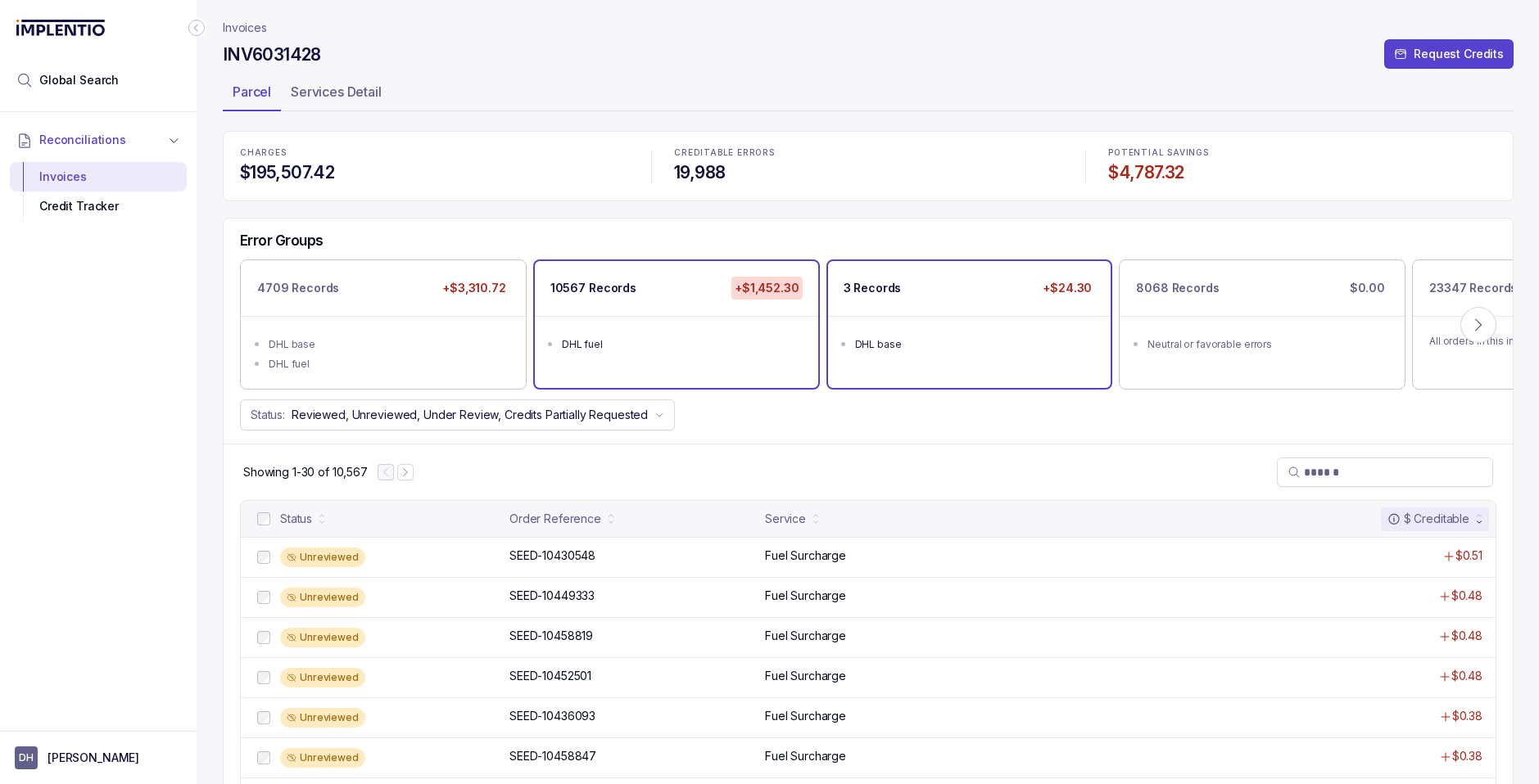
click at [994, 373] on div "3 Records +$24.30 DHL base" at bounding box center [970, 324] width 284 height 127
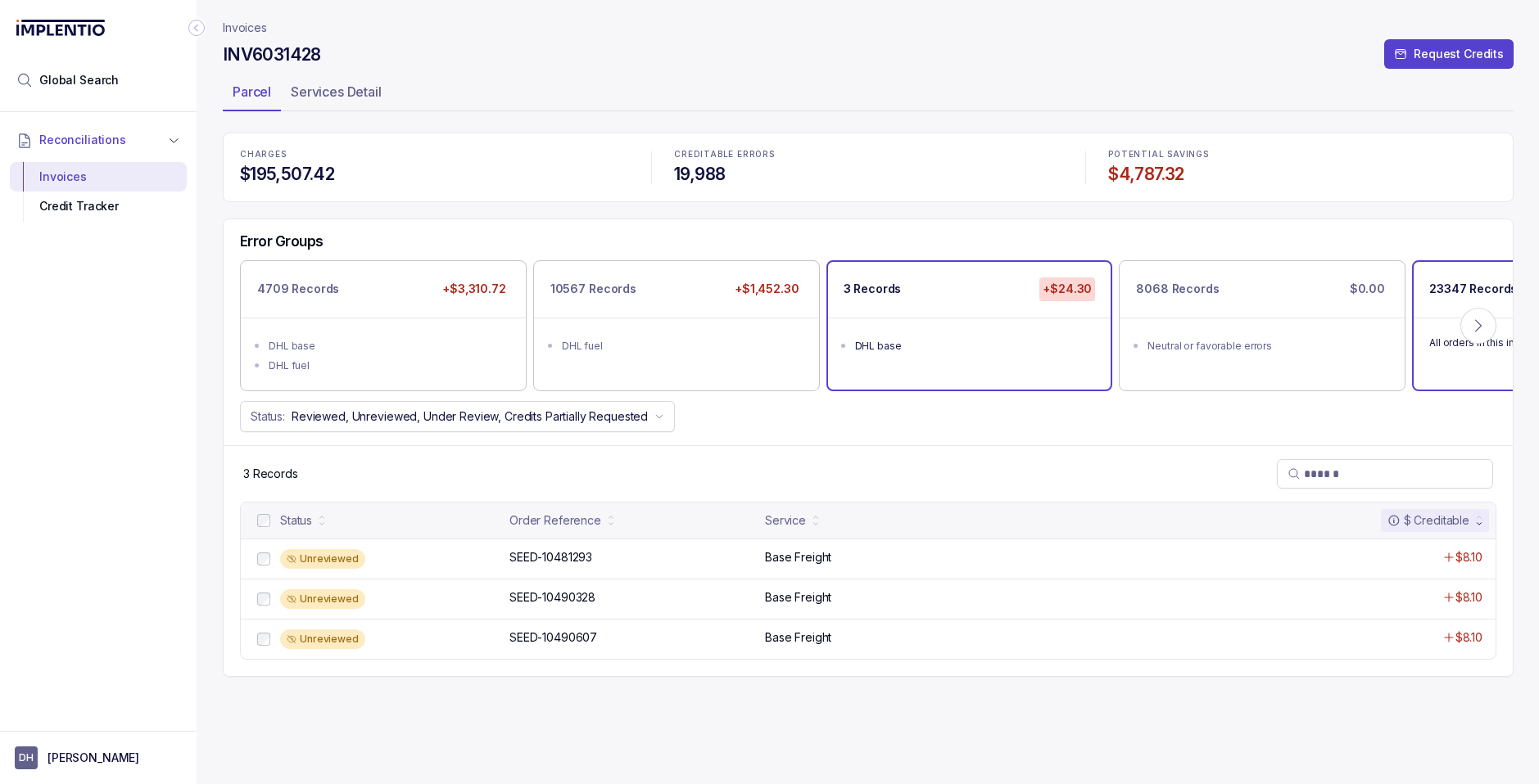
click at [1442, 364] on div "All orders in this invoice" at bounding box center [1554, 342] width 284 height 49
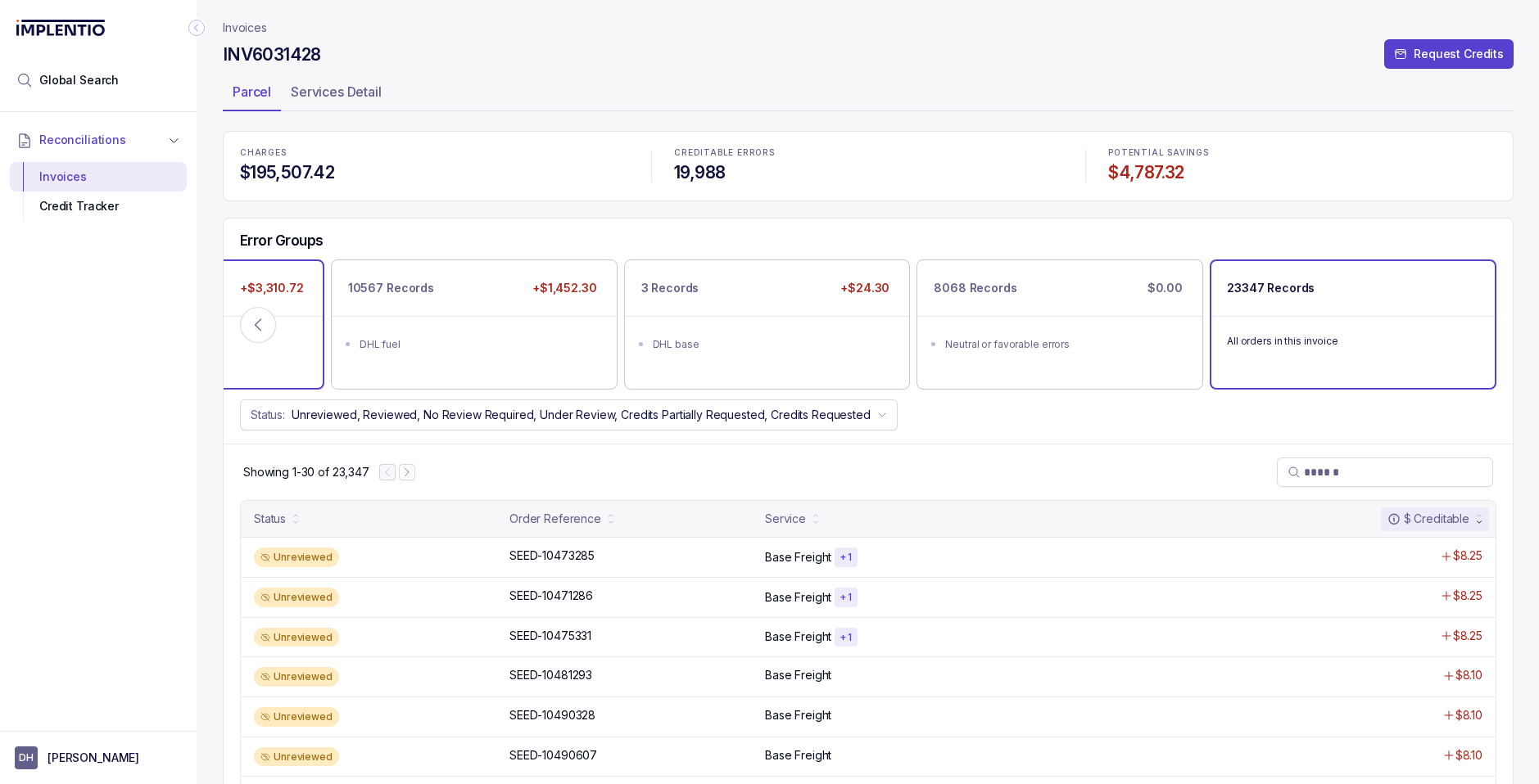
click at [278, 361] on div "DHL fuel" at bounding box center [185, 364] width 239 height 16
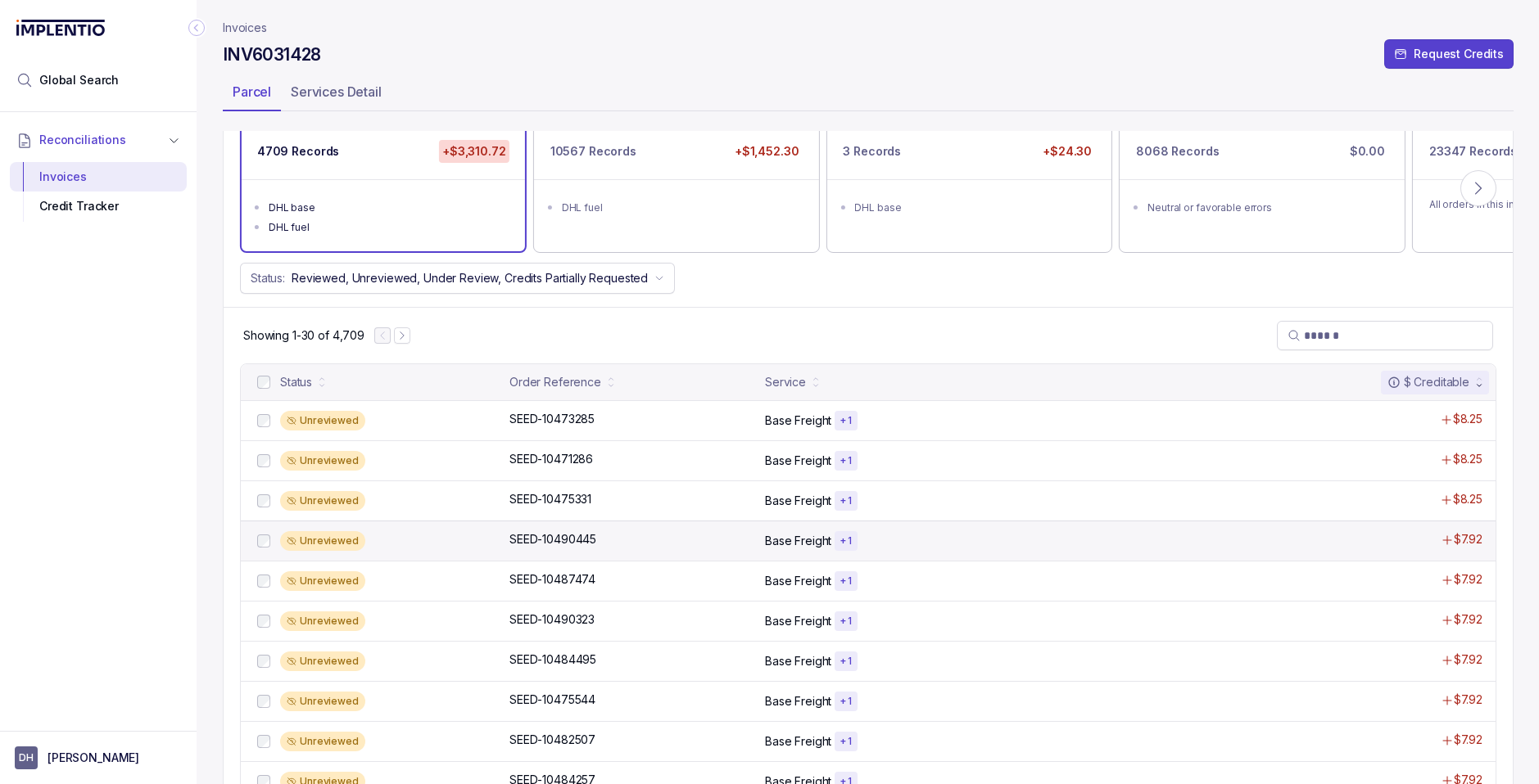
scroll to position [215, 0]
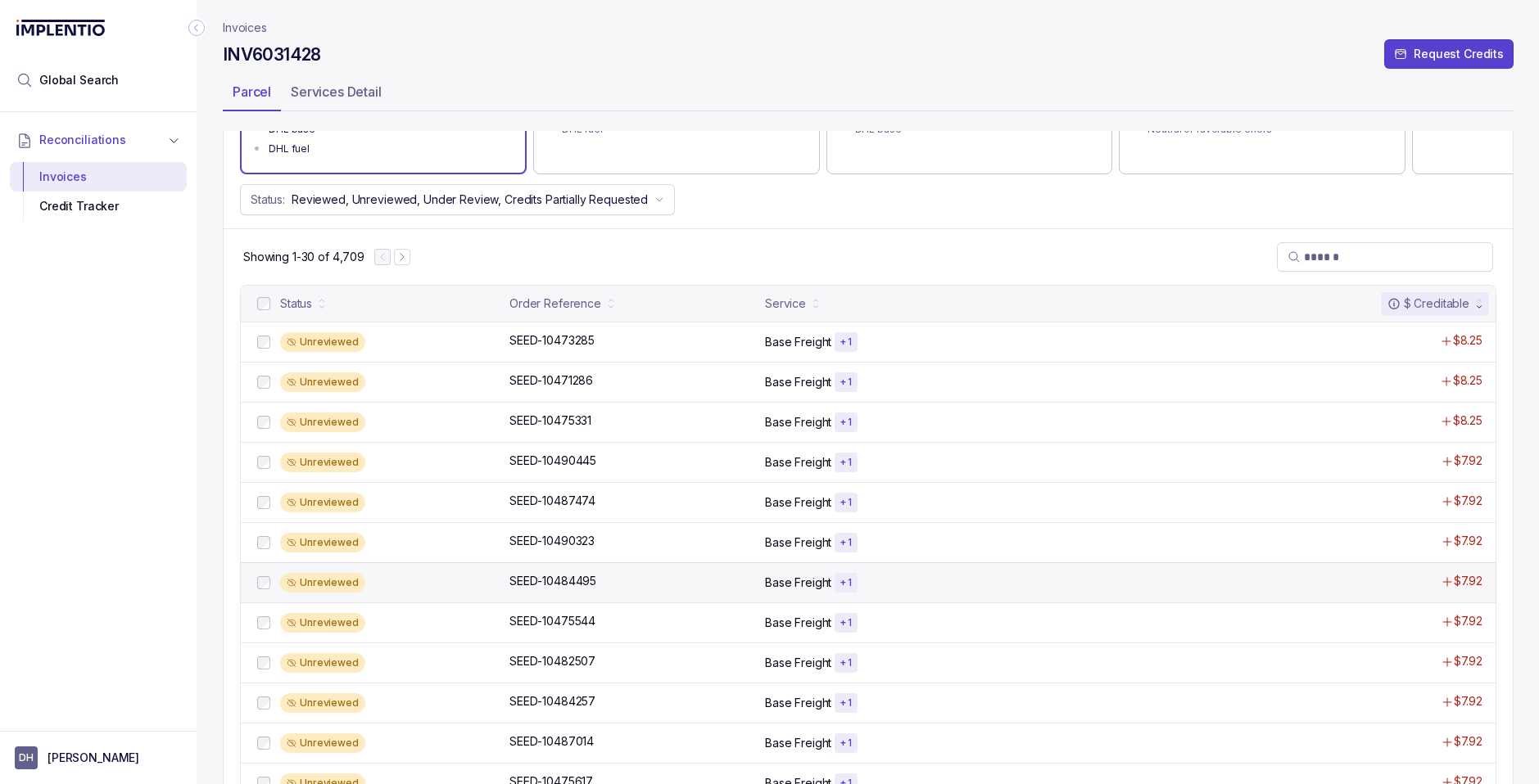
click at [794, 584] on p "Base Freight" at bounding box center [798, 583] width 66 height 16
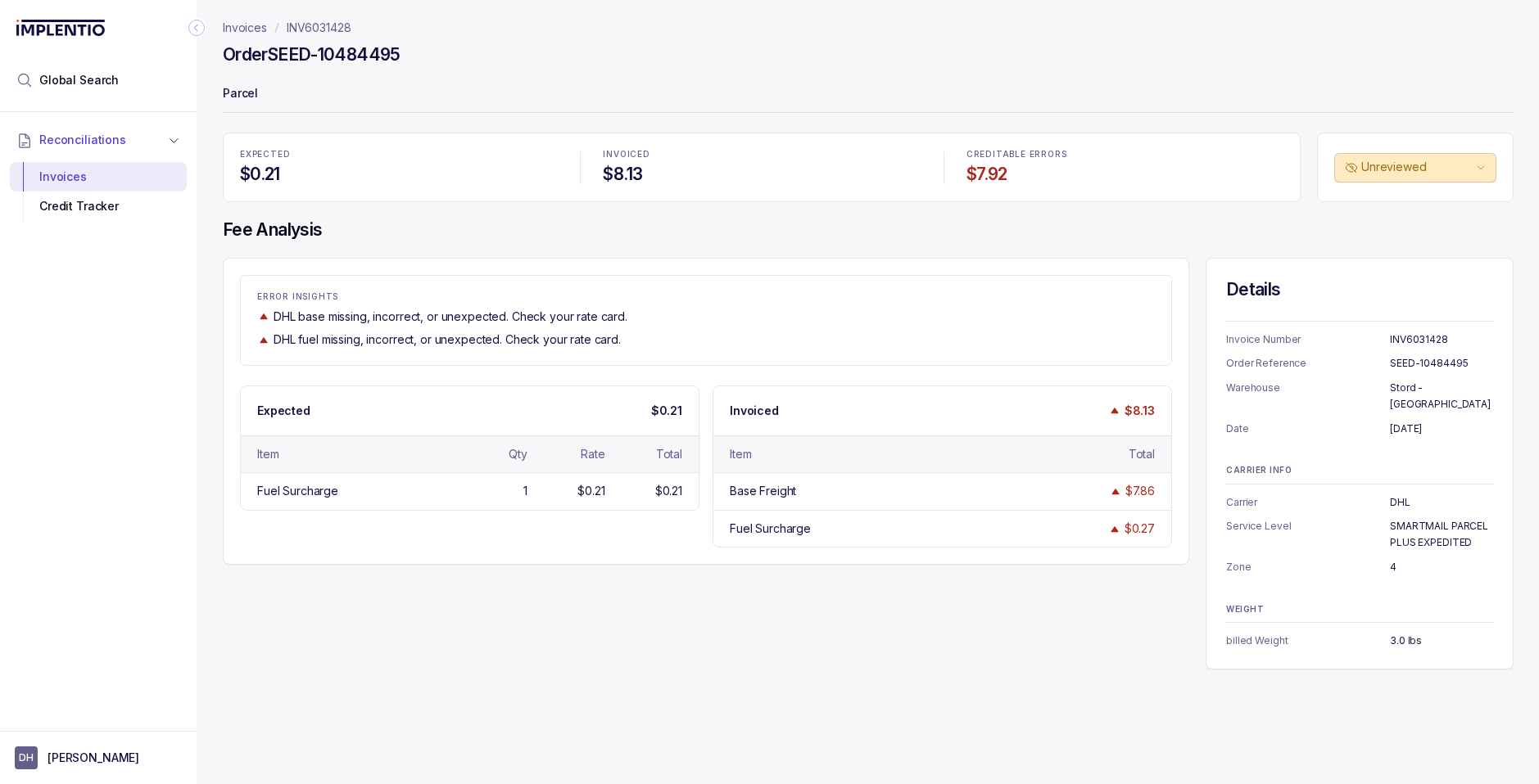
click at [305, 27] on p "INV6031428" at bounding box center [319, 28] width 65 height 16
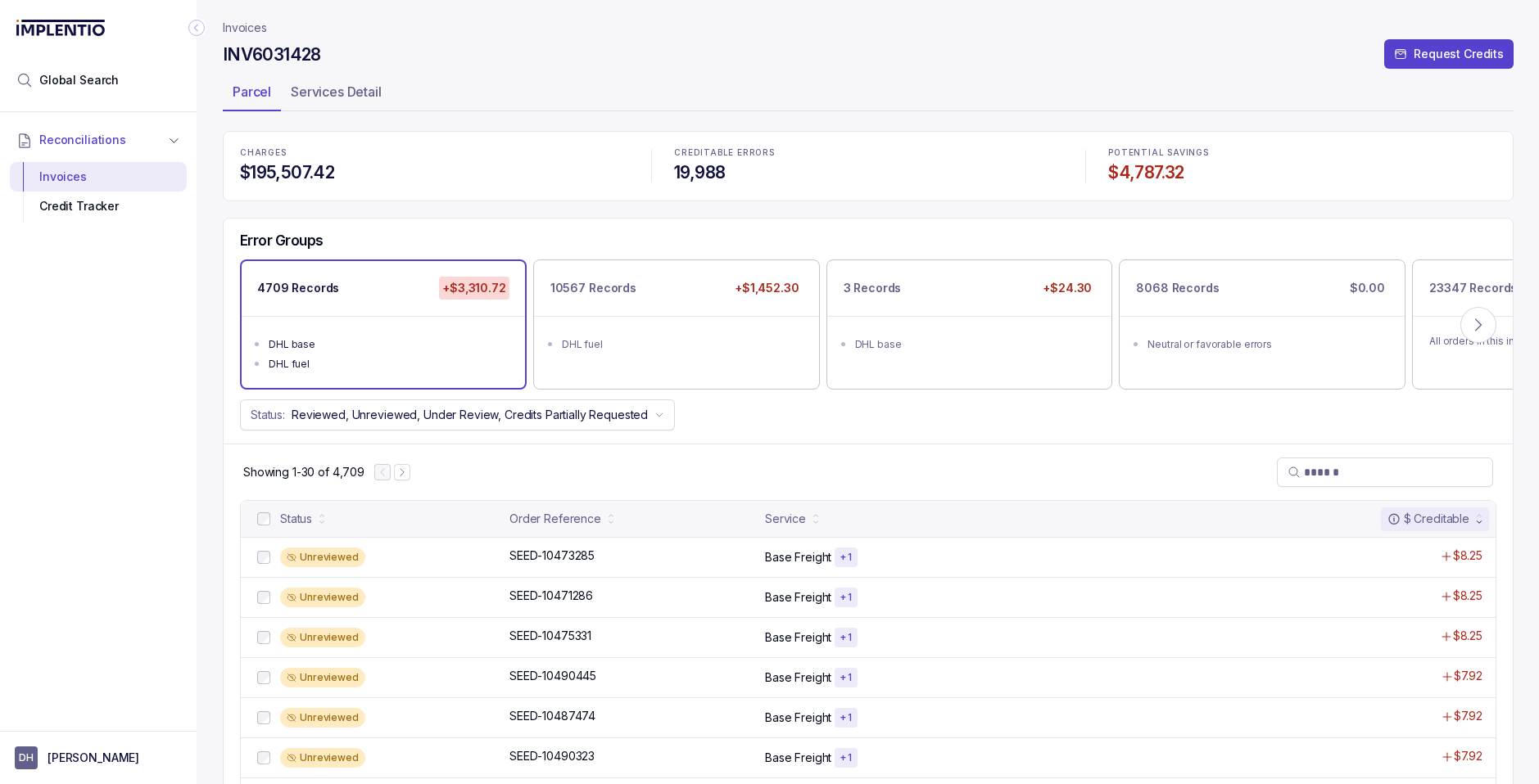
click at [244, 32] on p "Invoices" at bounding box center [245, 28] width 44 height 16
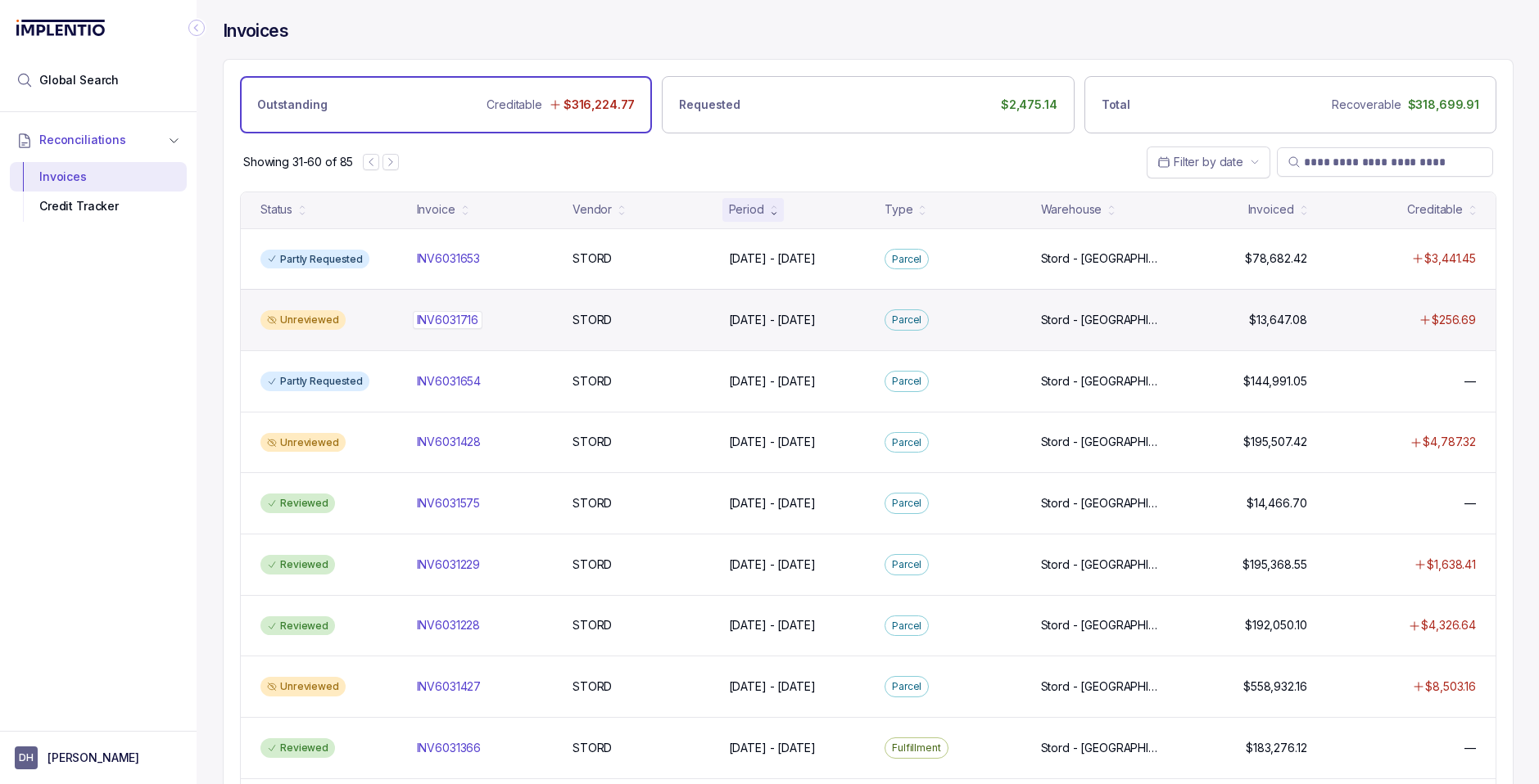
click at [436, 323] on p "INV6031716" at bounding box center [448, 320] width 71 height 18
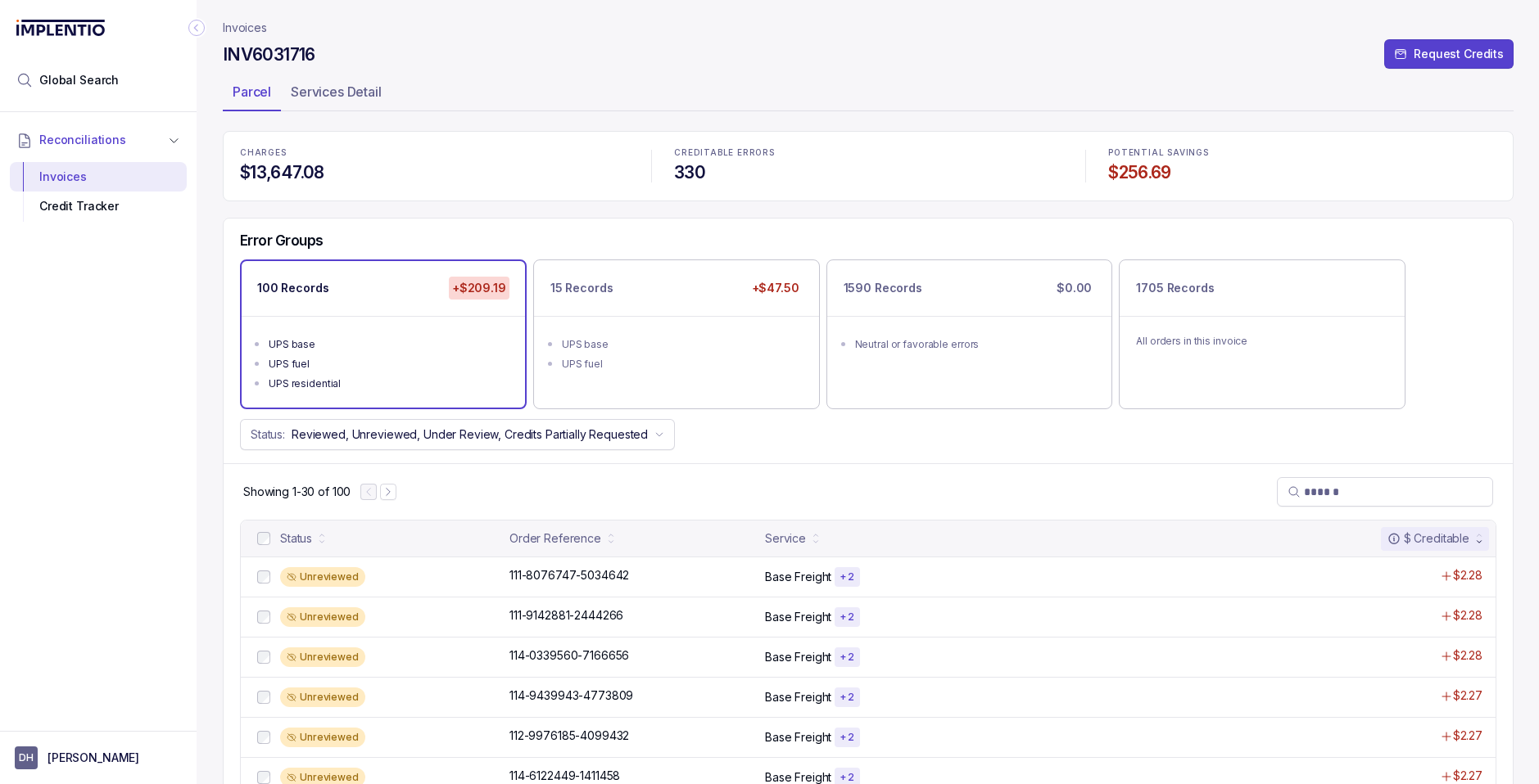
click at [475, 372] on li "UPS residential" at bounding box center [395, 382] width 252 height 20
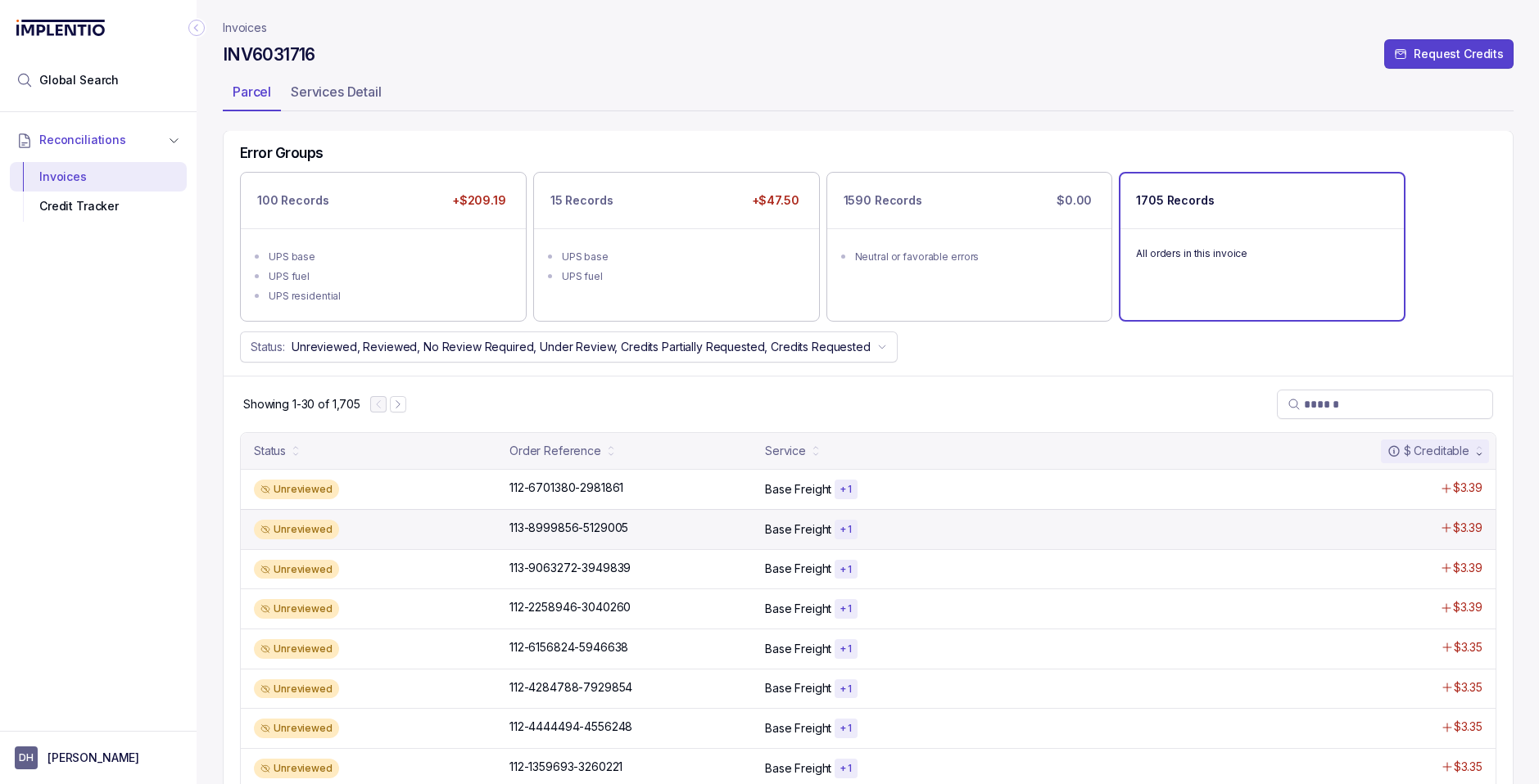
scroll to position [119, 0]
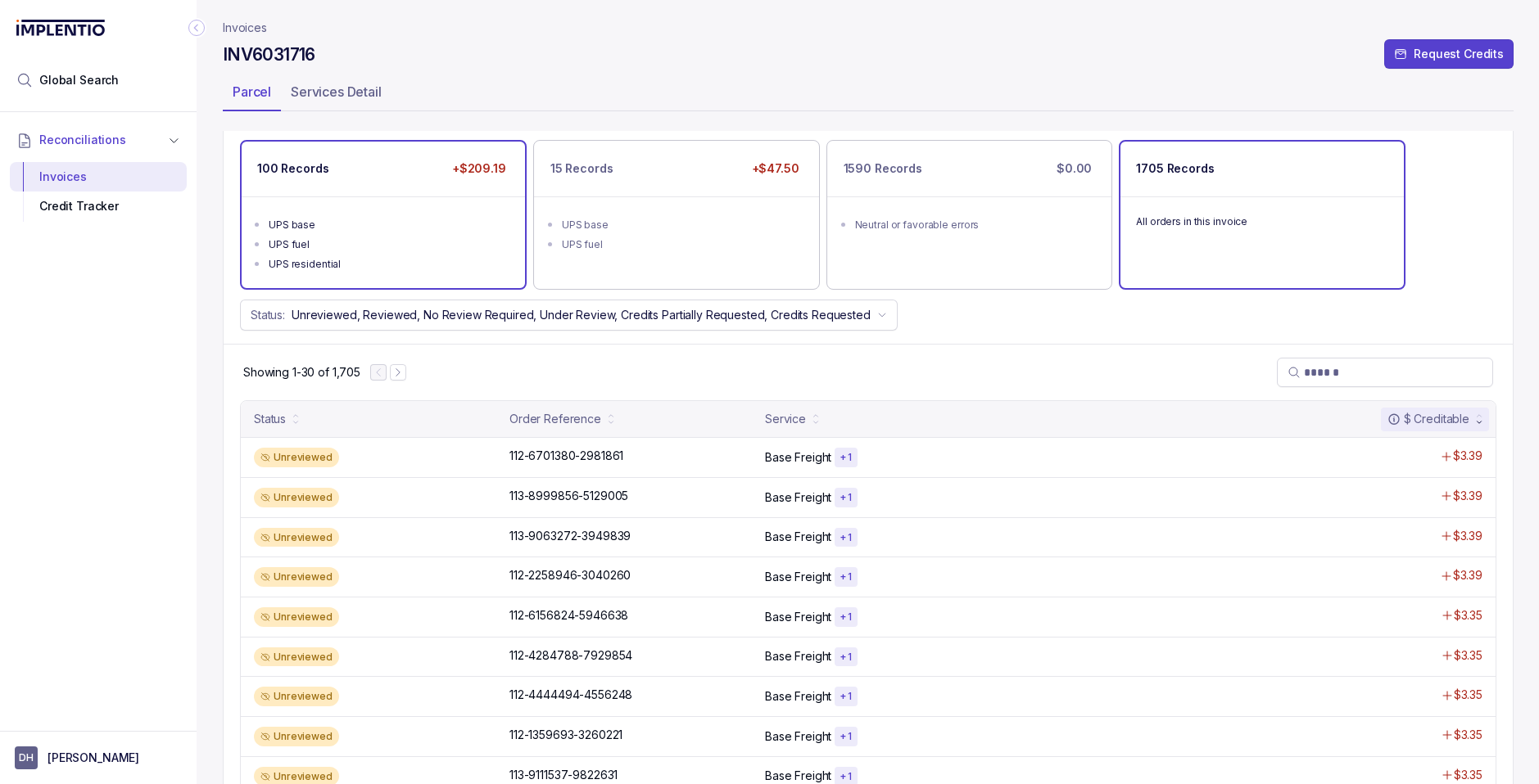
click at [385, 244] on div "UPS fuel" at bounding box center [388, 244] width 239 height 16
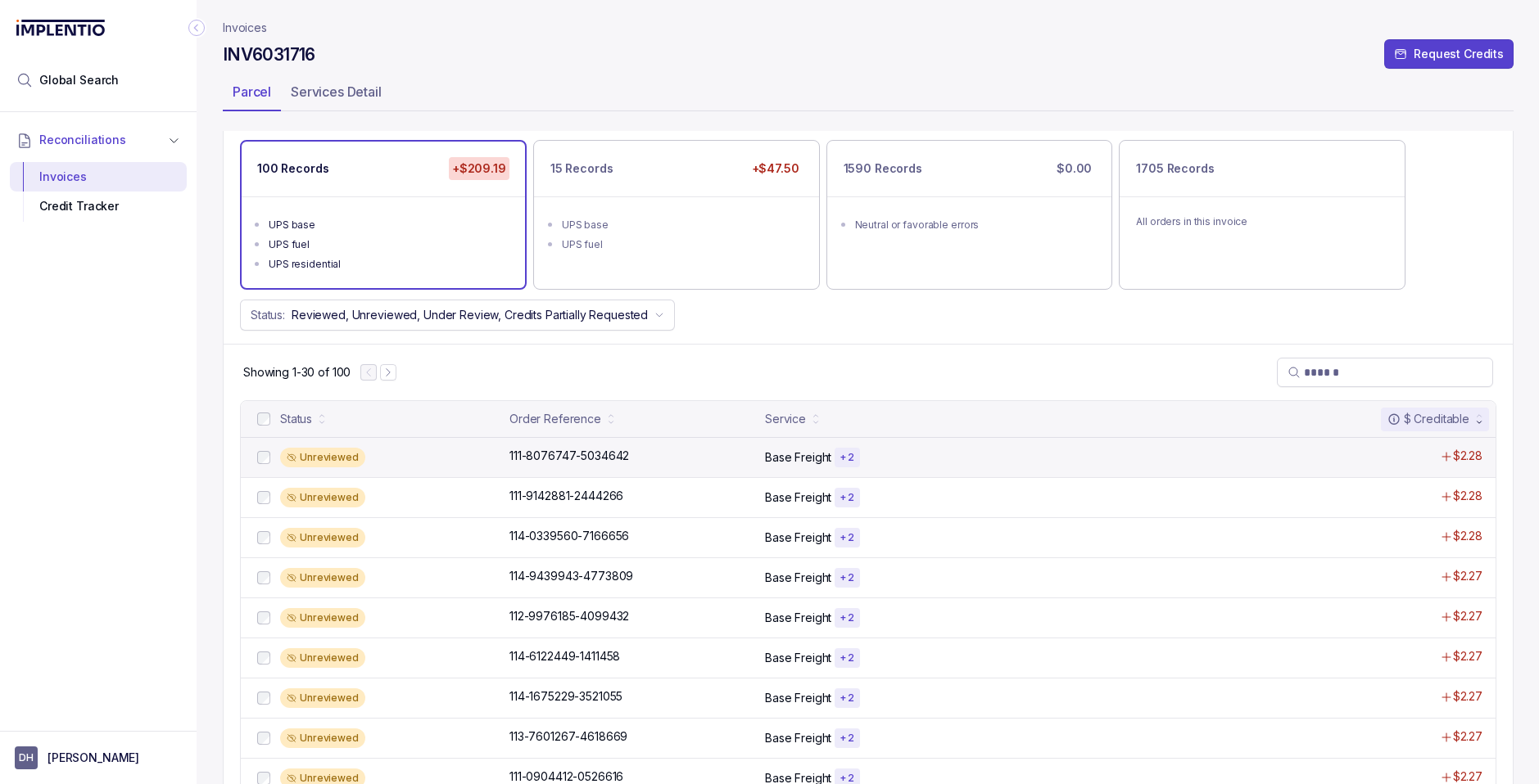
click at [788, 461] on p "Base Freight" at bounding box center [798, 457] width 66 height 16
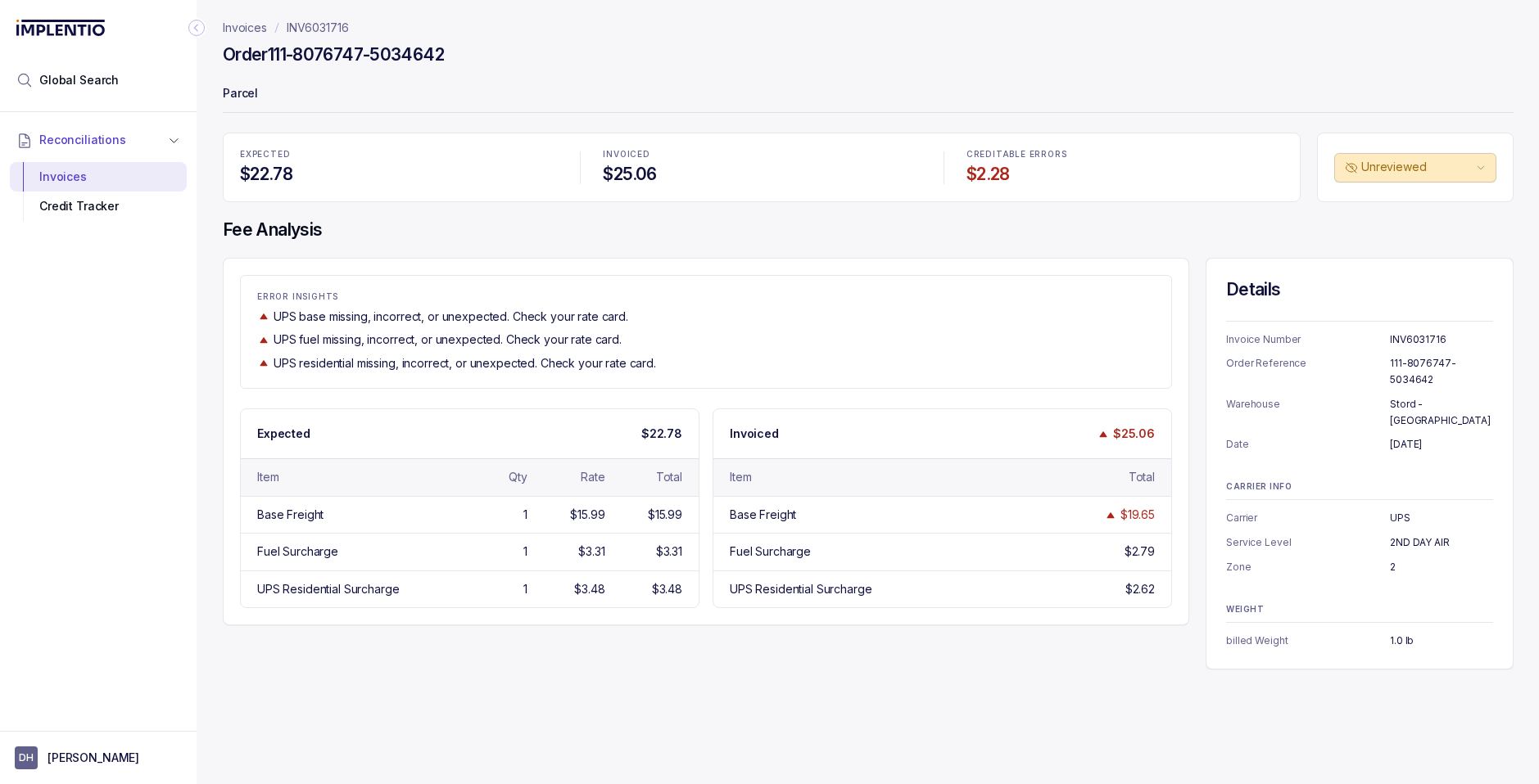
click at [311, 31] on p "INV6031716" at bounding box center [317, 28] width 62 height 16
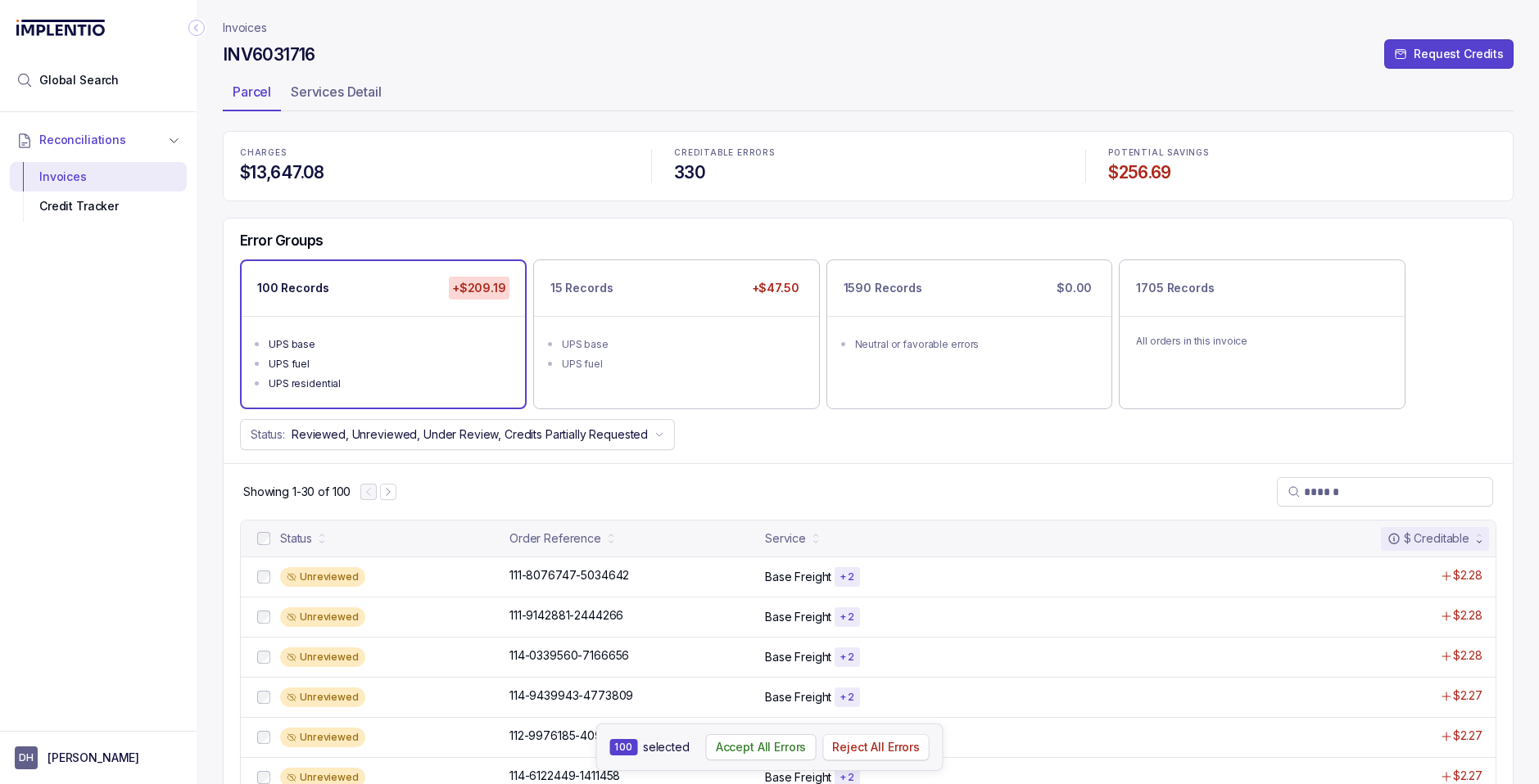
click at [855, 753] on p "Reject All Errors" at bounding box center [876, 747] width 88 height 16
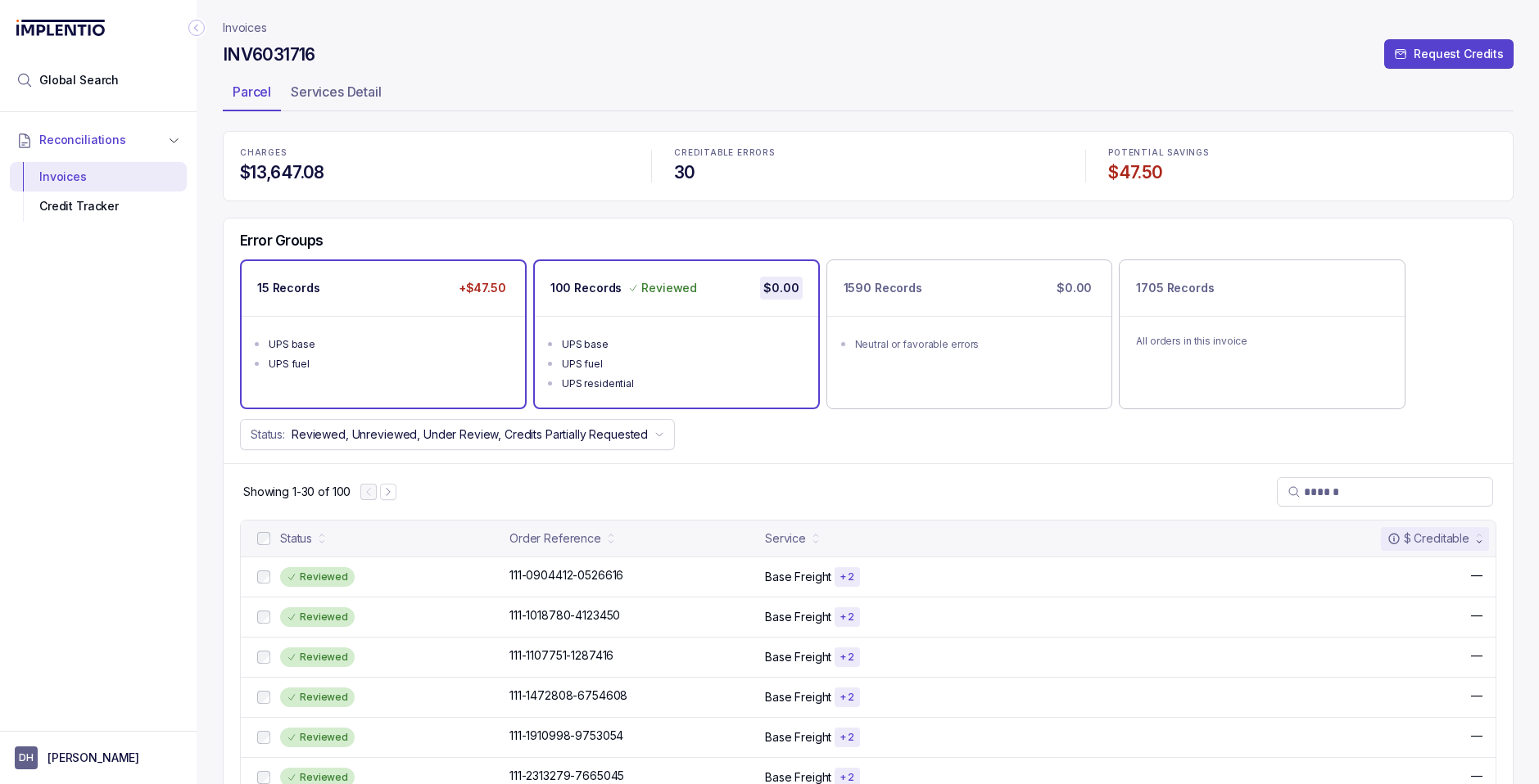
click at [426, 353] on li "UPS fuel" at bounding box center [395, 362] width 252 height 20
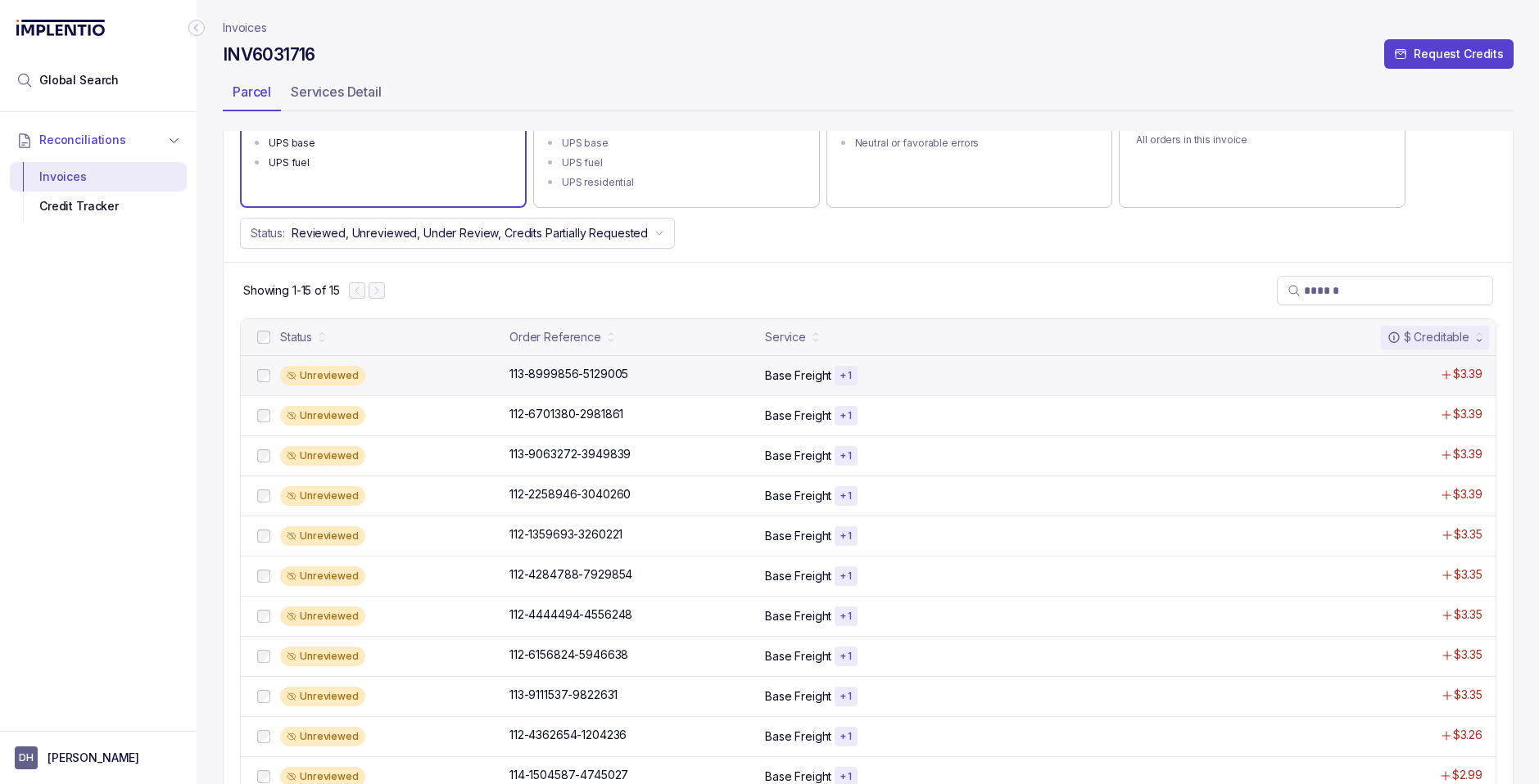
scroll to position [273, 0]
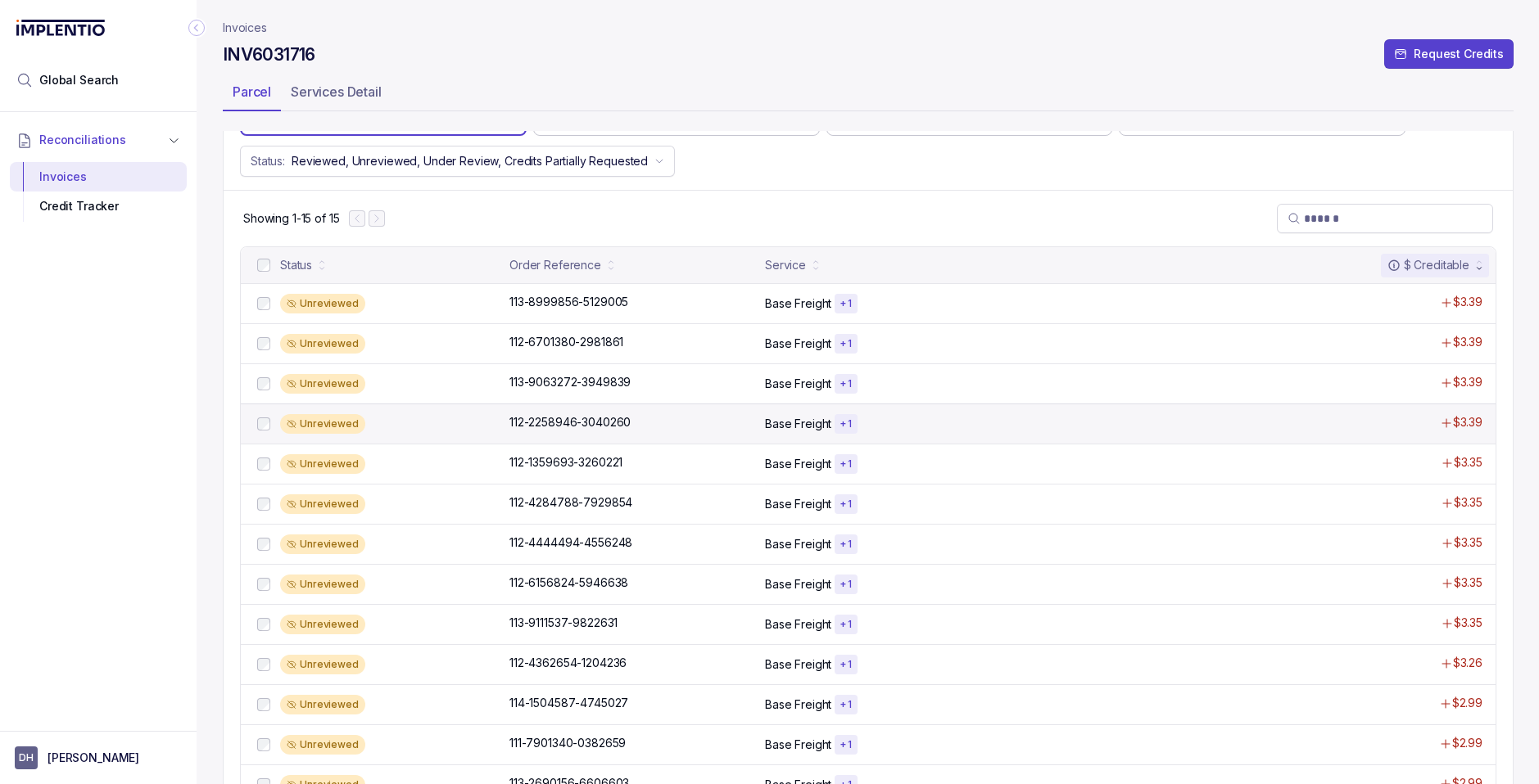
click at [788, 418] on p "Base Freight" at bounding box center [798, 423] width 66 height 16
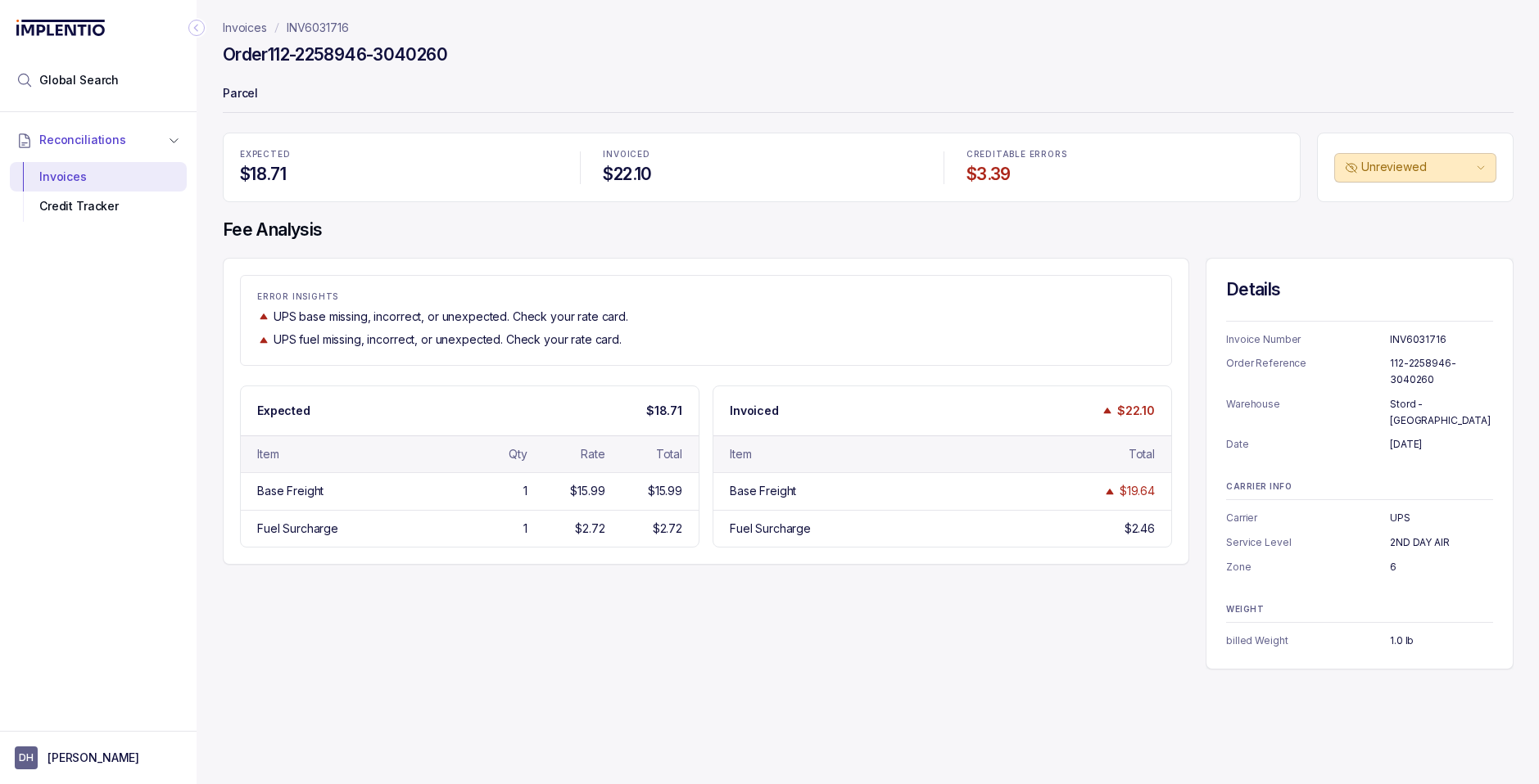
click at [320, 30] on p "INV6031716" at bounding box center [317, 28] width 62 height 16
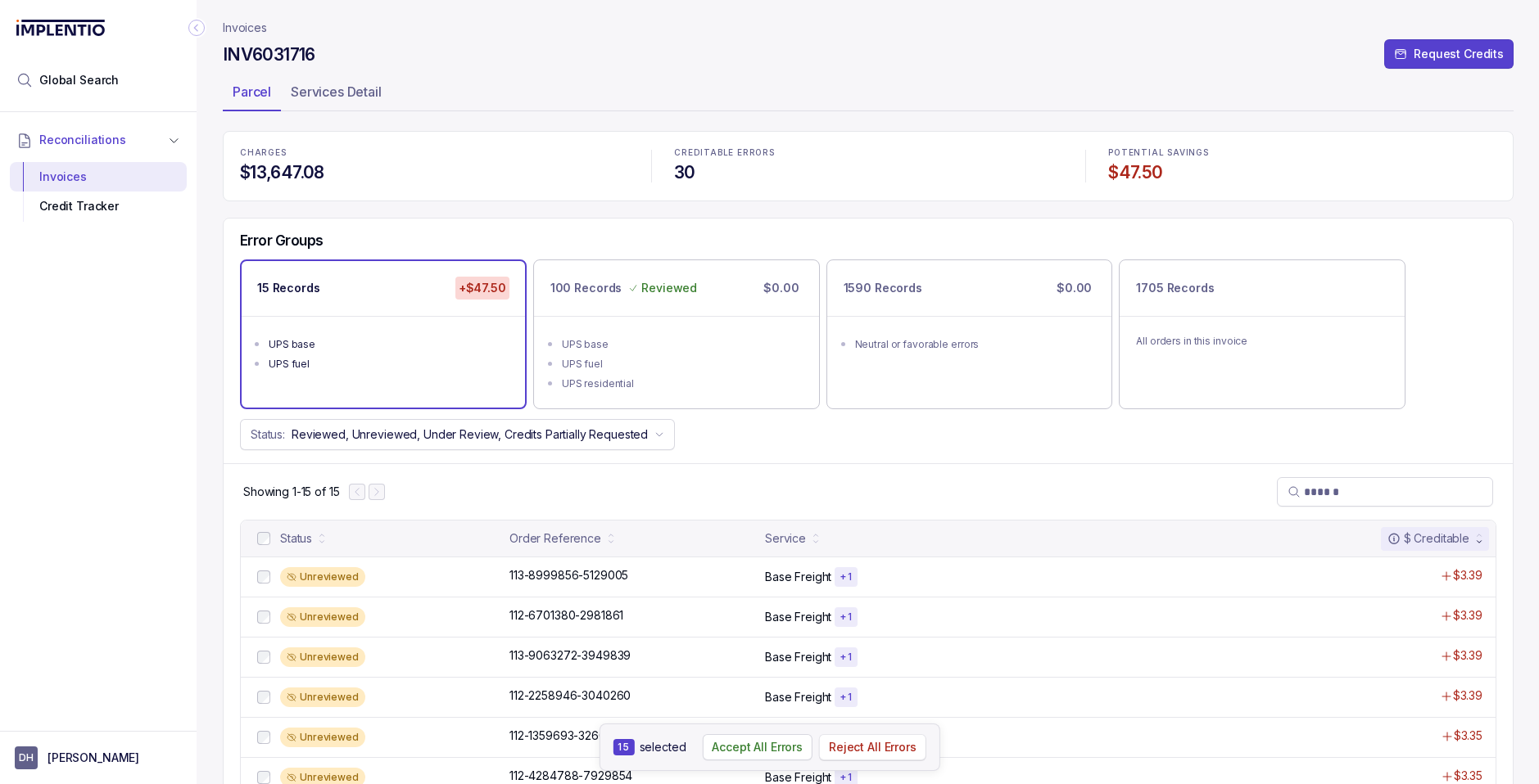
click at [878, 745] on p "Reject All Errors" at bounding box center [872, 747] width 88 height 16
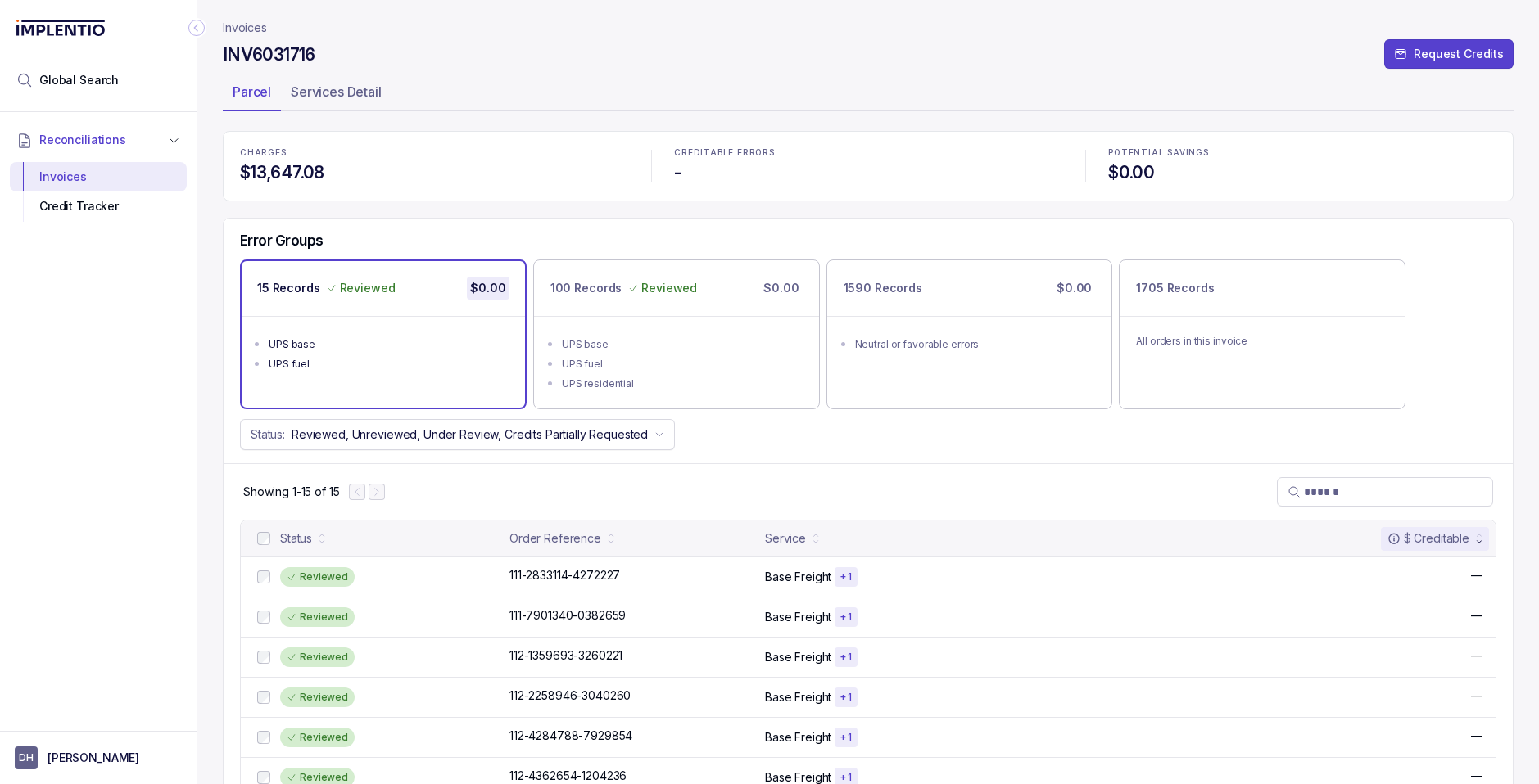
click at [249, 29] on p "Invoices" at bounding box center [245, 28] width 44 height 16
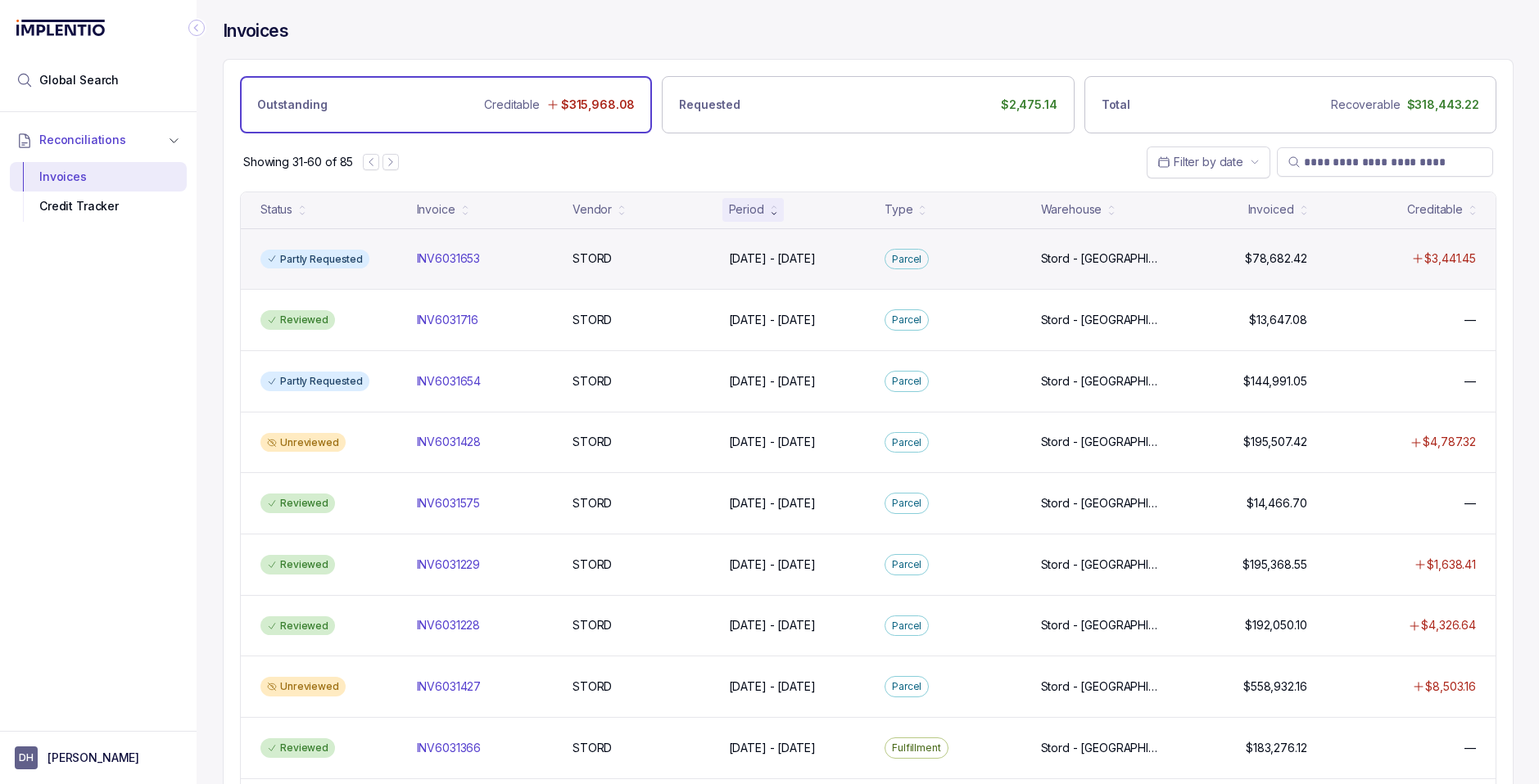
click at [554, 261] on div "INV6031653 INV6031653" at bounding box center [484, 258] width 150 height 16
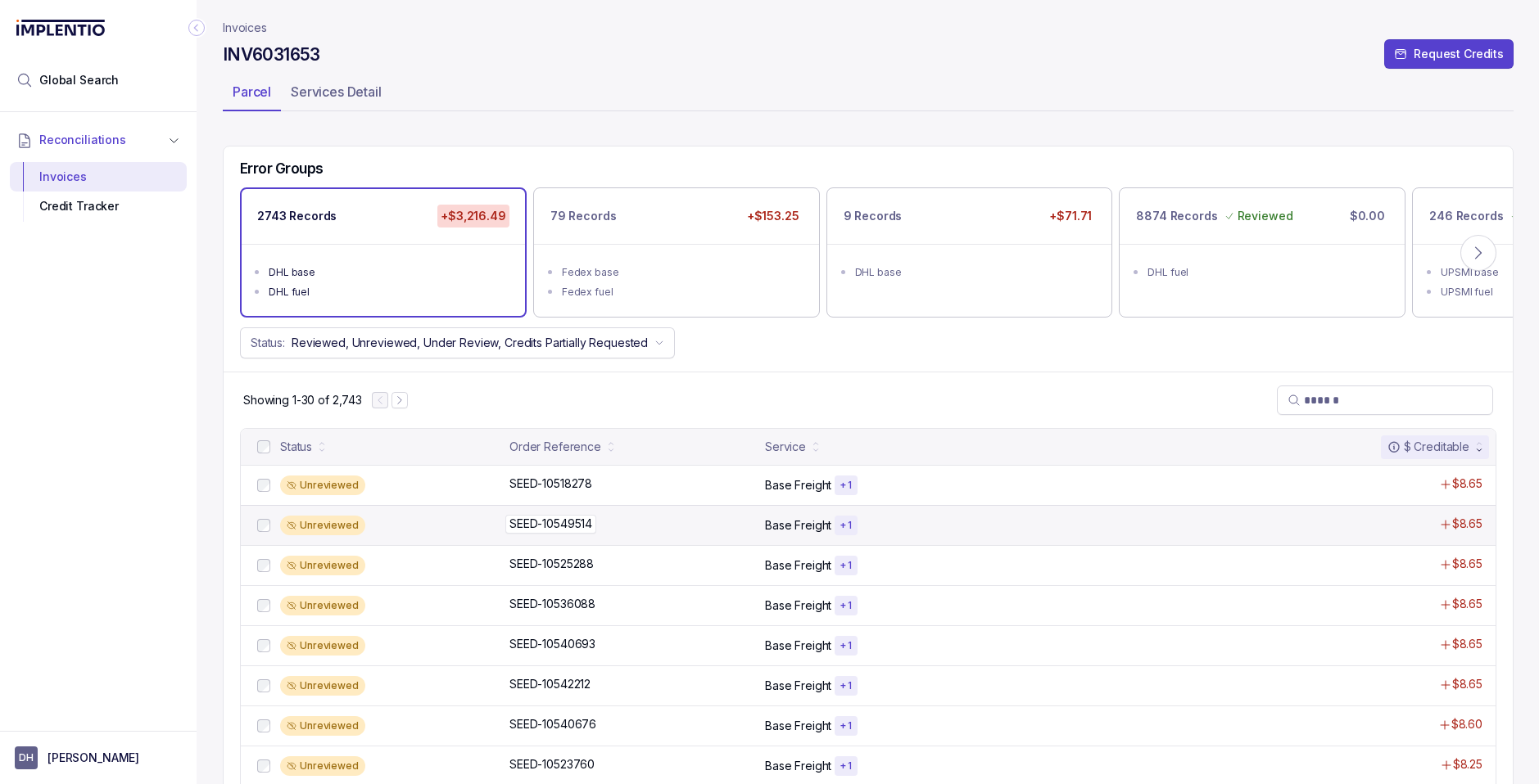
scroll to position [151, 0]
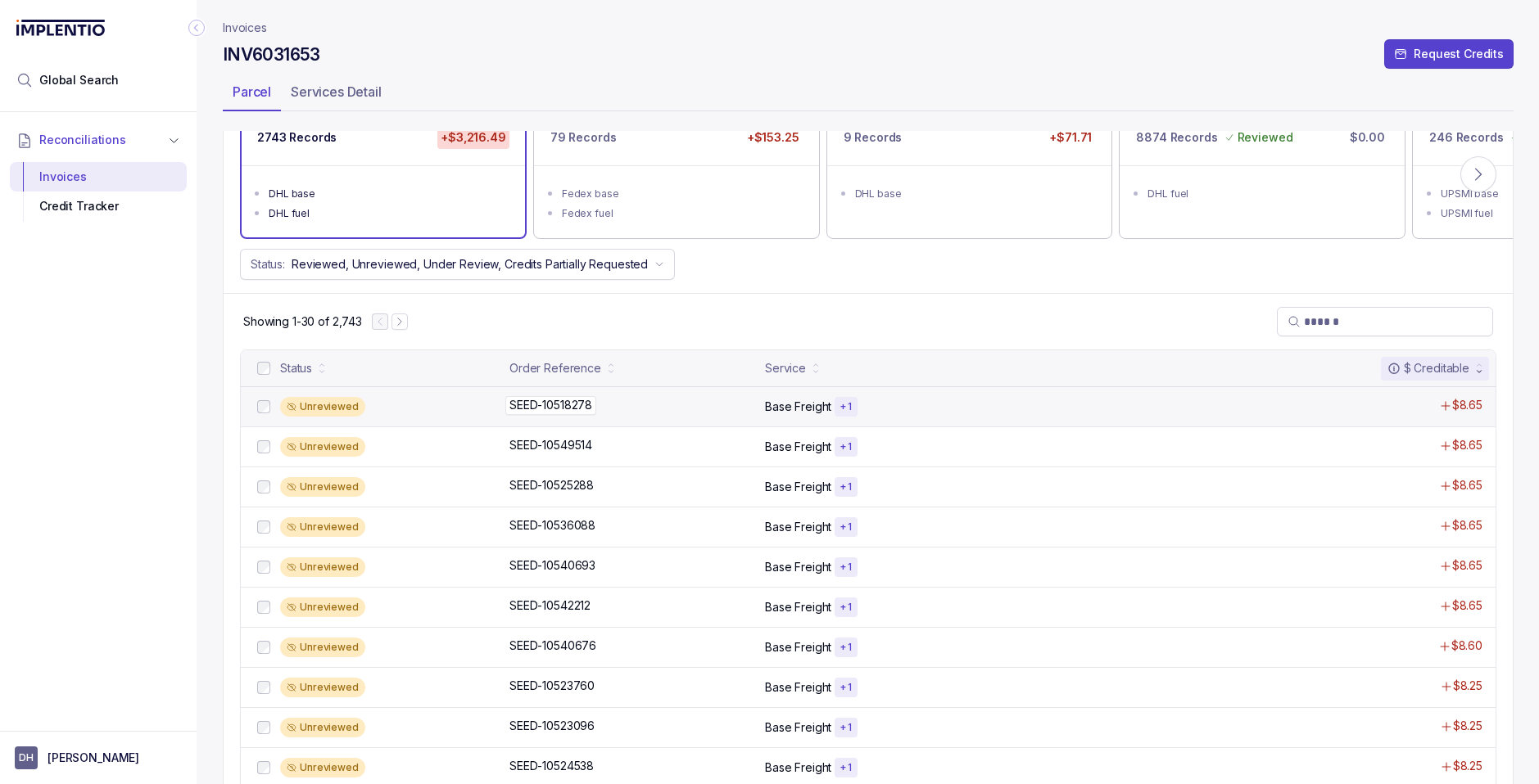
click at [731, 413] on div "SEED-10518278 SEED-10518278" at bounding box center [631, 405] width 246 height 16
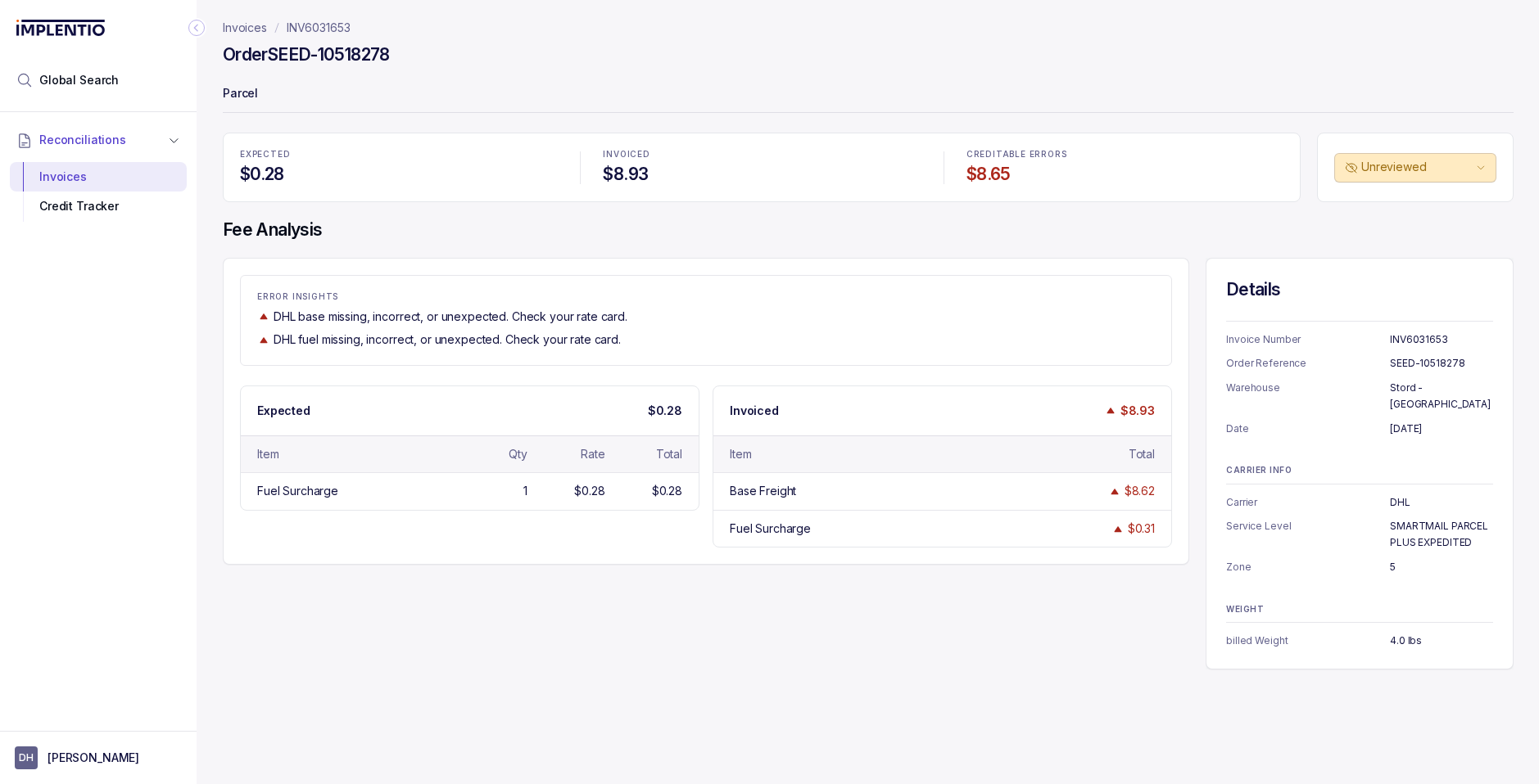
click at [296, 24] on p "INV6031653" at bounding box center [318, 28] width 64 height 16
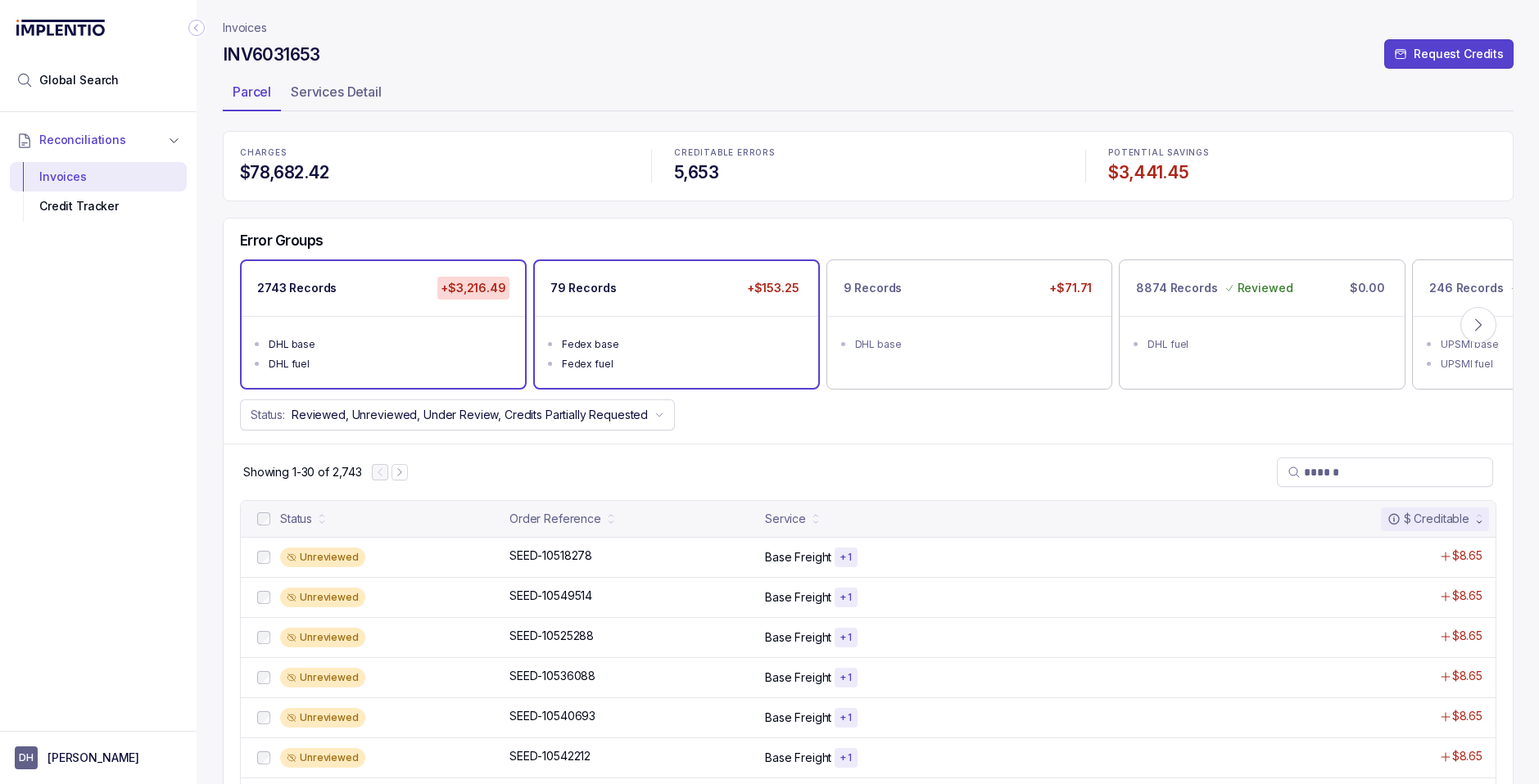
click at [723, 328] on ul "Fedex base Fedex fuel" at bounding box center [676, 351] width 284 height 72
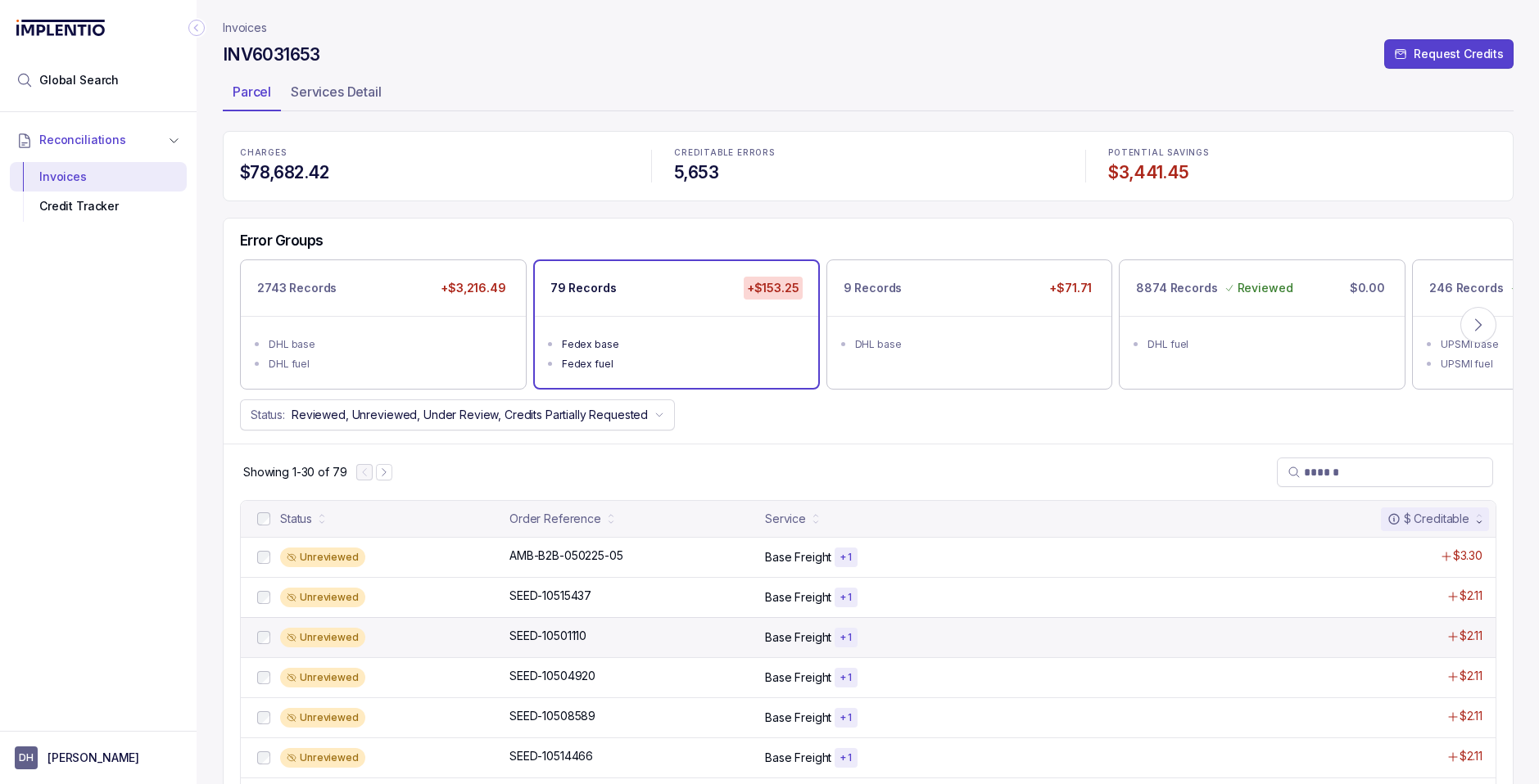
click at [803, 629] on p "Base Freight" at bounding box center [798, 637] width 66 height 16
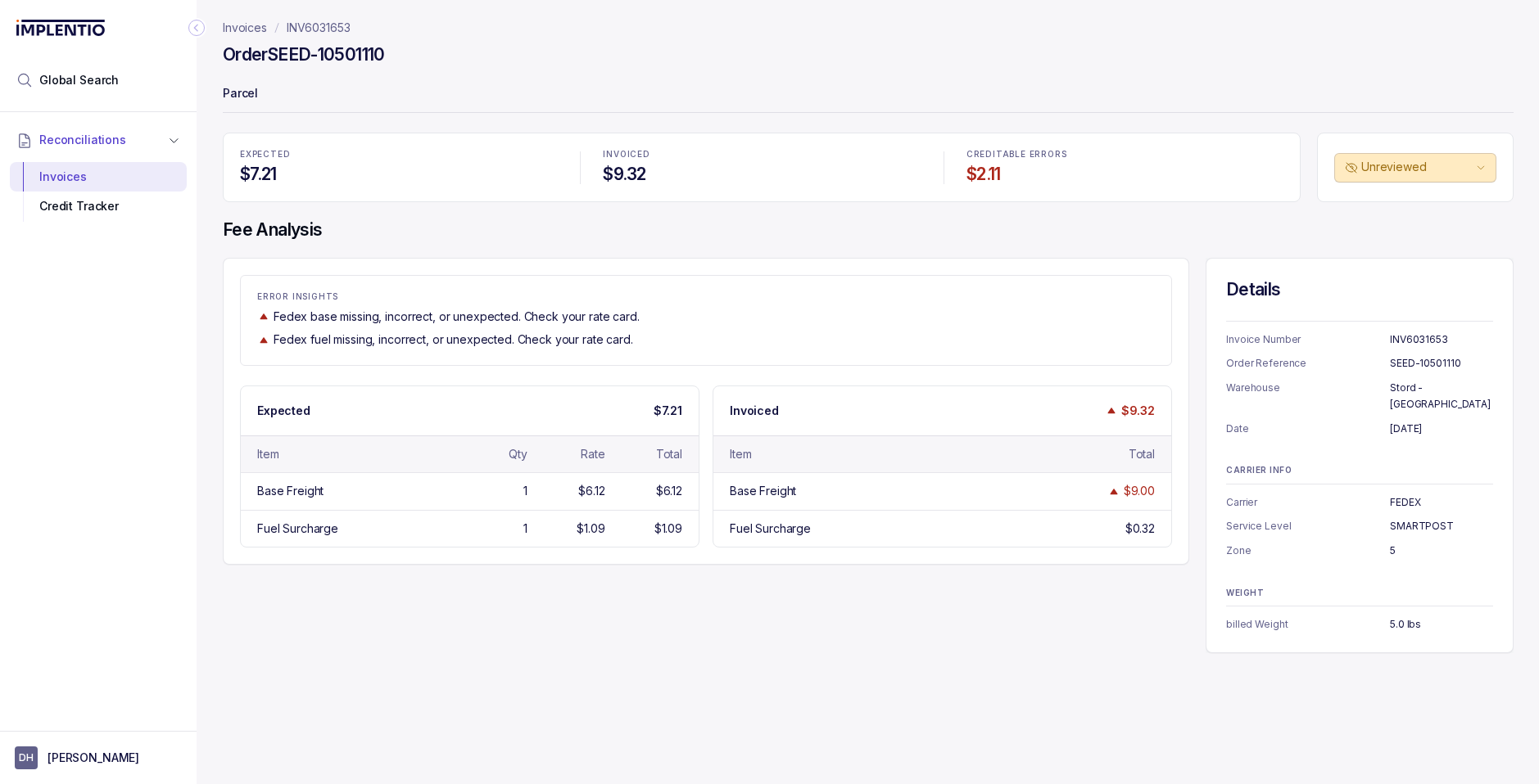
click at [315, 29] on p "INV6031653" at bounding box center [318, 28] width 64 height 16
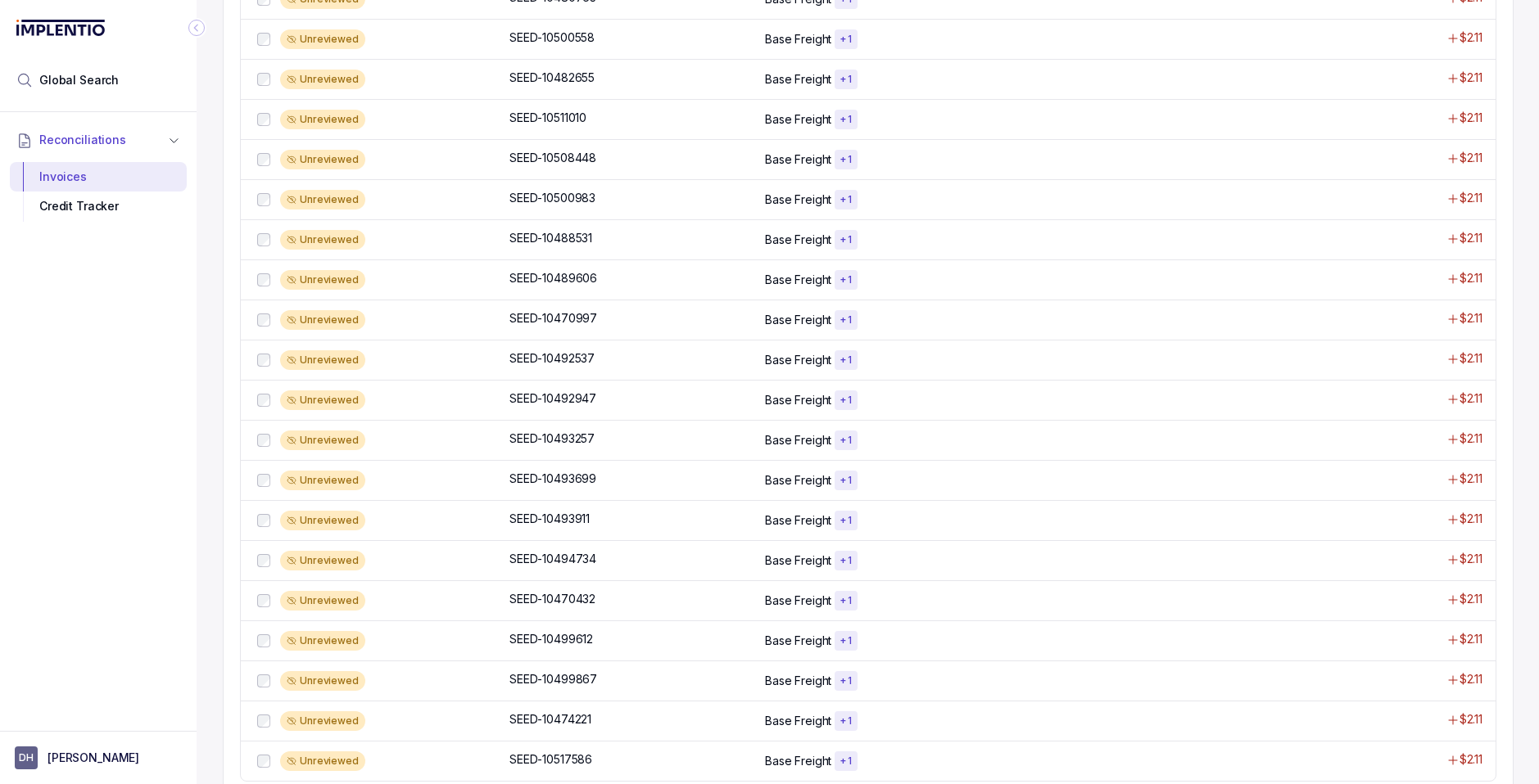
scroll to position [974, 0]
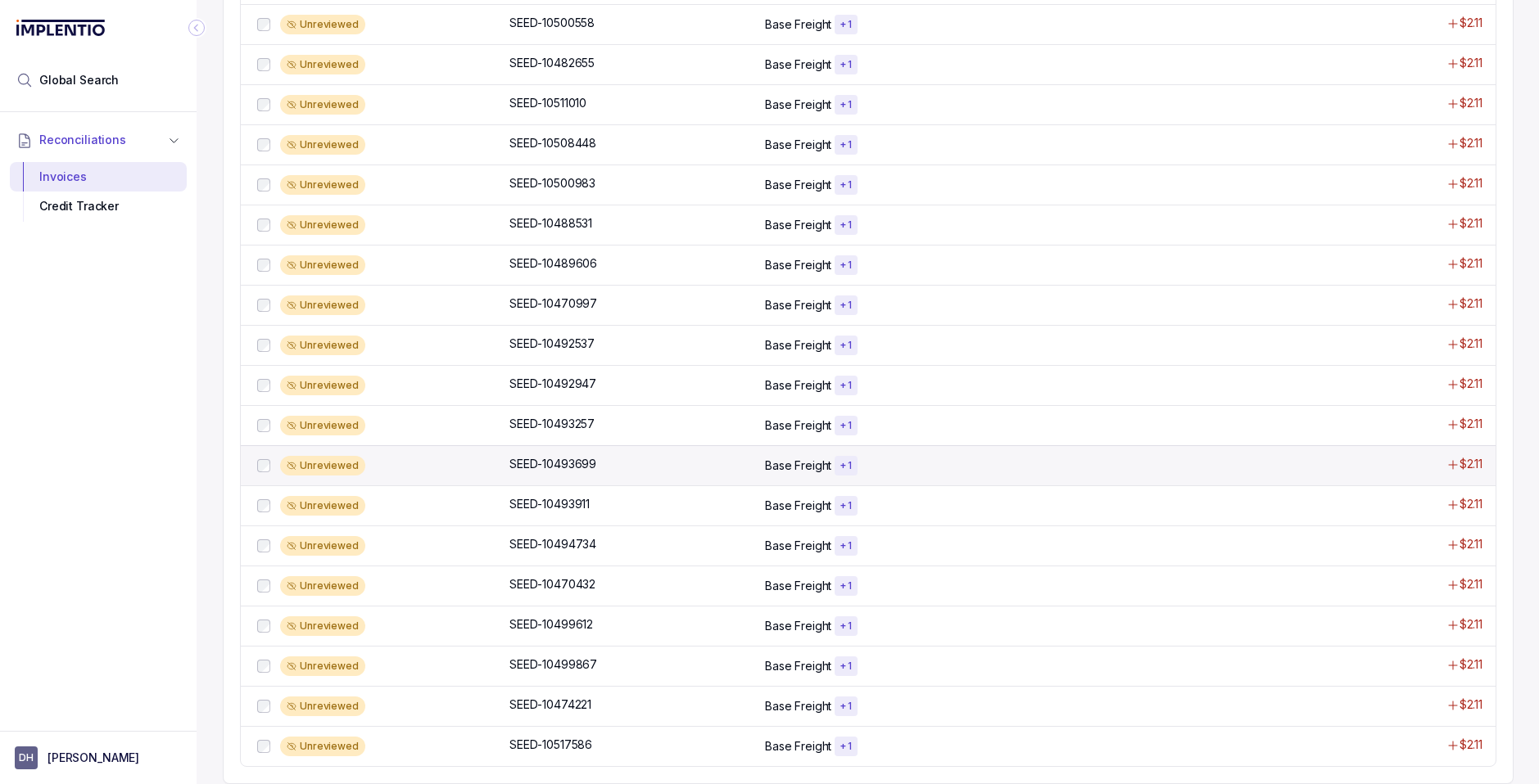
click at [786, 474] on p "Base Freight" at bounding box center [798, 465] width 66 height 16
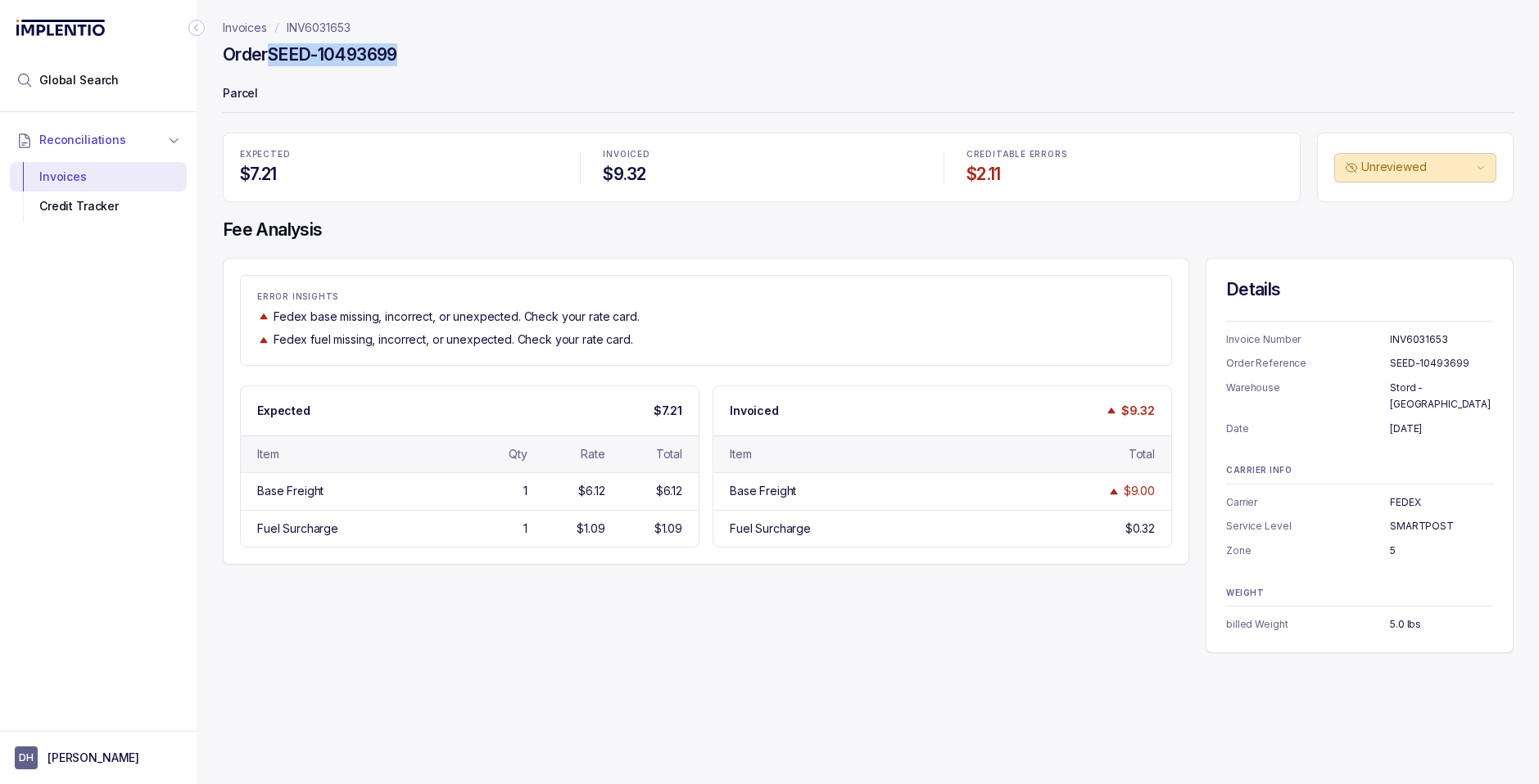
drag, startPoint x: 272, startPoint y: 55, endPoint x: 405, endPoint y: 50, distance: 133.1
click at [405, 50] on div "Order SEED-10493699" at bounding box center [867, 57] width 1291 height 30
copy h4 "SEED-10493699"
drag, startPoint x: 1446, startPoint y: 608, endPoint x: 1378, endPoint y: 609, distance: 68.0
click at [1379, 616] on li "billed Weight 5.0 lbs" at bounding box center [1358, 624] width 267 height 16
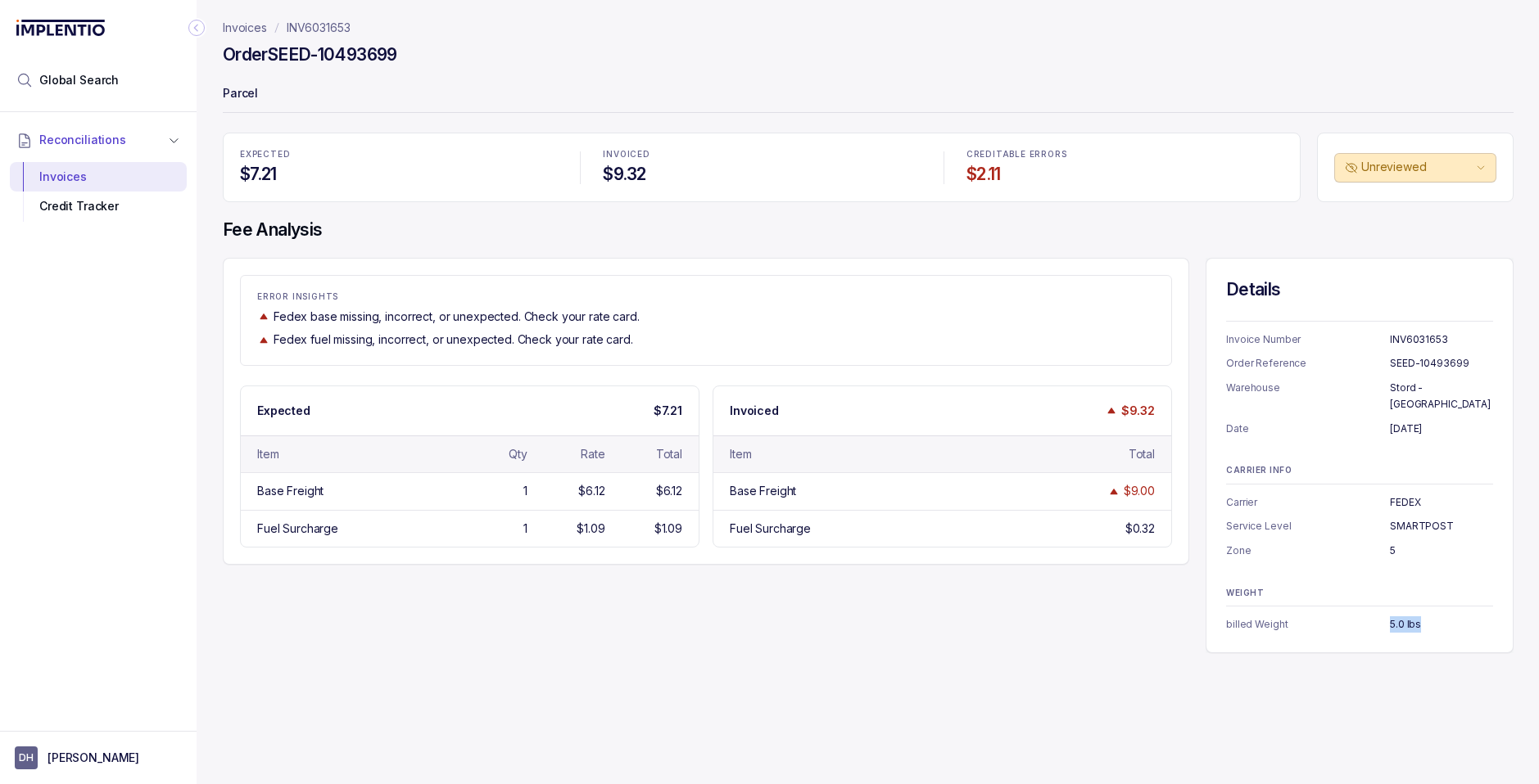
click at [307, 27] on p "INV6031653" at bounding box center [318, 28] width 64 height 16
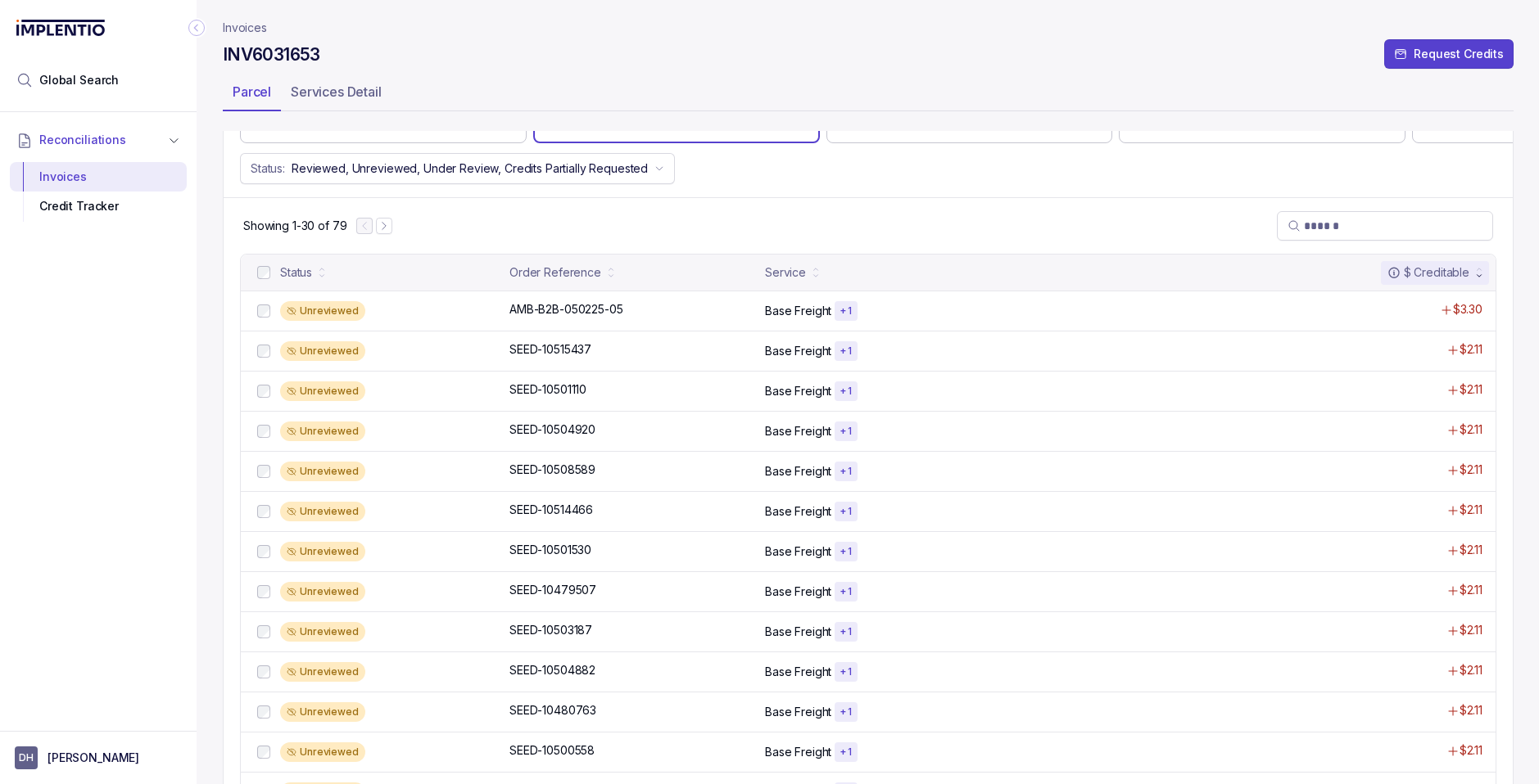
scroll to position [244, 0]
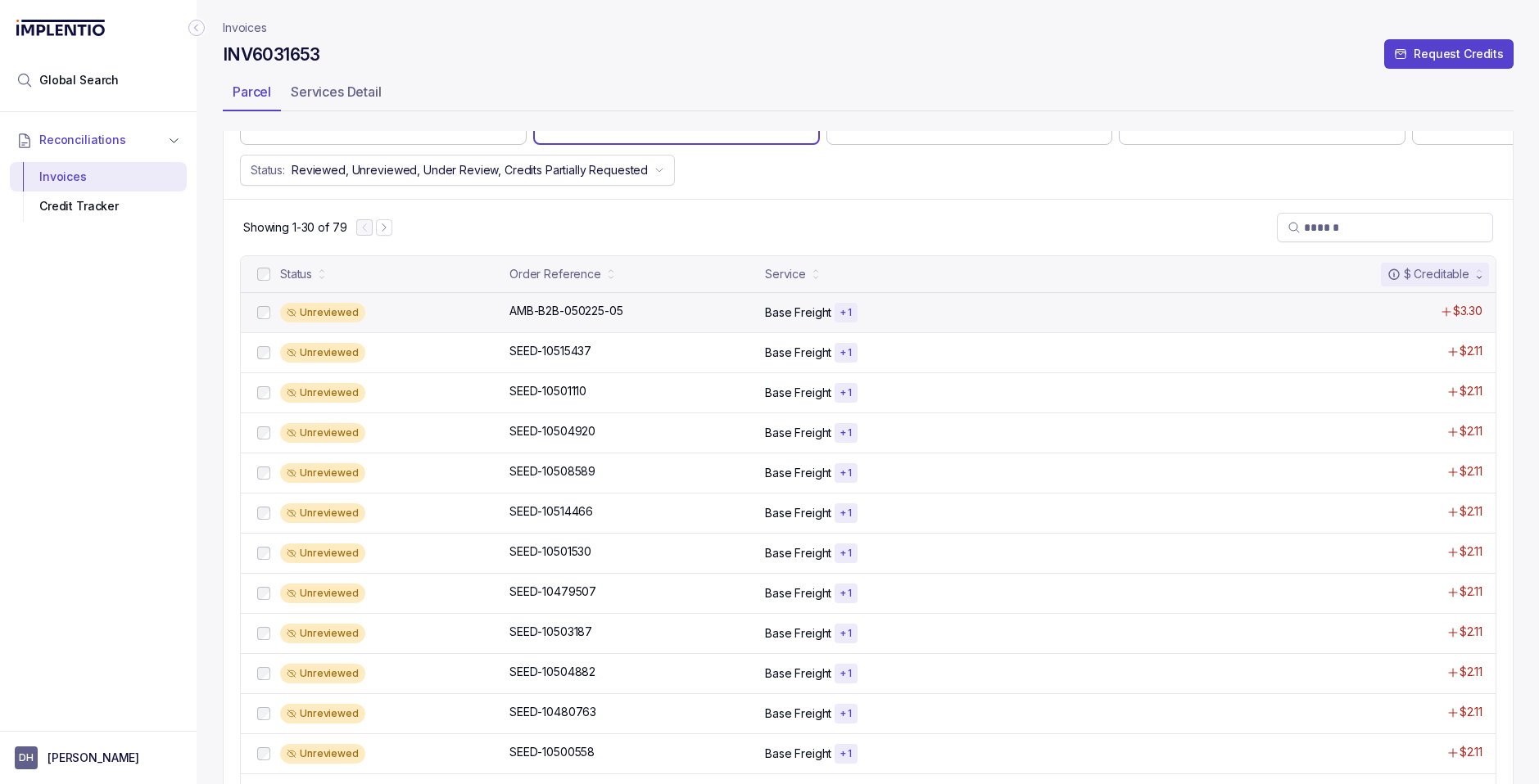
click at [763, 311] on div "Unreviewed AMB-B2B-050225-05 AMB-B2B-050225-05 Base Freight + 1 $3.30" at bounding box center [867, 312] width 1254 height 40
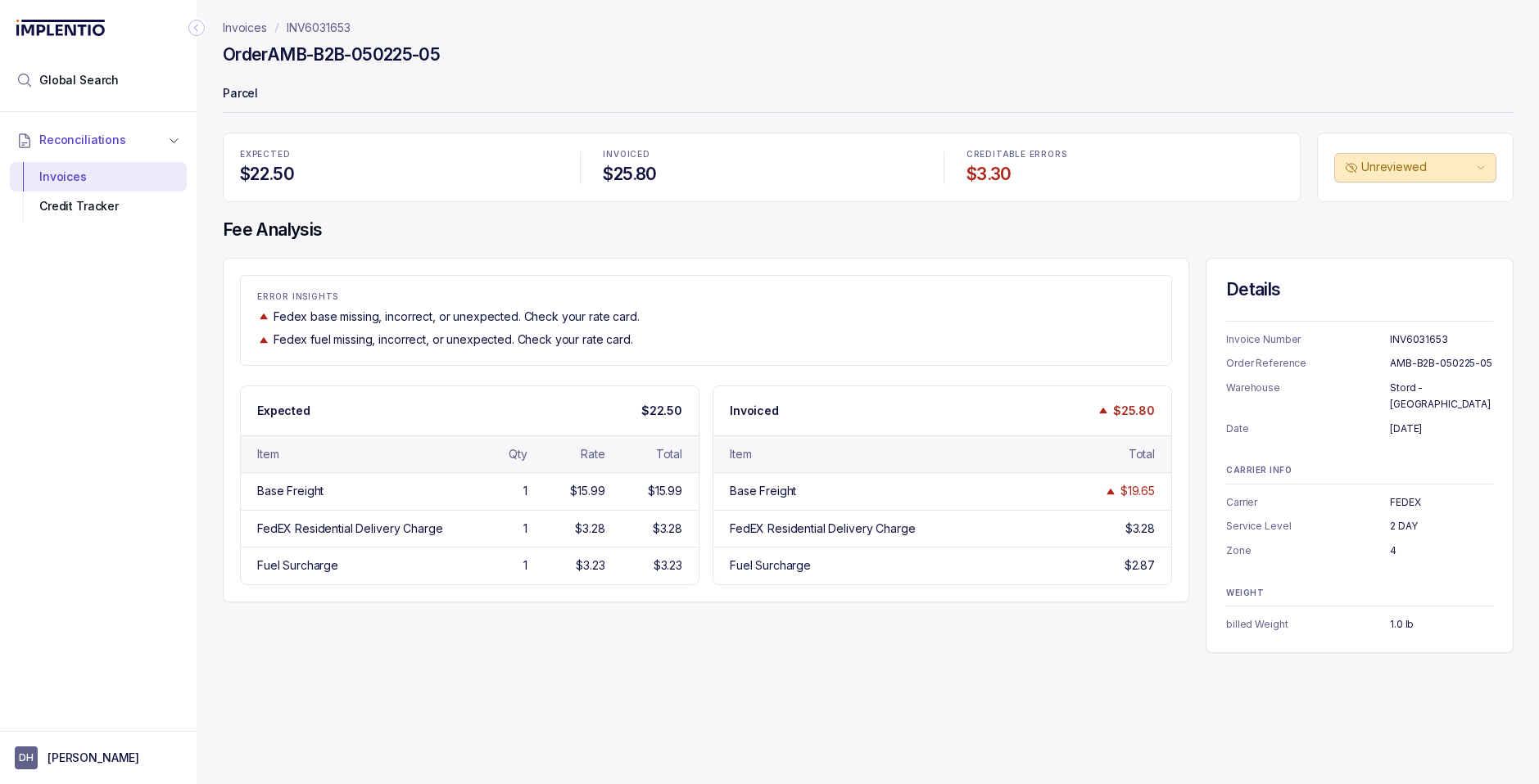
click at [292, 23] on p "INV6031653" at bounding box center [318, 28] width 64 height 16
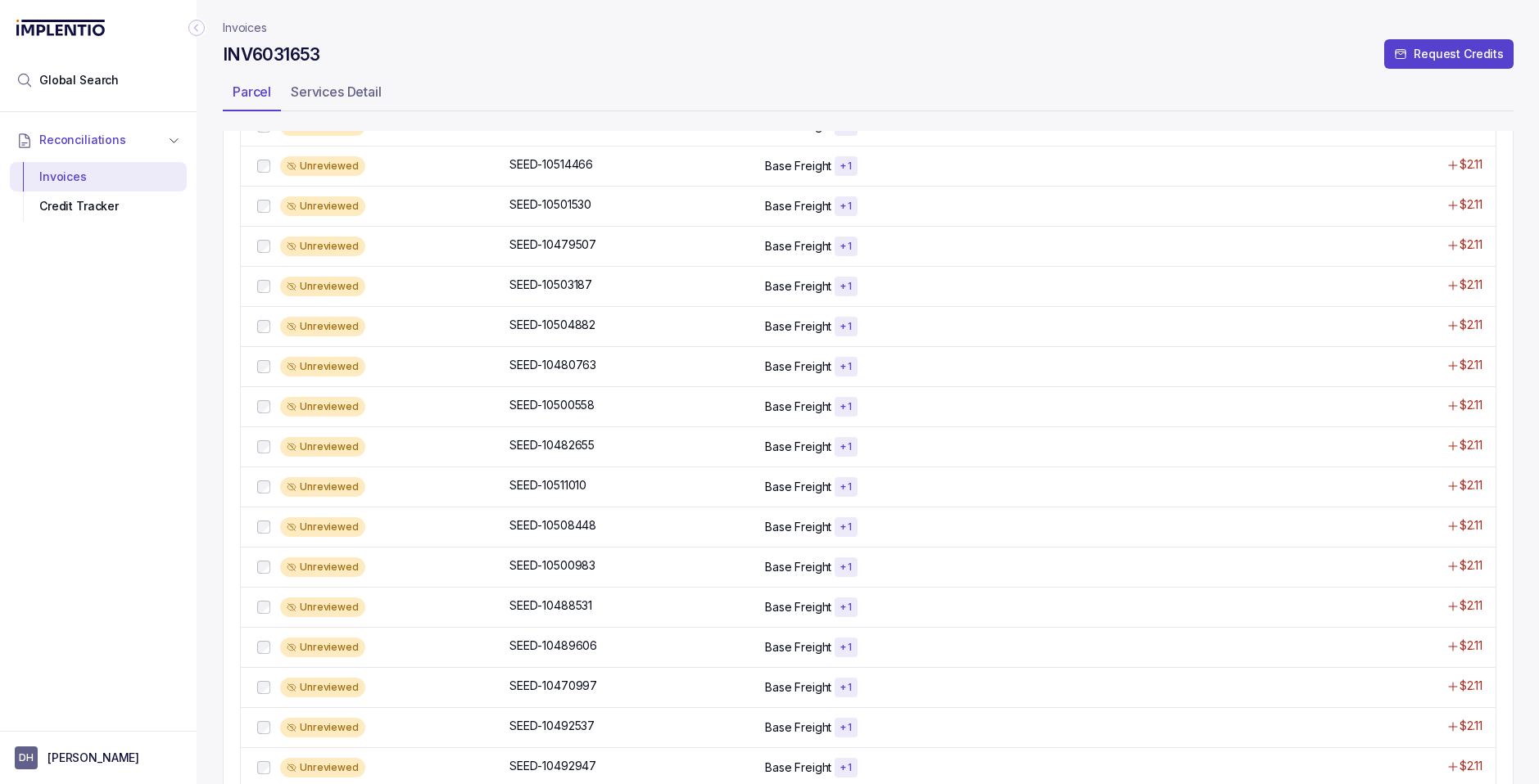
scroll to position [974, 0]
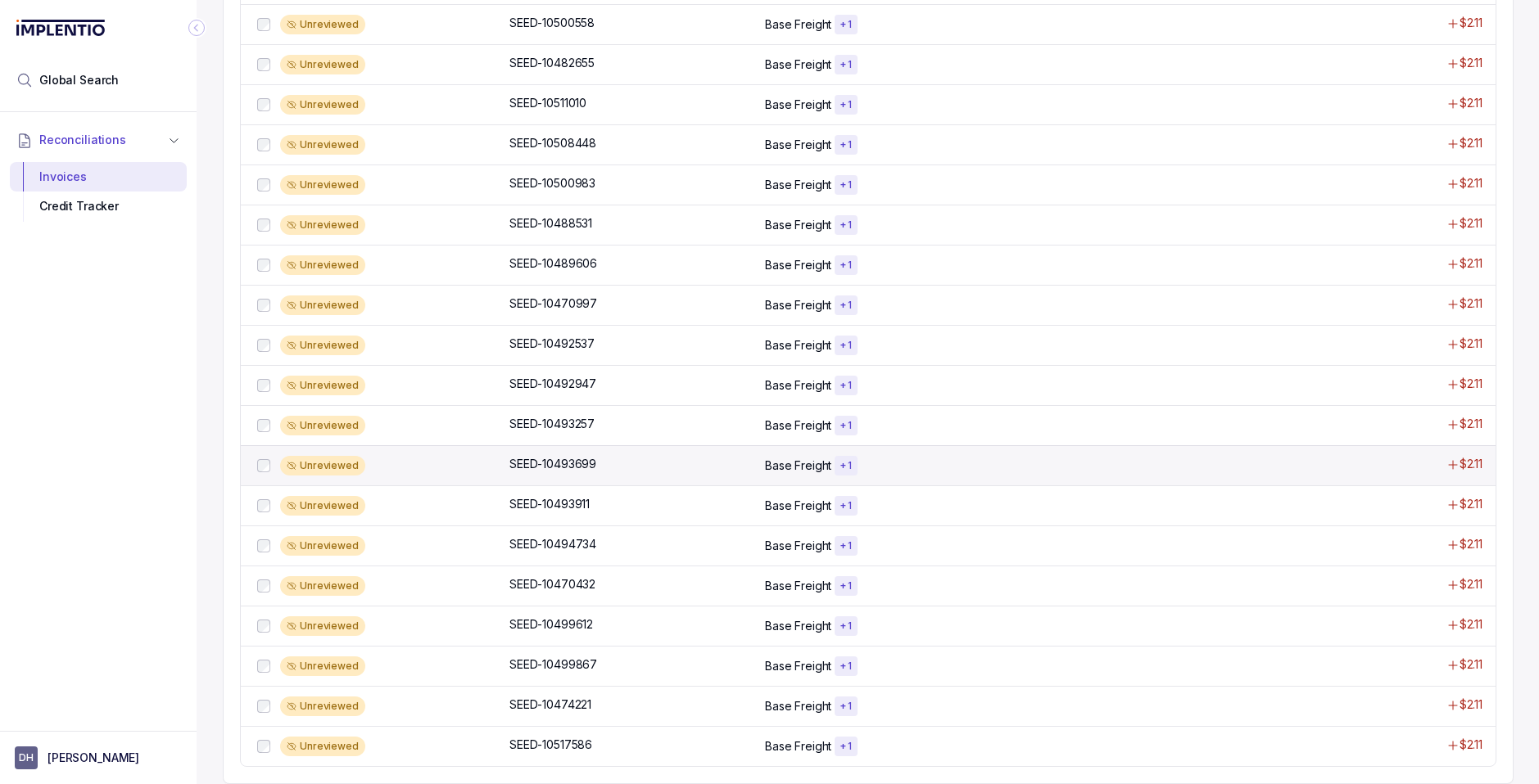
click at [783, 469] on p "Base Freight" at bounding box center [798, 465] width 66 height 16
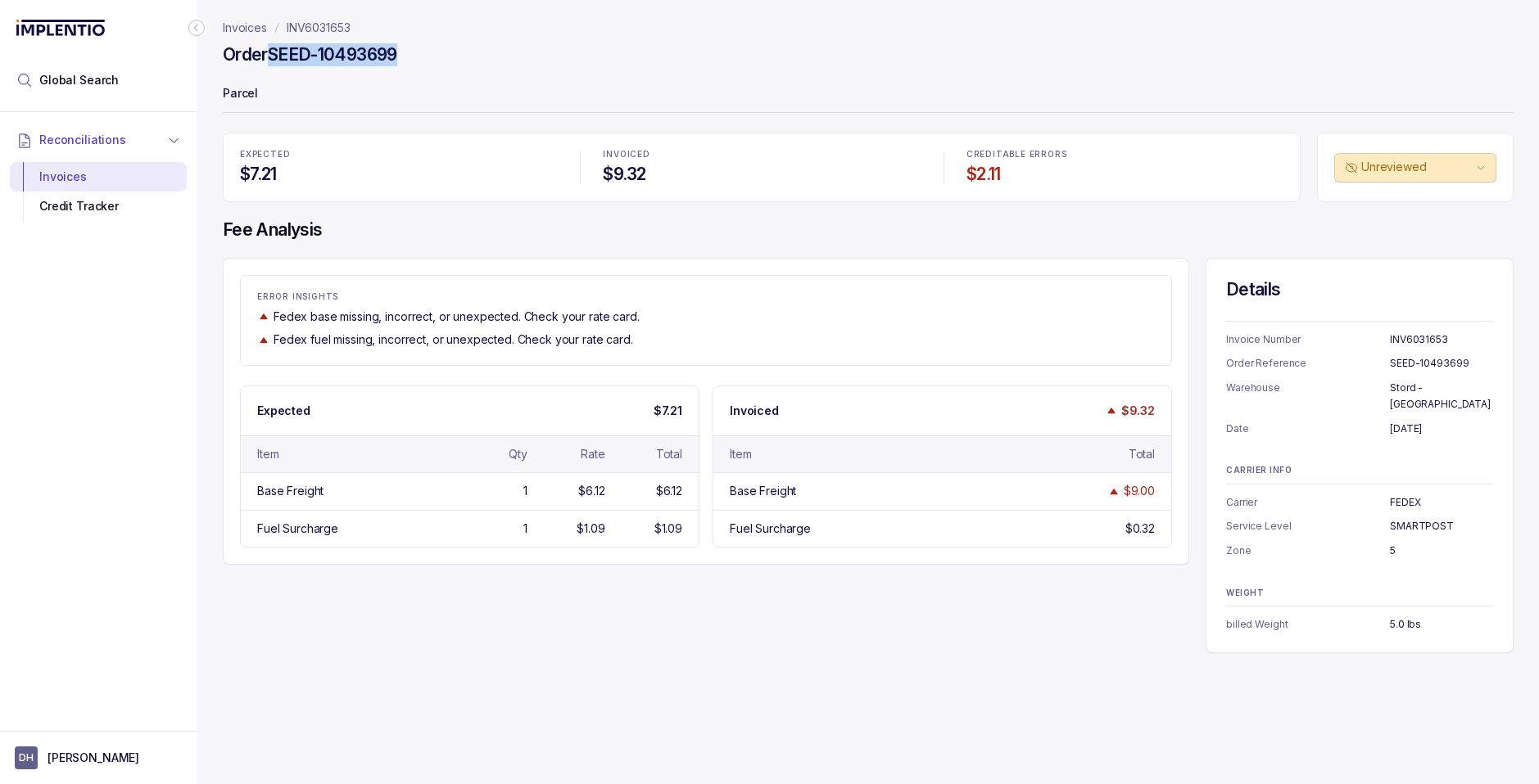
drag, startPoint x: 274, startPoint y: 54, endPoint x: 397, endPoint y: 62, distance: 123.3
click at [397, 62] on h4 "Order SEED-10493699" at bounding box center [310, 54] width 175 height 23
copy h4 "SEED-10493699"
click at [301, 27] on p "INV6031653" at bounding box center [318, 28] width 64 height 16
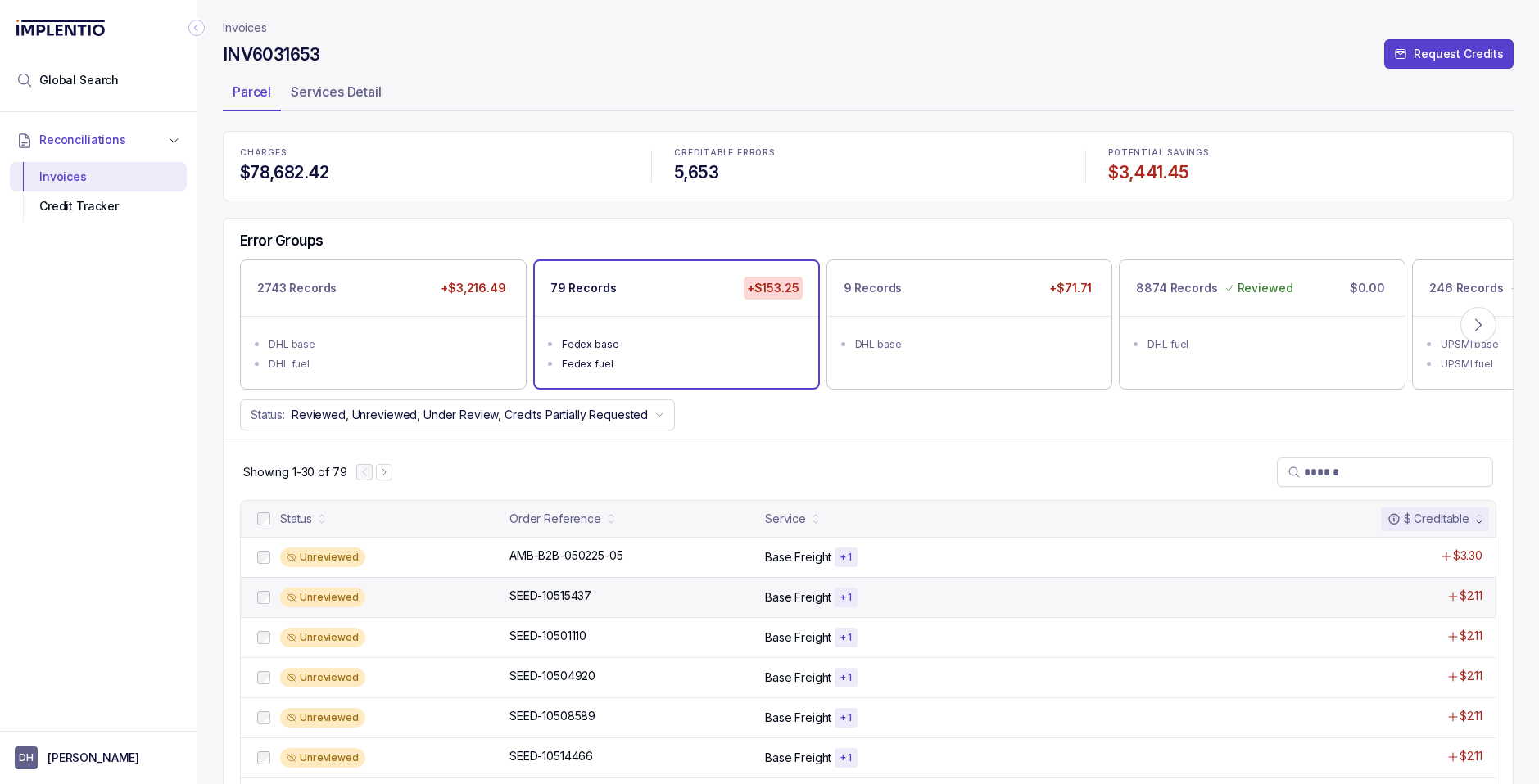
scroll to position [974, 0]
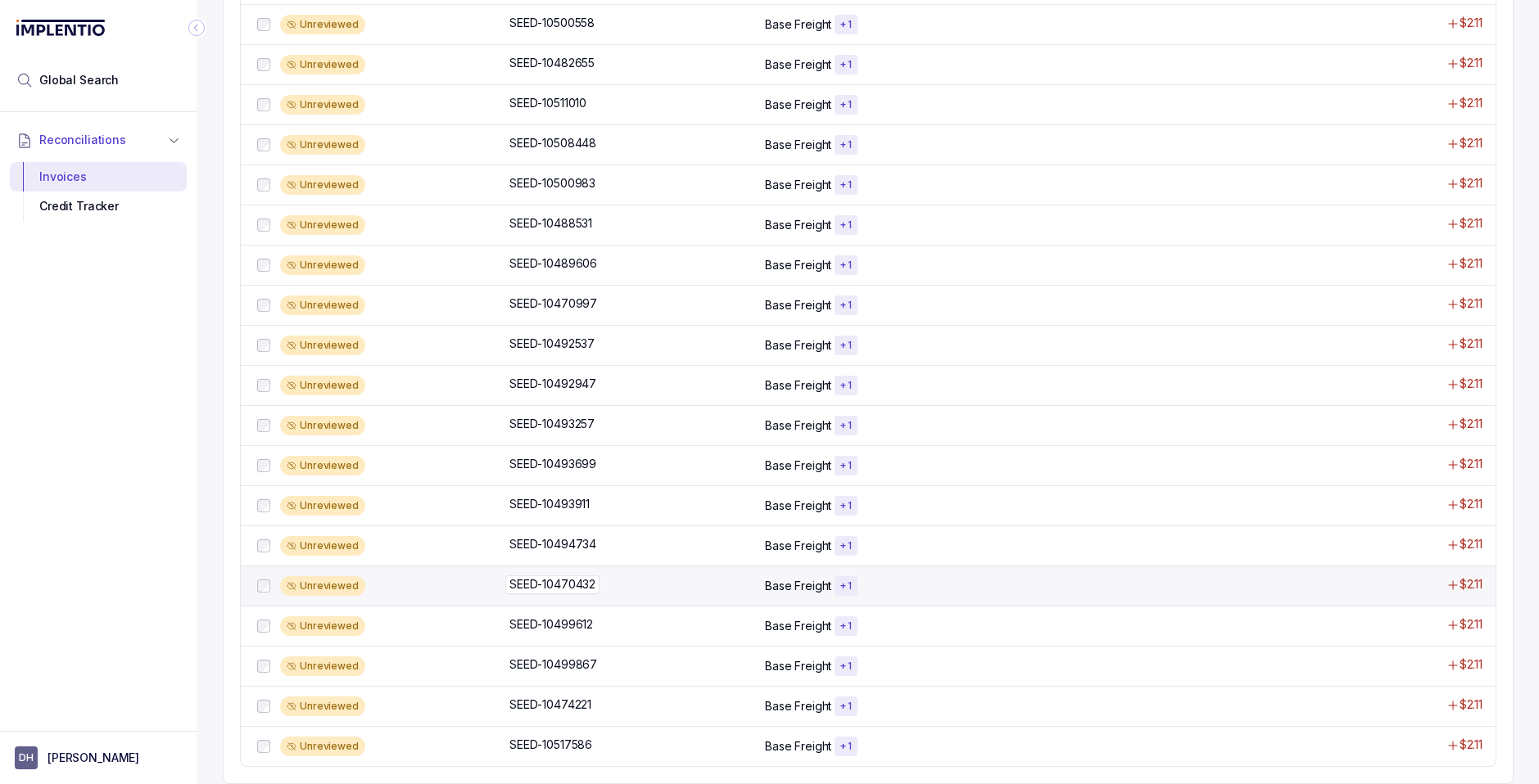
click at [585, 583] on p "SEED-10470432" at bounding box center [552, 584] width 95 height 18
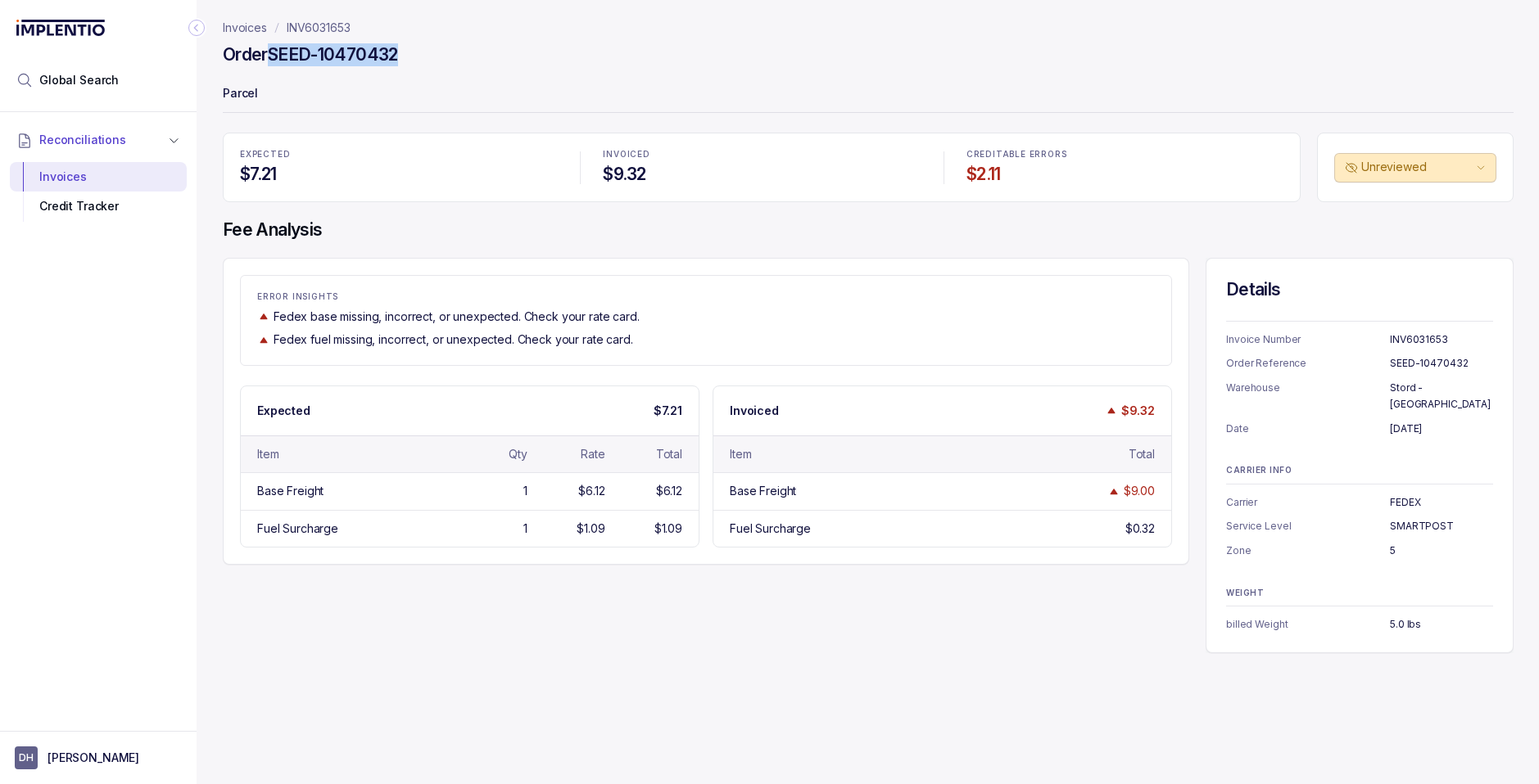
drag, startPoint x: 272, startPoint y: 52, endPoint x: 404, endPoint y: 54, distance: 132.0
click at [404, 54] on div "Order SEED-10470432" at bounding box center [867, 57] width 1291 height 30
copy h4 "SEED-10470432"
click at [312, 30] on p "INV6031653" at bounding box center [318, 28] width 64 height 16
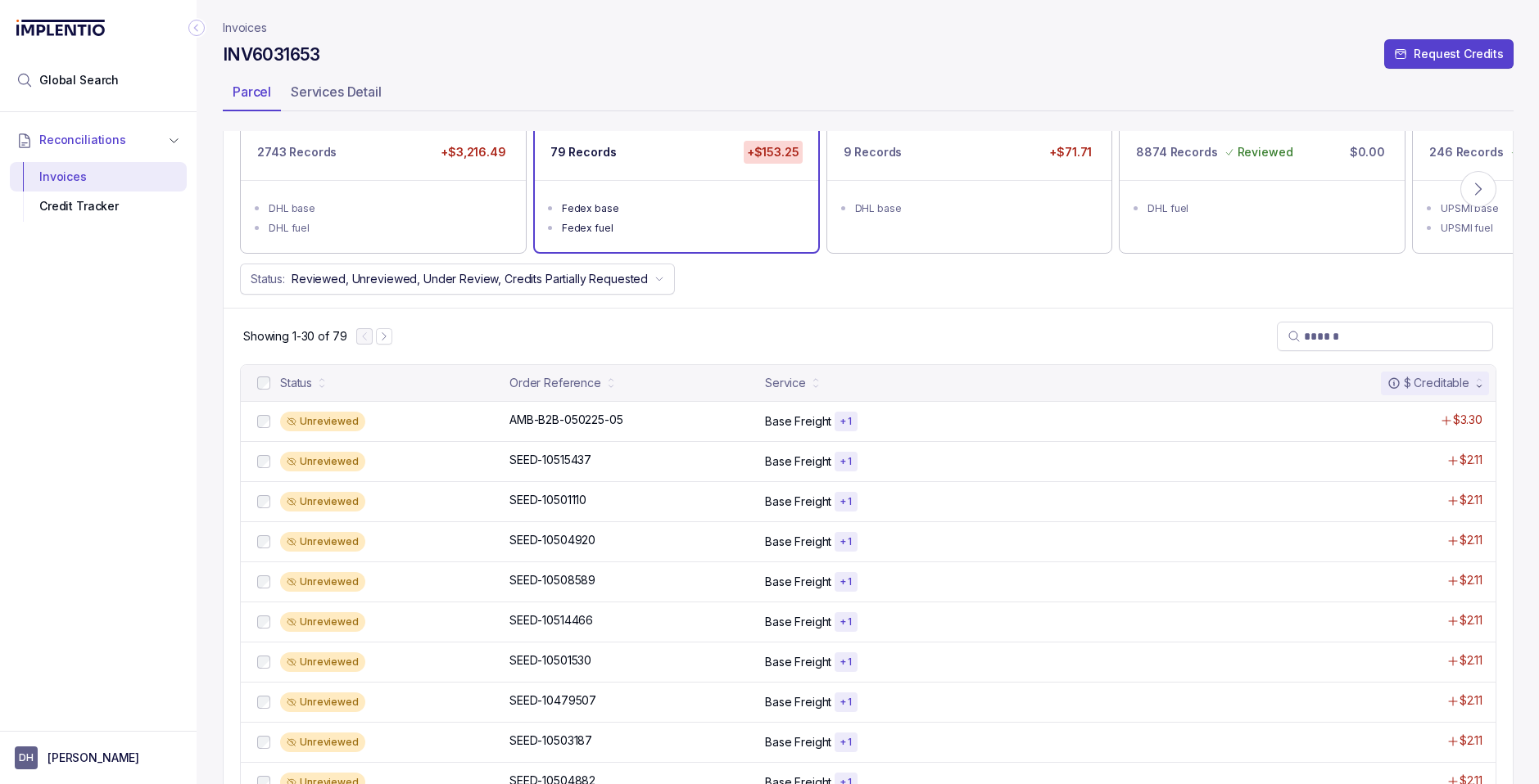
scroll to position [238, 0]
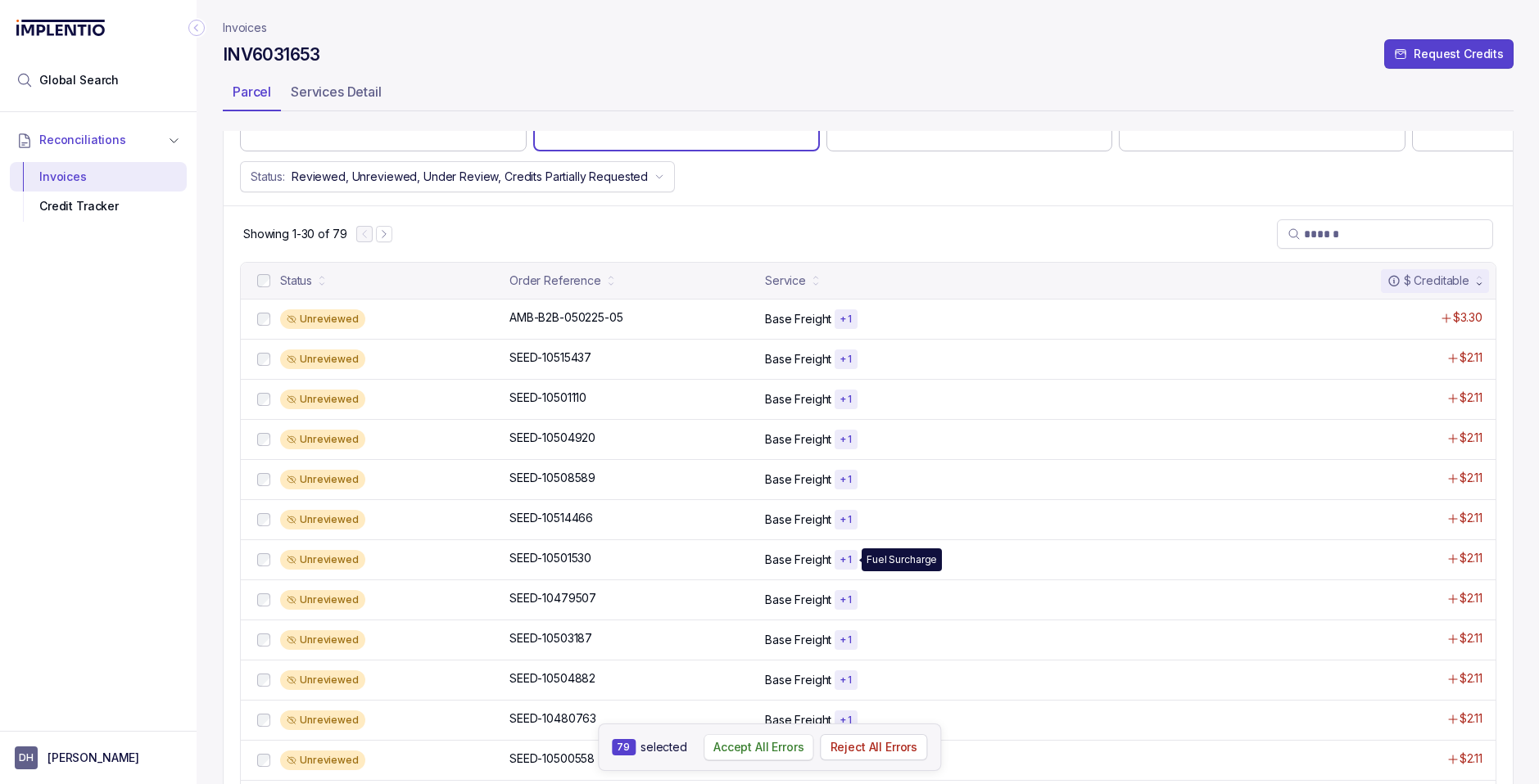
click at [748, 745] on p "Accept All Errors" at bounding box center [759, 747] width 91 height 16
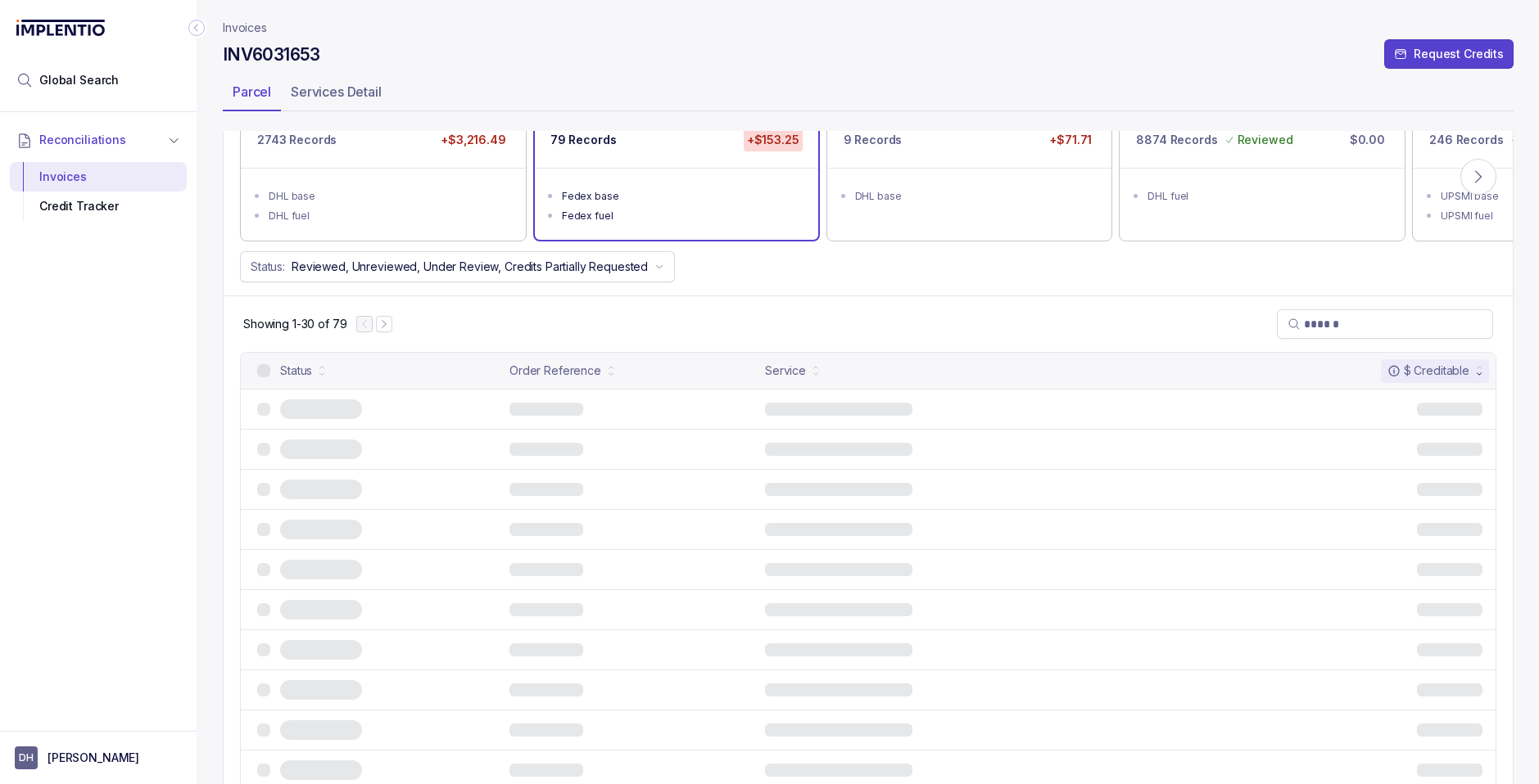
scroll to position [0, 0]
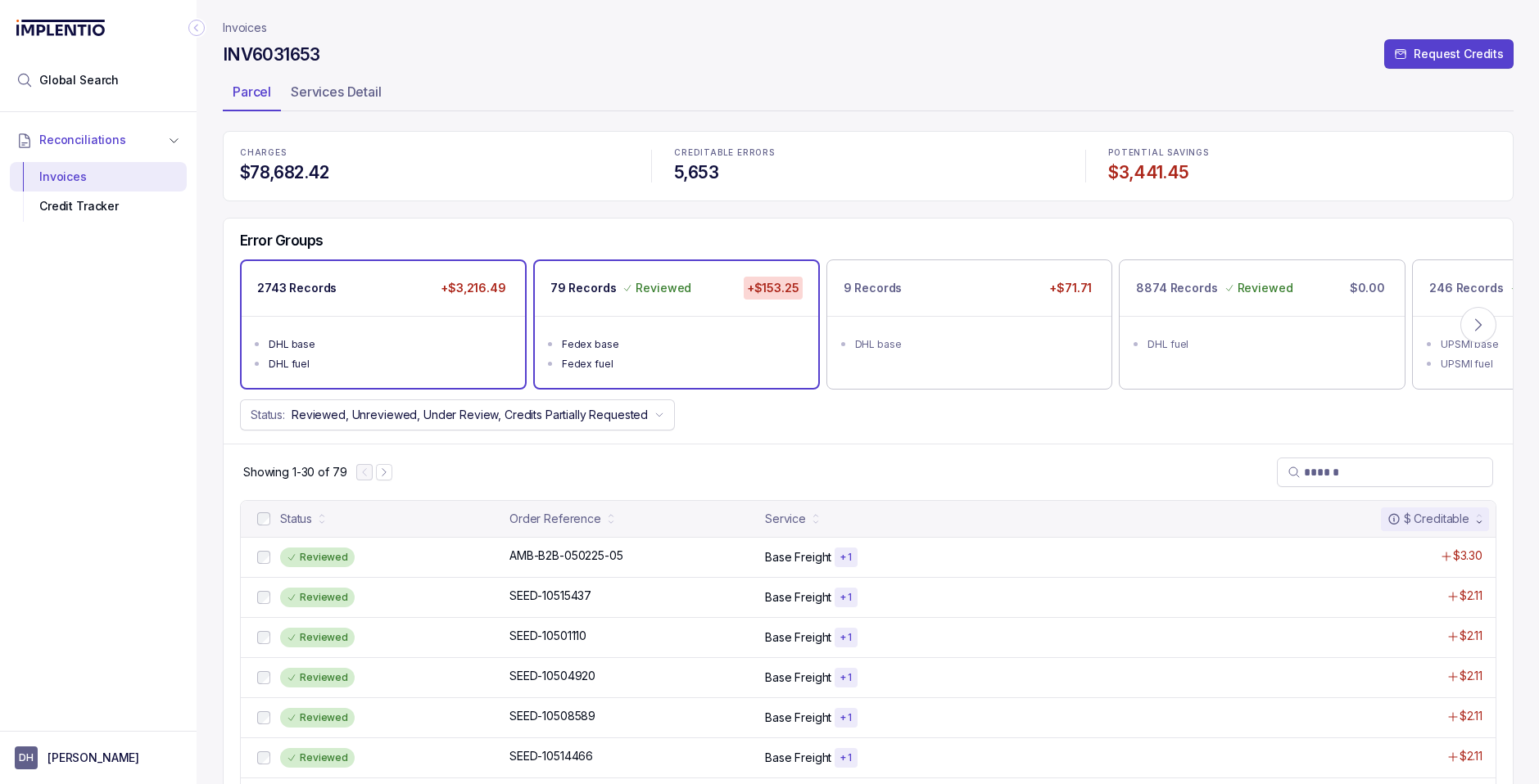
click at [398, 337] on div "DHL base" at bounding box center [388, 344] width 239 height 16
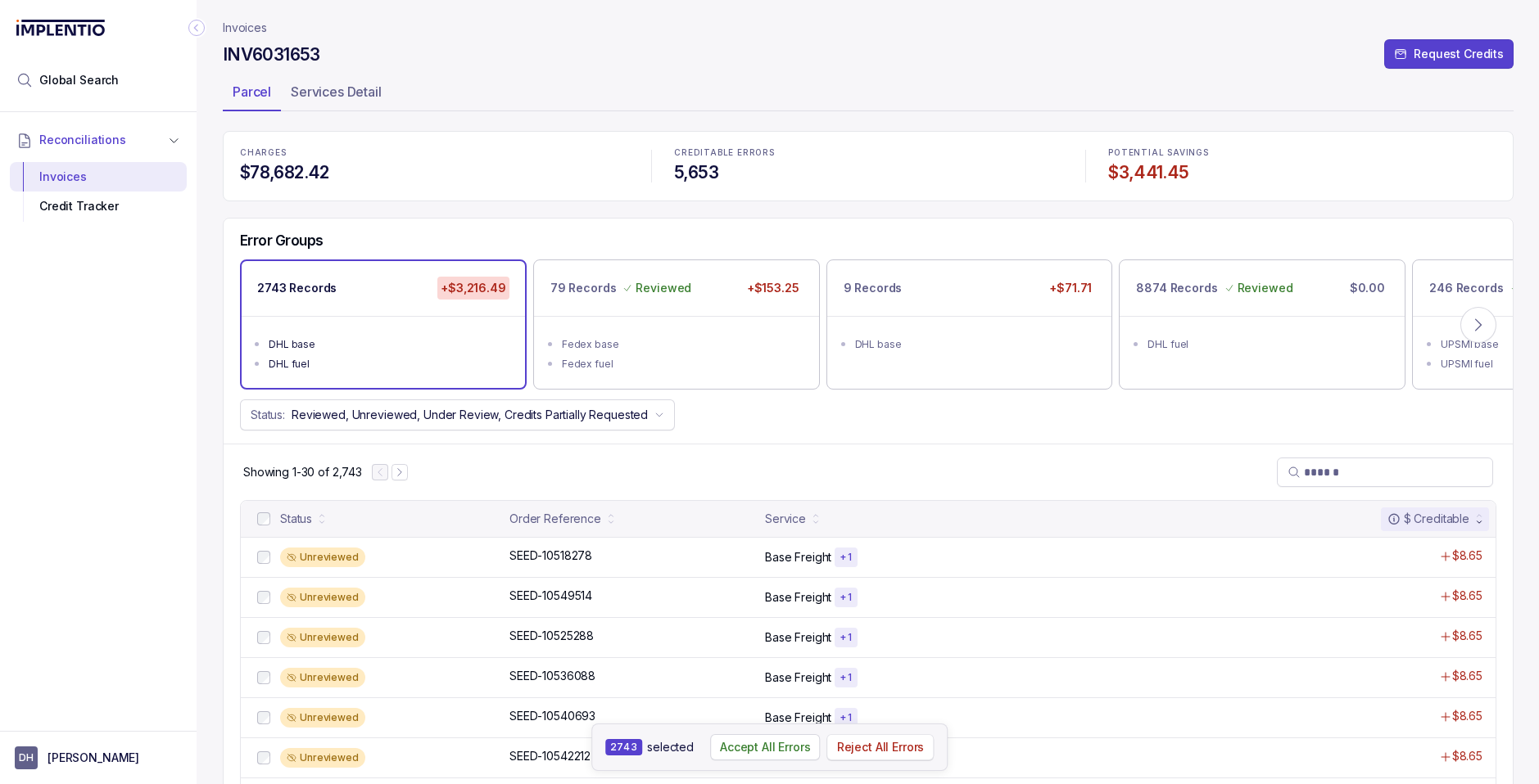
click at [887, 747] on p "Reject All Errors" at bounding box center [881, 747] width 88 height 16
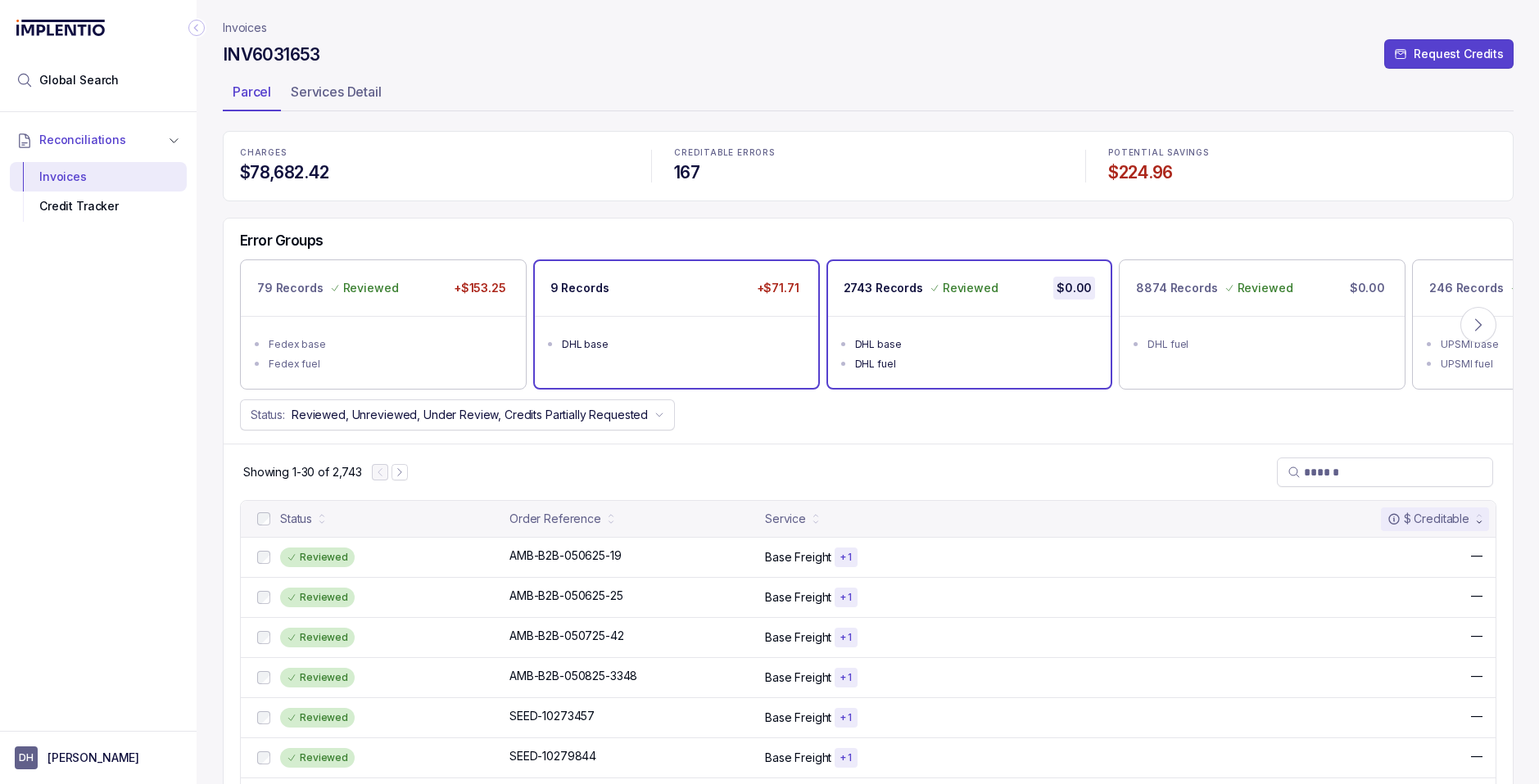
click at [736, 328] on ul "DHL base" at bounding box center [676, 342] width 284 height 53
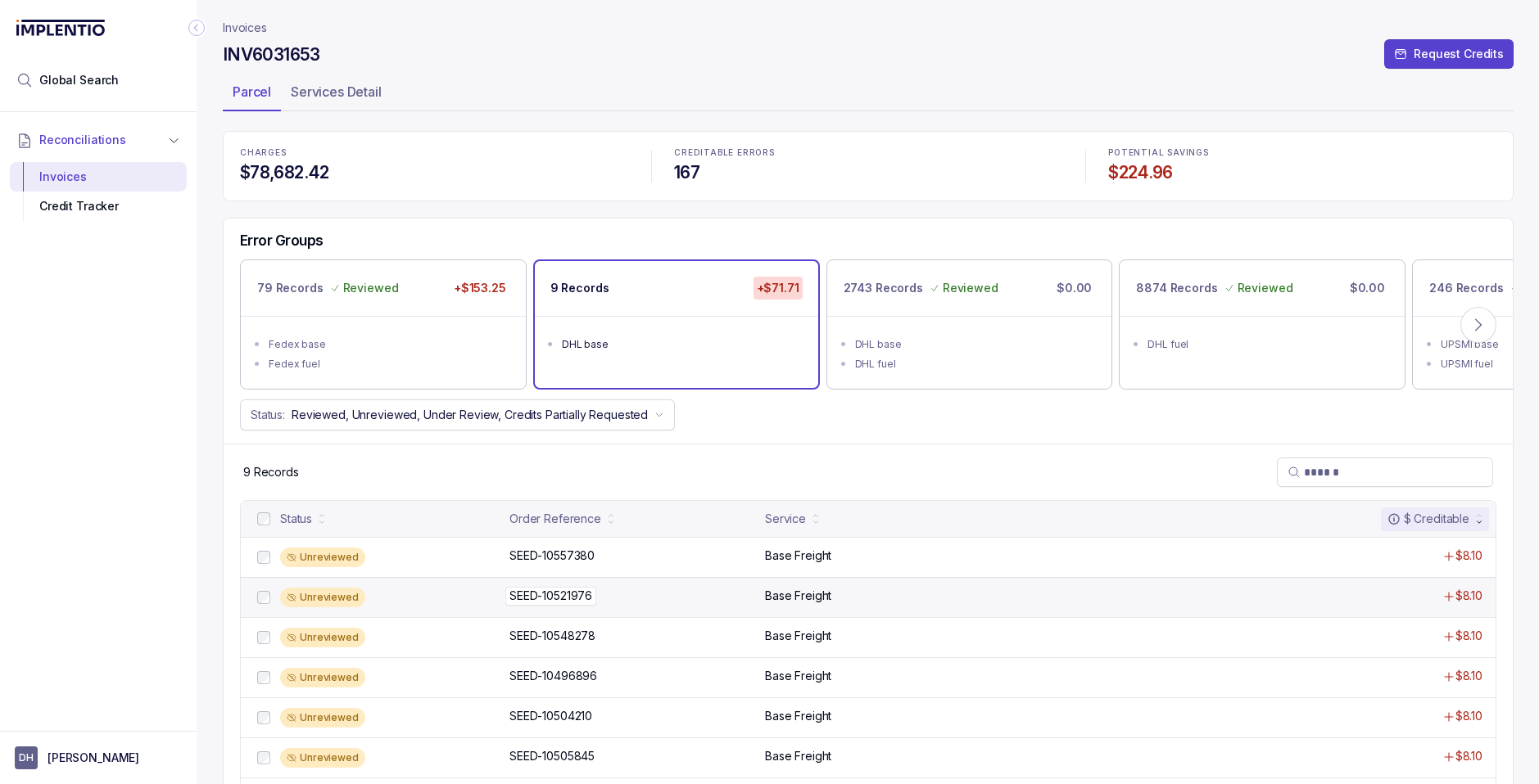
click at [732, 604] on div "SEED-10521976 SEED-10521976" at bounding box center [631, 595] width 246 height 16
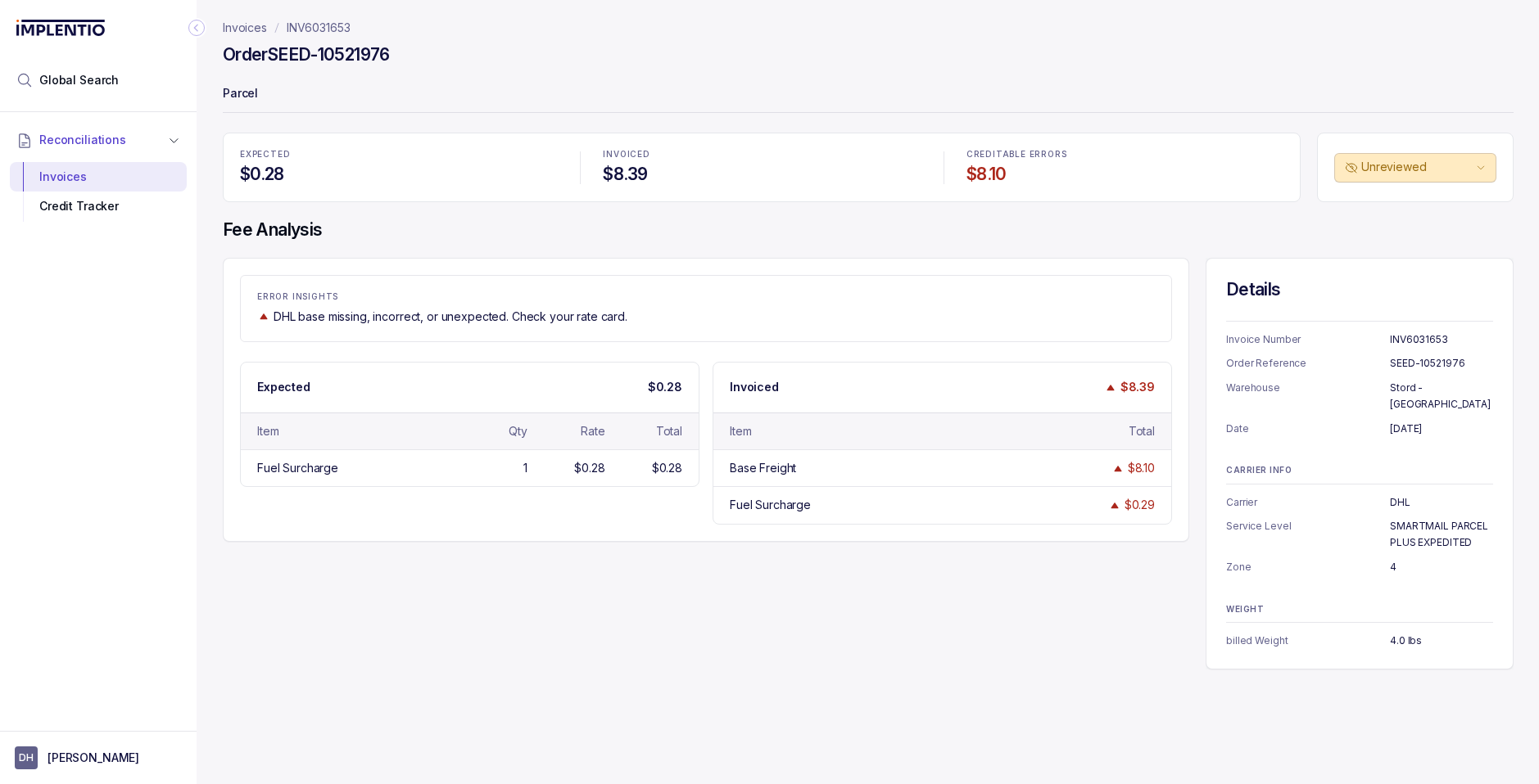
click at [319, 26] on p "INV6031653" at bounding box center [318, 28] width 64 height 16
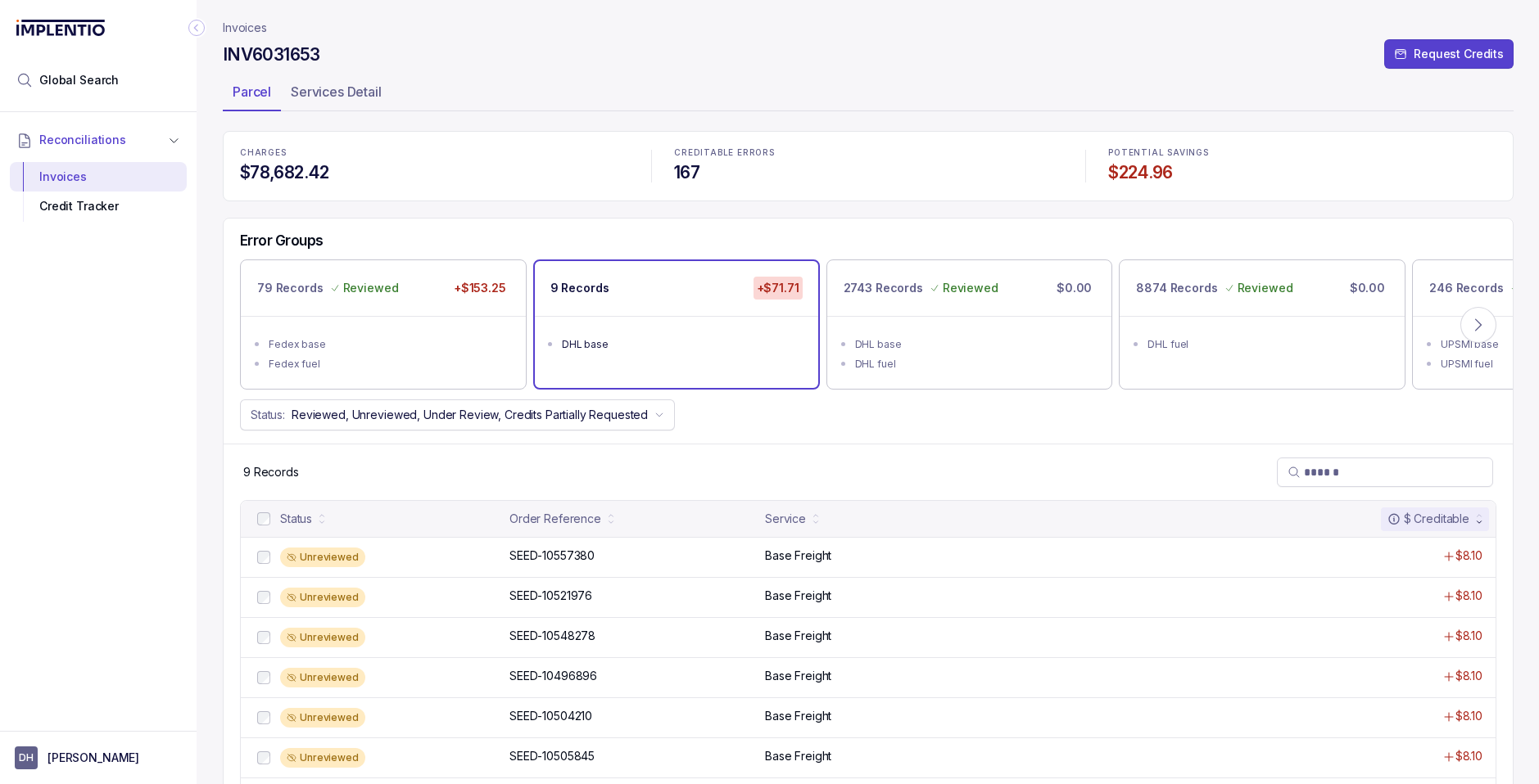
click at [267, 527] on div at bounding box center [264, 519] width 20 height 20
click at [861, 748] on p "Reject All Errors" at bounding box center [870, 747] width 88 height 16
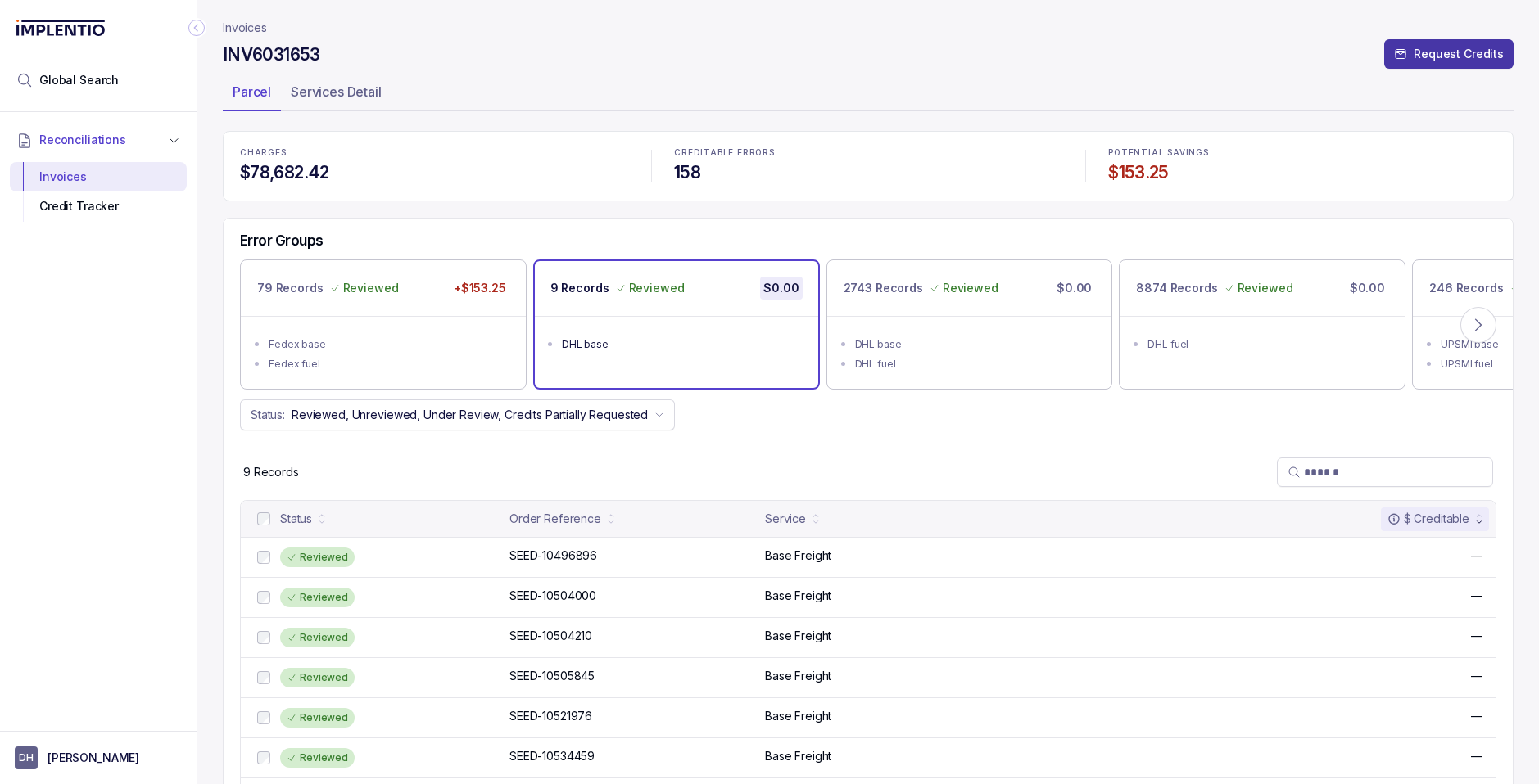
click at [1459, 53] on p "Request Credits" at bounding box center [1458, 53] width 90 height 16
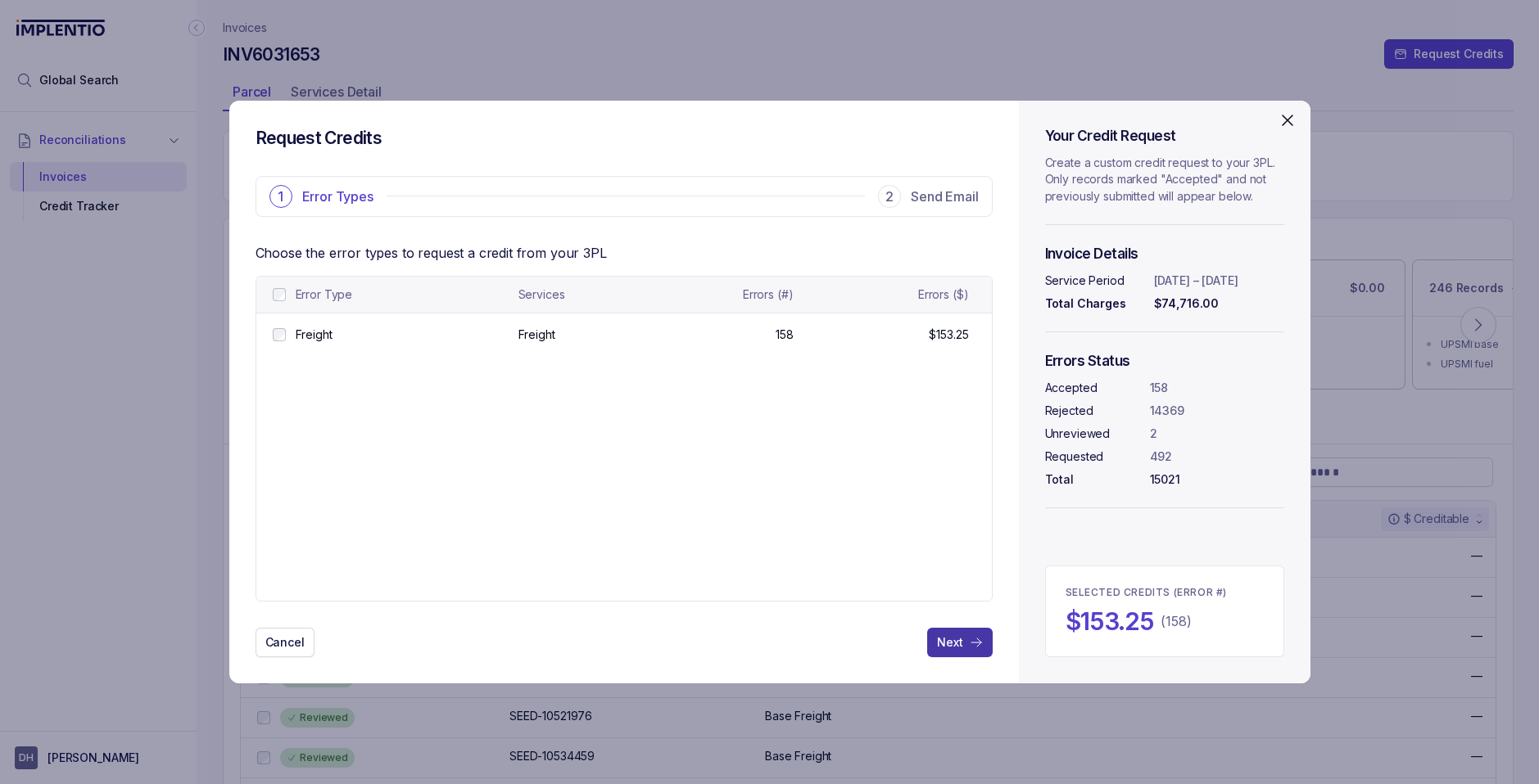
click at [957, 645] on p "Next" at bounding box center [950, 642] width 26 height 16
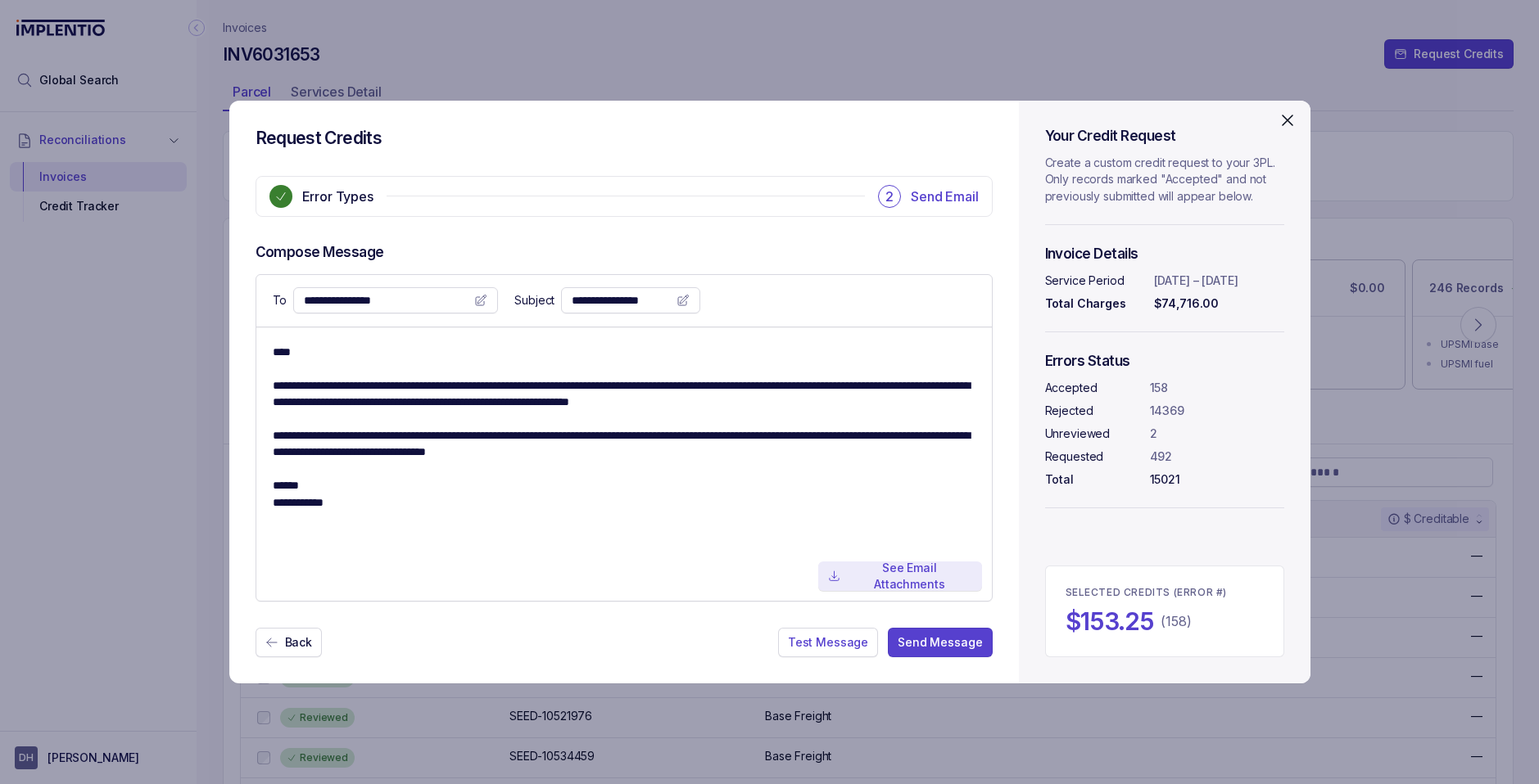
click at [869, 577] on p "See Email Attachments" at bounding box center [908, 576] width 124 height 33
click at [1288, 117] on icon "Close" at bounding box center [1287, 120] width 10 height 10
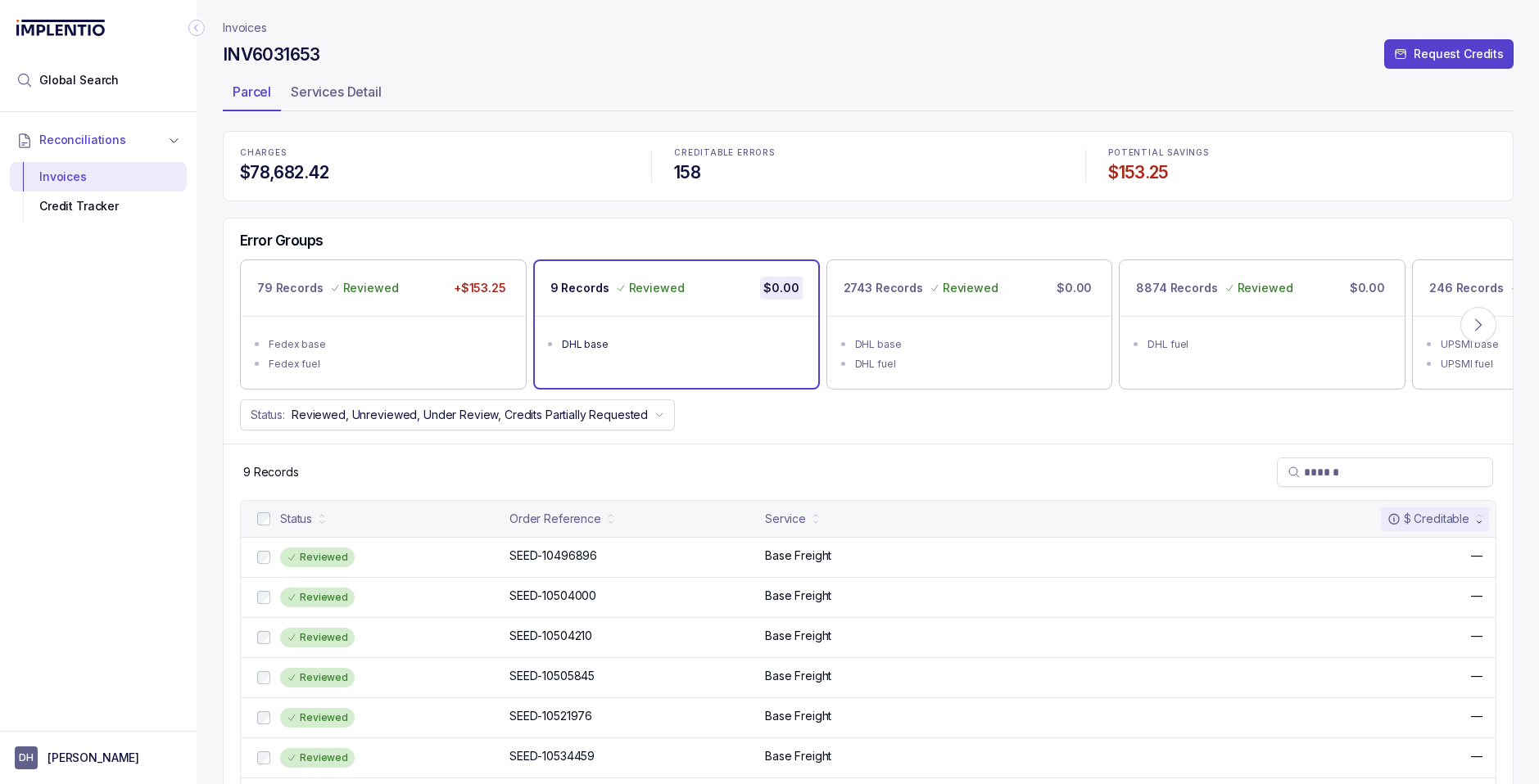
click at [246, 31] on p "Invoices" at bounding box center [245, 28] width 44 height 16
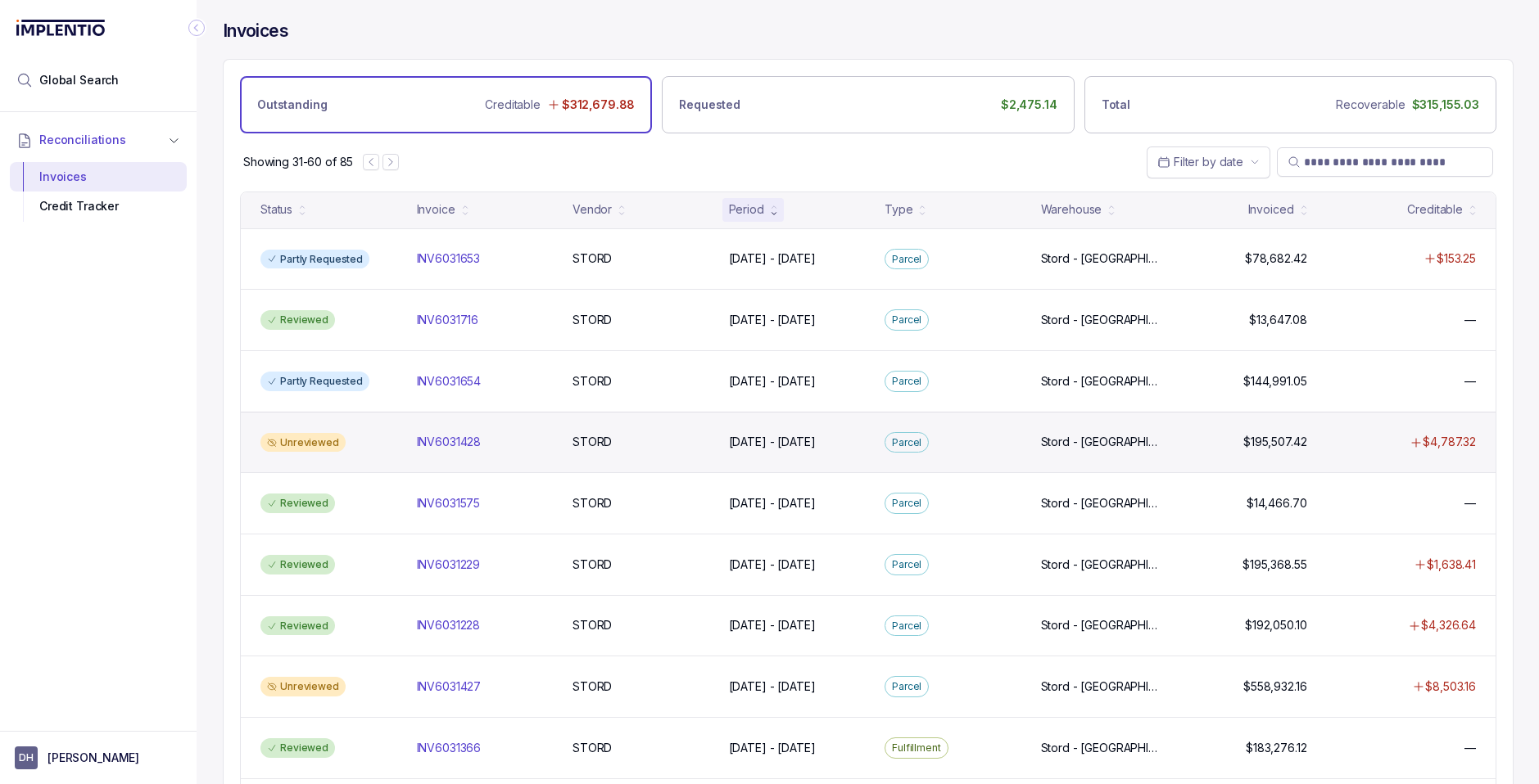
click at [334, 443] on div "Unreviewed" at bounding box center [303, 442] width 85 height 20
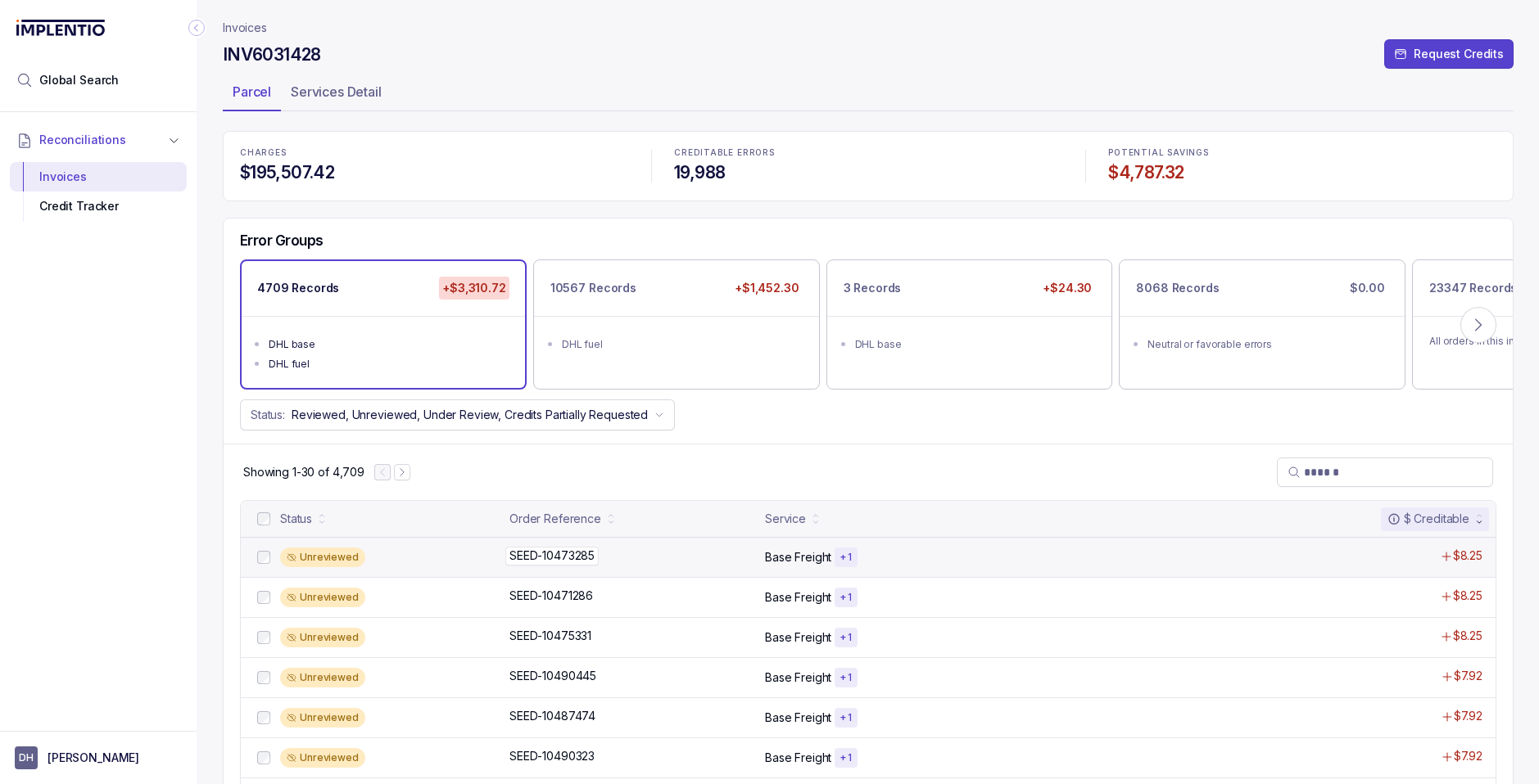
click at [730, 553] on div "SEED-10473285 SEED-10473285" at bounding box center [631, 555] width 246 height 16
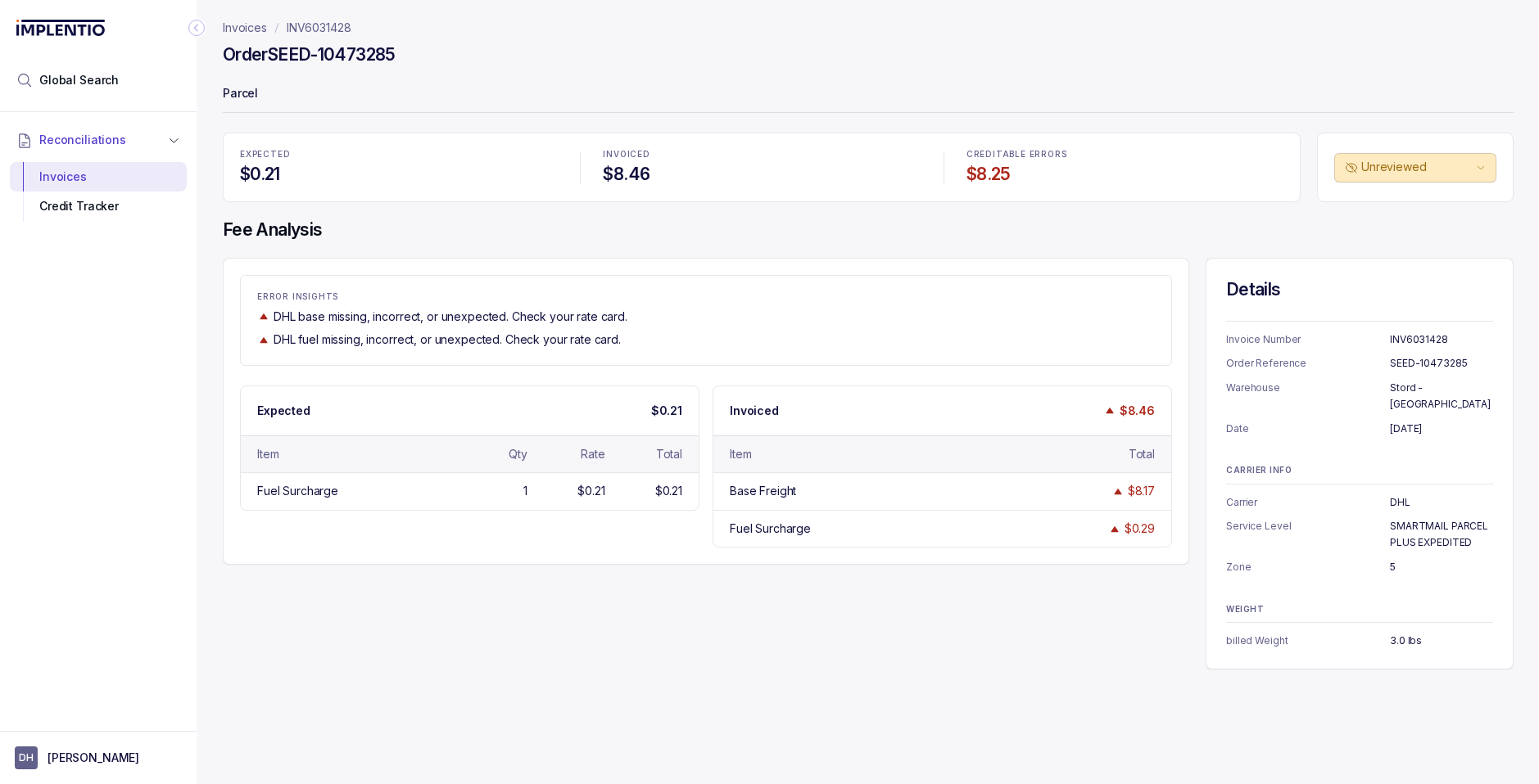
click at [309, 26] on p "INV6031428" at bounding box center [319, 28] width 65 height 16
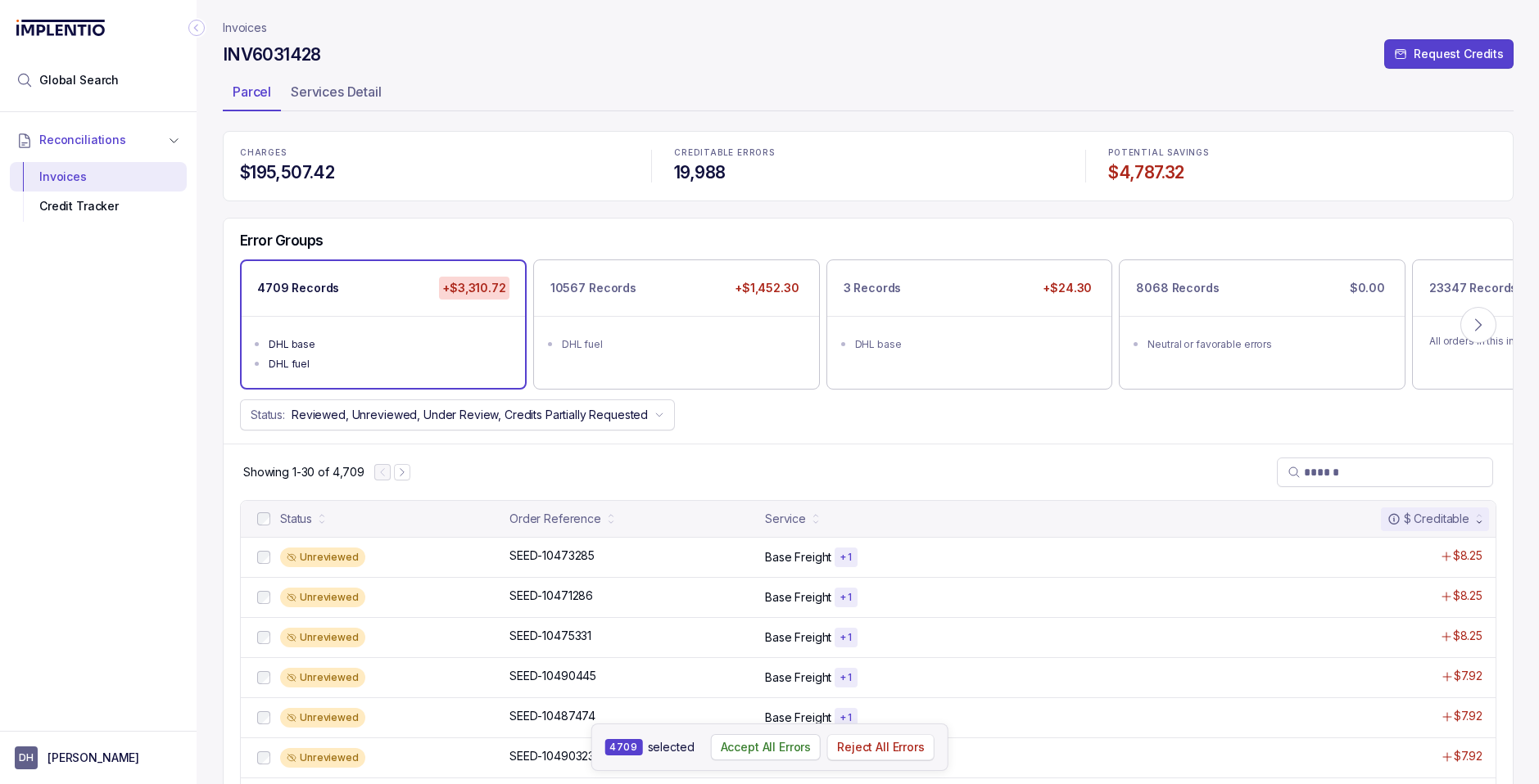
click at [864, 754] on p "Reject All Errors" at bounding box center [881, 747] width 88 height 16
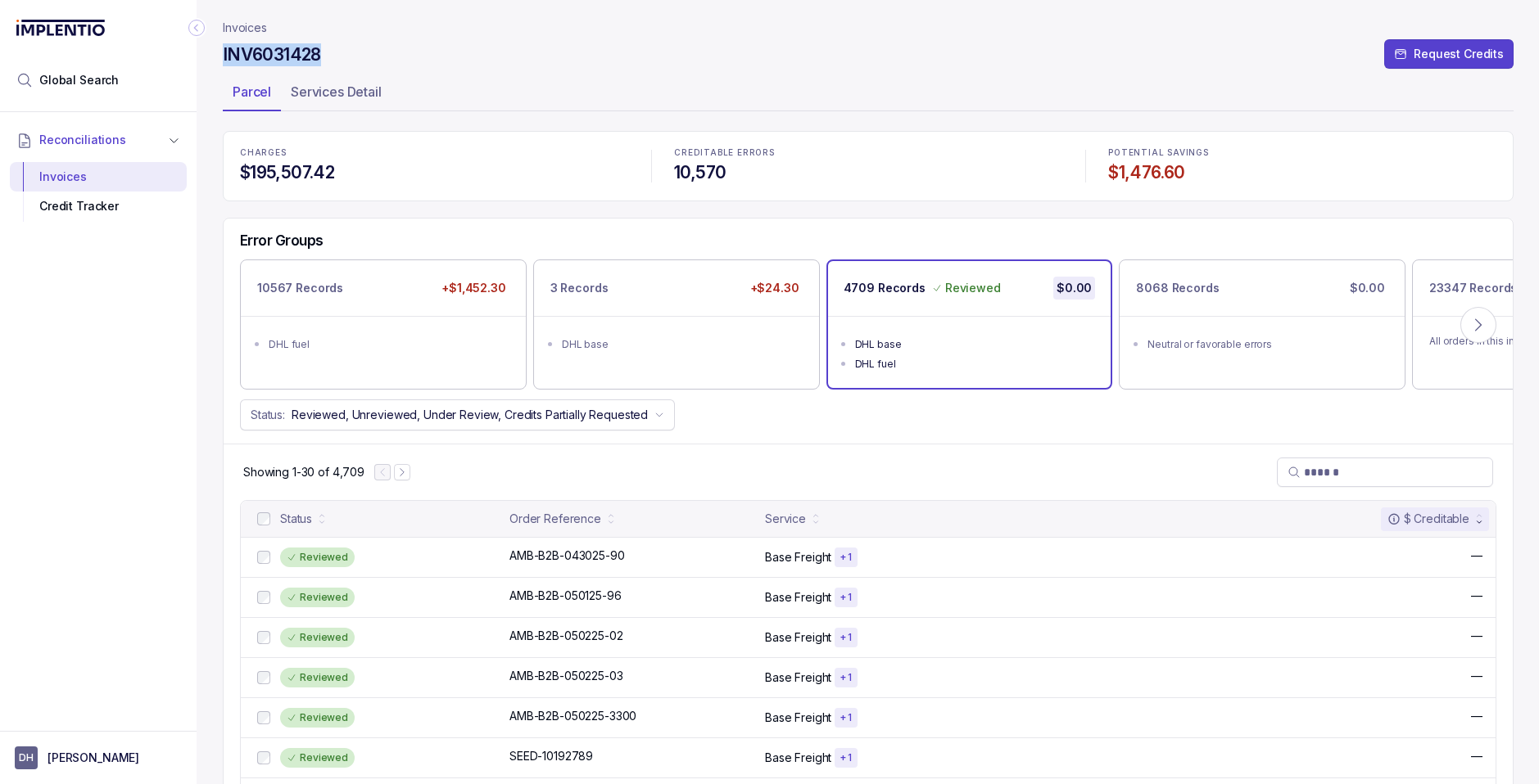
drag, startPoint x: 223, startPoint y: 50, endPoint x: 334, endPoint y: 52, distance: 111.0
click at [334, 52] on div "INV6031428 Request Credits" at bounding box center [867, 57] width 1291 height 30
copy h4 "INV6031428"
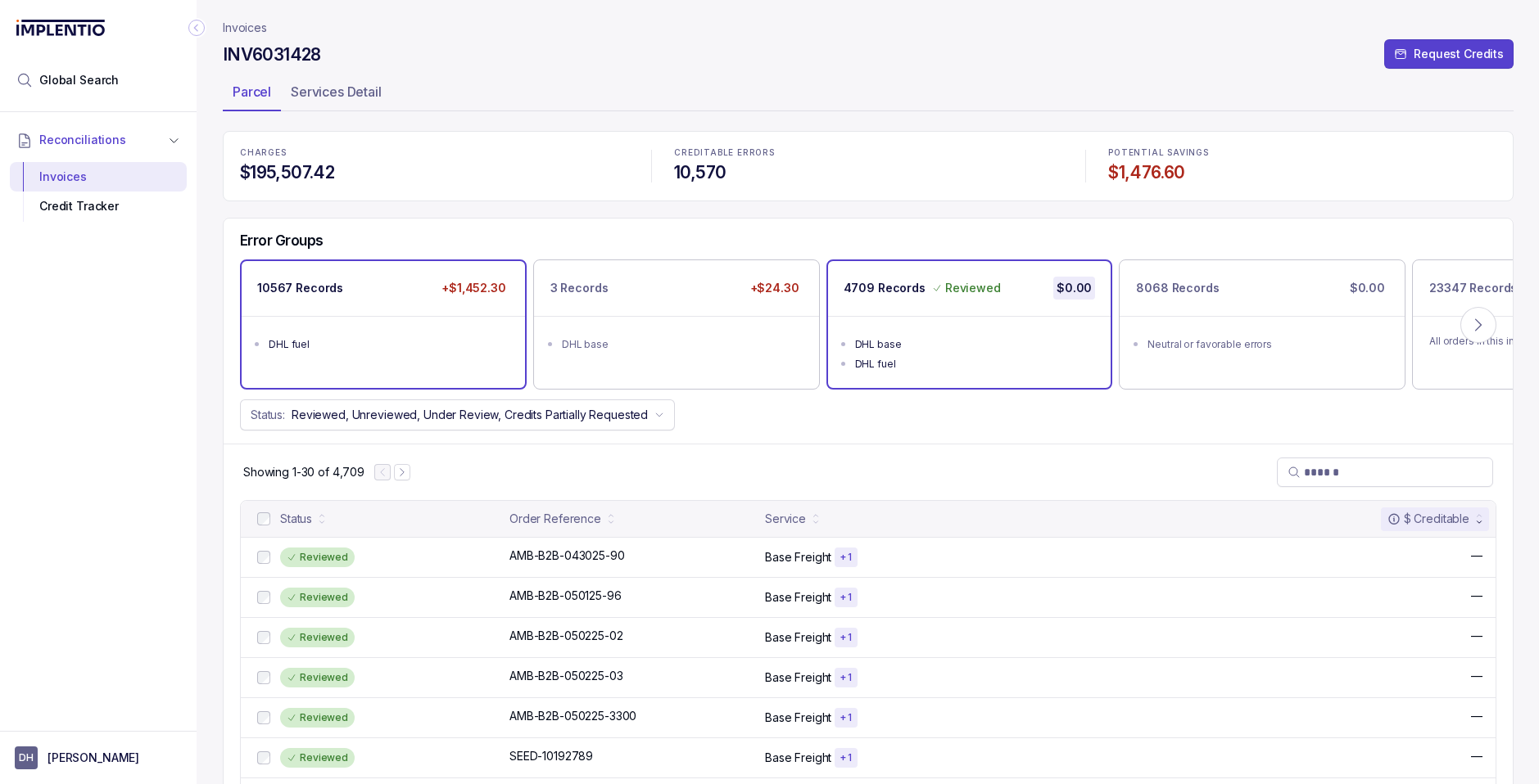
click at [422, 342] on div "DHL fuel" at bounding box center [388, 344] width 239 height 16
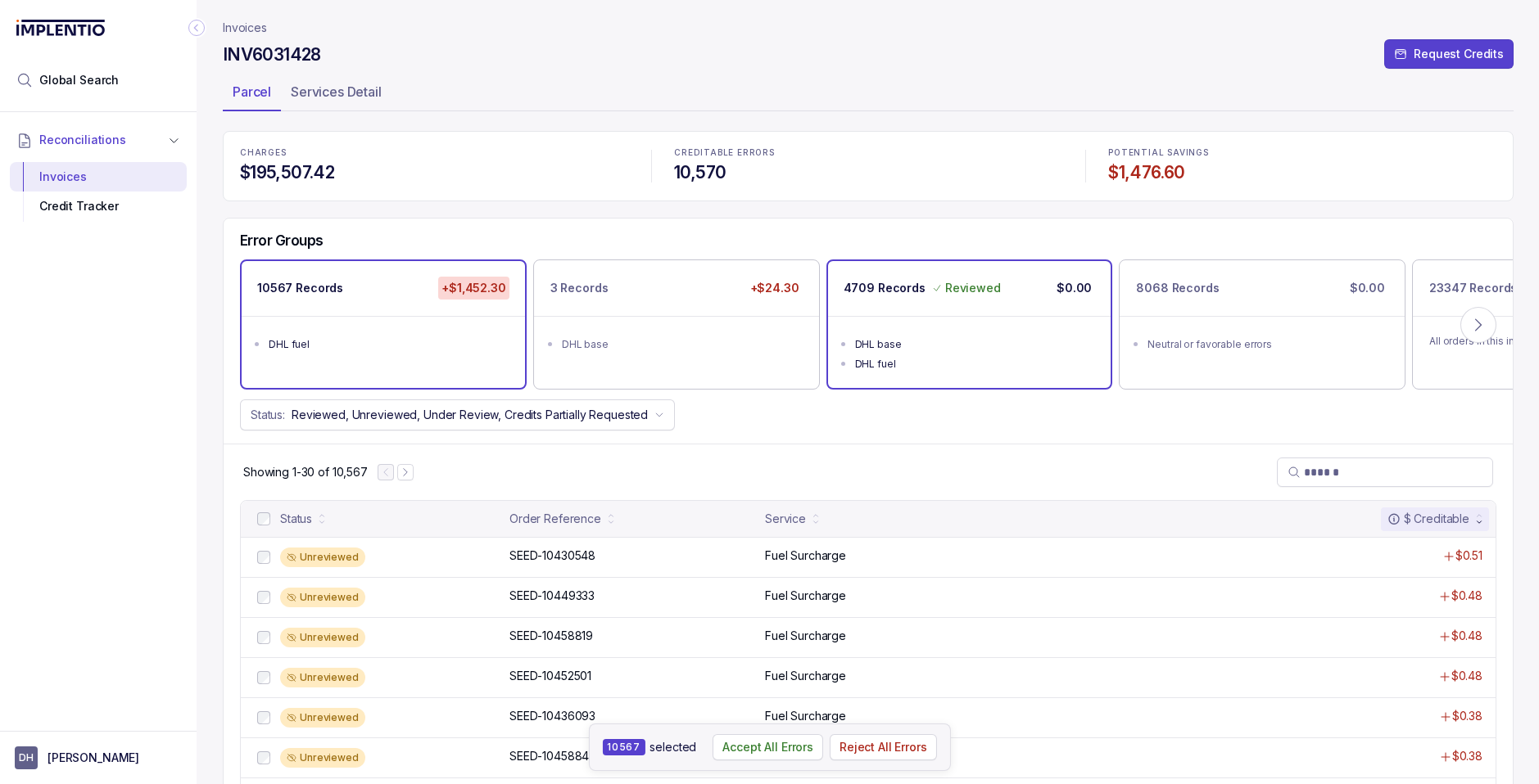
click at [937, 336] on div "DHL base" at bounding box center [974, 344] width 239 height 16
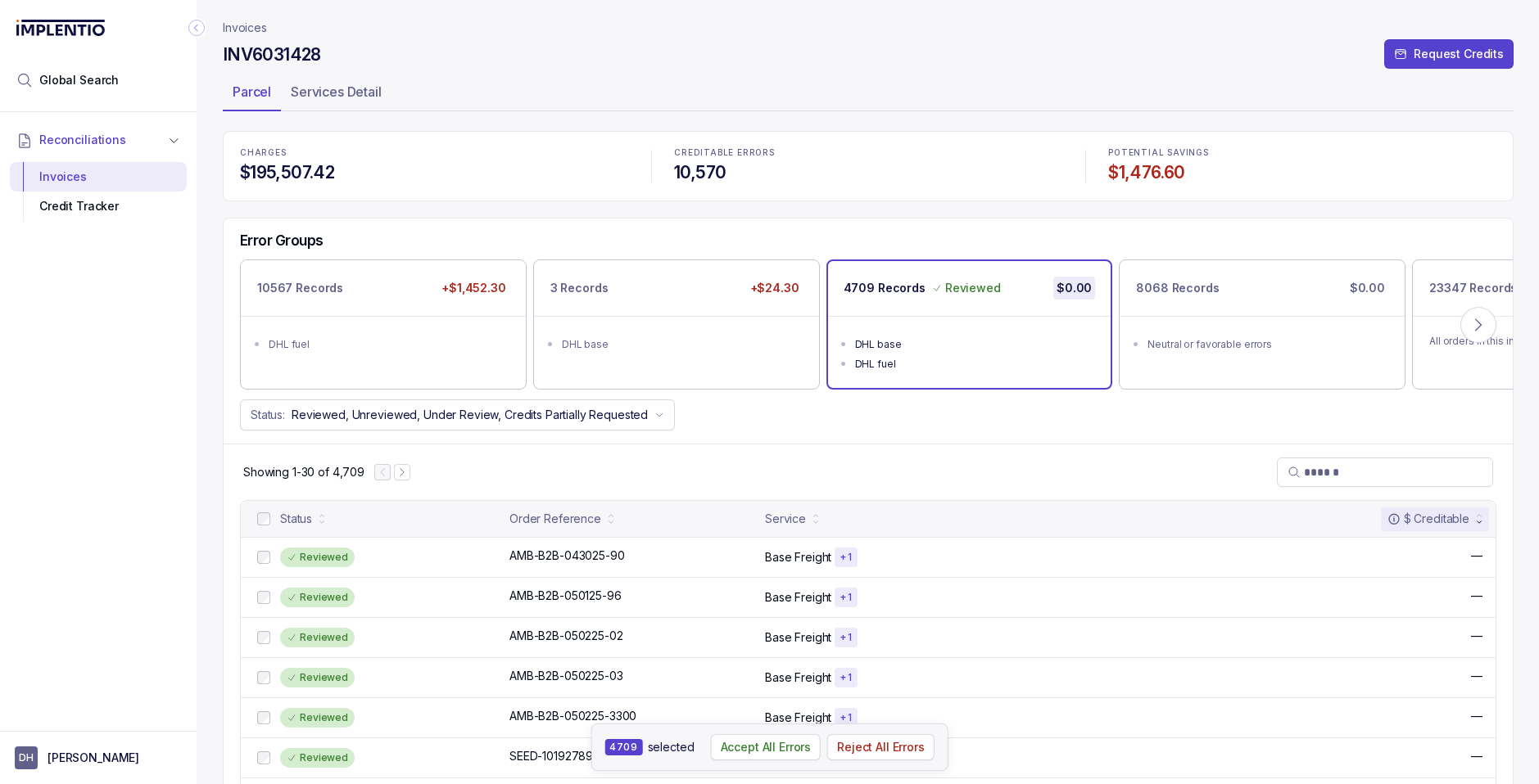
click at [668, 467] on div "Showing 1-30 of 4,709" at bounding box center [867, 472] width 1289 height 56
click at [368, 280] on div "10567 Records +$1,452.30" at bounding box center [383, 287] width 284 height 54
